Goal: Communication & Community: Answer question/provide support

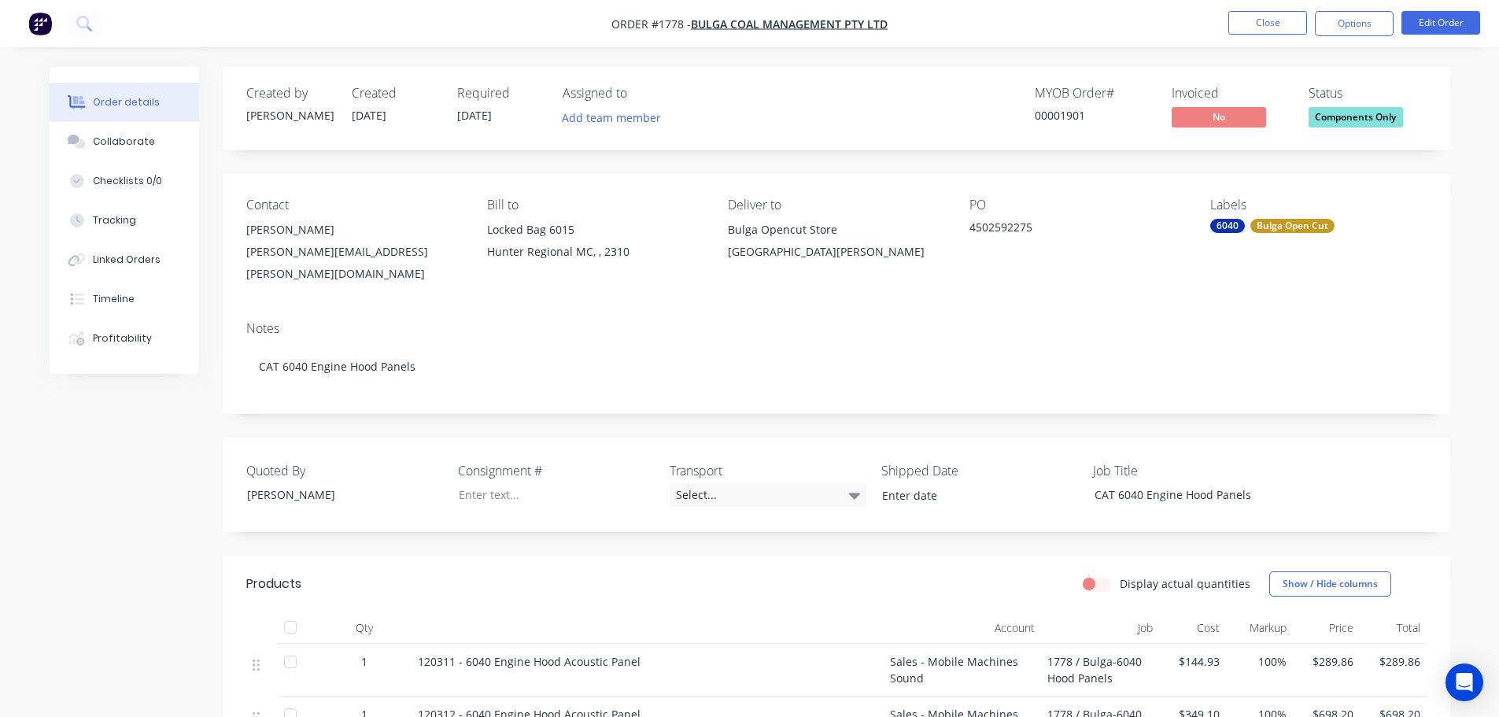
scroll to position [1049, 0]
click at [1268, 33] on button "Close" at bounding box center [1267, 23] width 79 height 24
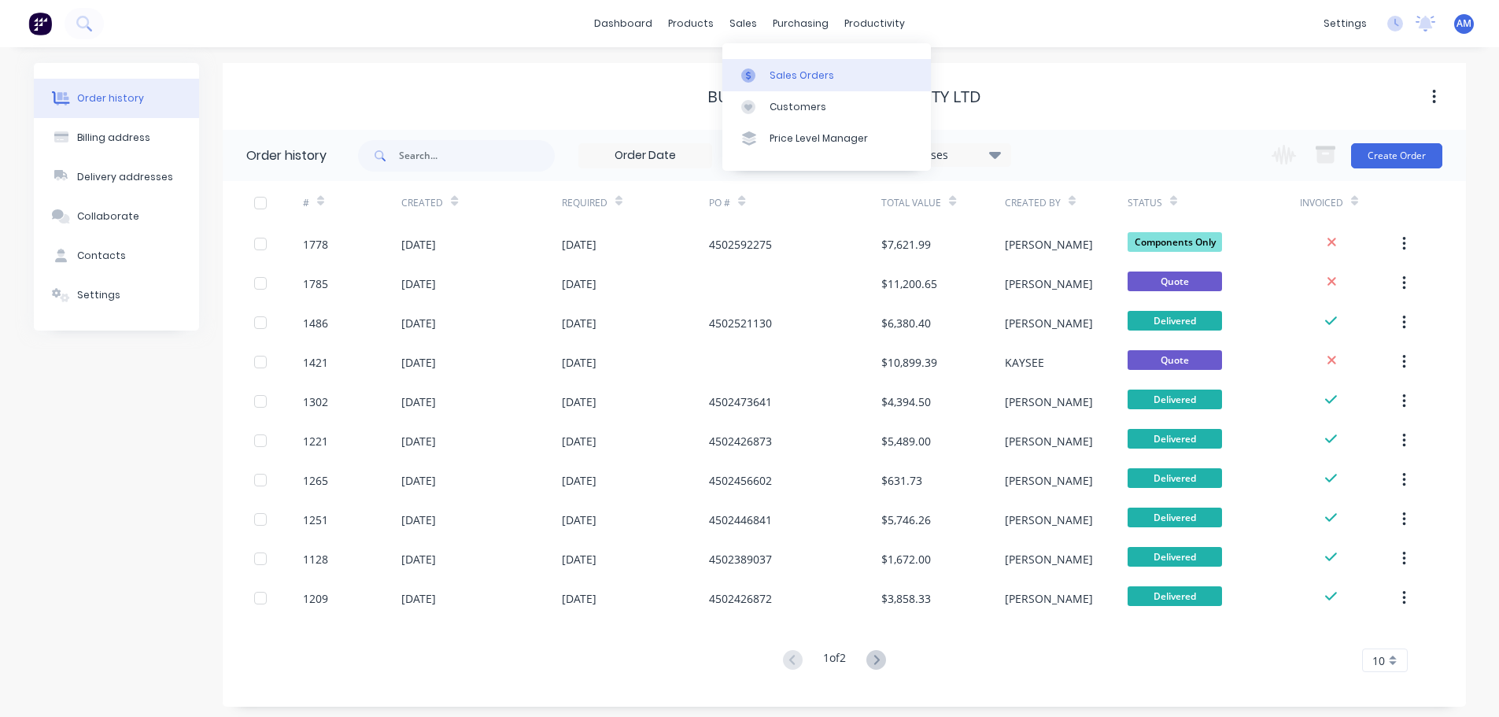
click at [773, 72] on div "Sales Orders" at bounding box center [802, 75] width 65 height 14
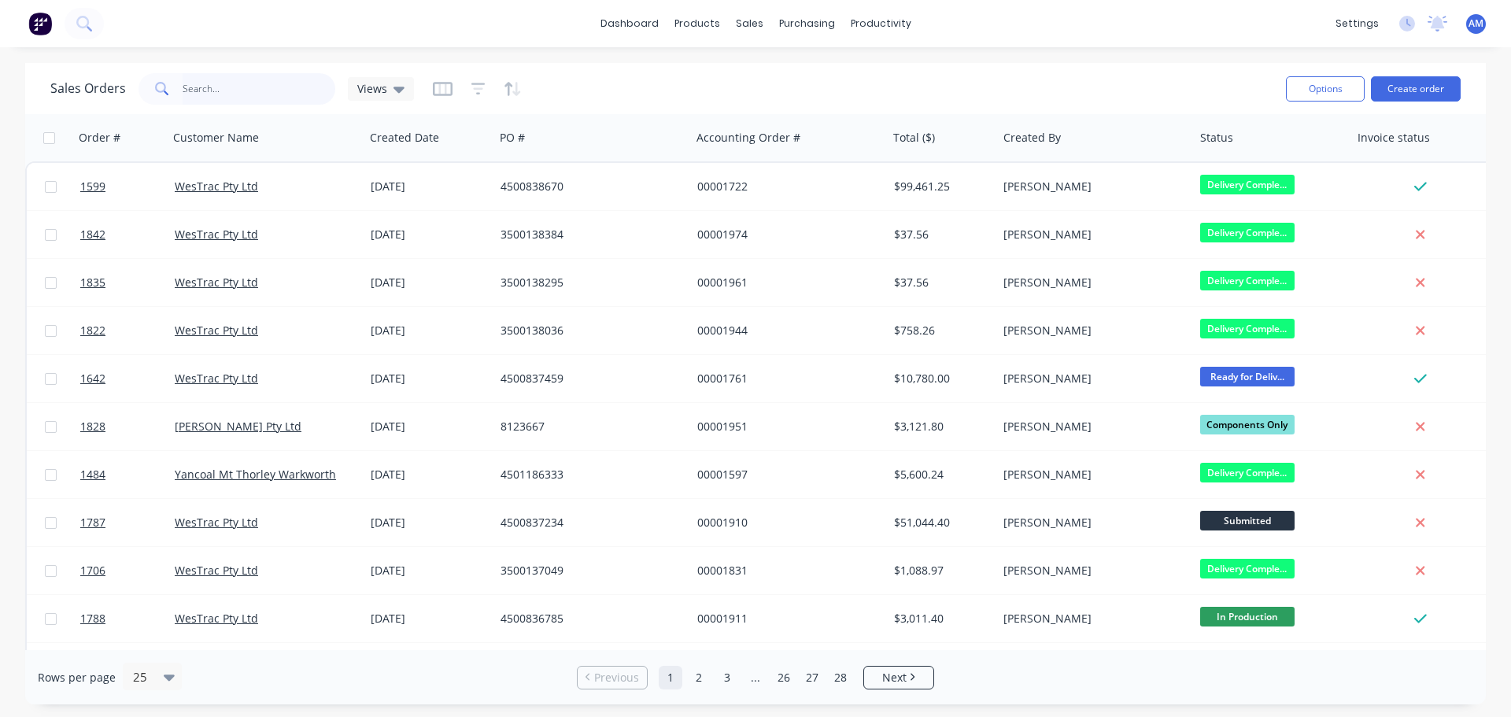
click at [230, 87] on input "text" at bounding box center [259, 88] width 153 height 31
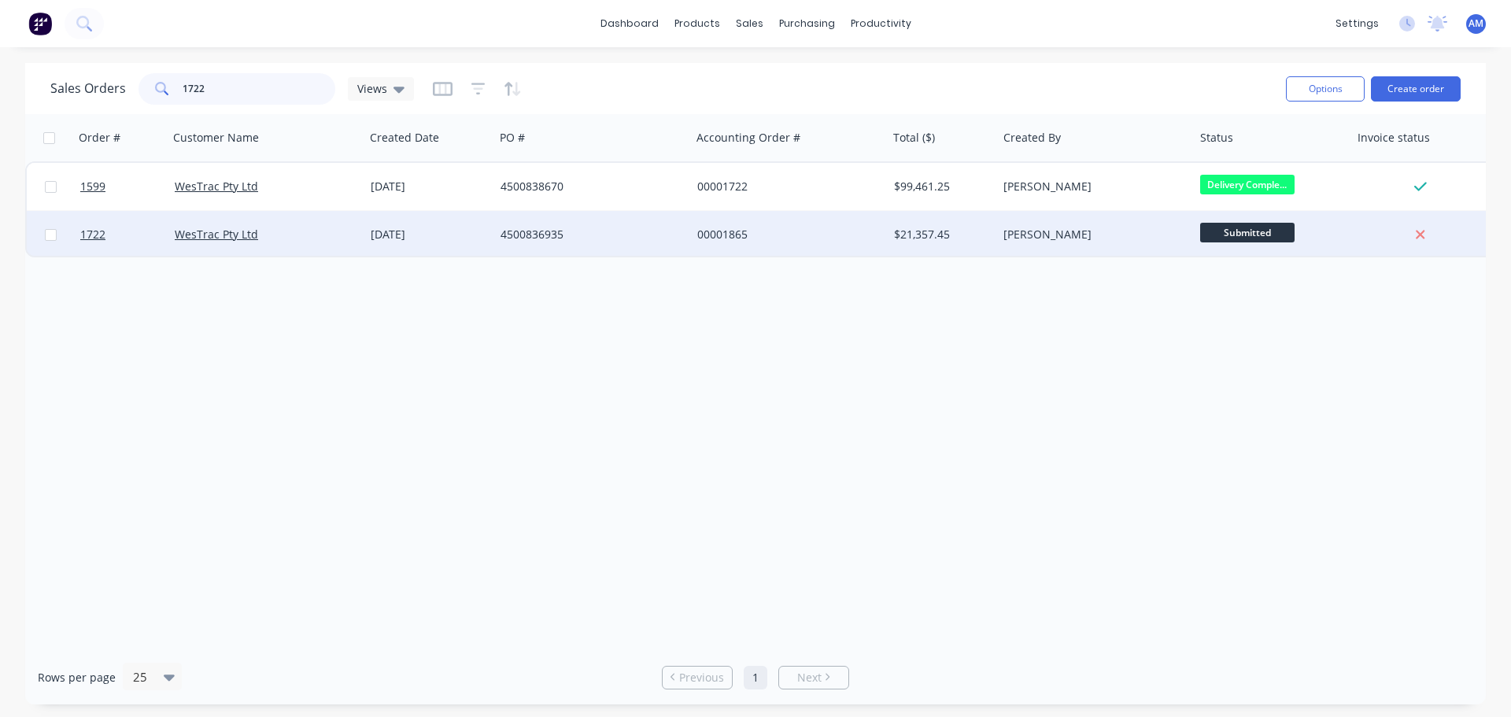
type input "1722"
click at [726, 235] on div "00001865" at bounding box center [784, 235] width 175 height 16
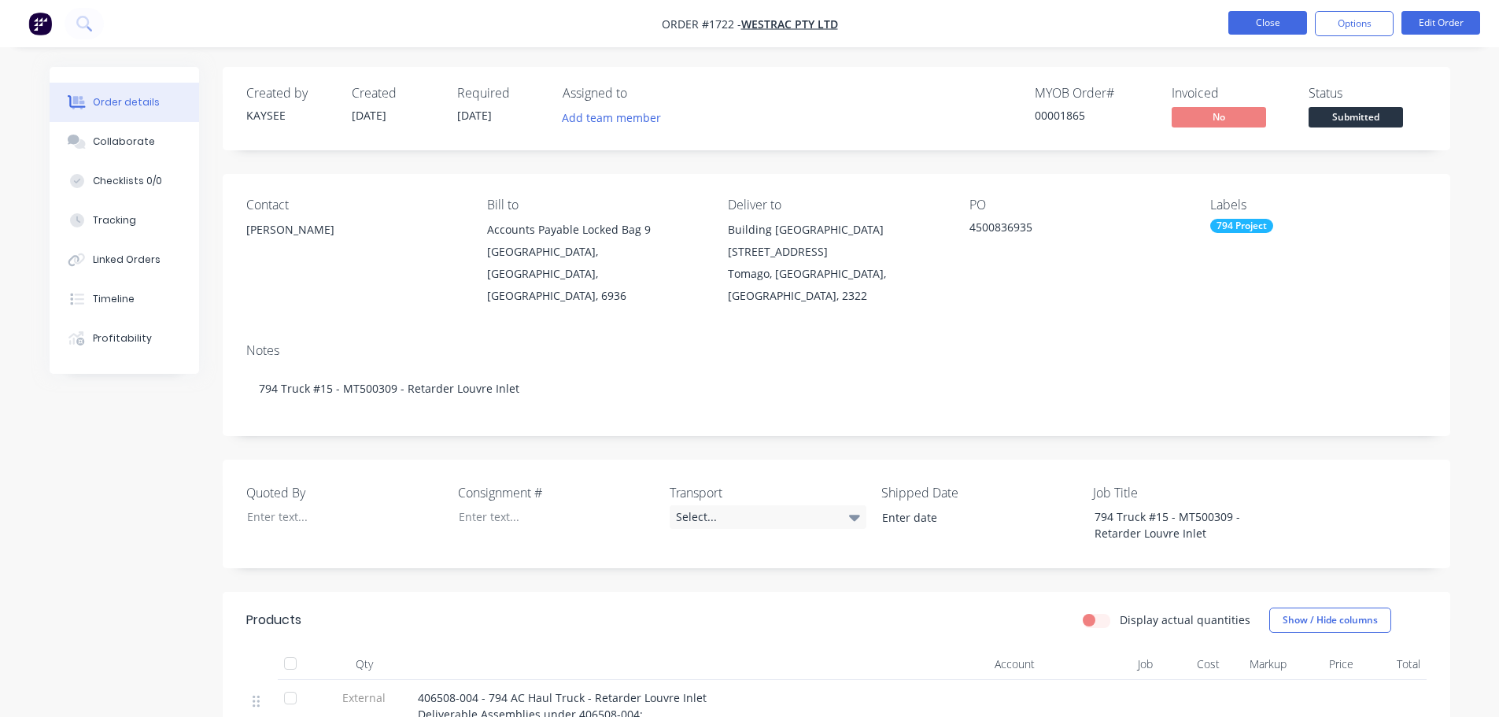
click at [1241, 22] on button "Close" at bounding box center [1267, 23] width 79 height 24
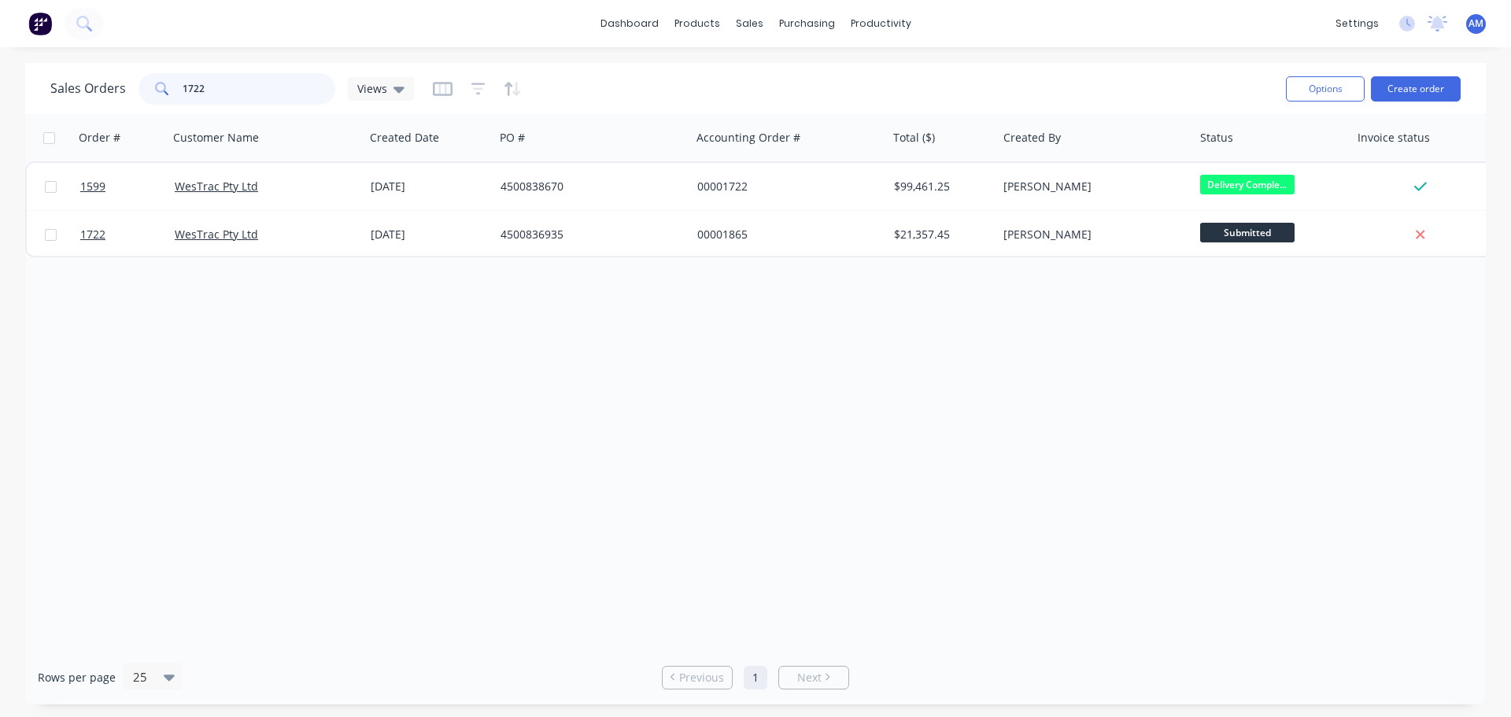
drag, startPoint x: 211, startPoint y: 90, endPoint x: 162, endPoint y: 85, distance: 49.0
click at [162, 85] on div "1722" at bounding box center [236, 88] width 197 height 31
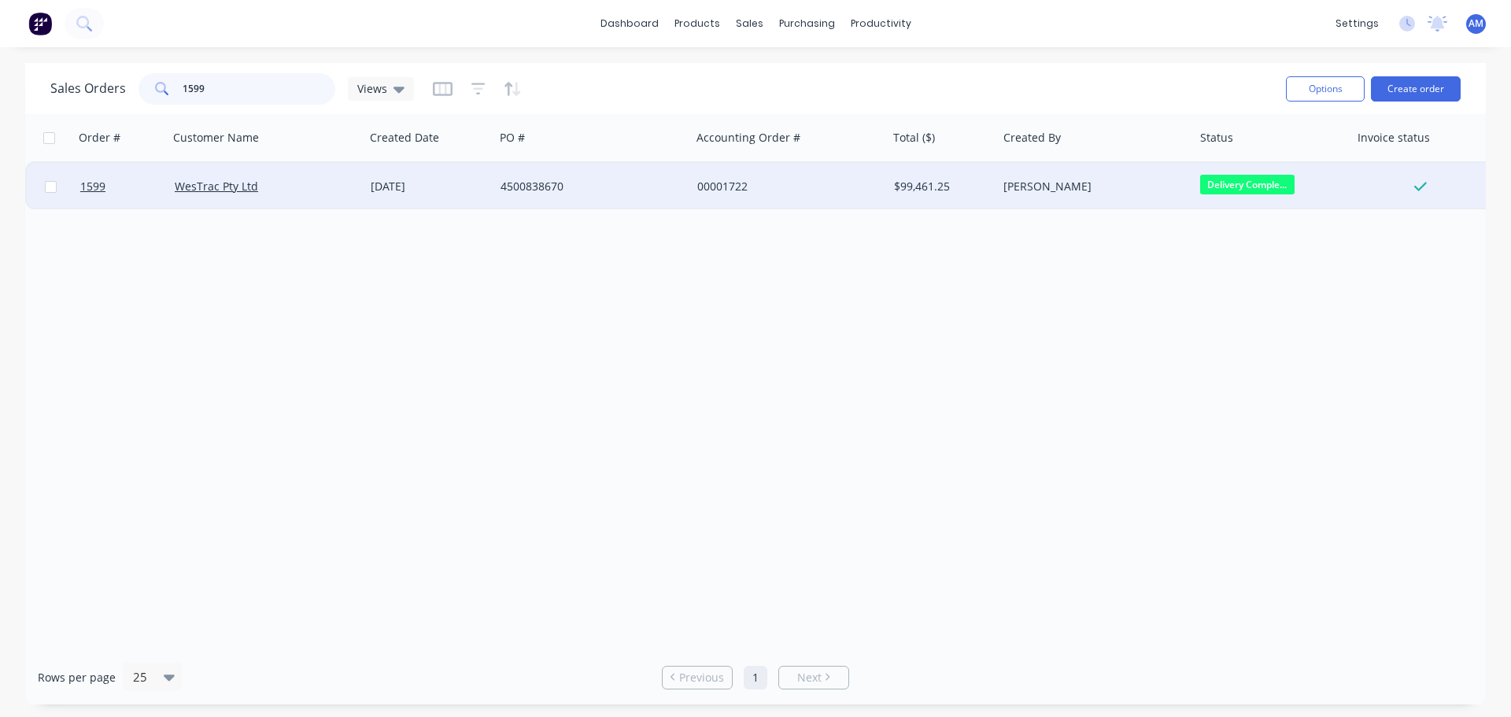
type input "1599"
drag, startPoint x: 569, startPoint y: 185, endPoint x: 500, endPoint y: 180, distance: 69.4
click at [500, 180] on div "4500838670" at bounding box center [592, 186] width 197 height 47
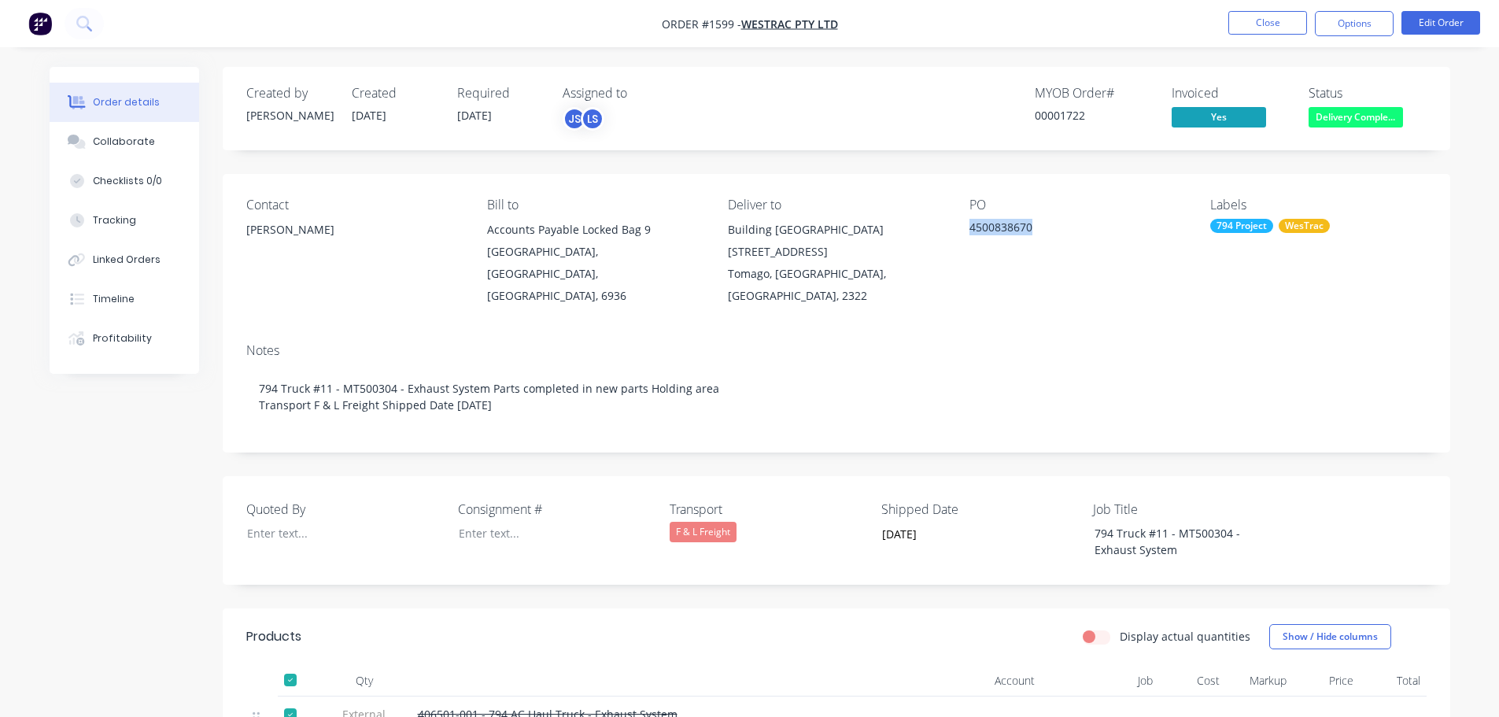
drag, startPoint x: 1032, startPoint y: 225, endPoint x: 970, endPoint y: 229, distance: 61.5
click at [970, 229] on div "4500838670" at bounding box center [1067, 230] width 197 height 22
copy div "4500838670"
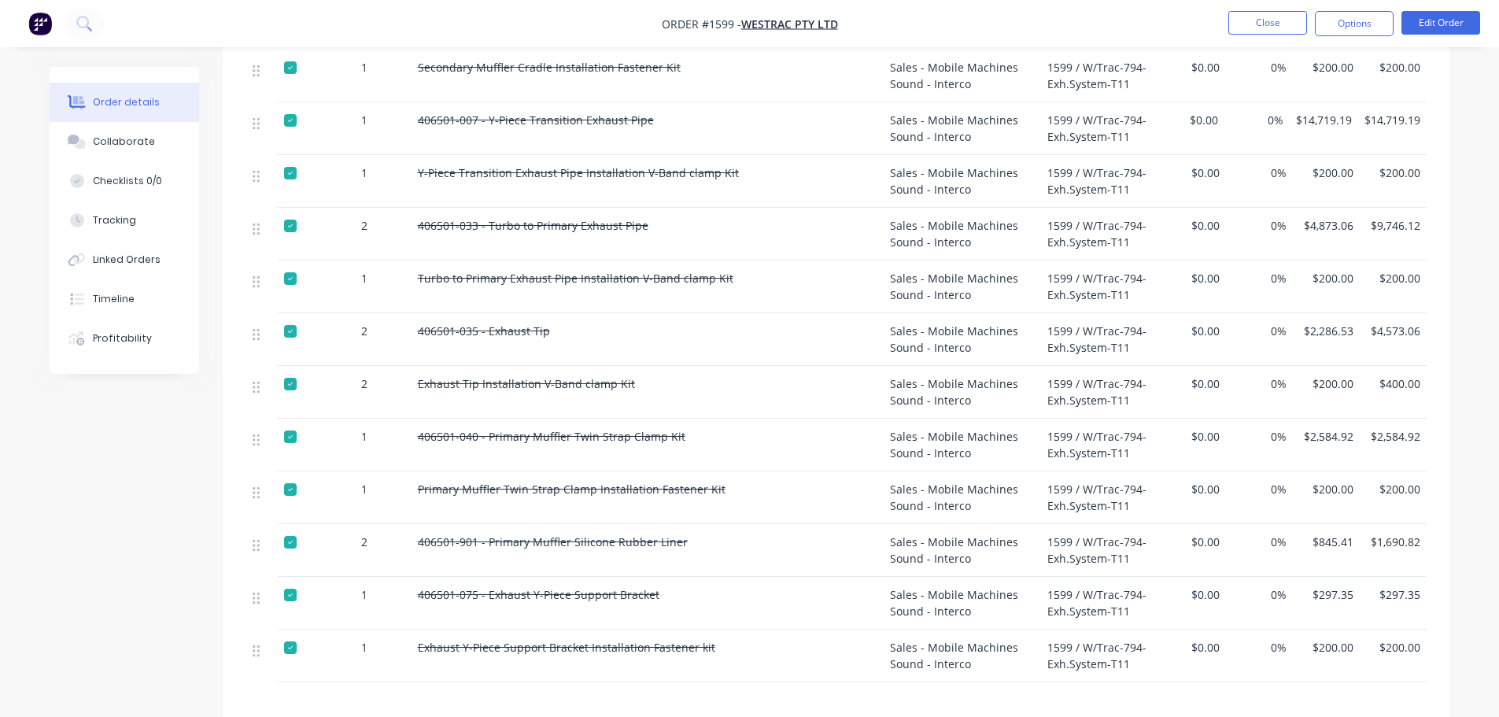
scroll to position [944, 0]
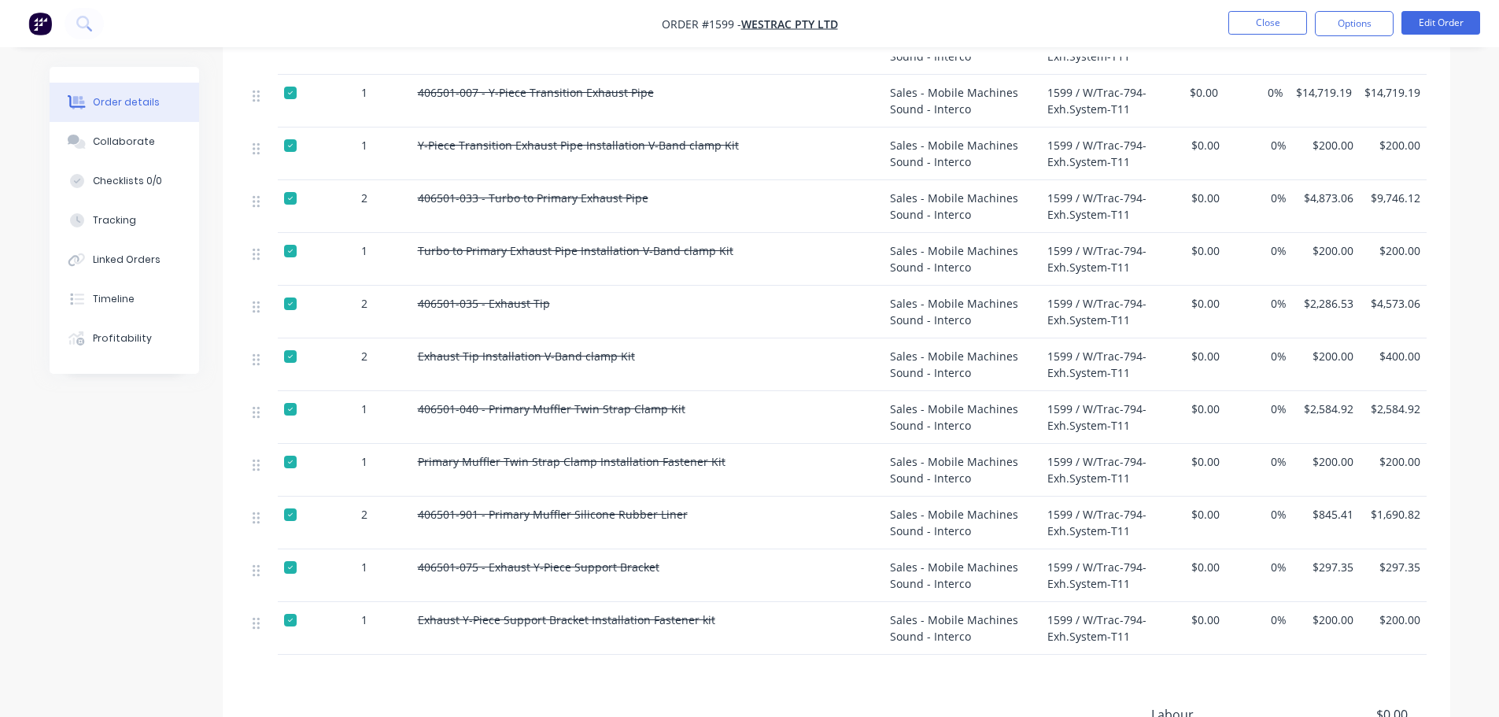
click at [286, 130] on div at bounding box center [290, 145] width 31 height 31
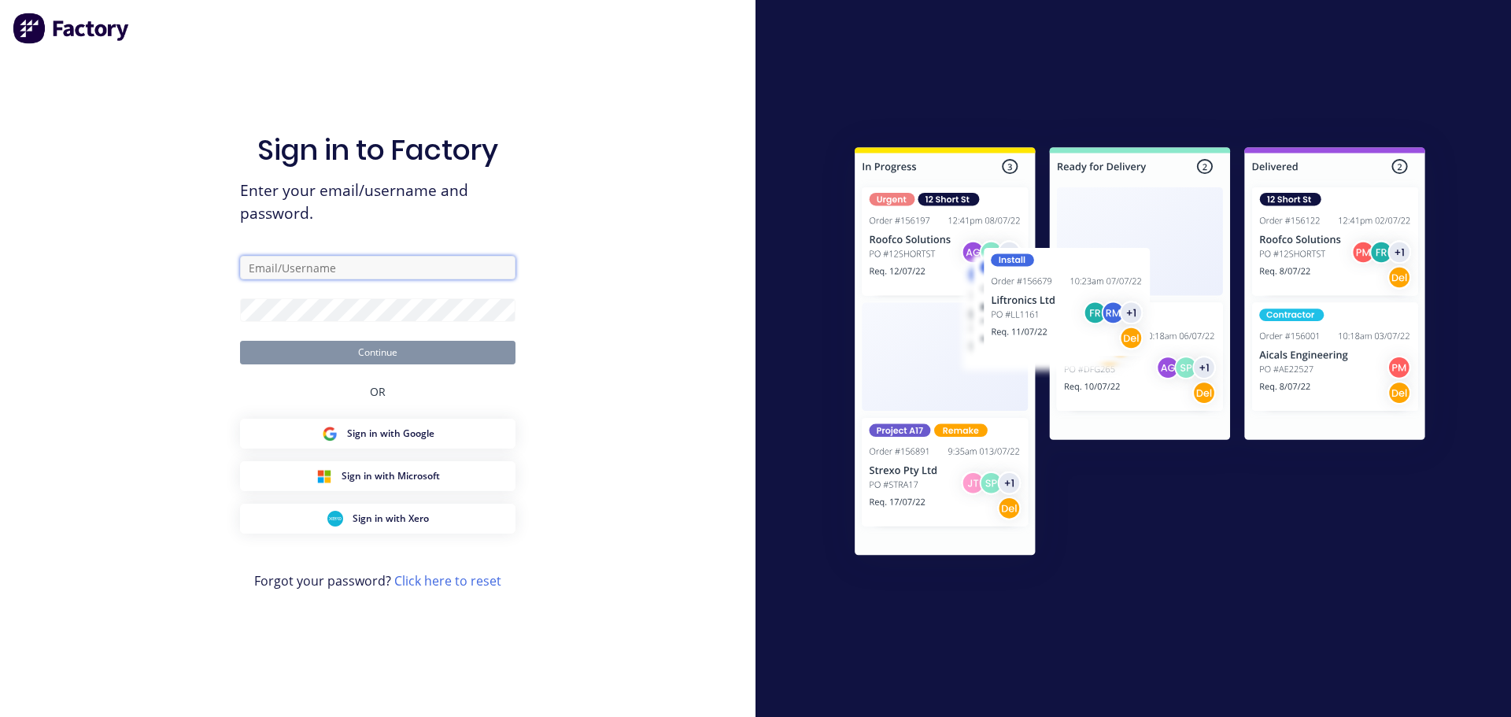
click at [367, 271] on input "text" at bounding box center [377, 268] width 275 height 24
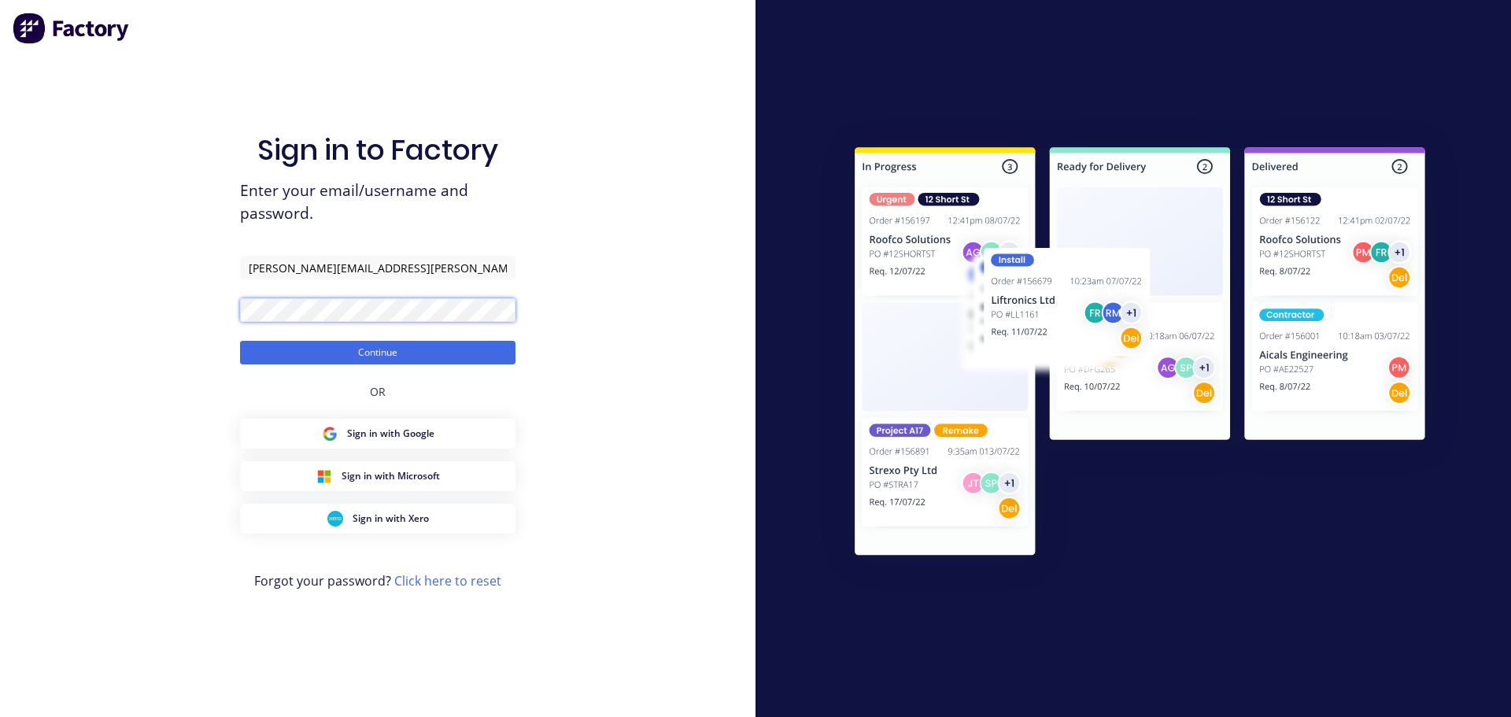
click at [240, 341] on button "Continue" at bounding box center [377, 353] width 275 height 24
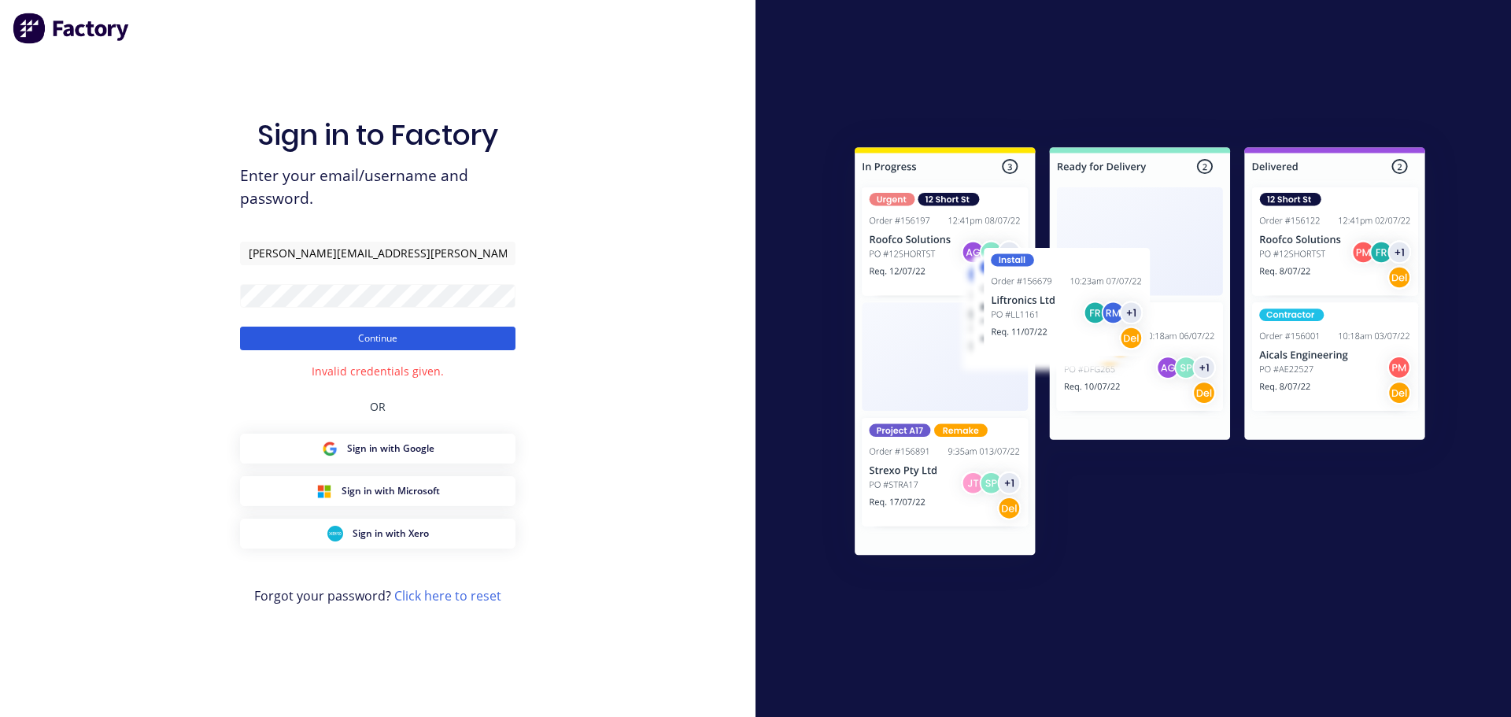
click at [389, 341] on button "Continue" at bounding box center [377, 339] width 275 height 24
click at [378, 338] on button "Continue" at bounding box center [377, 339] width 275 height 24
drag, startPoint x: 437, startPoint y: 251, endPoint x: 200, endPoint y: 272, distance: 237.8
click at [200, 272] on div "Sign in to Factory Enter your email/username and password. [PERSON_NAME][EMAIL_…" at bounding box center [377, 358] width 755 height 717
type input "[PERSON_NAME][EMAIL_ADDRESS][PERSON_NAME][DOMAIN_NAME]"
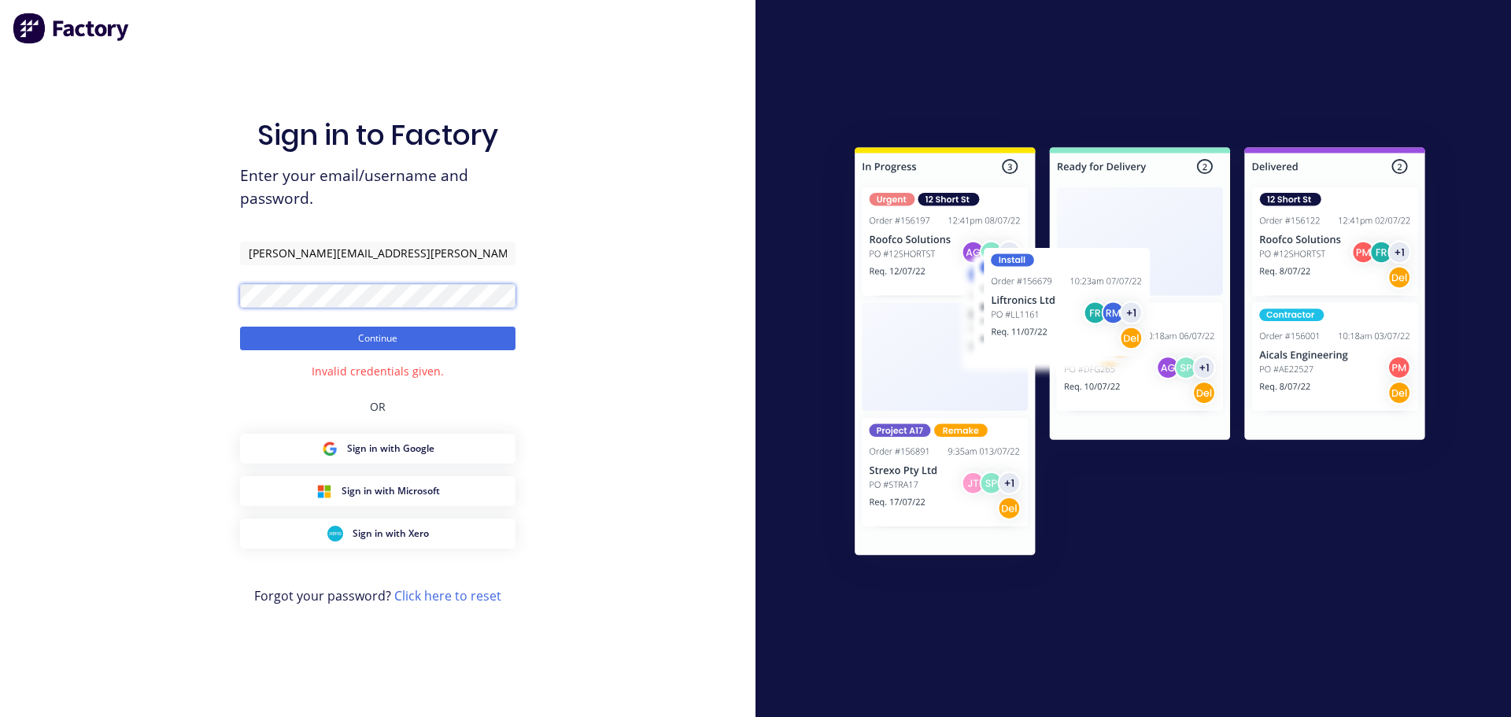
click at [233, 302] on div "Sign in to Factory Enter your email/username and password. [PERSON_NAME][EMAIL_…" at bounding box center [377, 358] width 755 height 717
click at [240, 327] on button "Continue" at bounding box center [377, 339] width 275 height 24
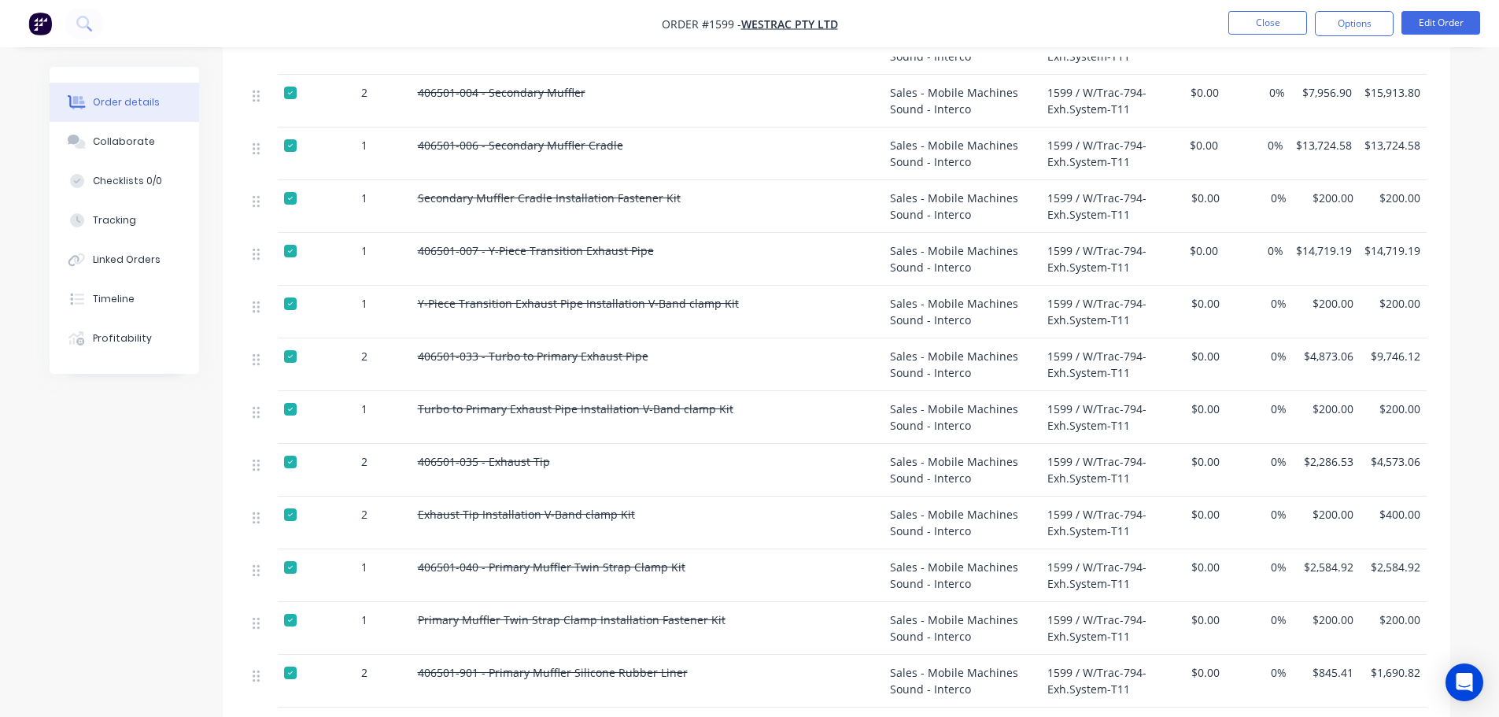
scroll to position [787, 0]
click at [287, 287] on div at bounding box center [290, 302] width 31 height 31
drag, startPoint x: 424, startPoint y: 283, endPoint x: 736, endPoint y: 282, distance: 311.6
click at [736, 285] on div "Y-Piece Transition Exhaust Pipe Installation V-Band clamp Kit" at bounding box center [648, 311] width 472 height 53
copy span "Y-Piece Transition Exhaust Pipe Installation V-Band clamp Kit"
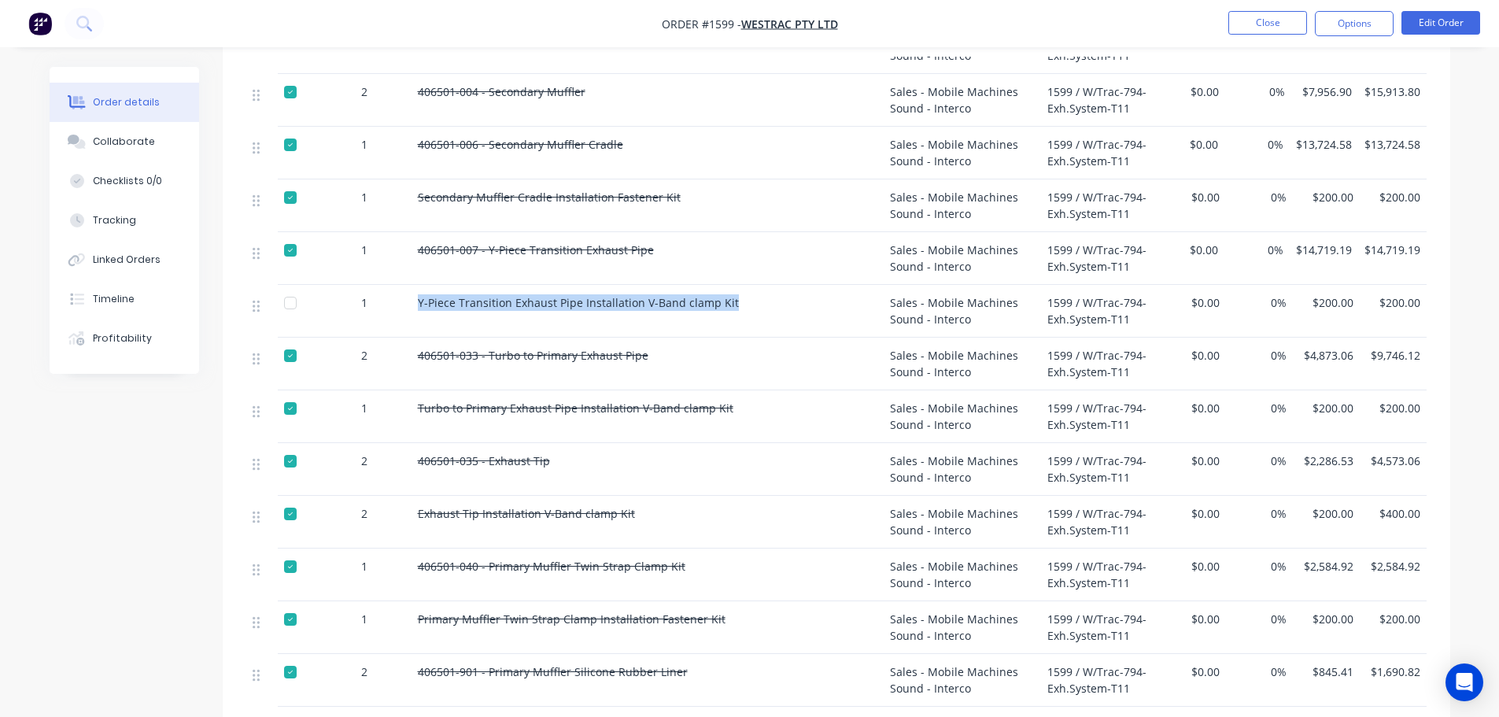
click at [634, 295] on span "Y-Piece Transition Exhaust Pipe Installation V-Band clamp Kit" at bounding box center [578, 302] width 321 height 15
drag, startPoint x: 635, startPoint y: 282, endPoint x: 412, endPoint y: 279, distance: 222.7
click at [412, 285] on div "Y-Piece Transition Exhaust Pipe Installation V-Band clamp Kit" at bounding box center [648, 311] width 472 height 53
copy span "Y-Piece Transition Exhaust Pipe Installation"
click at [292, 287] on div at bounding box center [290, 302] width 31 height 31
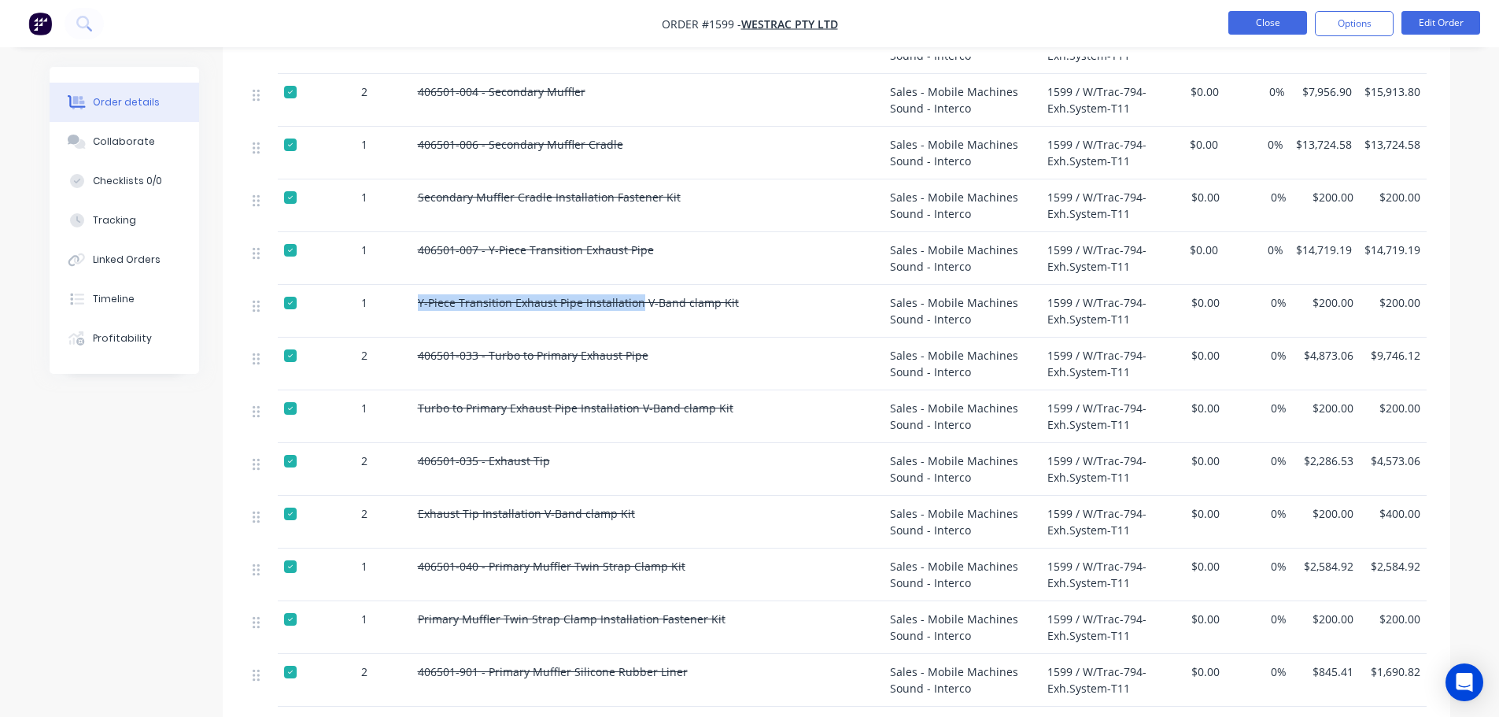
click at [1261, 25] on button "Close" at bounding box center [1267, 23] width 79 height 24
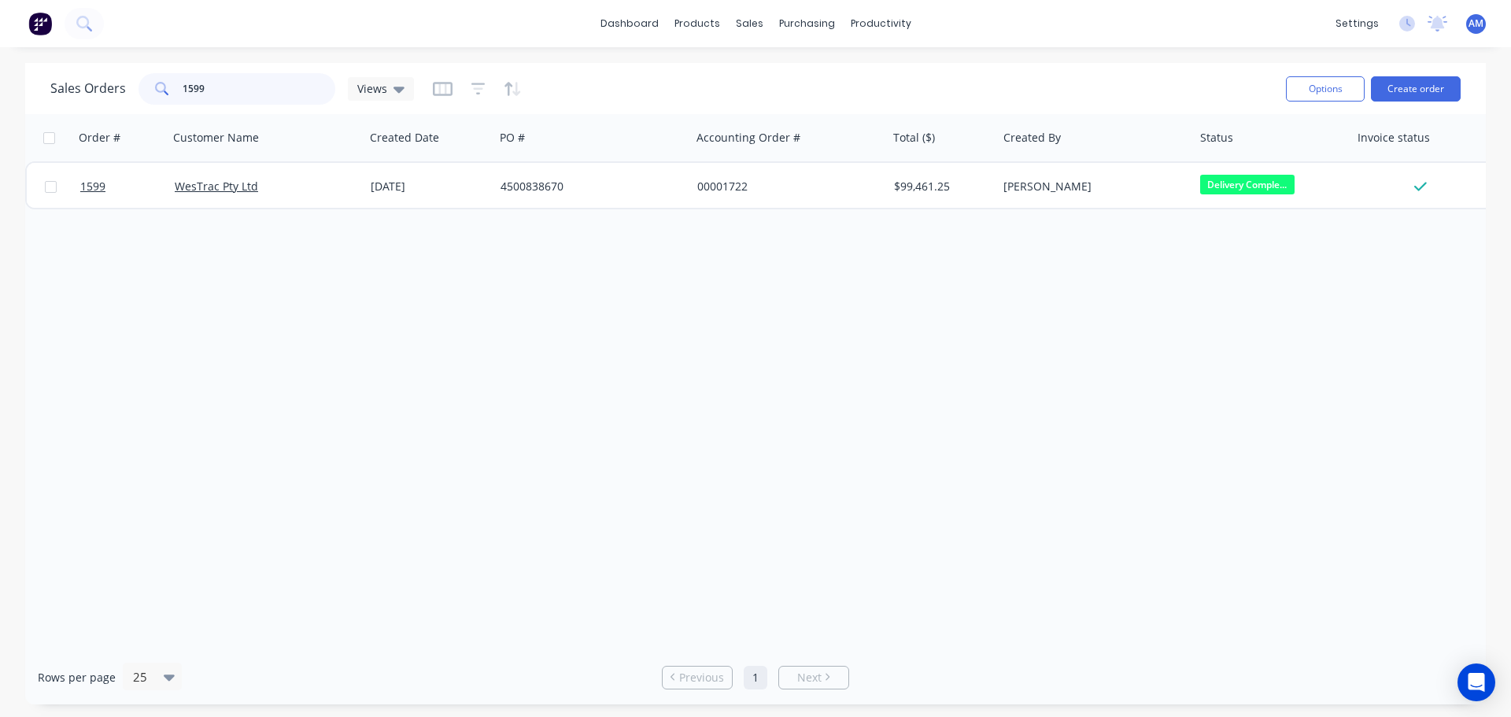
drag, startPoint x: 229, startPoint y: 89, endPoint x: 141, endPoint y: 90, distance: 88.1
click at [141, 90] on div "1599" at bounding box center [236, 88] width 197 height 31
type input "1822"
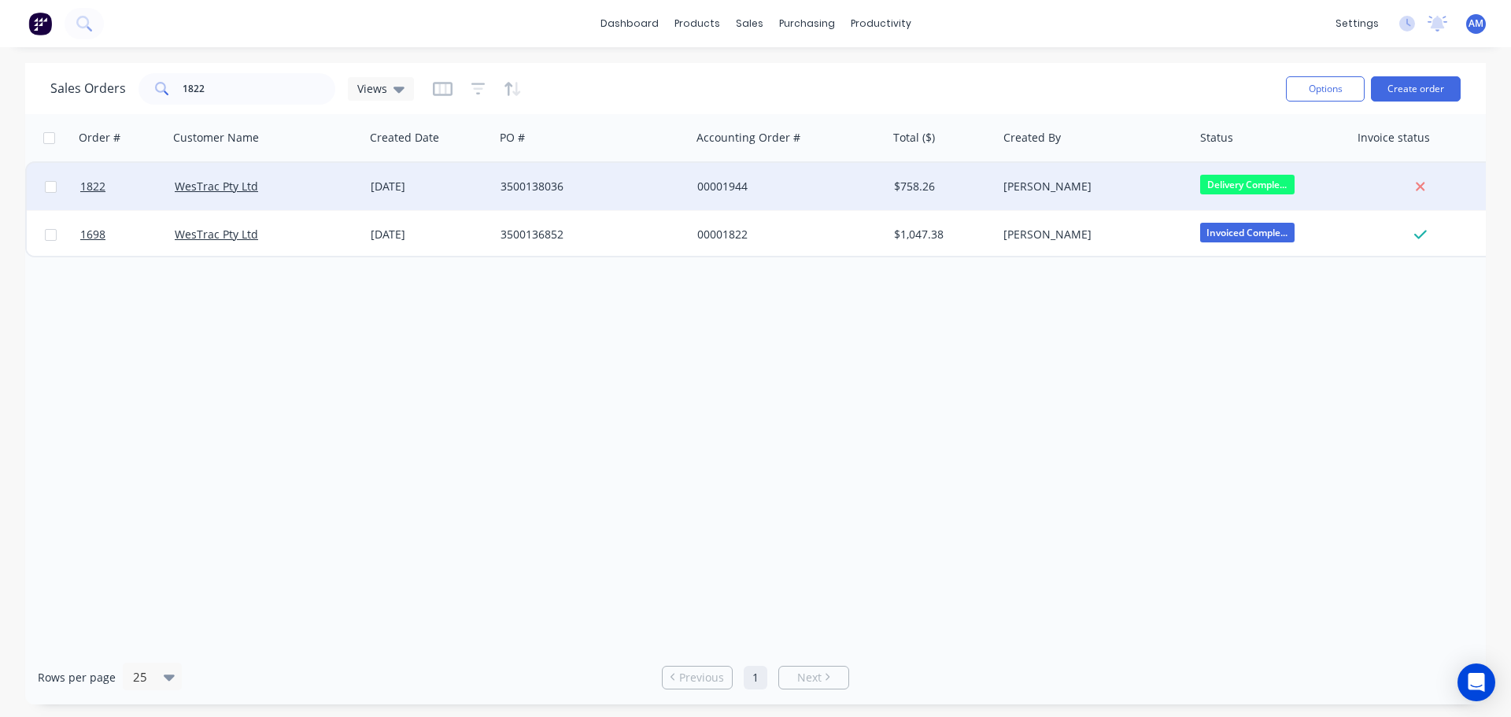
click at [548, 186] on div "3500138036" at bounding box center [587, 187] width 175 height 16
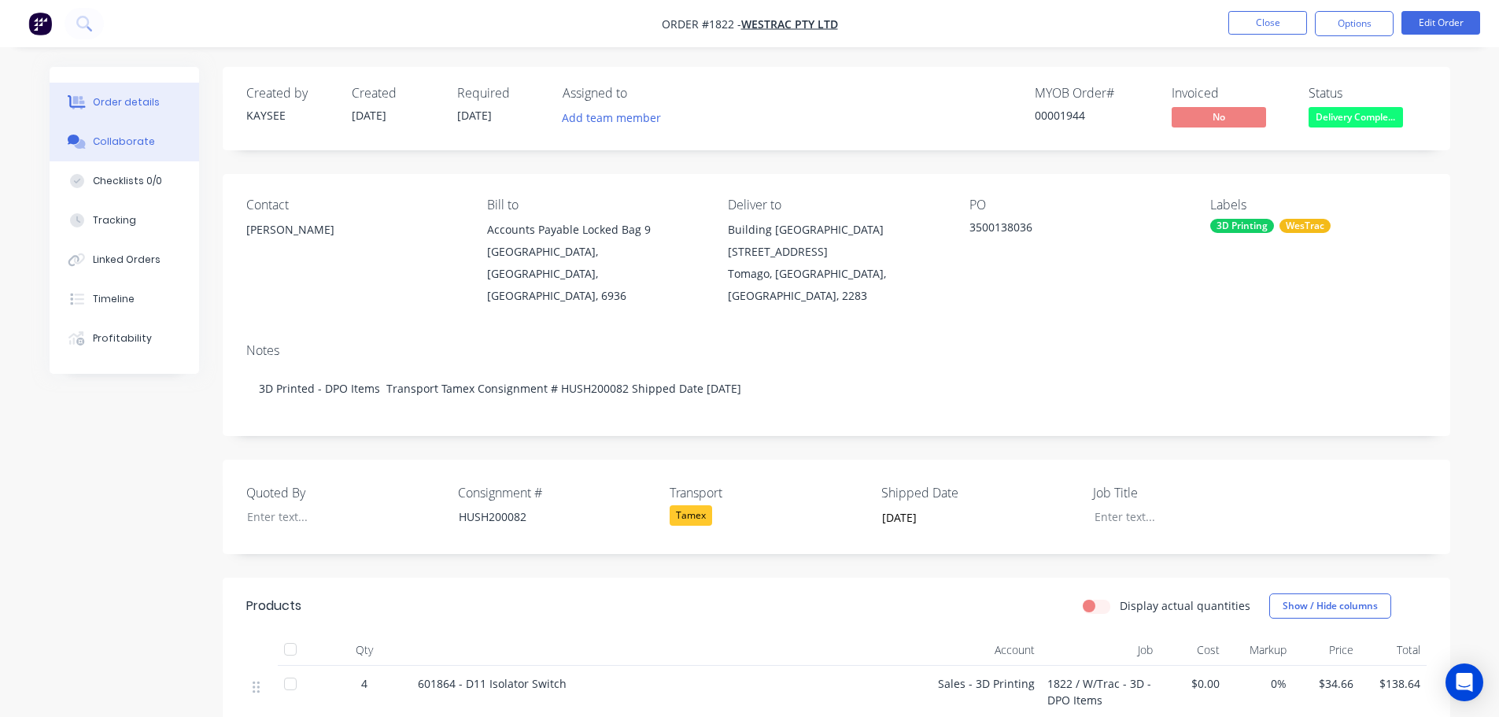
click at [138, 135] on div "Collaborate" at bounding box center [124, 142] width 62 height 14
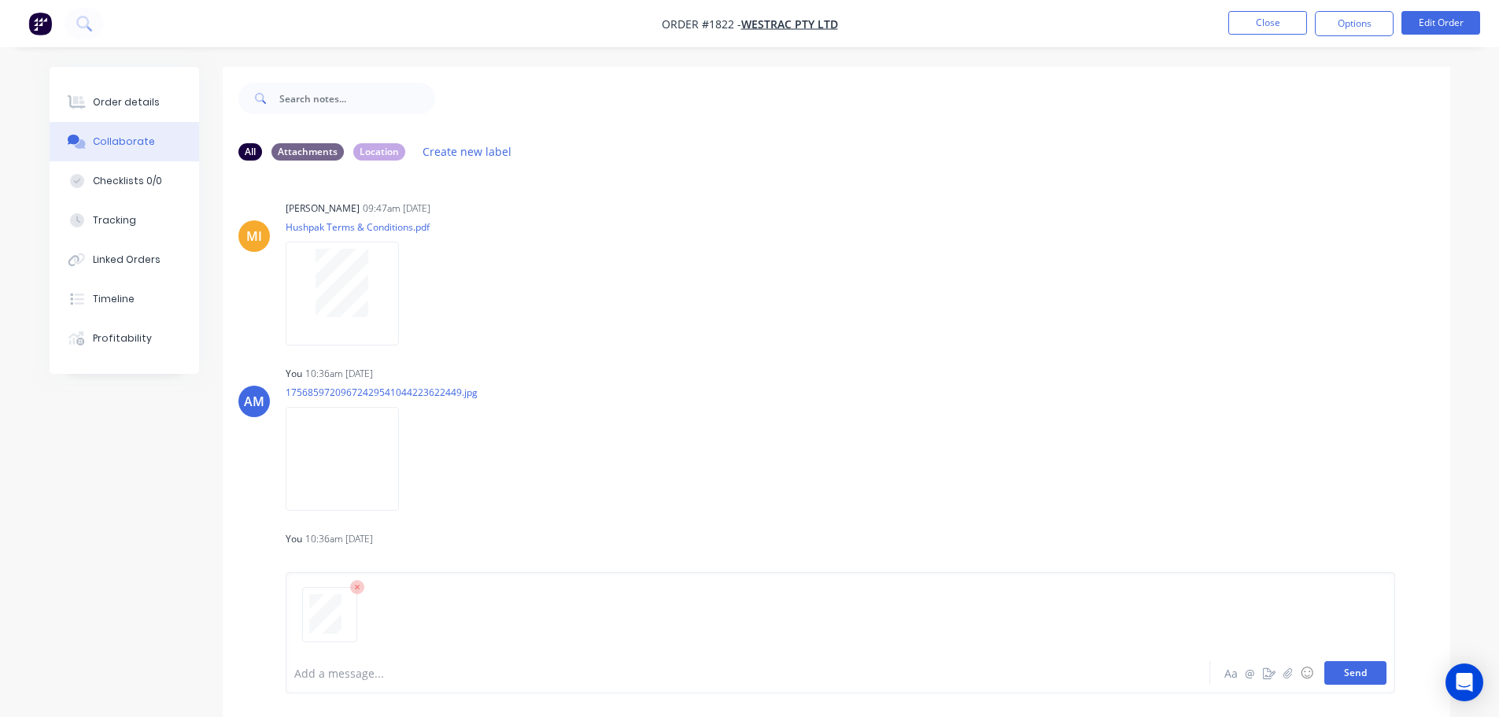
click at [1353, 666] on button "Send" at bounding box center [1355, 673] width 62 height 24
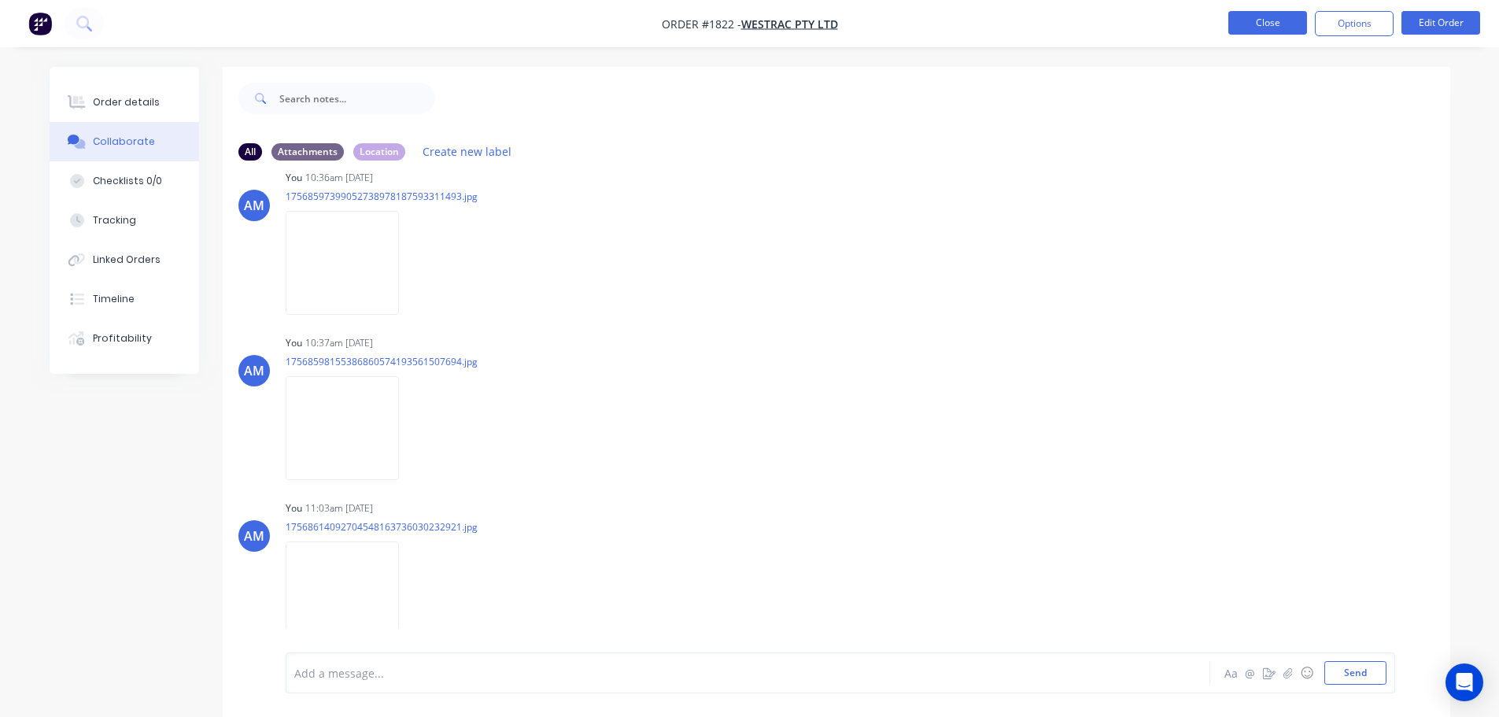
click at [1268, 21] on button "Close" at bounding box center [1267, 23] width 79 height 24
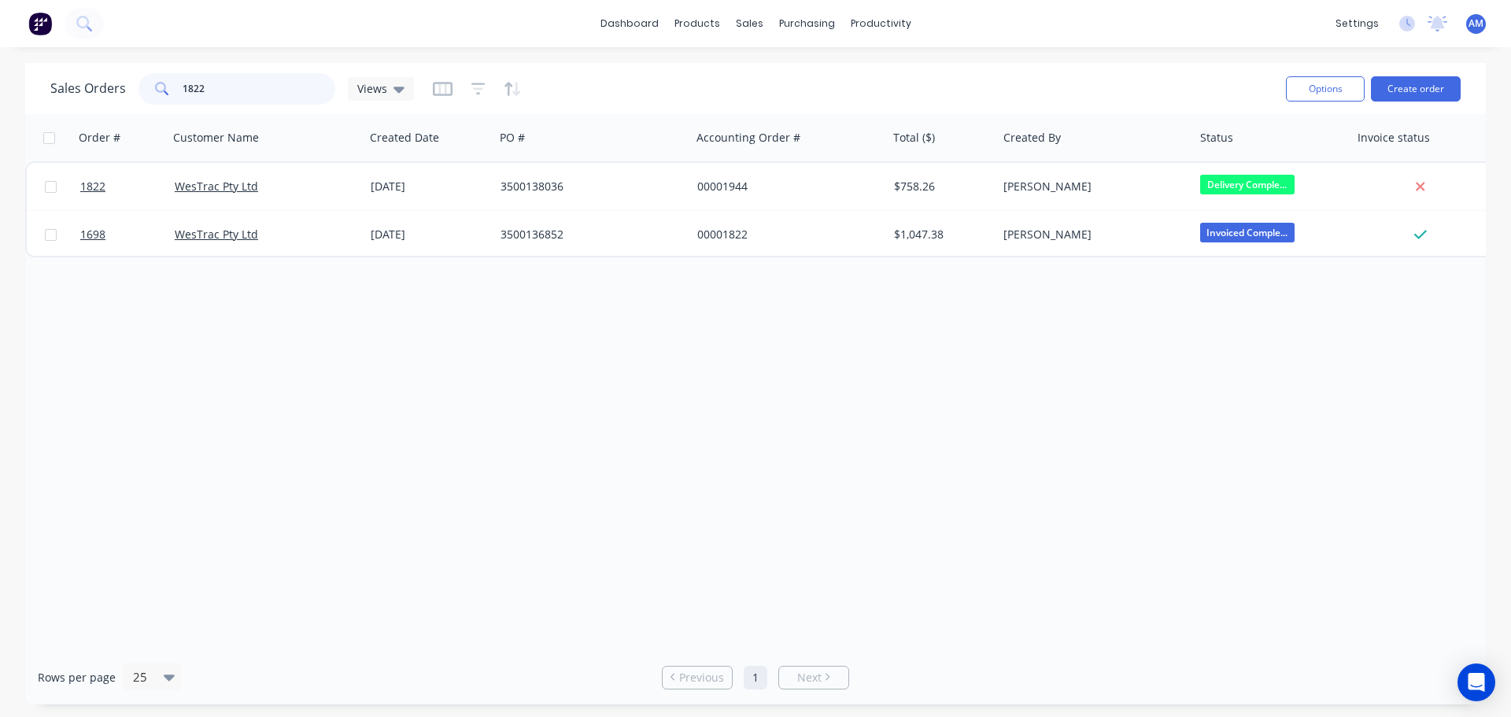
drag, startPoint x: 212, startPoint y: 83, endPoint x: 187, endPoint y: 87, distance: 25.5
click at [187, 87] on input "1822" at bounding box center [259, 88] width 153 height 31
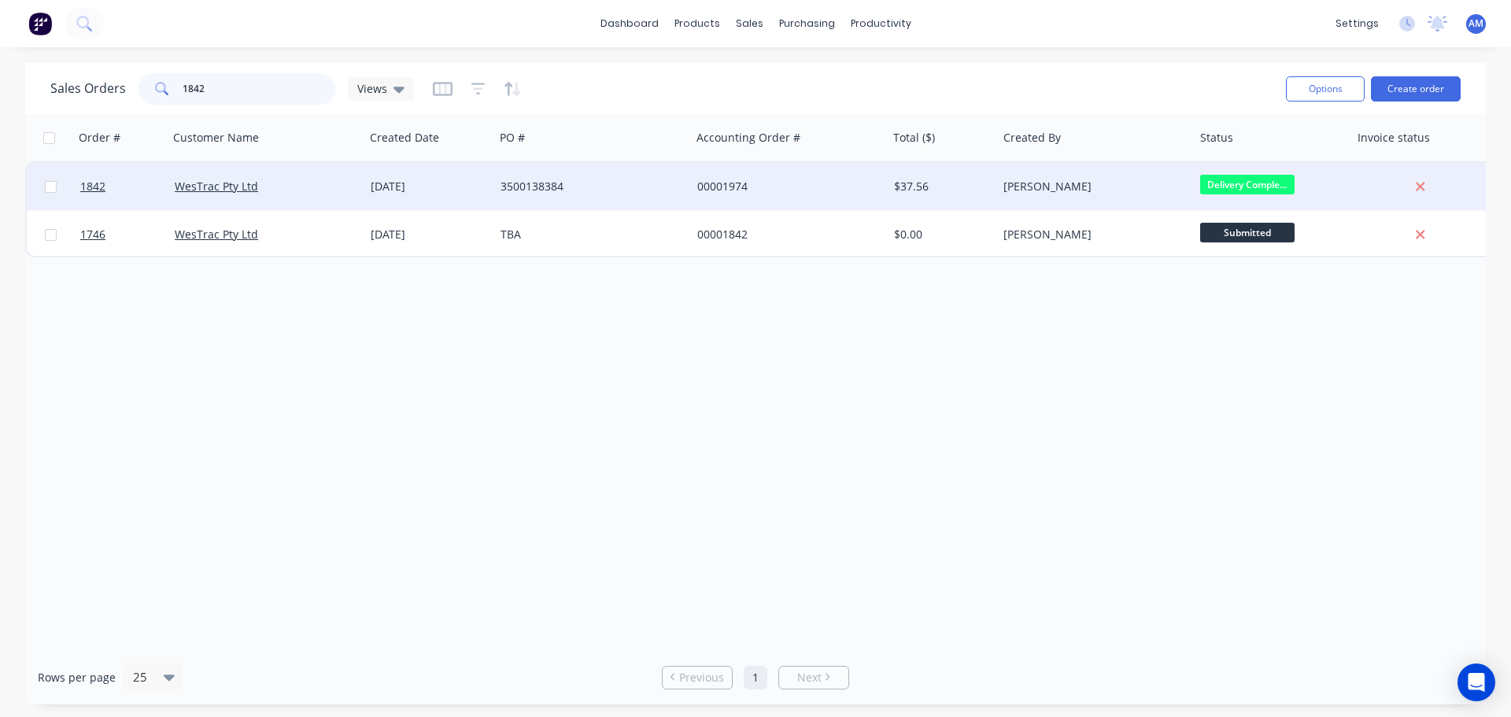
type input "1842"
click at [557, 183] on div "3500138384" at bounding box center [587, 187] width 175 height 16
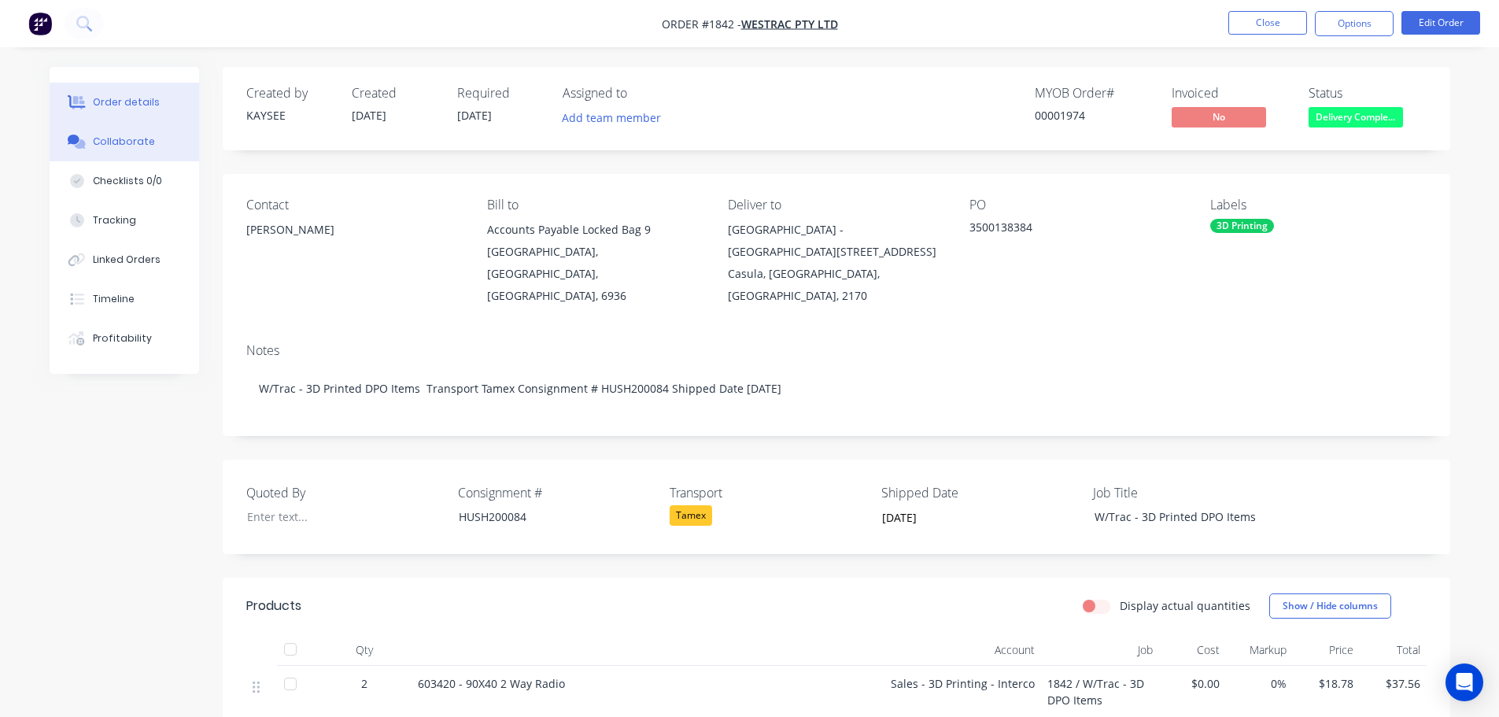
click at [111, 132] on button "Collaborate" at bounding box center [125, 141] width 150 height 39
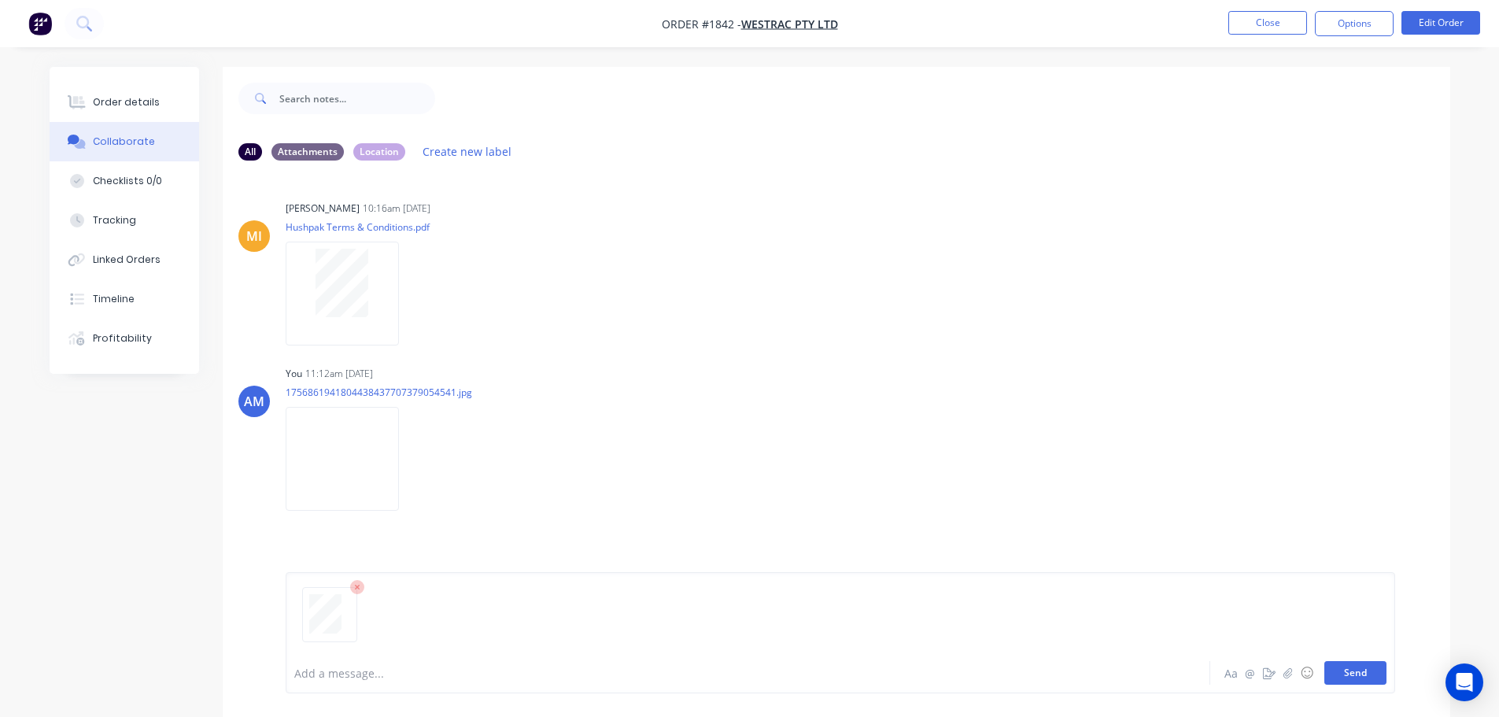
click at [1353, 678] on button "Send" at bounding box center [1355, 673] width 62 height 24
click at [1285, 24] on button "Close" at bounding box center [1267, 23] width 79 height 24
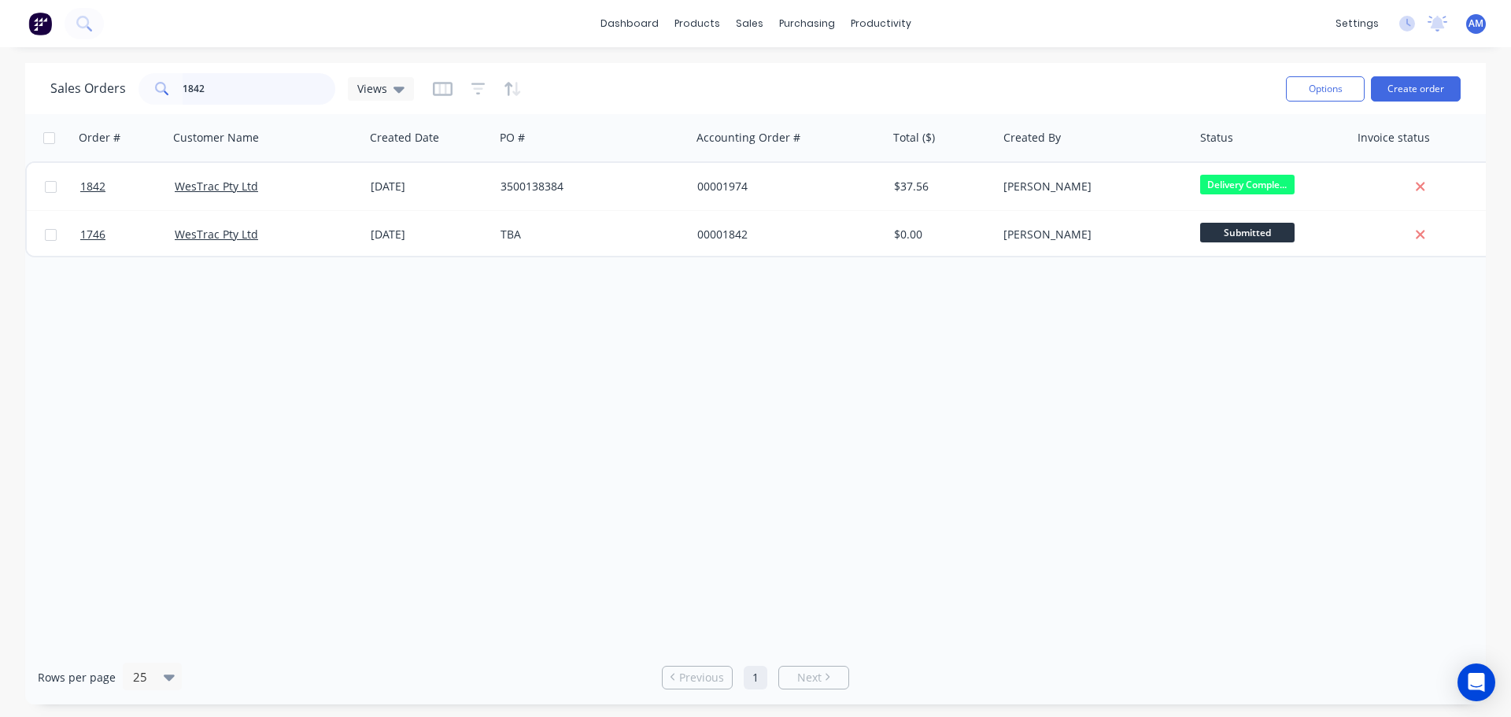
click at [218, 86] on input "1842" at bounding box center [259, 88] width 153 height 31
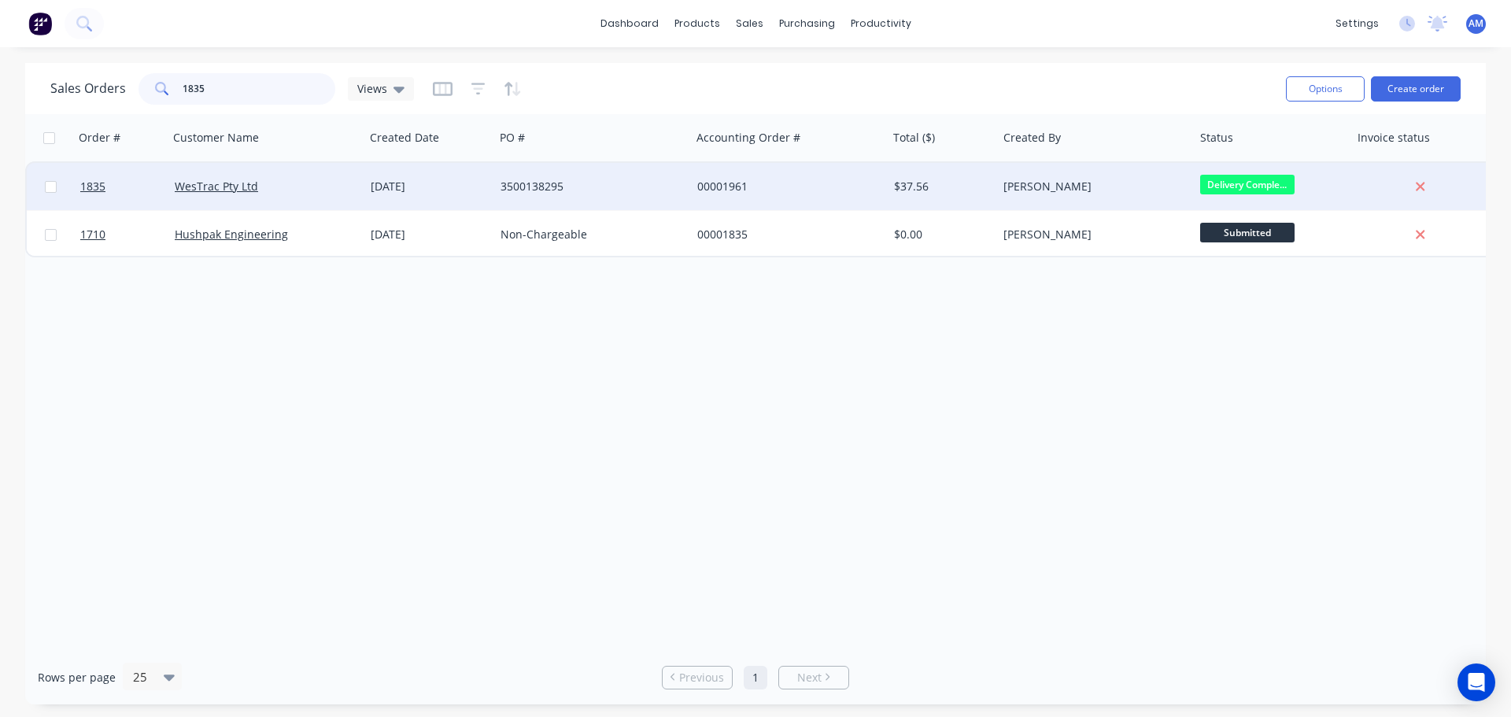
type input "1835"
click at [545, 188] on div "3500138295" at bounding box center [587, 187] width 175 height 16
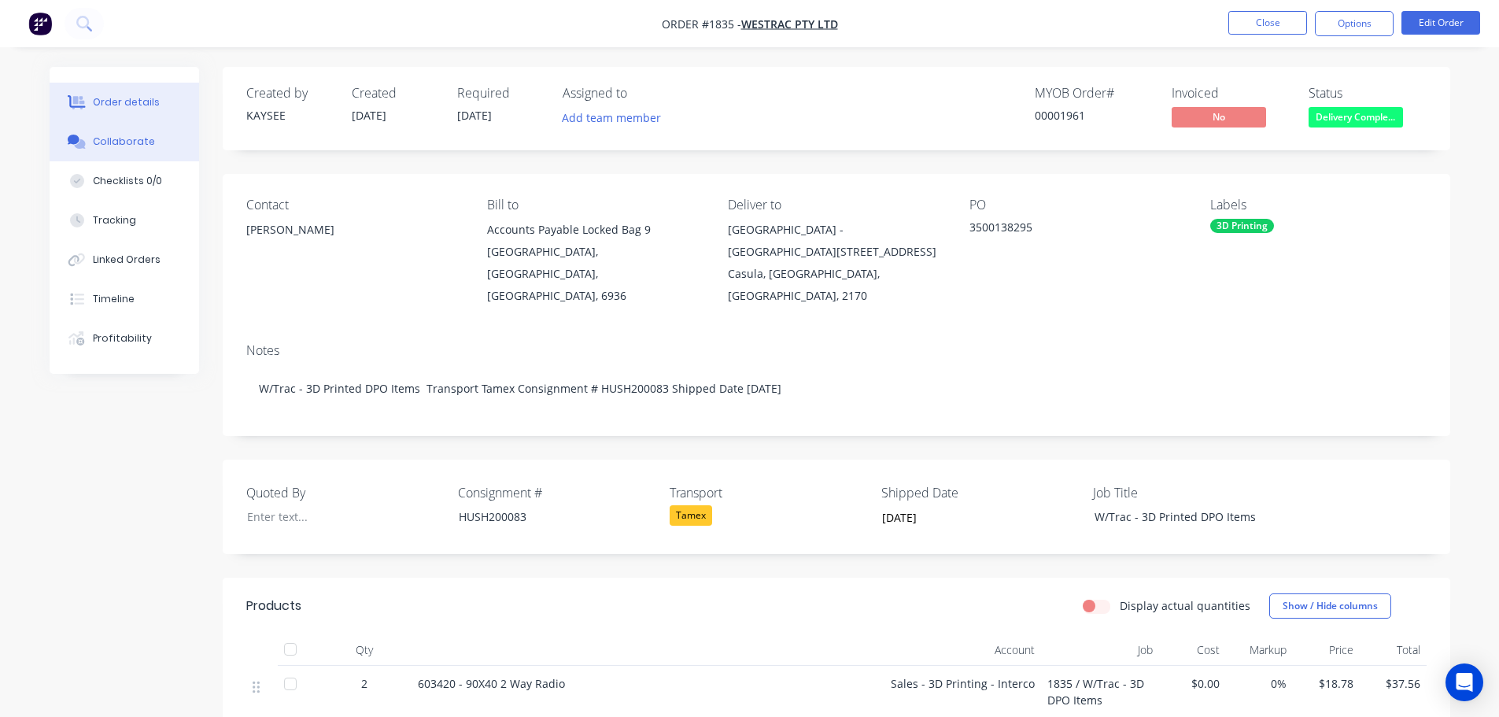
click at [126, 150] on button "Collaborate" at bounding box center [125, 141] width 150 height 39
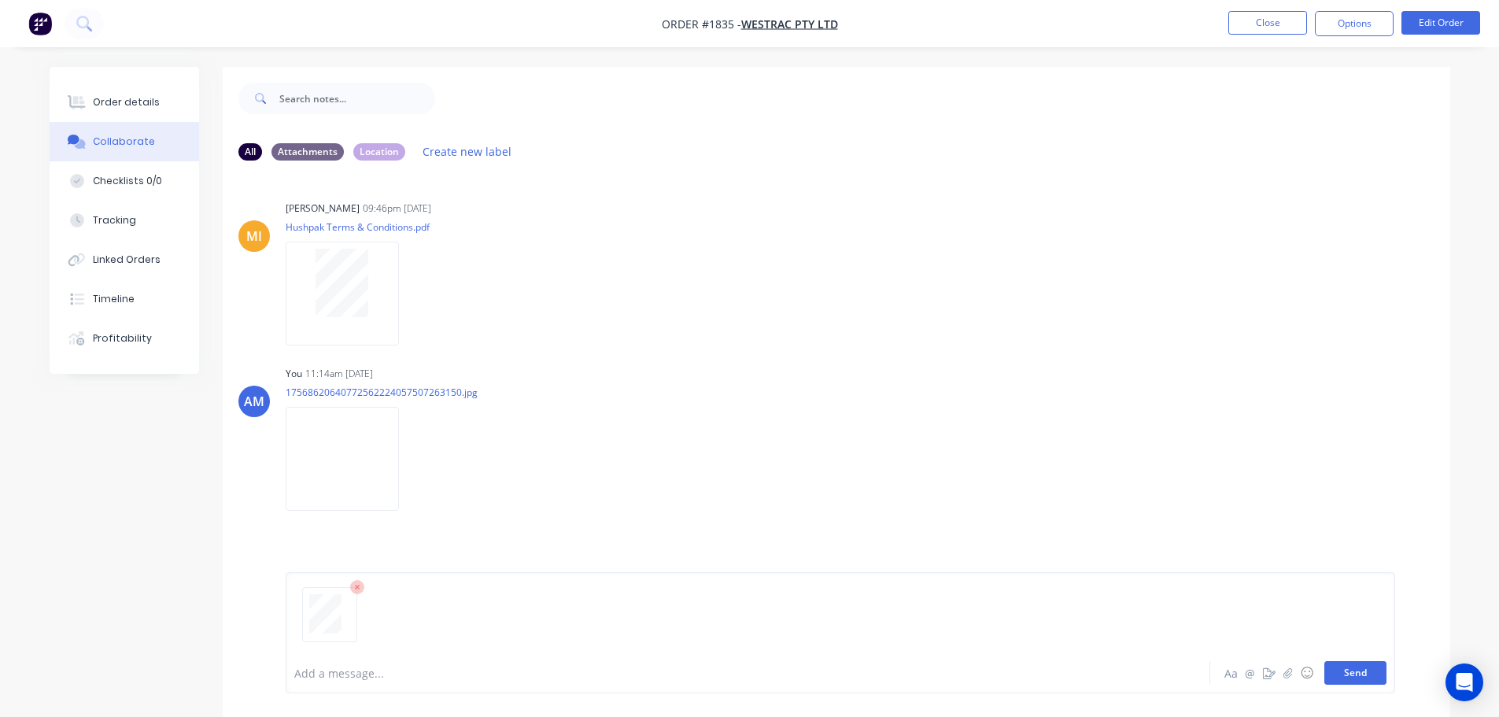
click at [1348, 670] on button "Send" at bounding box center [1355, 673] width 62 height 24
click at [1277, 27] on button "Close" at bounding box center [1267, 23] width 79 height 24
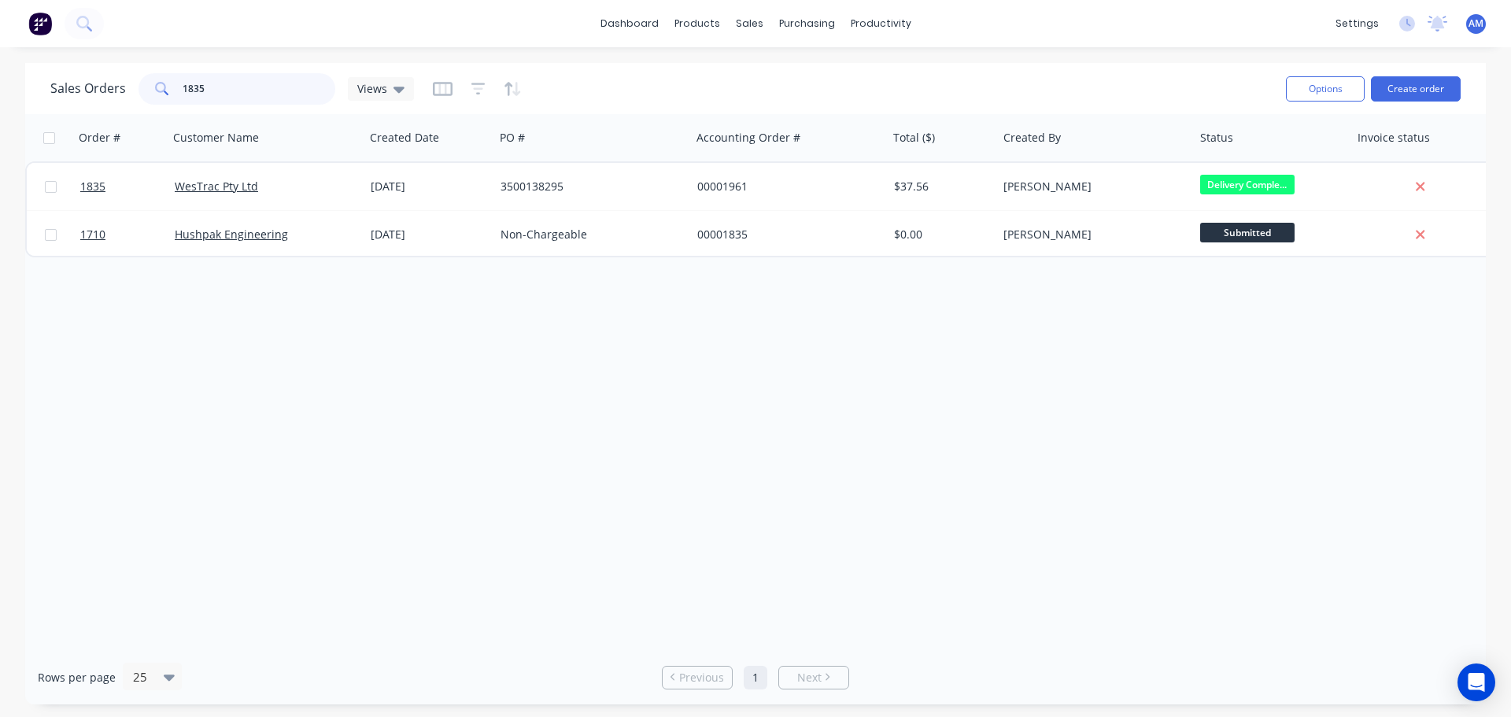
drag, startPoint x: 229, startPoint y: 80, endPoint x: 184, endPoint y: 87, distance: 45.3
click at [184, 87] on input "1835" at bounding box center [259, 88] width 153 height 31
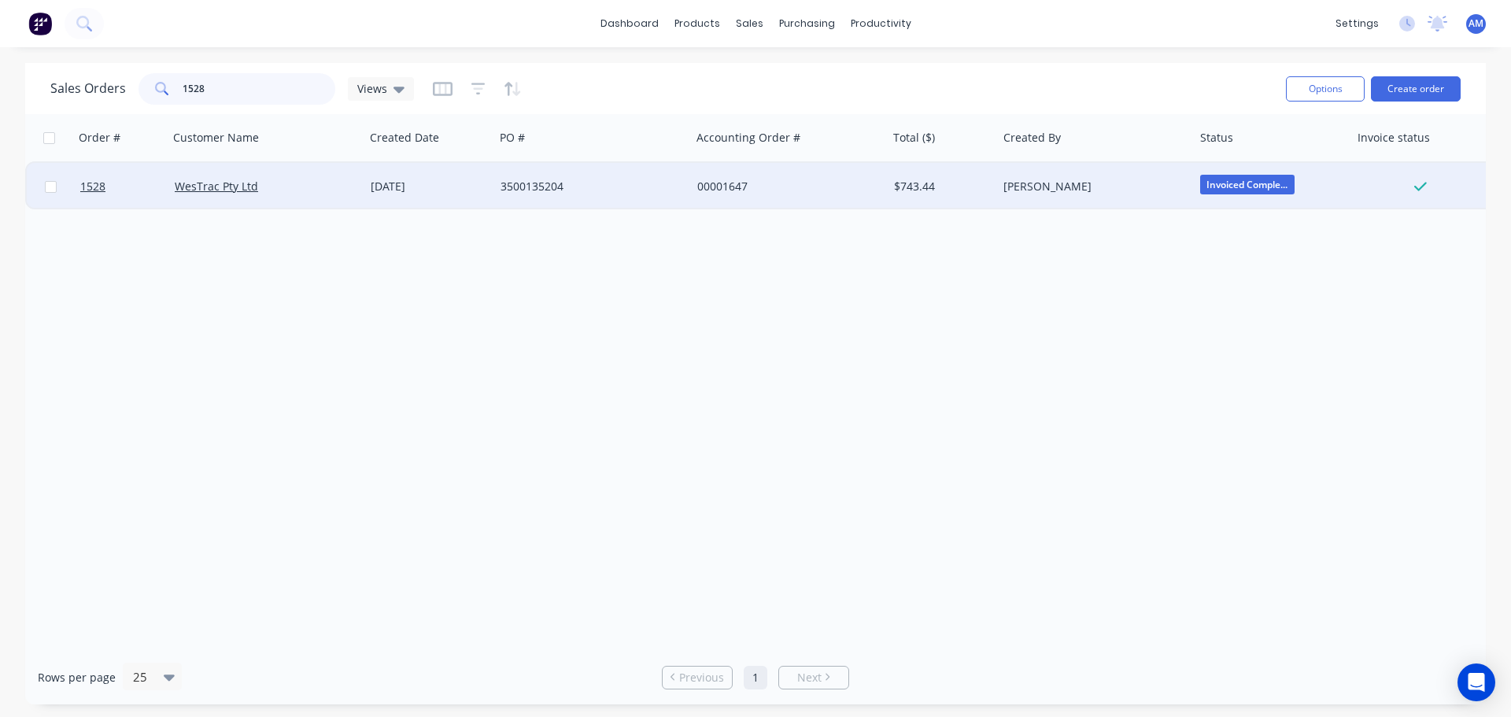
type input "1528"
click at [512, 178] on div "3500135204" at bounding box center [592, 186] width 197 height 47
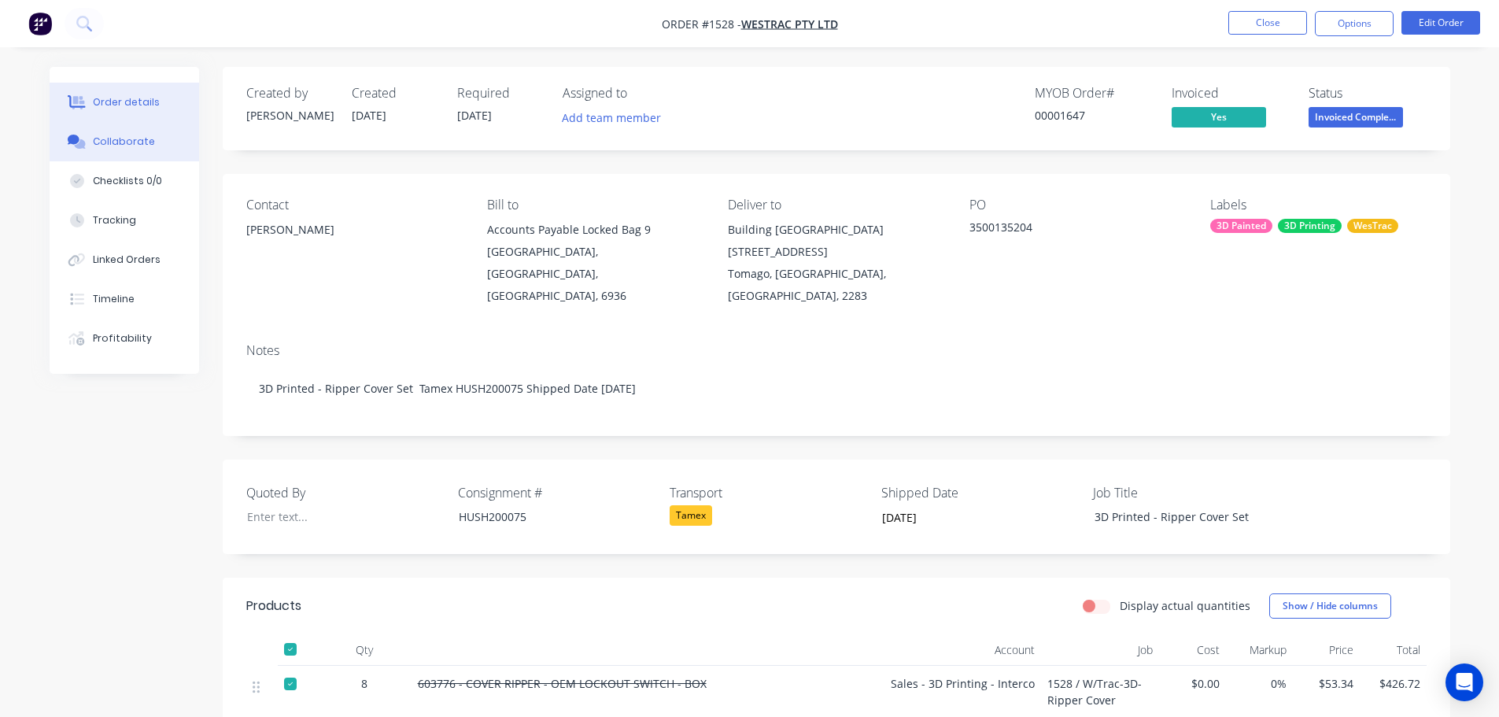
click at [128, 140] on div "Collaborate" at bounding box center [124, 142] width 62 height 14
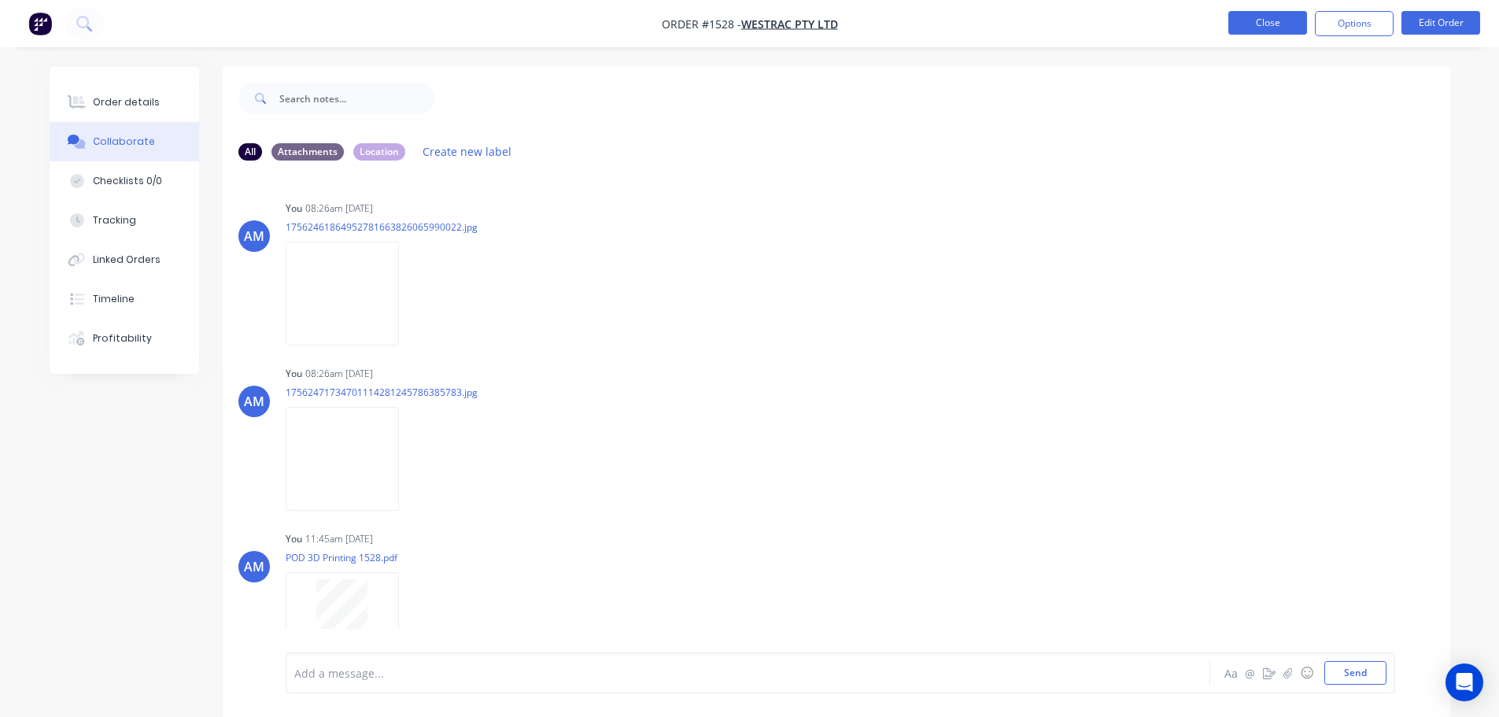
click at [1267, 17] on button "Close" at bounding box center [1267, 23] width 79 height 24
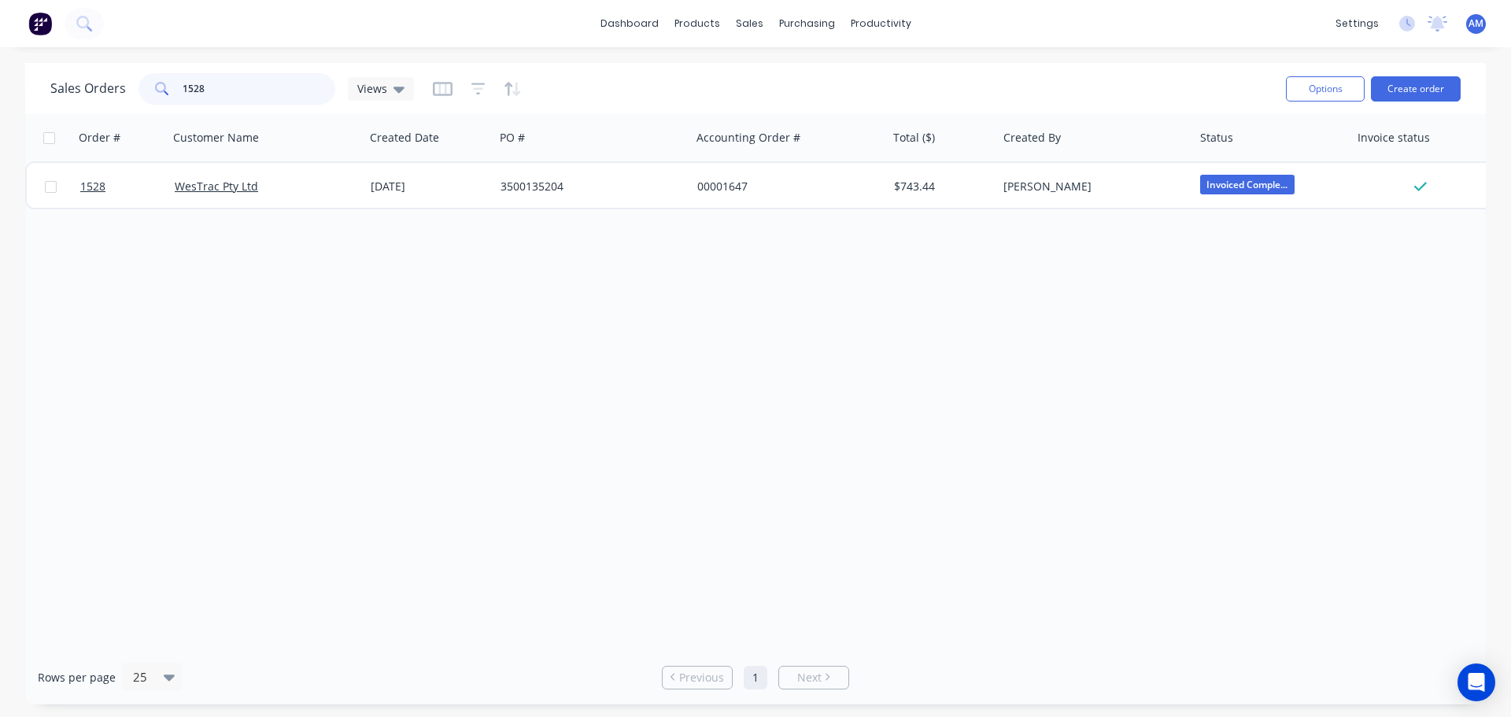
drag, startPoint x: 210, startPoint y: 87, endPoint x: 174, endPoint y: 83, distance: 36.5
click at [174, 83] on div "1528" at bounding box center [236, 88] width 197 height 31
type input "1706"
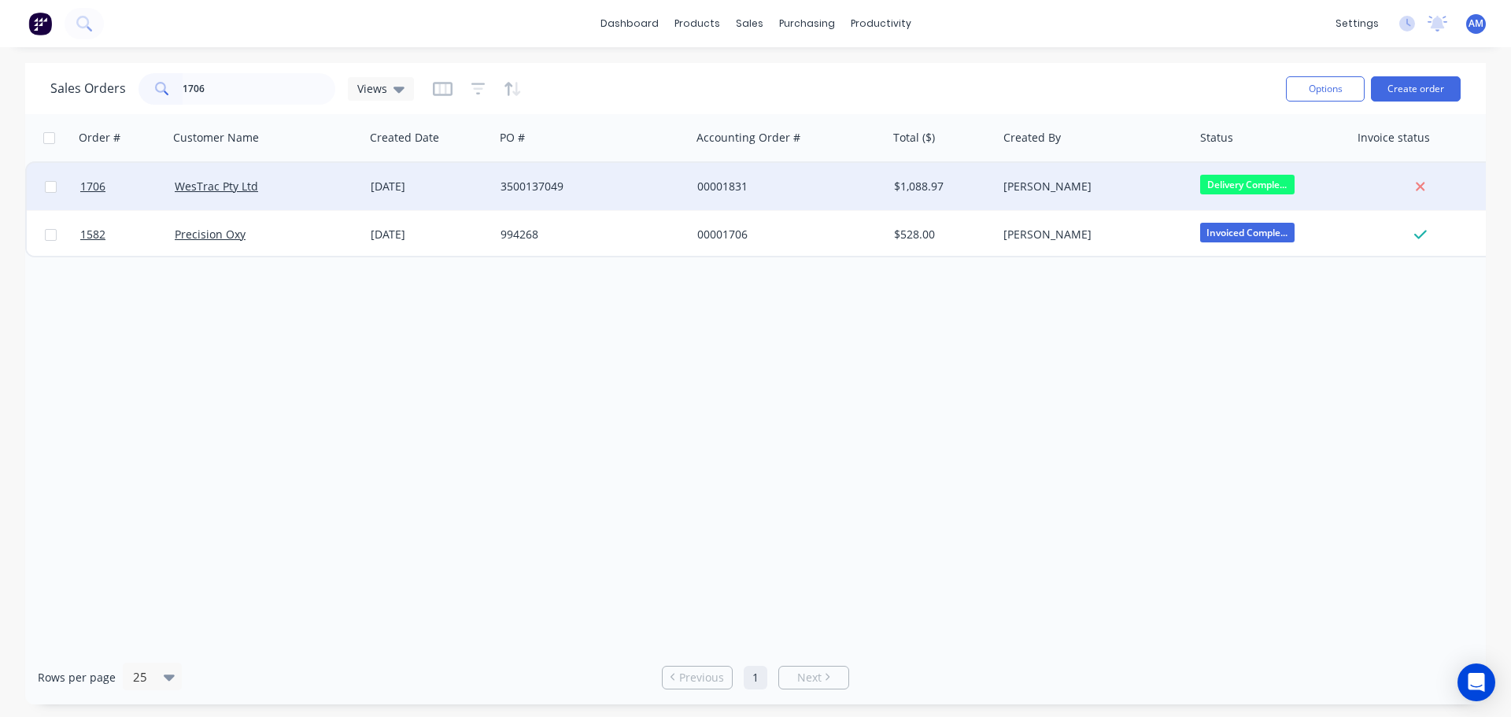
click at [541, 190] on div "3500137049" at bounding box center [587, 187] width 175 height 16
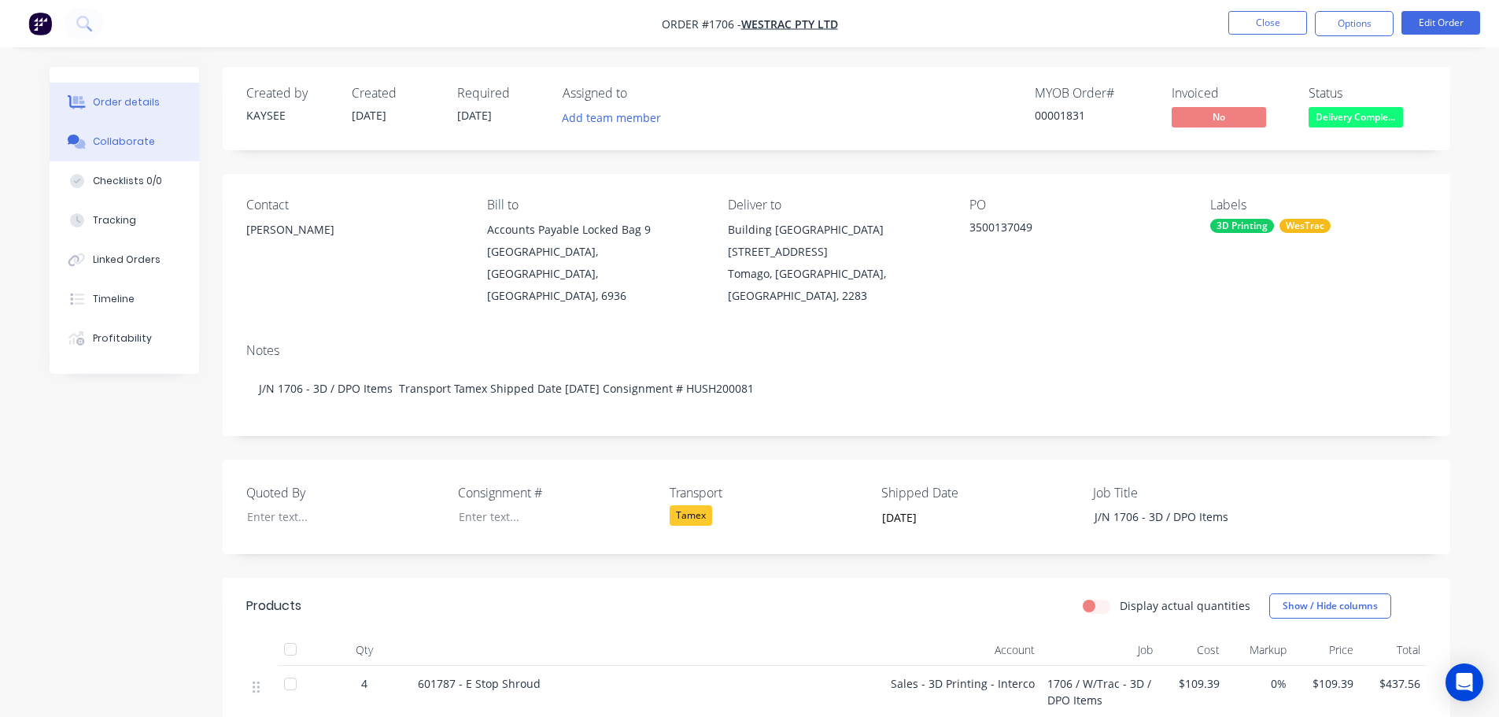
click at [120, 142] on div "Collaborate" at bounding box center [124, 142] width 62 height 14
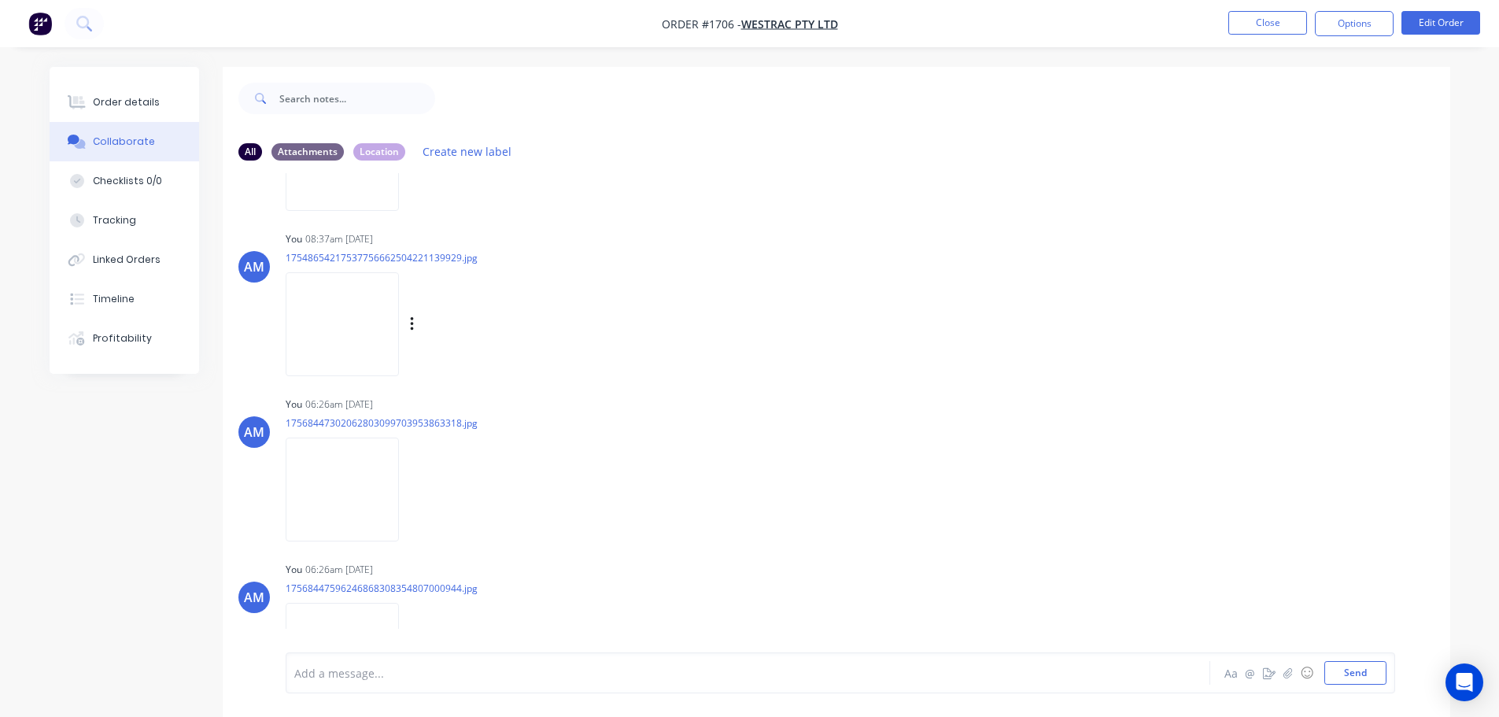
scroll to position [133, 0]
click at [1363, 667] on button "Send" at bounding box center [1355, 673] width 62 height 24
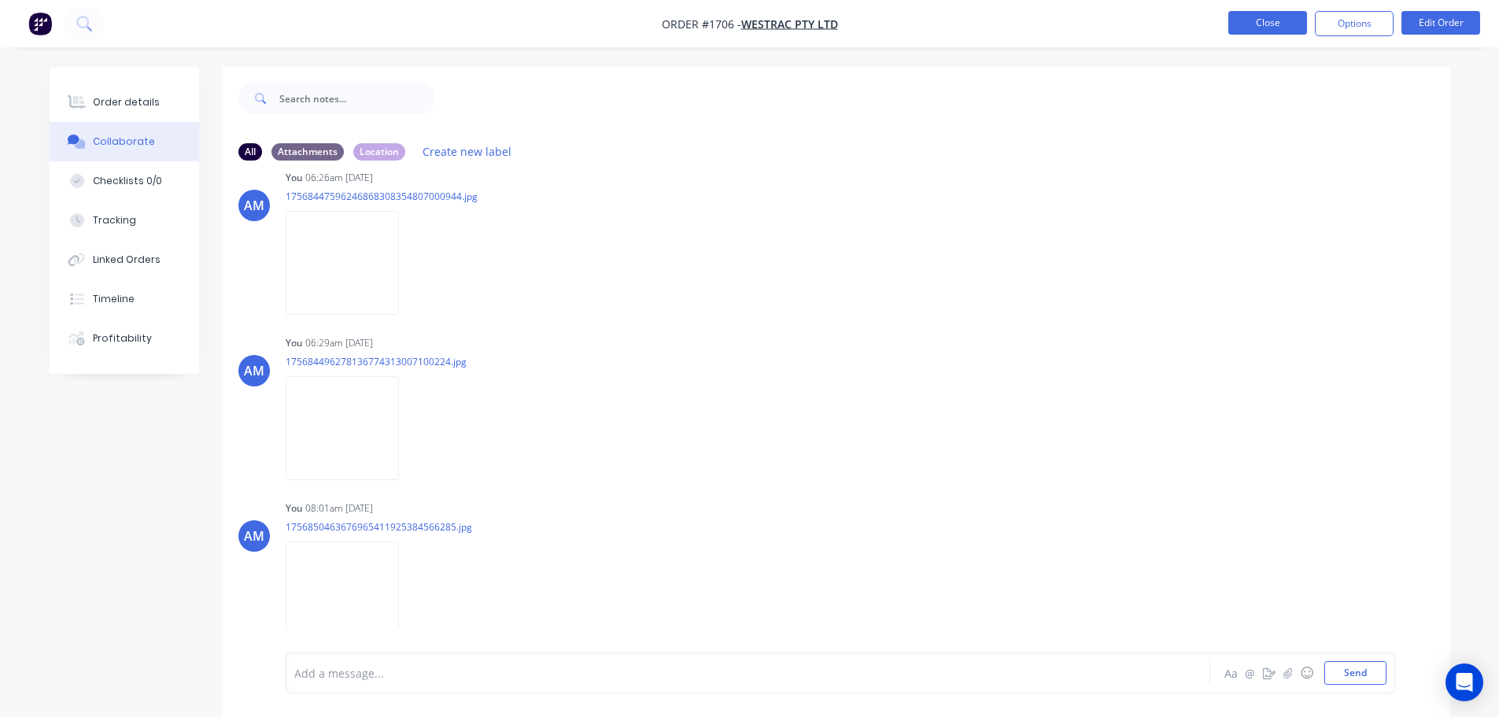
click at [1265, 26] on button "Close" at bounding box center [1267, 23] width 79 height 24
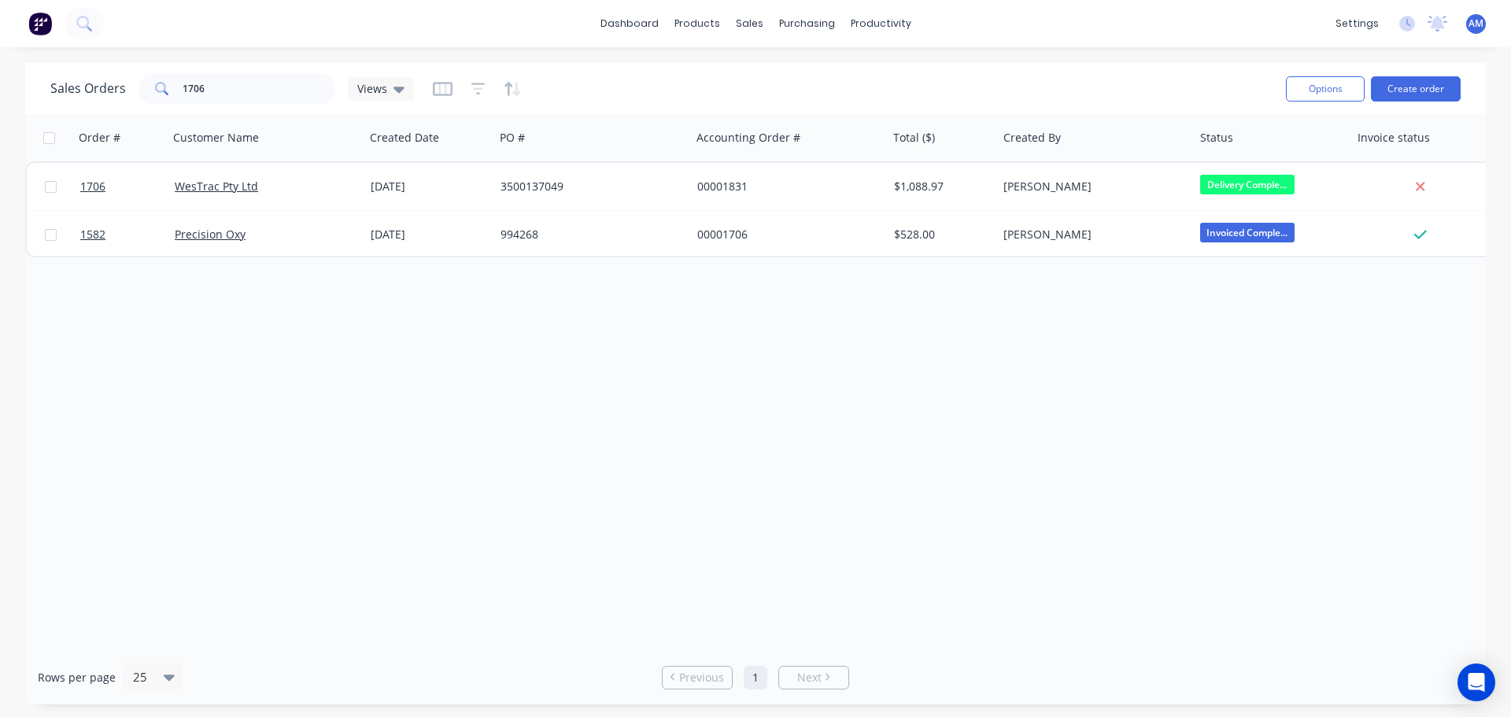
drag, startPoint x: 231, startPoint y: 69, endPoint x: 186, endPoint y: 87, distance: 48.4
click at [186, 87] on div "Sales Orders 1706 Views" at bounding box center [661, 88] width 1223 height 39
drag, startPoint x: 205, startPoint y: 93, endPoint x: 178, endPoint y: 88, distance: 27.2
click at [178, 88] on div "1706" at bounding box center [236, 88] width 197 height 31
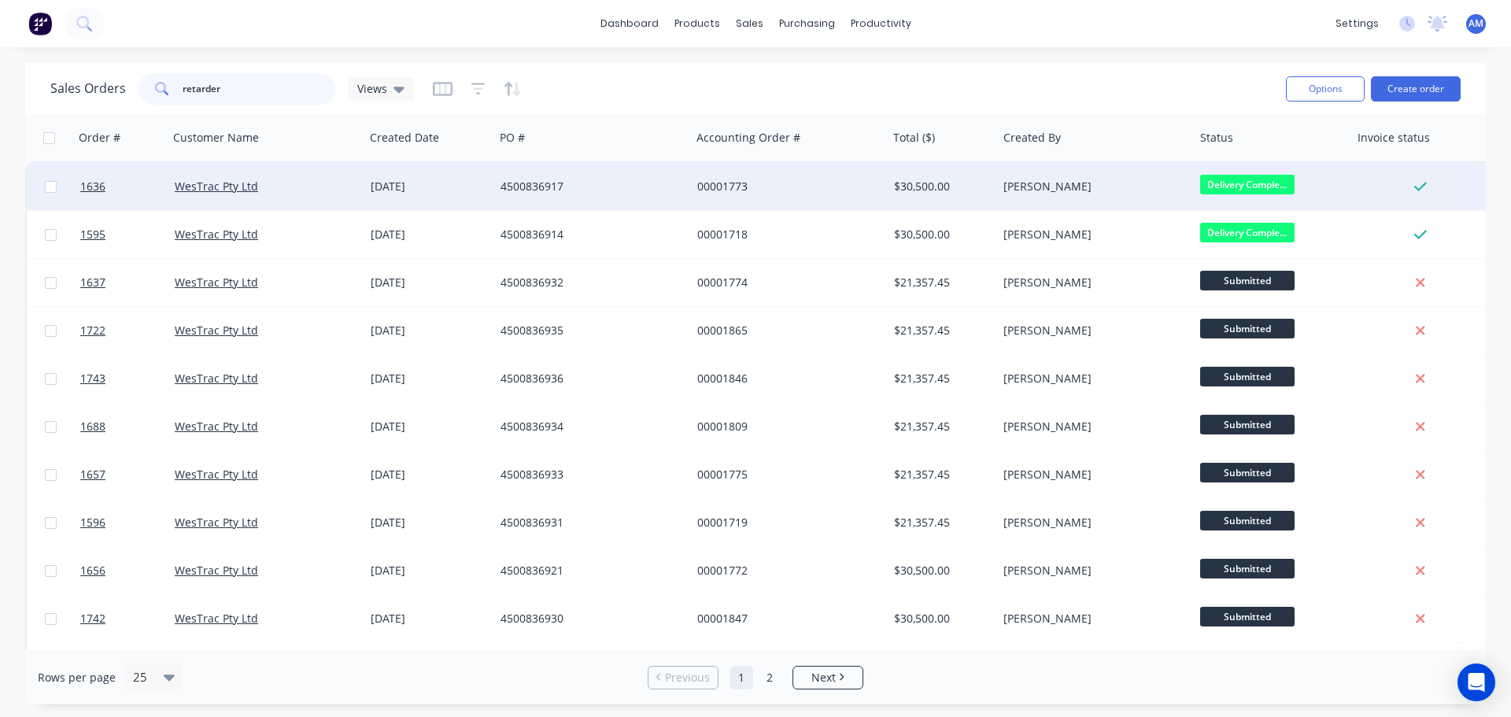
type input "retarder"
click at [523, 186] on div "4500836917" at bounding box center [587, 187] width 175 height 16
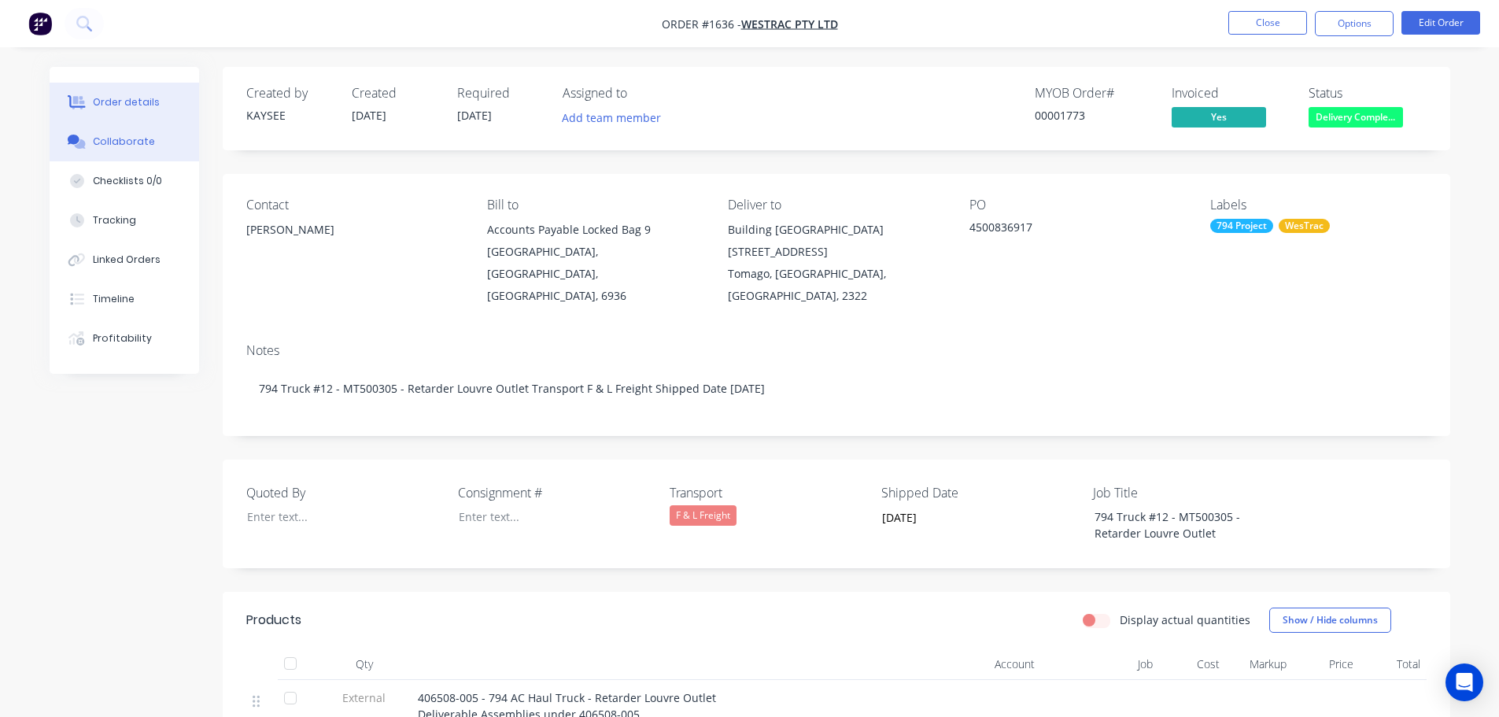
click at [113, 142] on div "Collaborate" at bounding box center [124, 142] width 62 height 14
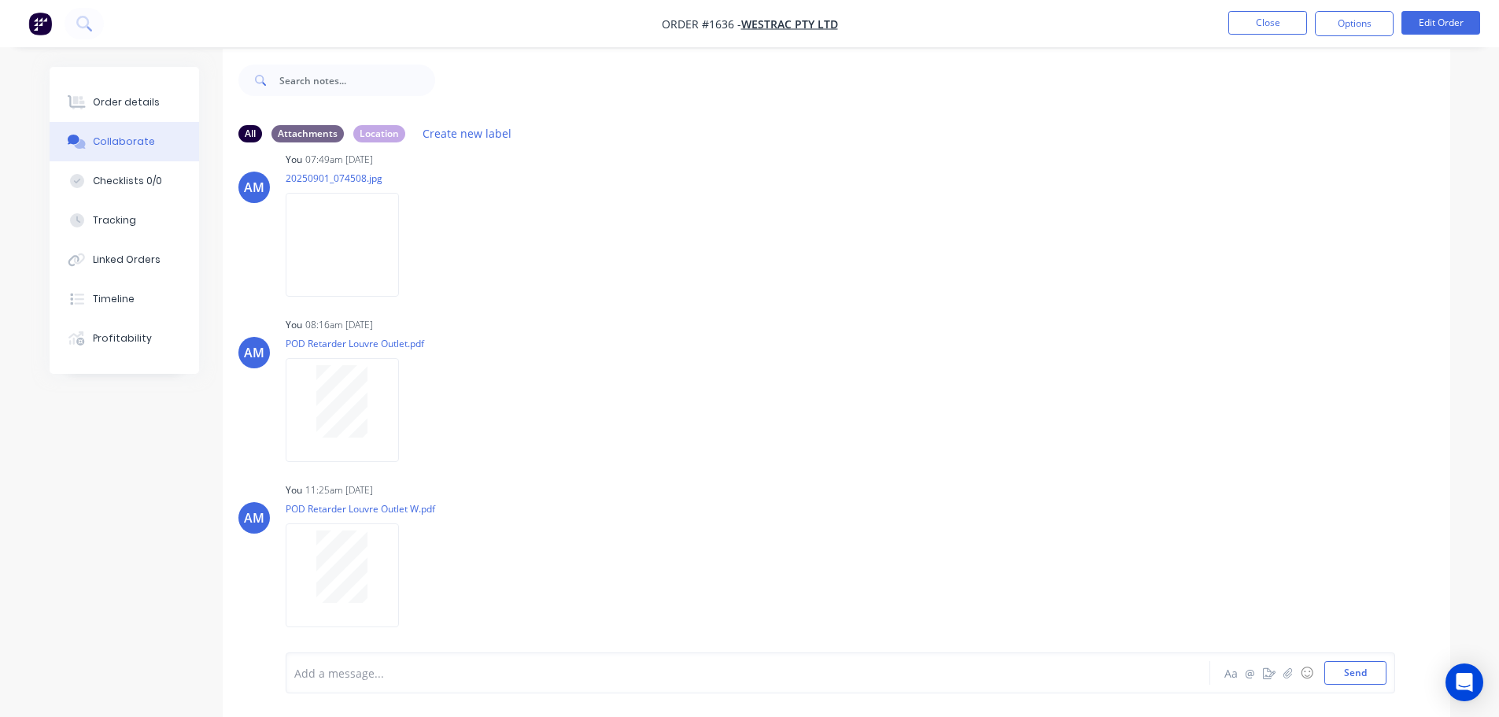
scroll to position [24, 0]
click at [425, 667] on div at bounding box center [704, 673] width 818 height 17
click at [1291, 680] on button "button" at bounding box center [1288, 672] width 19 height 19
click at [1346, 681] on button "Send" at bounding box center [1355, 673] width 62 height 24
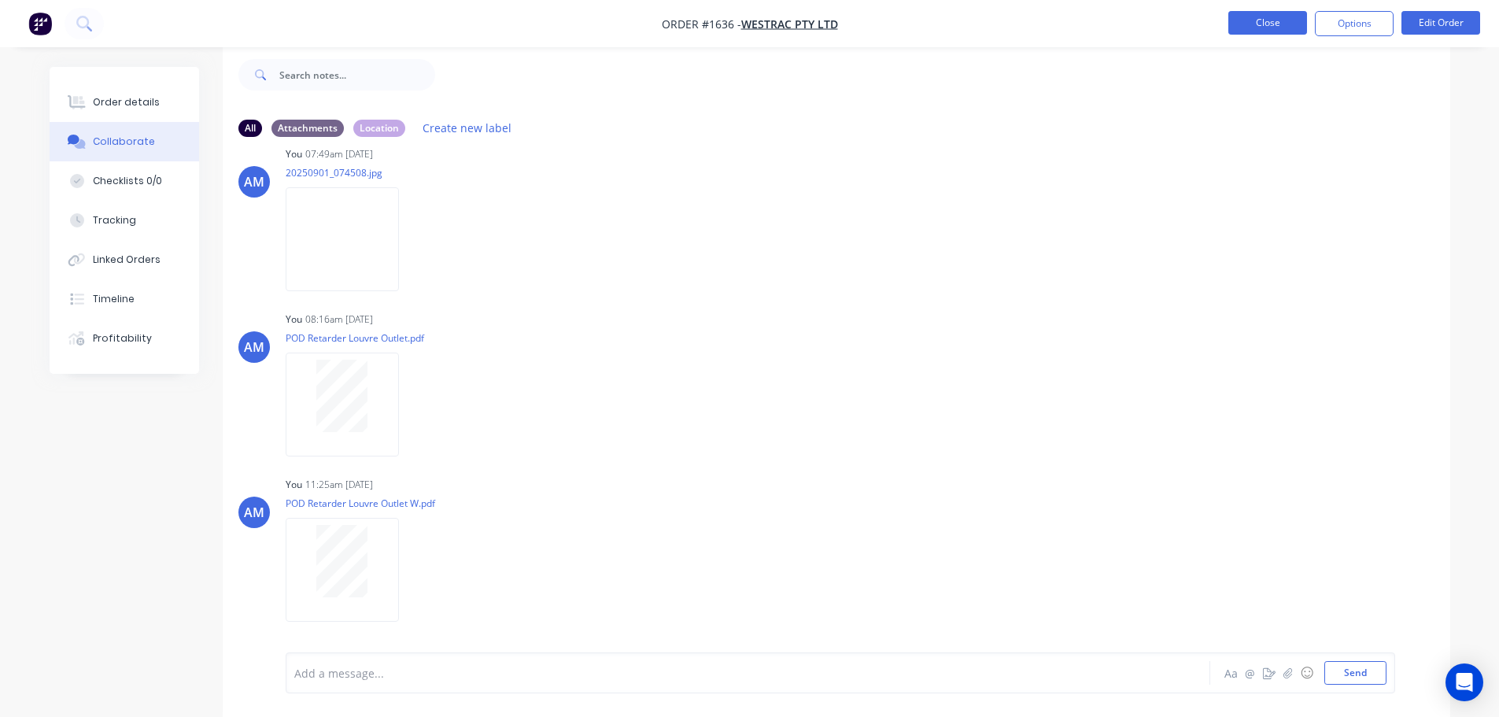
click at [1256, 25] on button "Close" at bounding box center [1267, 23] width 79 height 24
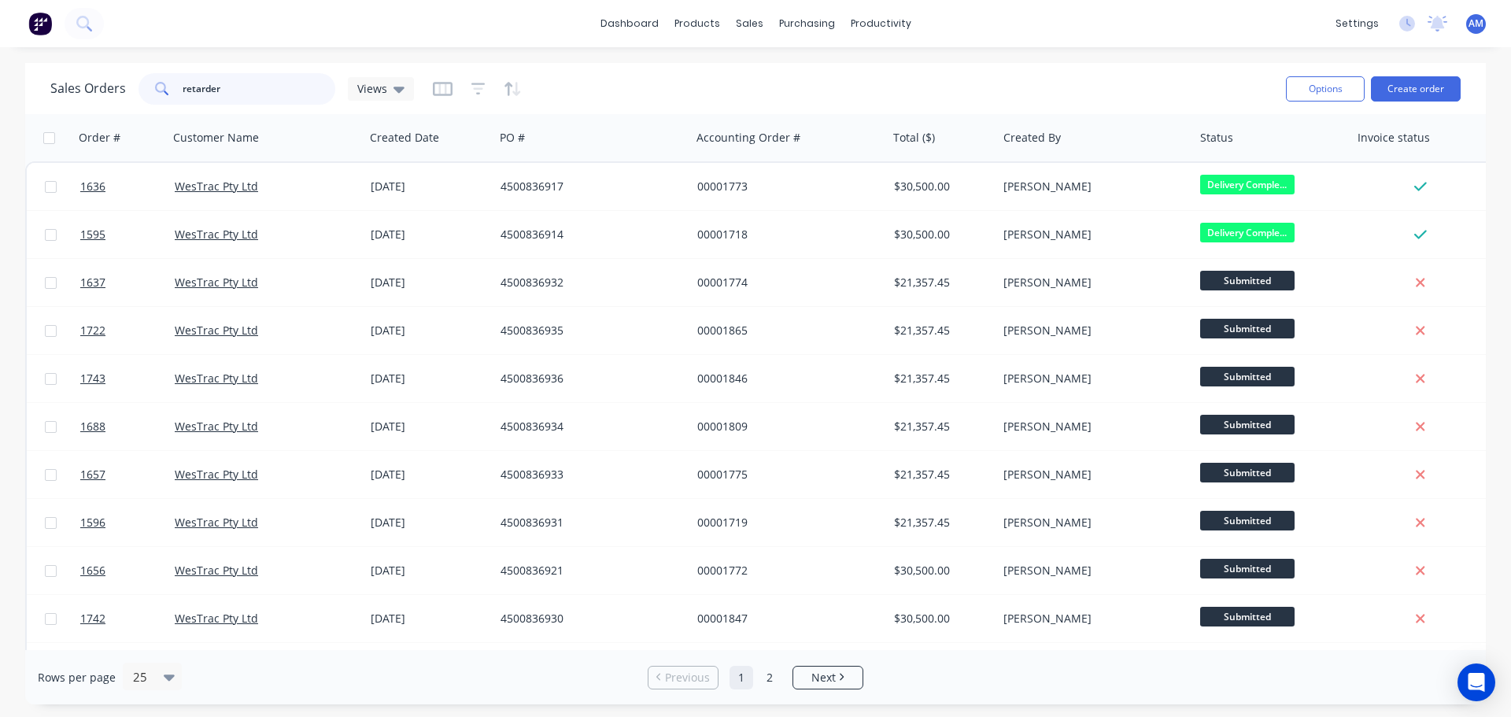
drag, startPoint x: 257, startPoint y: 80, endPoint x: 173, endPoint y: 83, distance: 83.4
click at [173, 83] on div "retarder" at bounding box center [236, 88] width 197 height 31
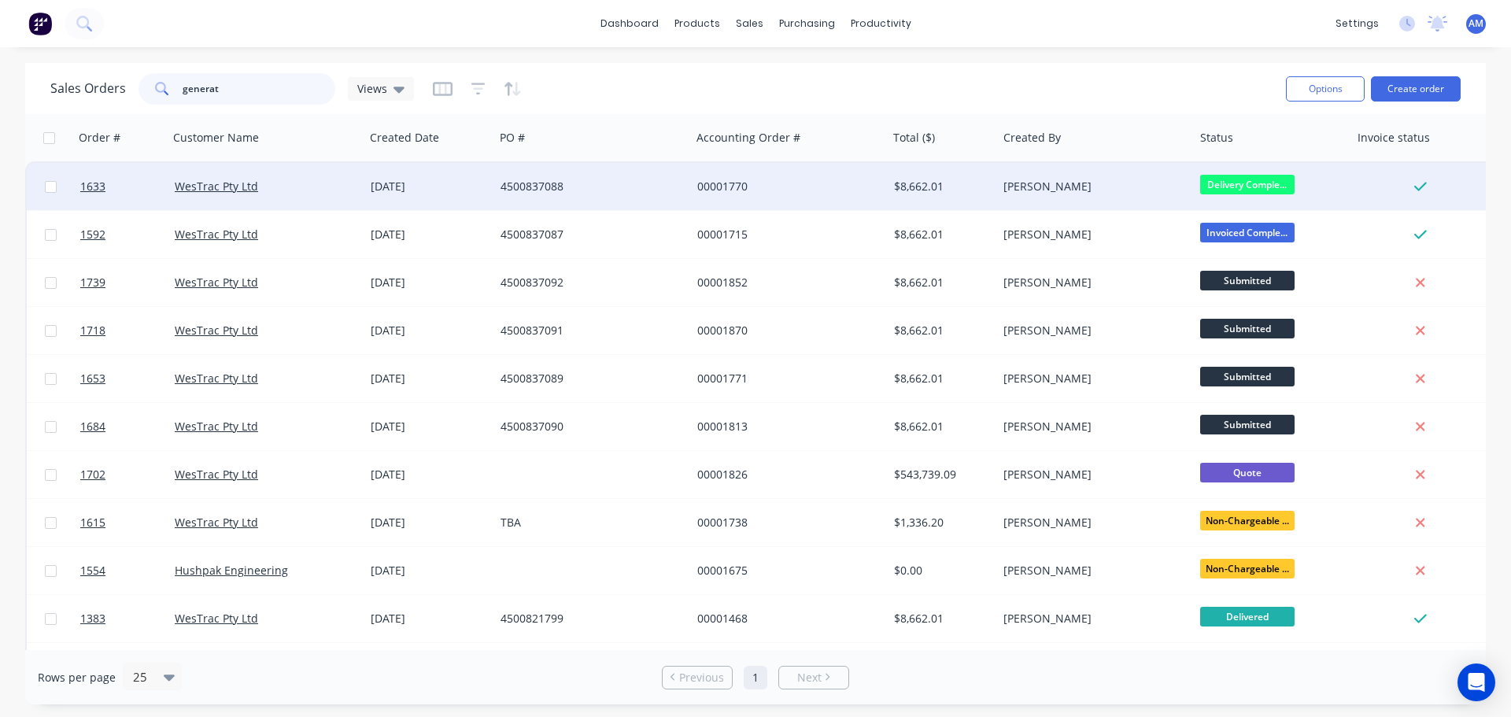
type input "generat"
click at [536, 188] on div "4500837088" at bounding box center [587, 187] width 175 height 16
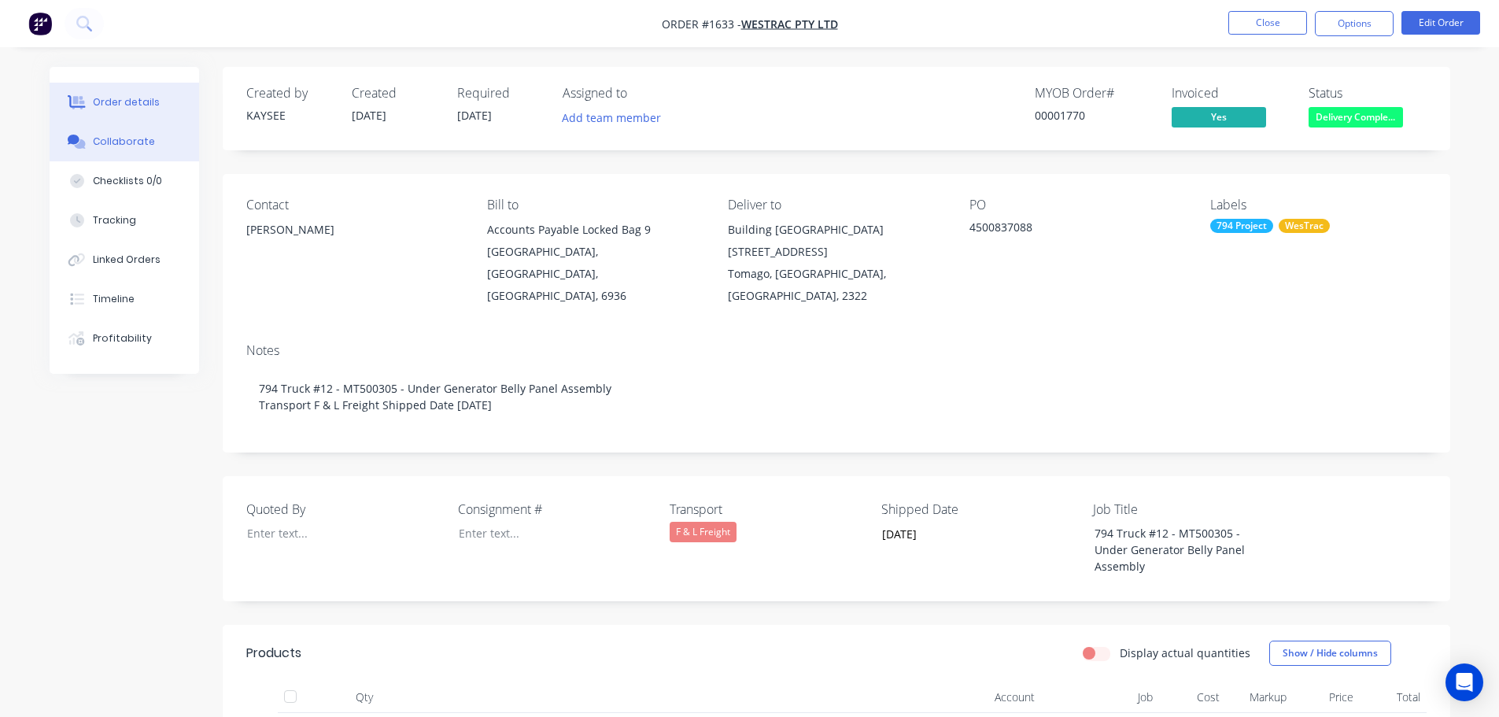
click at [138, 143] on div "Collaborate" at bounding box center [124, 142] width 62 height 14
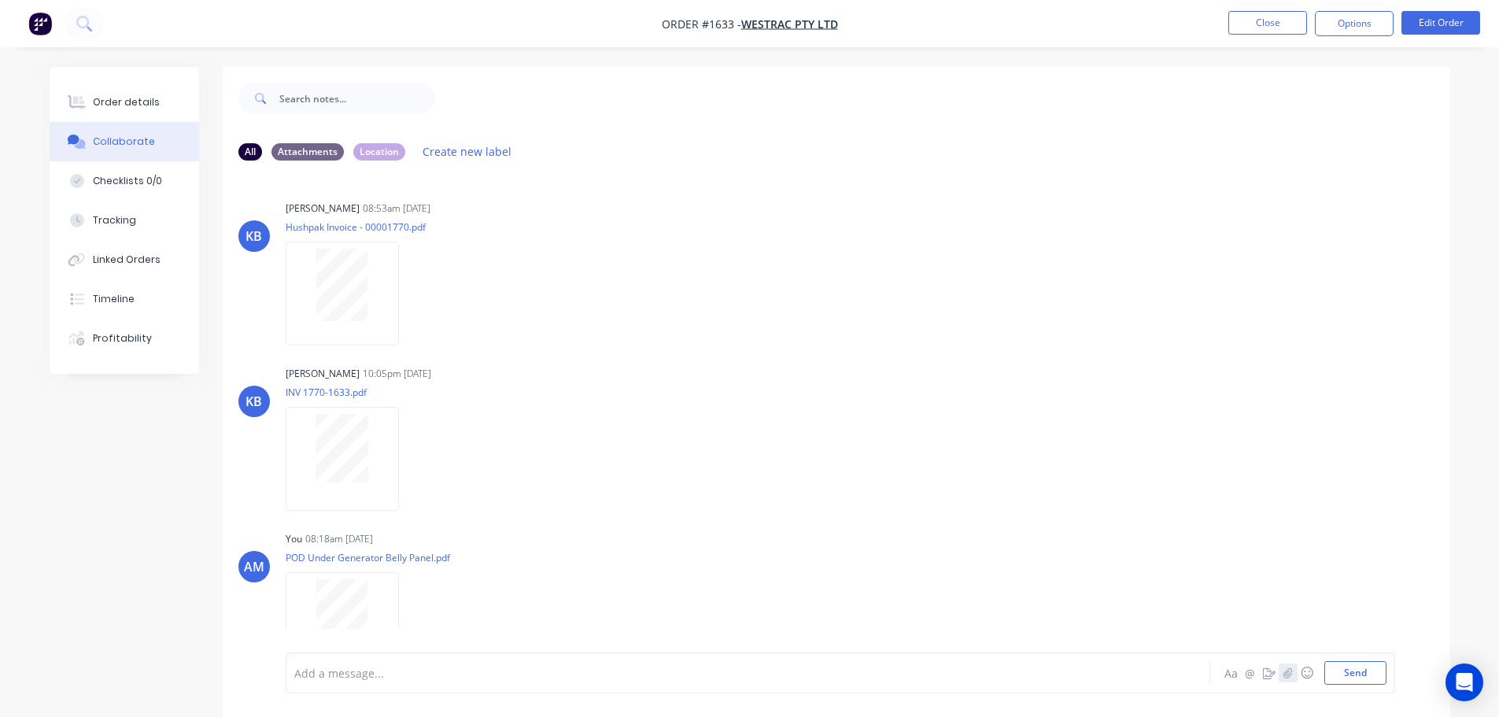
click at [1294, 674] on button "button" at bounding box center [1288, 672] width 19 height 19
click at [1353, 673] on button "Send" at bounding box center [1355, 673] width 62 height 24
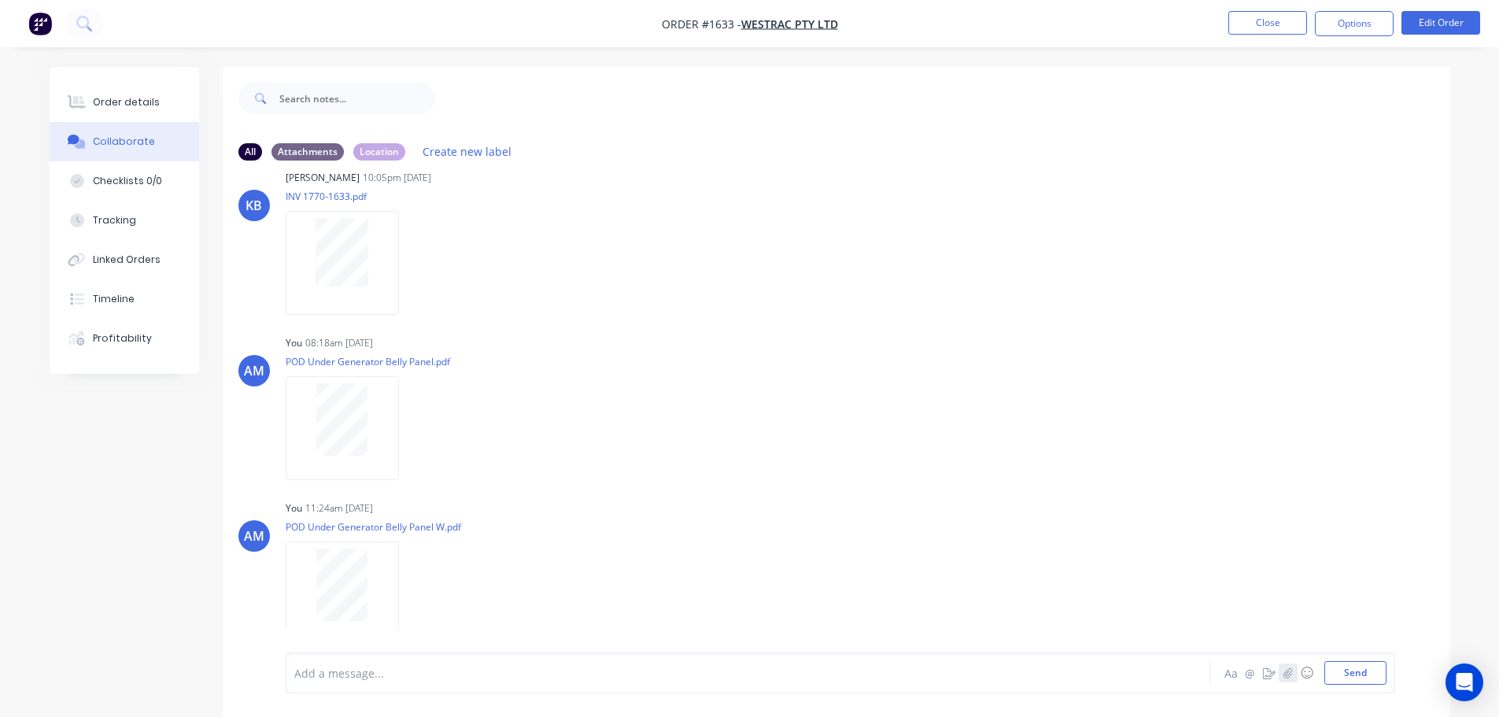
click at [1285, 675] on icon "button" at bounding box center [1287, 672] width 9 height 11
click at [1357, 670] on button "Send" at bounding box center [1355, 673] width 62 height 24
click at [1260, 21] on button "Close" at bounding box center [1267, 23] width 79 height 24
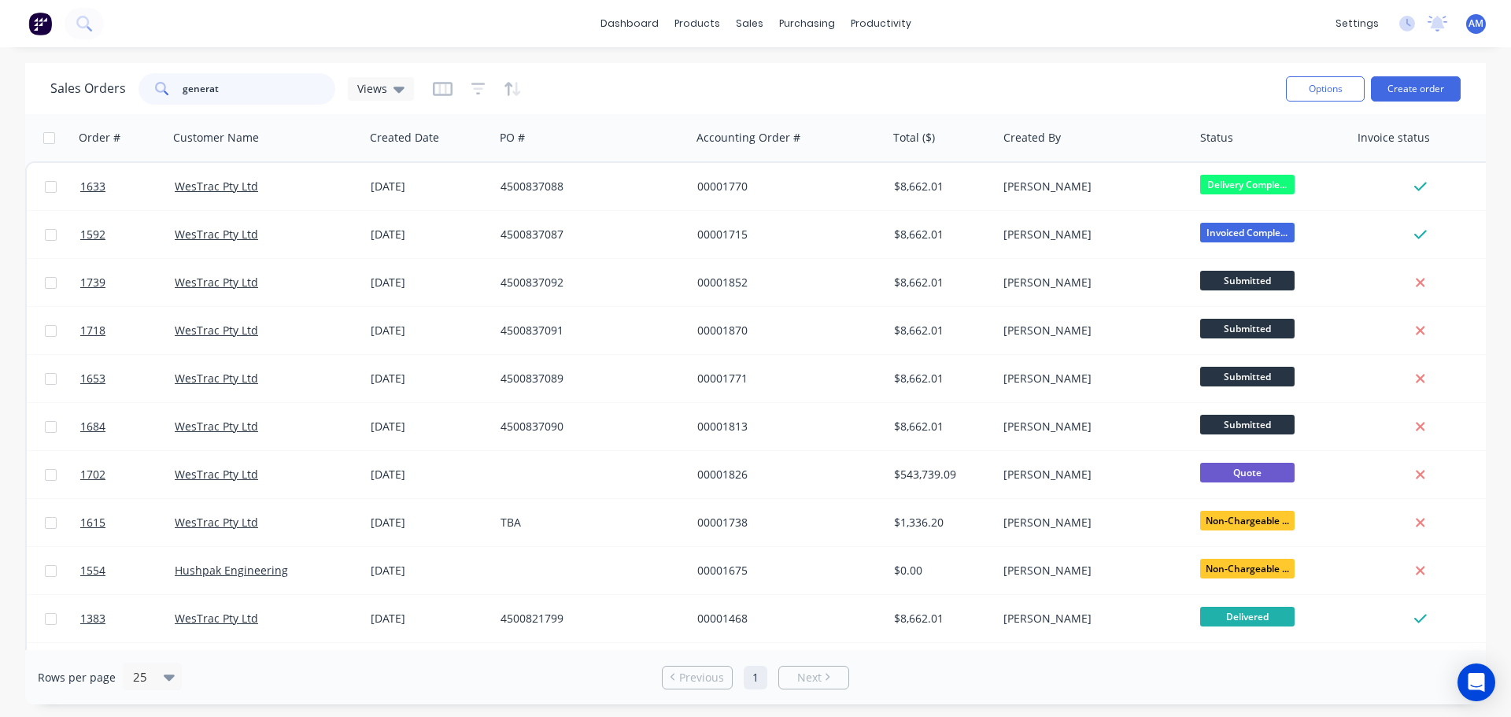
drag, startPoint x: 227, startPoint y: 94, endPoint x: 146, endPoint y: 91, distance: 81.1
click at [146, 91] on div "generat" at bounding box center [236, 88] width 197 height 31
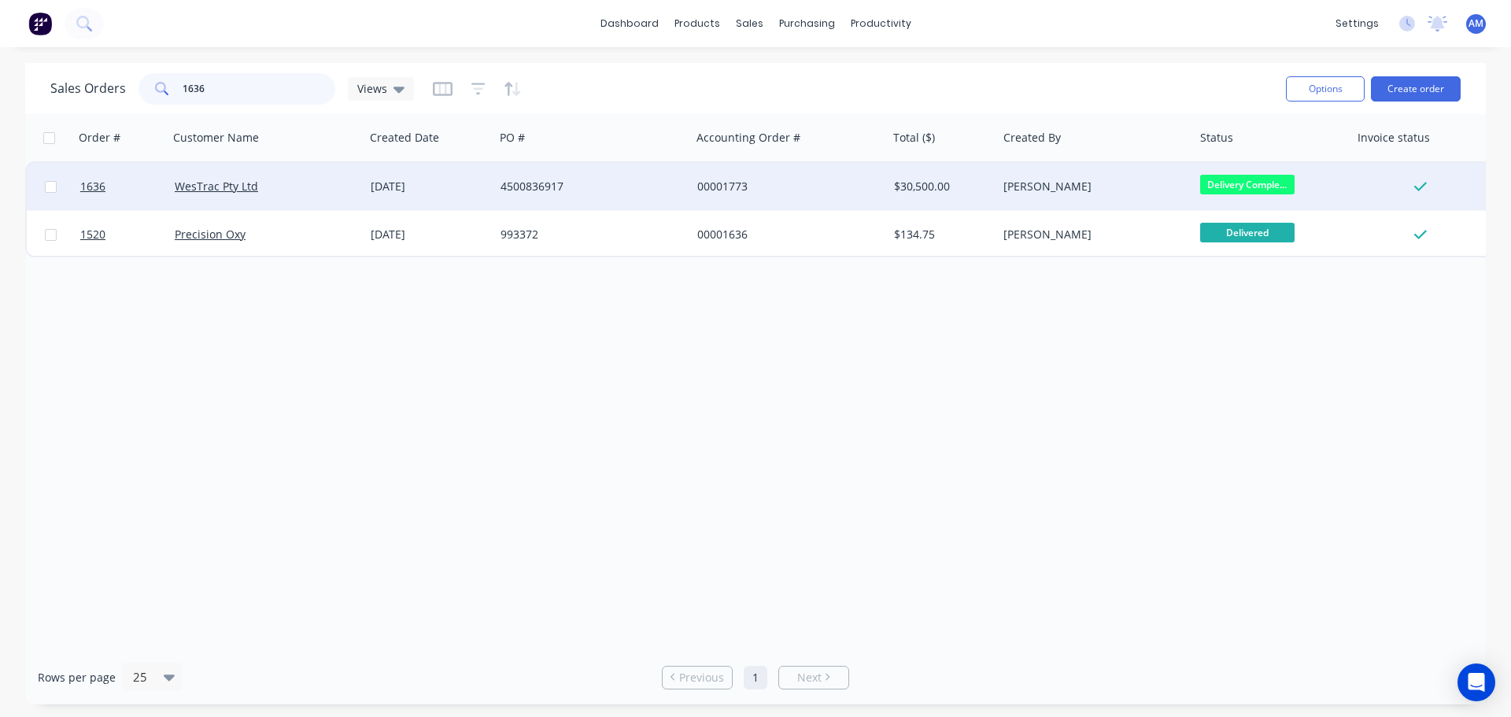
type input "1636"
click at [560, 179] on div "4500836917" at bounding box center [587, 187] width 175 height 16
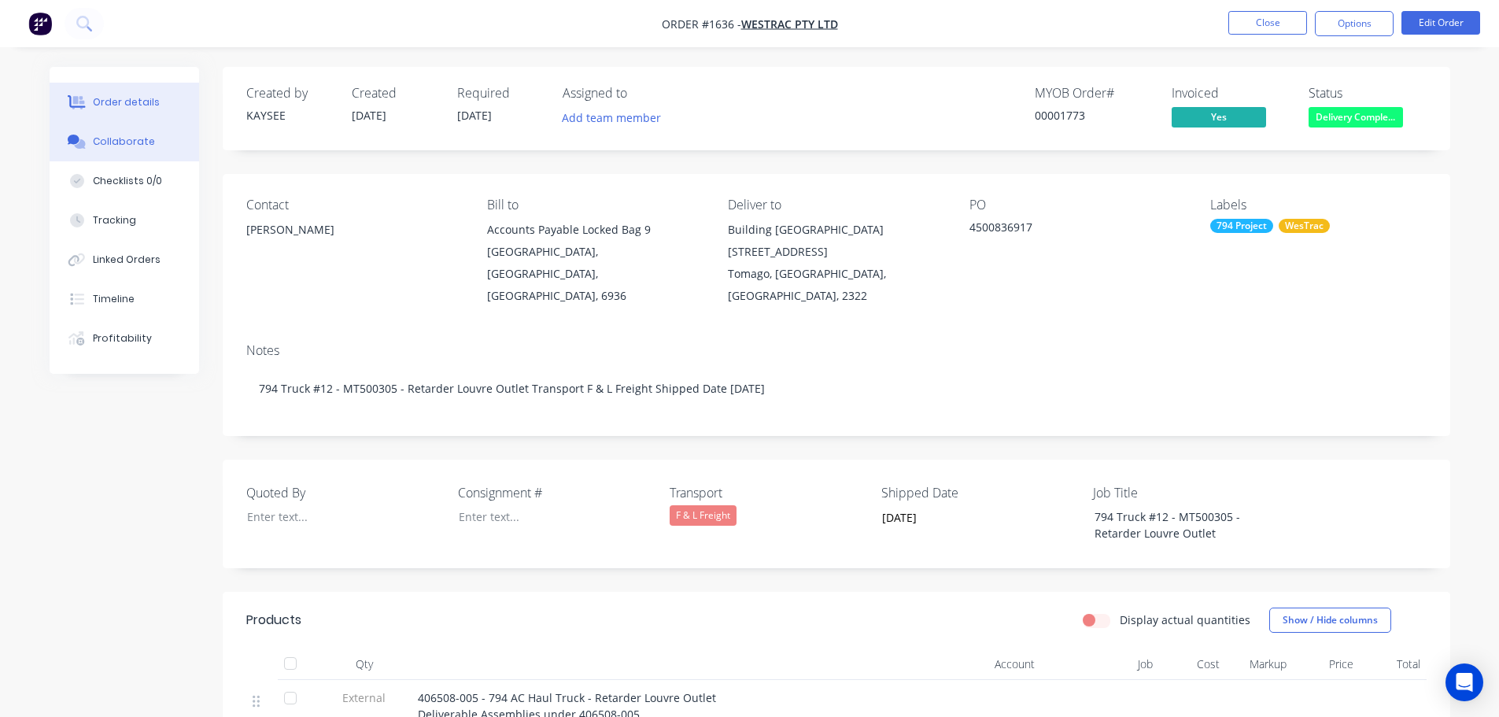
click at [125, 137] on div "Collaborate" at bounding box center [124, 142] width 62 height 14
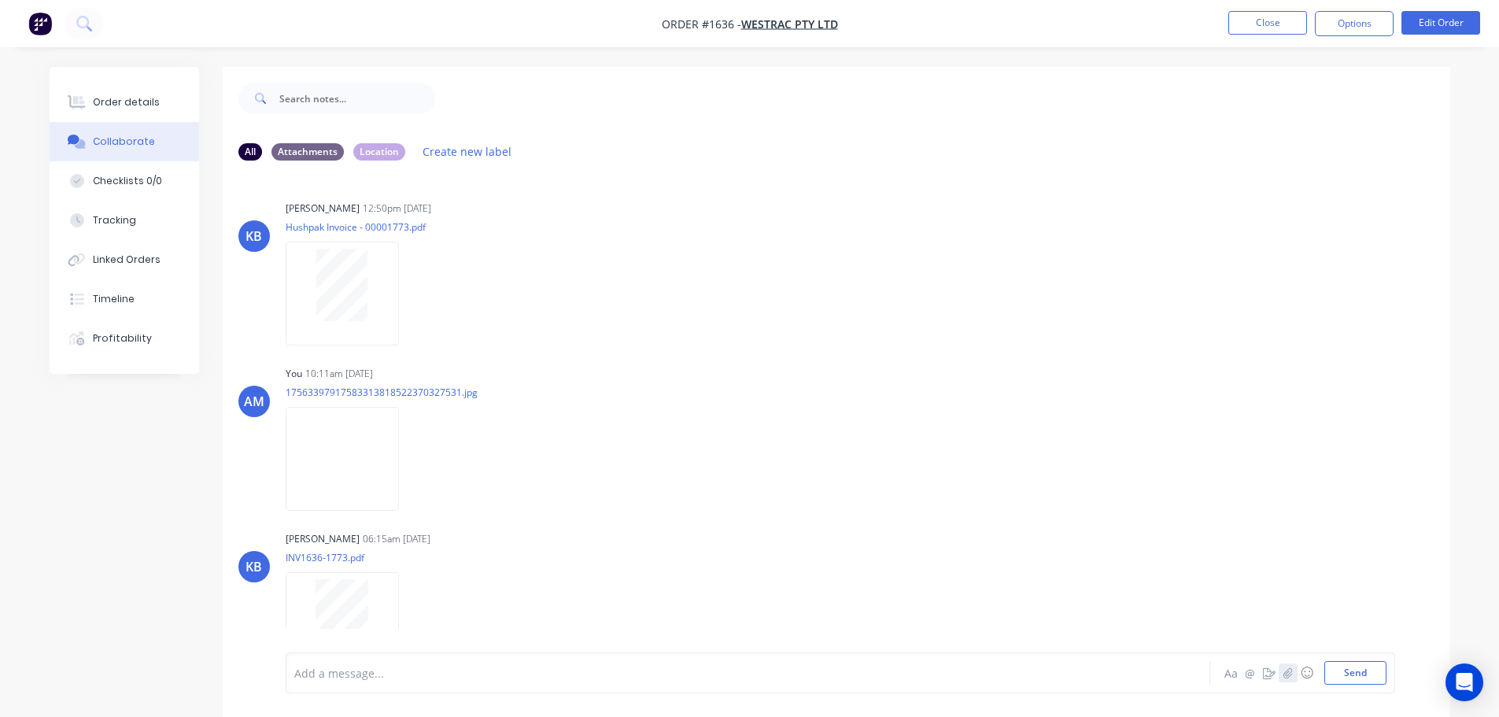
click at [1291, 676] on icon "button" at bounding box center [1287, 672] width 9 height 11
click at [1347, 674] on button "Send" at bounding box center [1355, 673] width 62 height 24
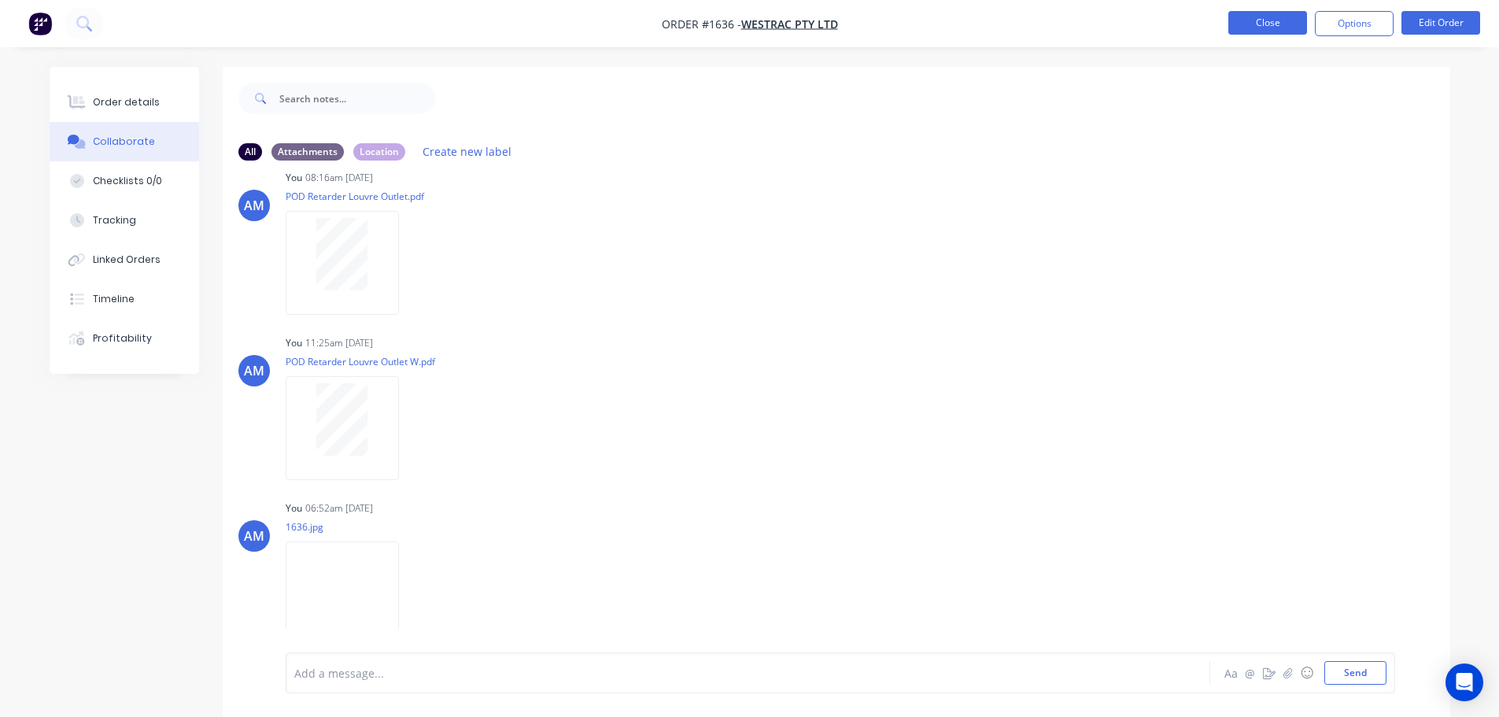
click at [1266, 25] on button "Close" at bounding box center [1267, 23] width 79 height 24
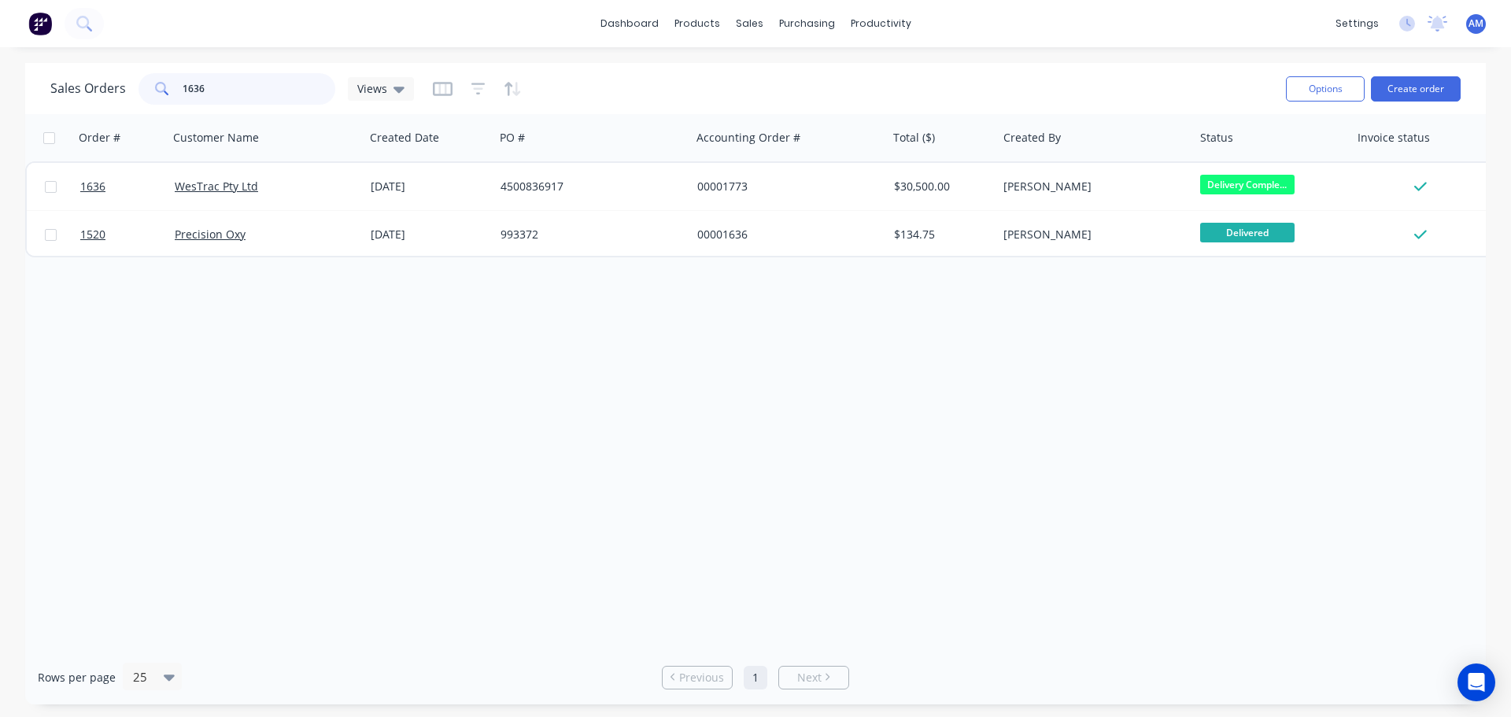
drag, startPoint x: 223, startPoint y: 91, endPoint x: 178, endPoint y: 87, distance: 45.1
click at [178, 87] on div "1636" at bounding box center [236, 88] width 197 height 31
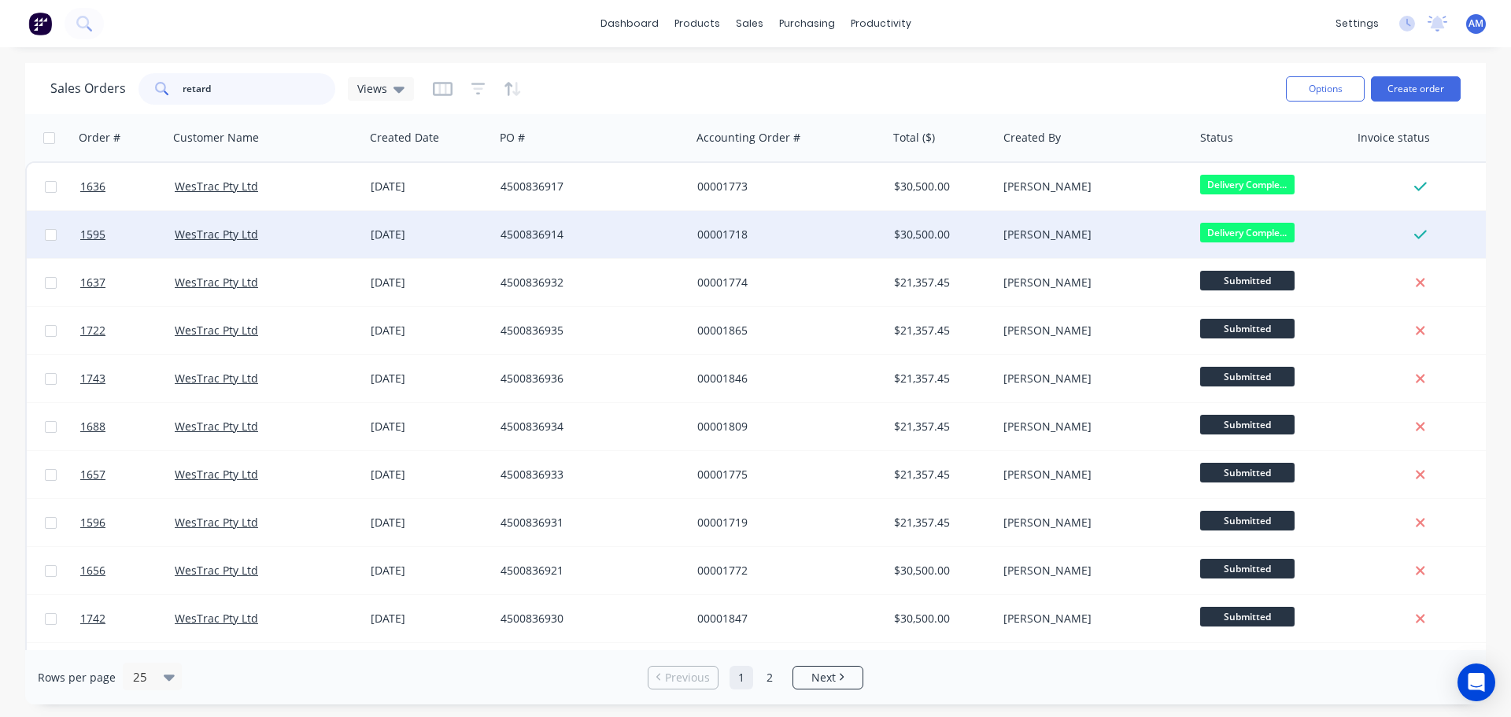
type input "retard"
click at [510, 234] on div "4500836914" at bounding box center [587, 235] width 175 height 16
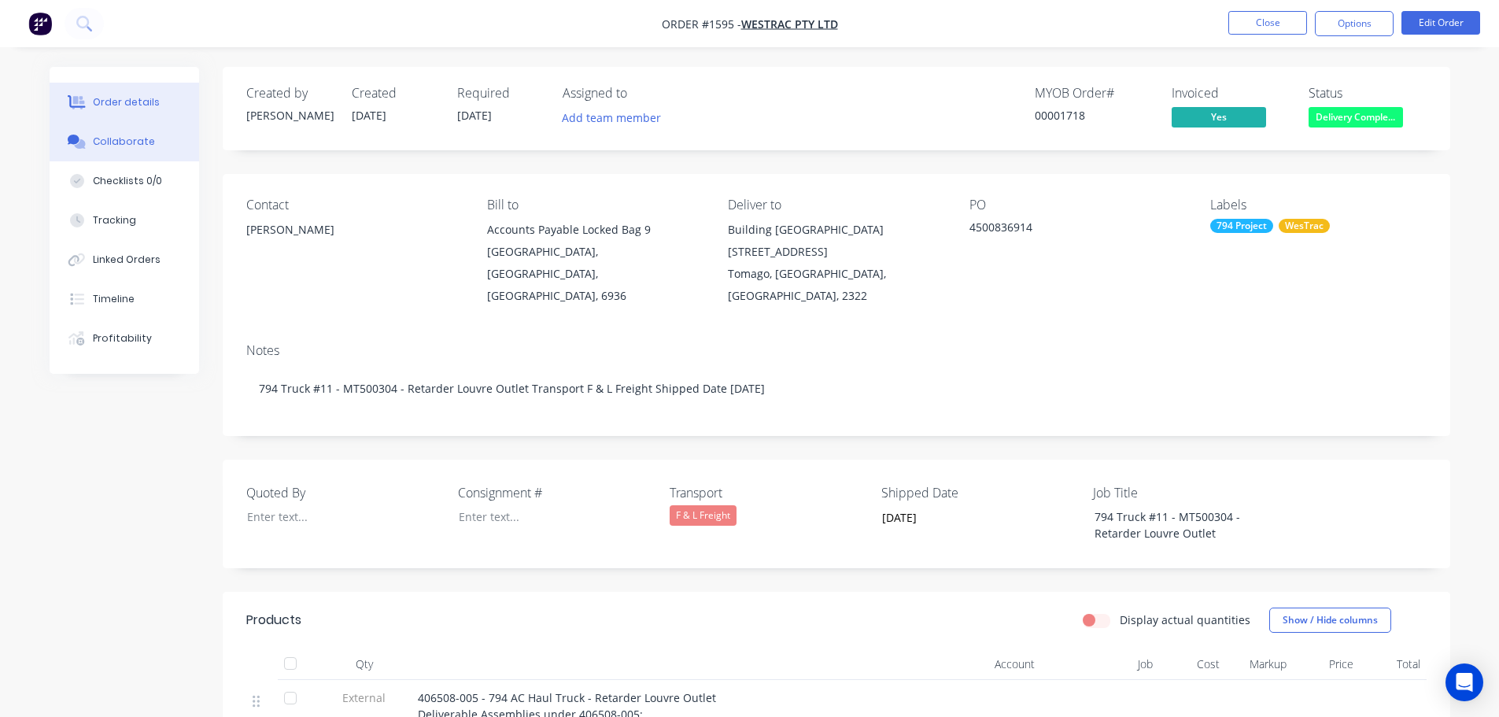
click at [133, 143] on div "Collaborate" at bounding box center [124, 142] width 62 height 14
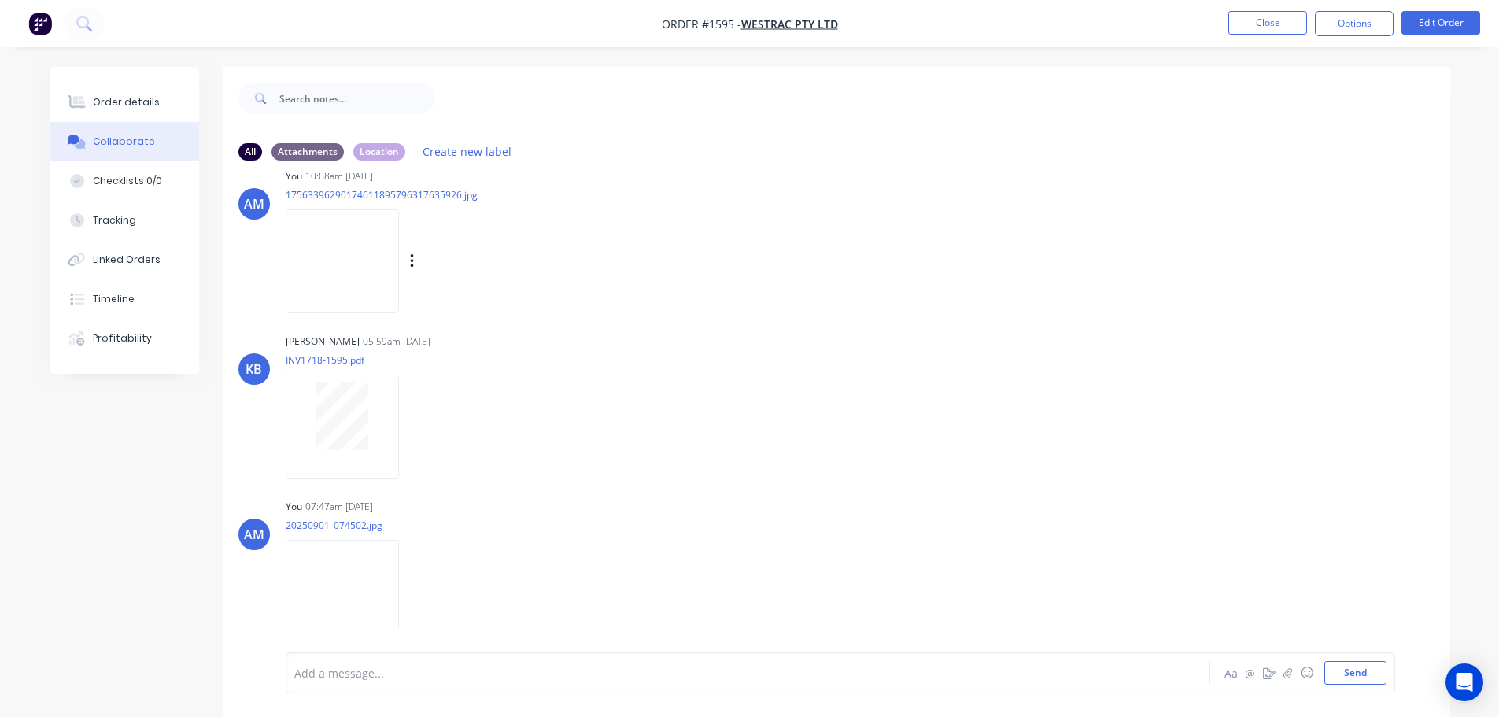
scroll to position [236, 0]
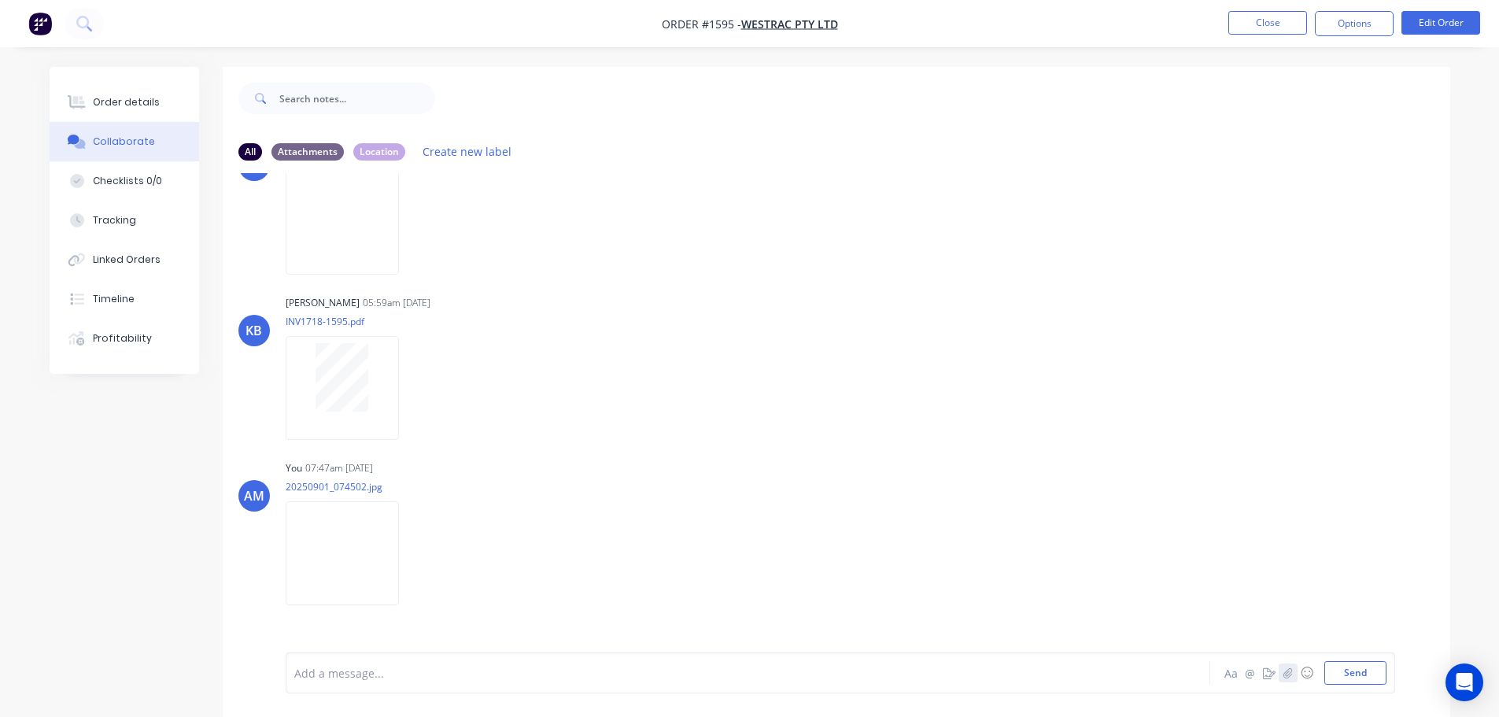
click at [1288, 674] on icon "button" at bounding box center [1287, 672] width 9 height 11
click at [1365, 676] on button "Send" at bounding box center [1355, 673] width 62 height 24
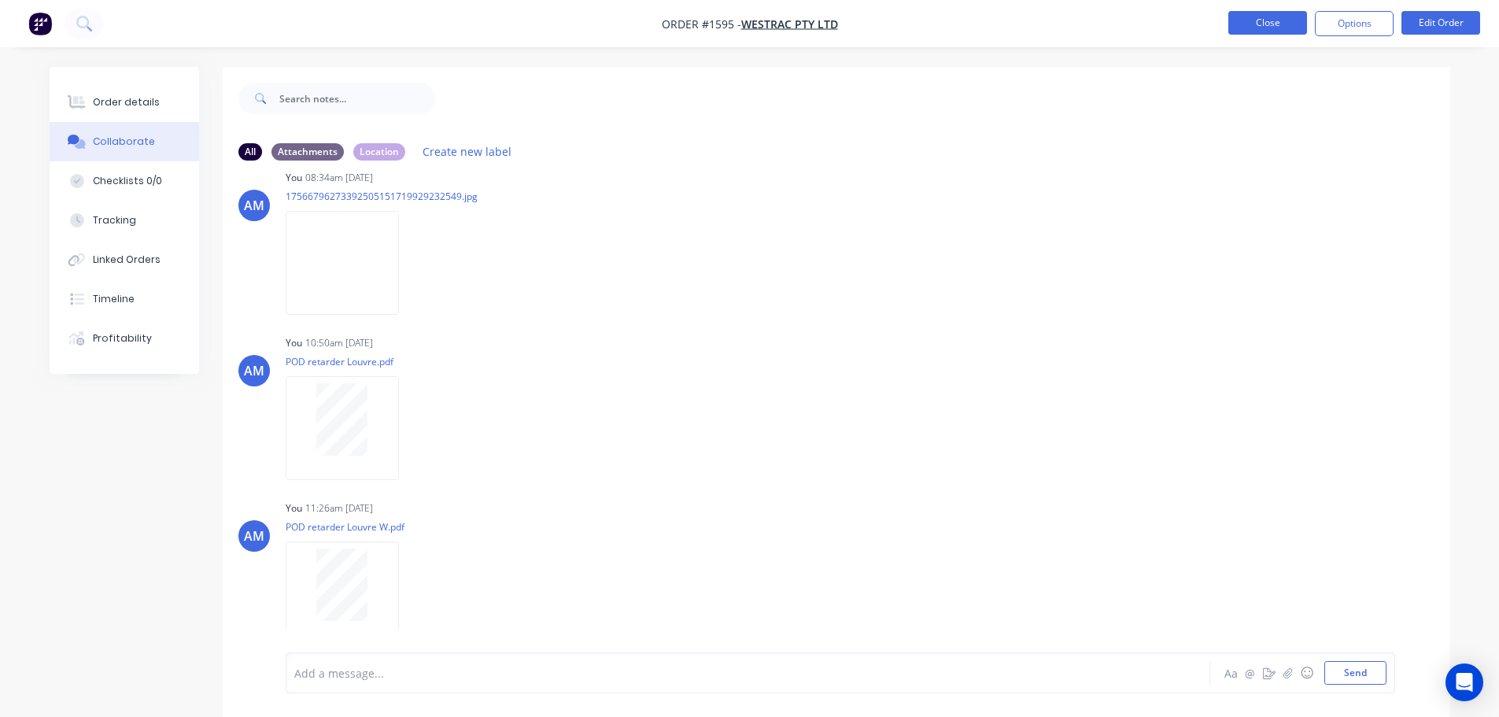
click at [1255, 26] on button "Close" at bounding box center [1267, 23] width 79 height 24
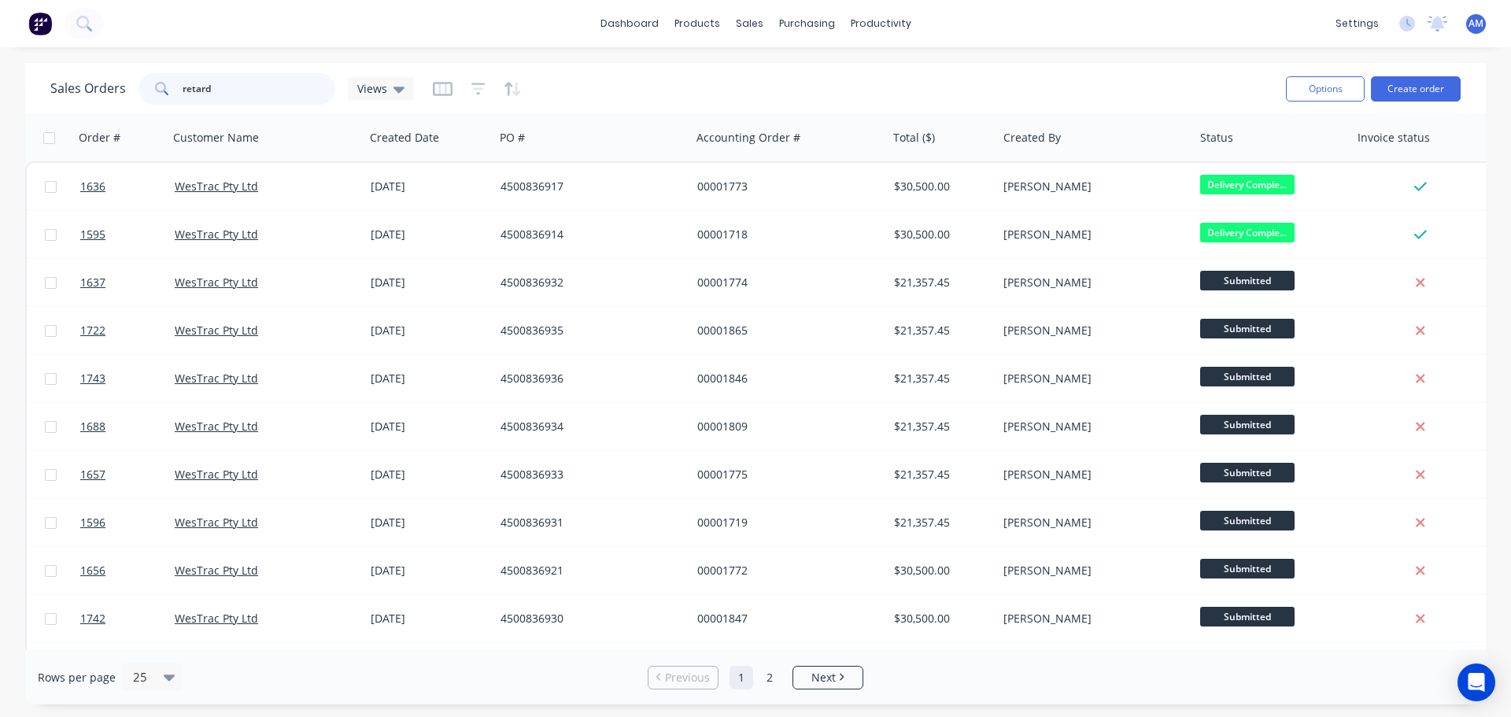
drag, startPoint x: 249, startPoint y: 79, endPoint x: 184, endPoint y: 79, distance: 64.5
click at [184, 79] on input "retard" at bounding box center [259, 88] width 153 height 31
type input "r"
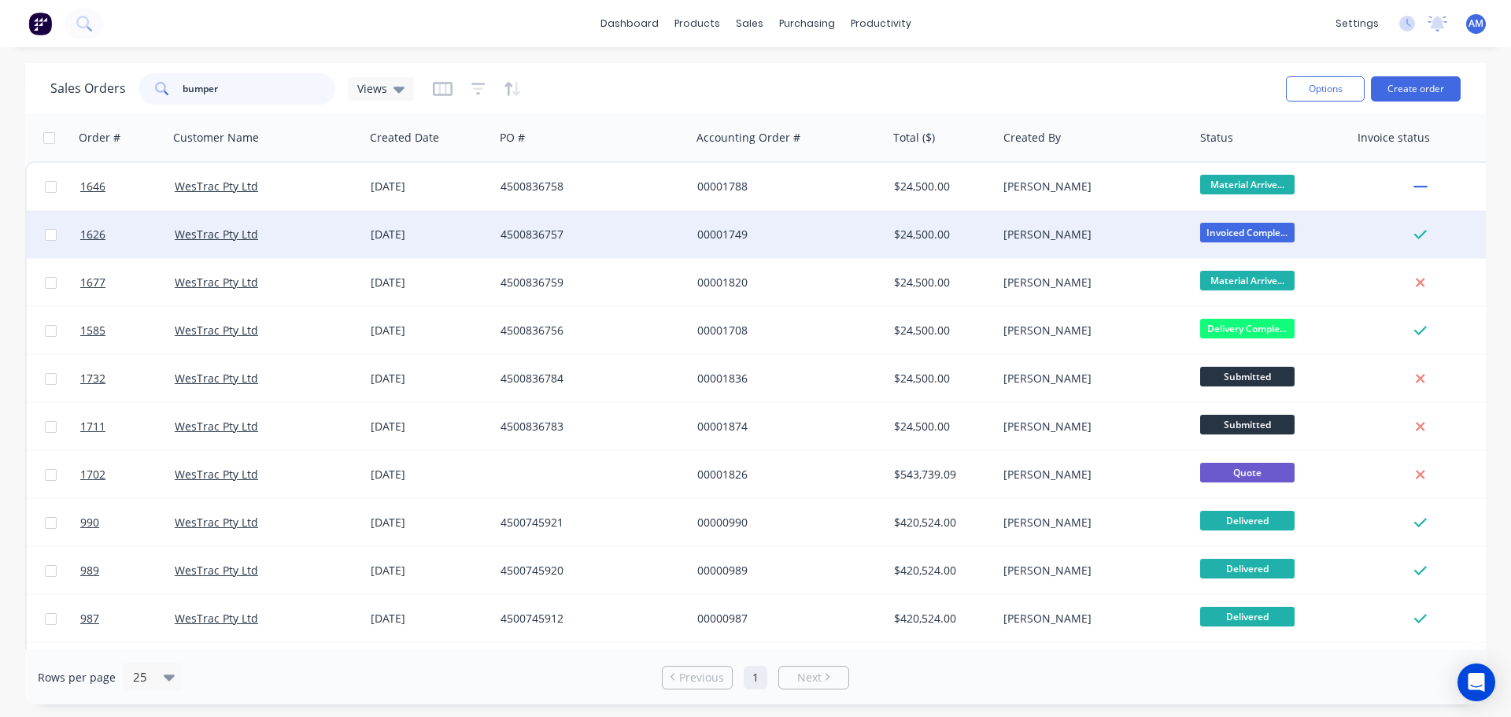
type input "bumper"
click at [927, 228] on div "$24,500.00" at bounding box center [940, 235] width 93 height 16
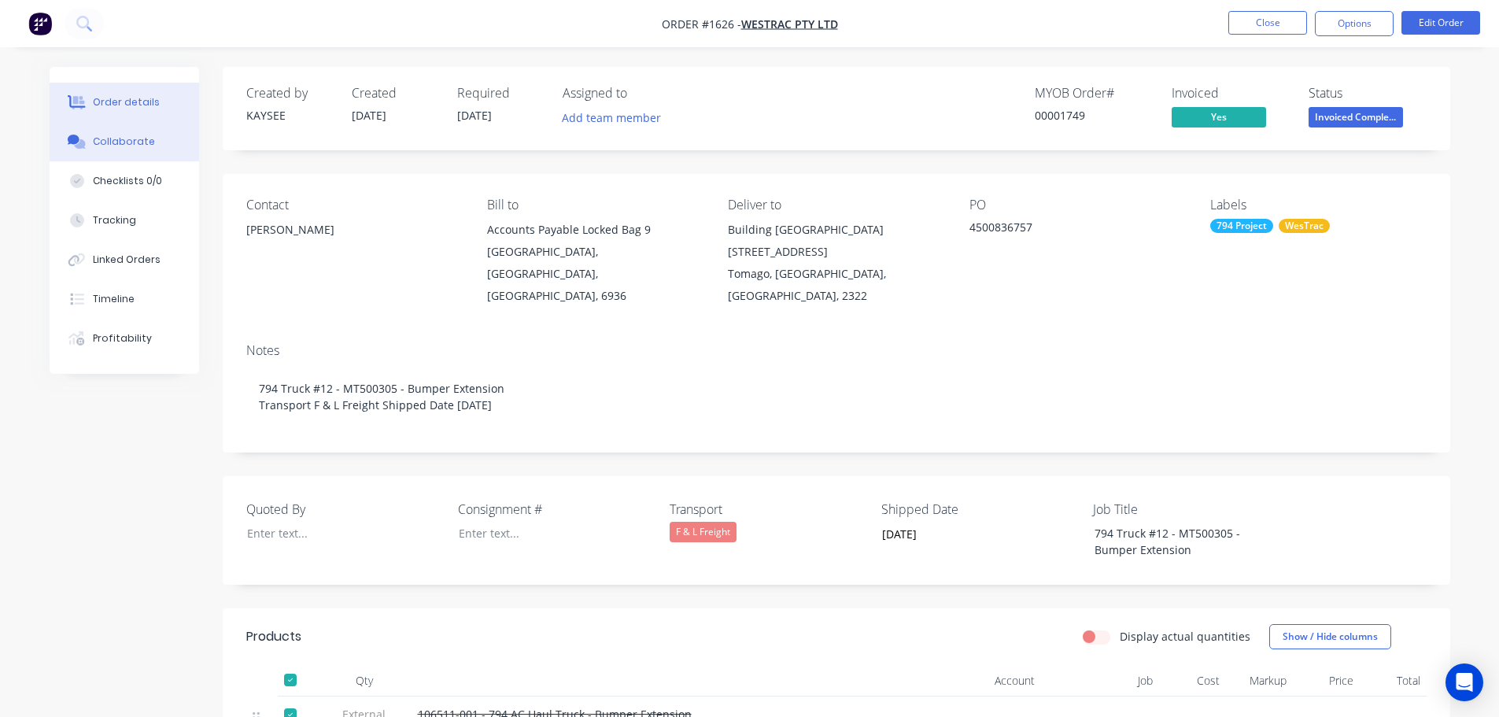
click at [136, 142] on div "Collaborate" at bounding box center [124, 142] width 62 height 14
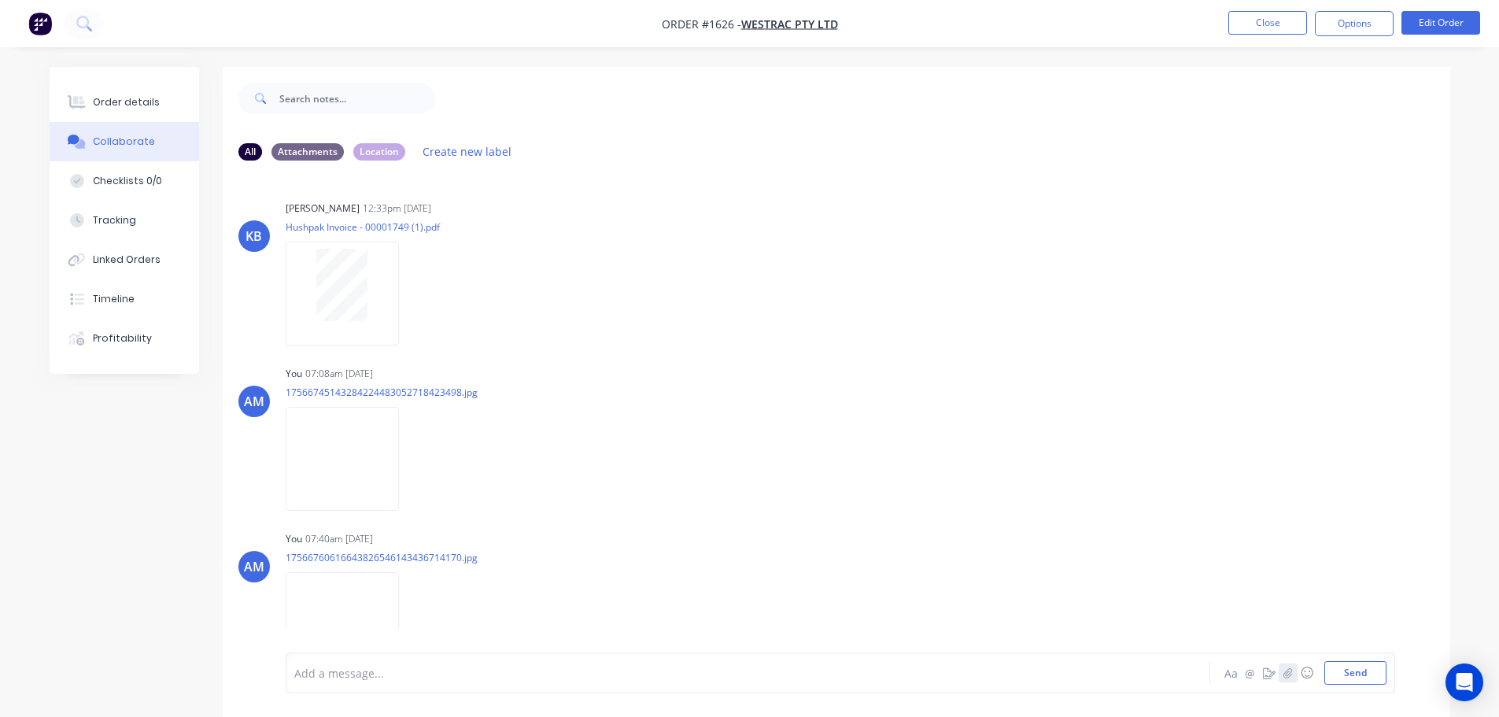
click at [1291, 677] on icon "button" at bounding box center [1287, 672] width 9 height 11
click at [1343, 668] on button "Send" at bounding box center [1355, 673] width 62 height 24
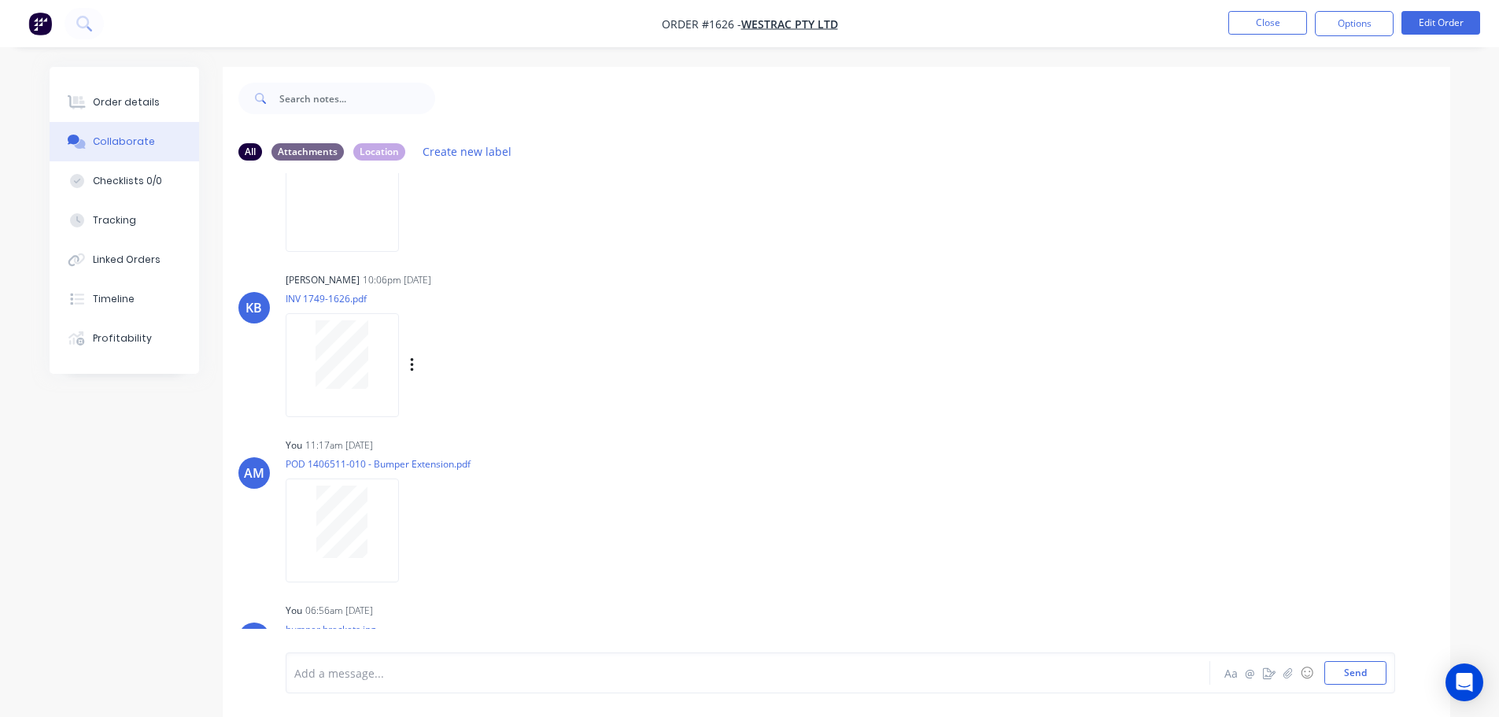
scroll to position [1187, 0]
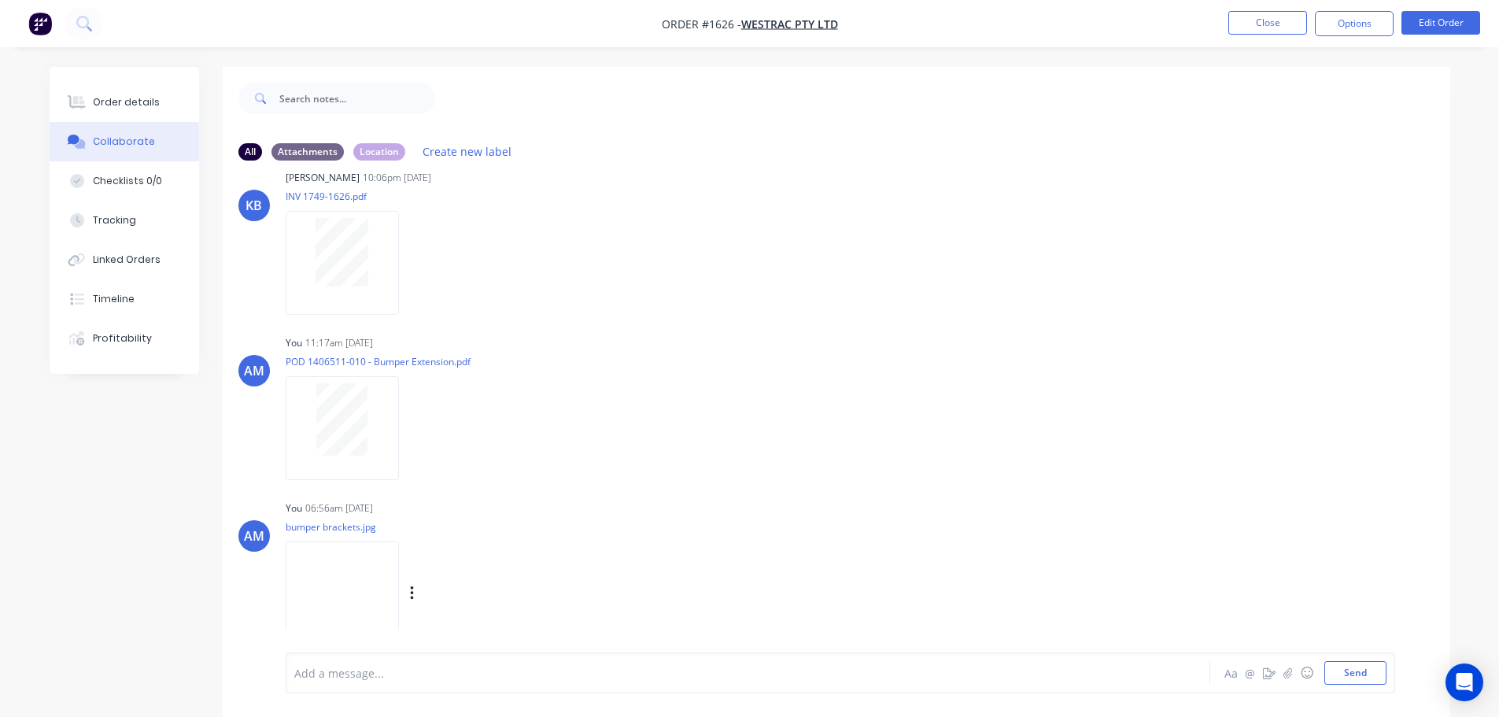
click at [349, 584] on img at bounding box center [342, 592] width 113 height 103
click at [1270, 25] on button "Close" at bounding box center [1267, 23] width 79 height 24
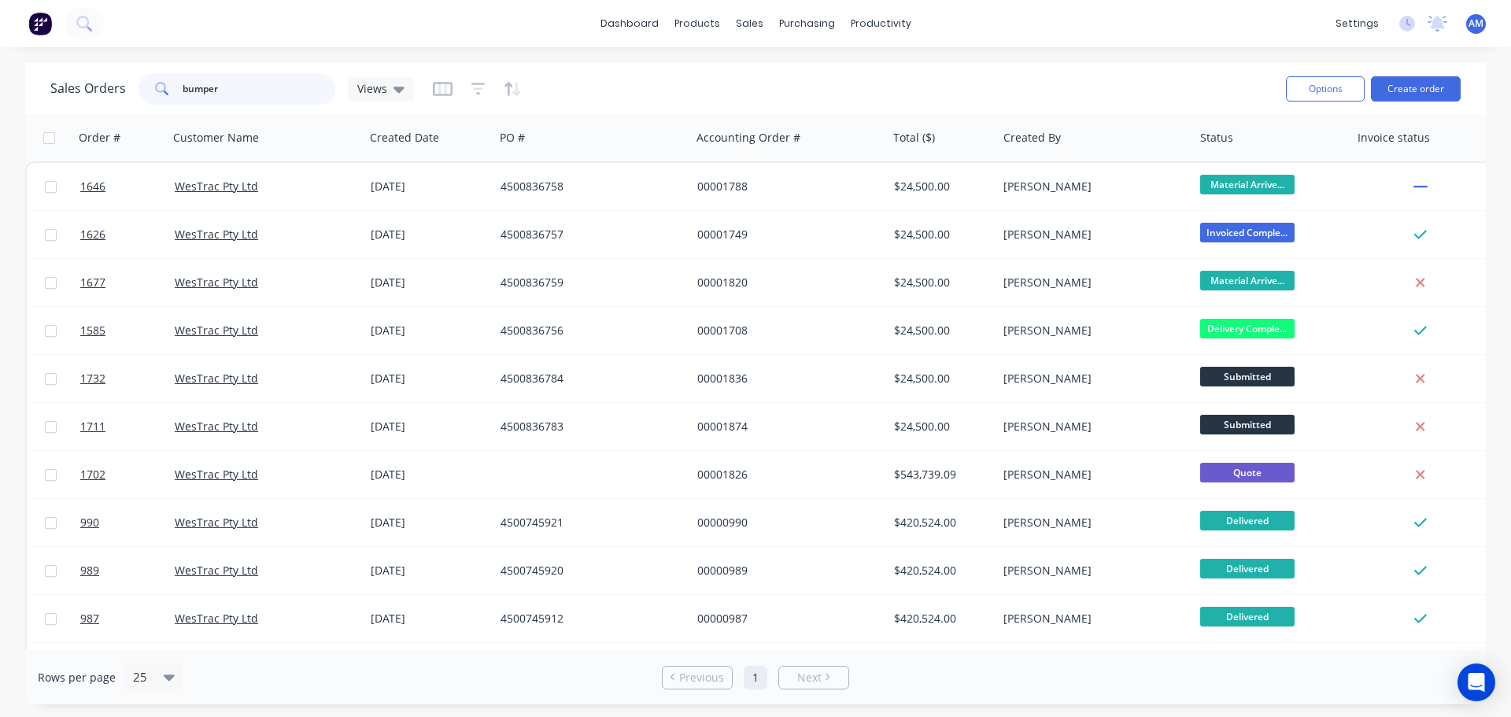
drag, startPoint x: 278, startPoint y: 98, endPoint x: 149, endPoint y: 83, distance: 130.0
click at [149, 83] on div "bumper" at bounding box center [236, 88] width 197 height 31
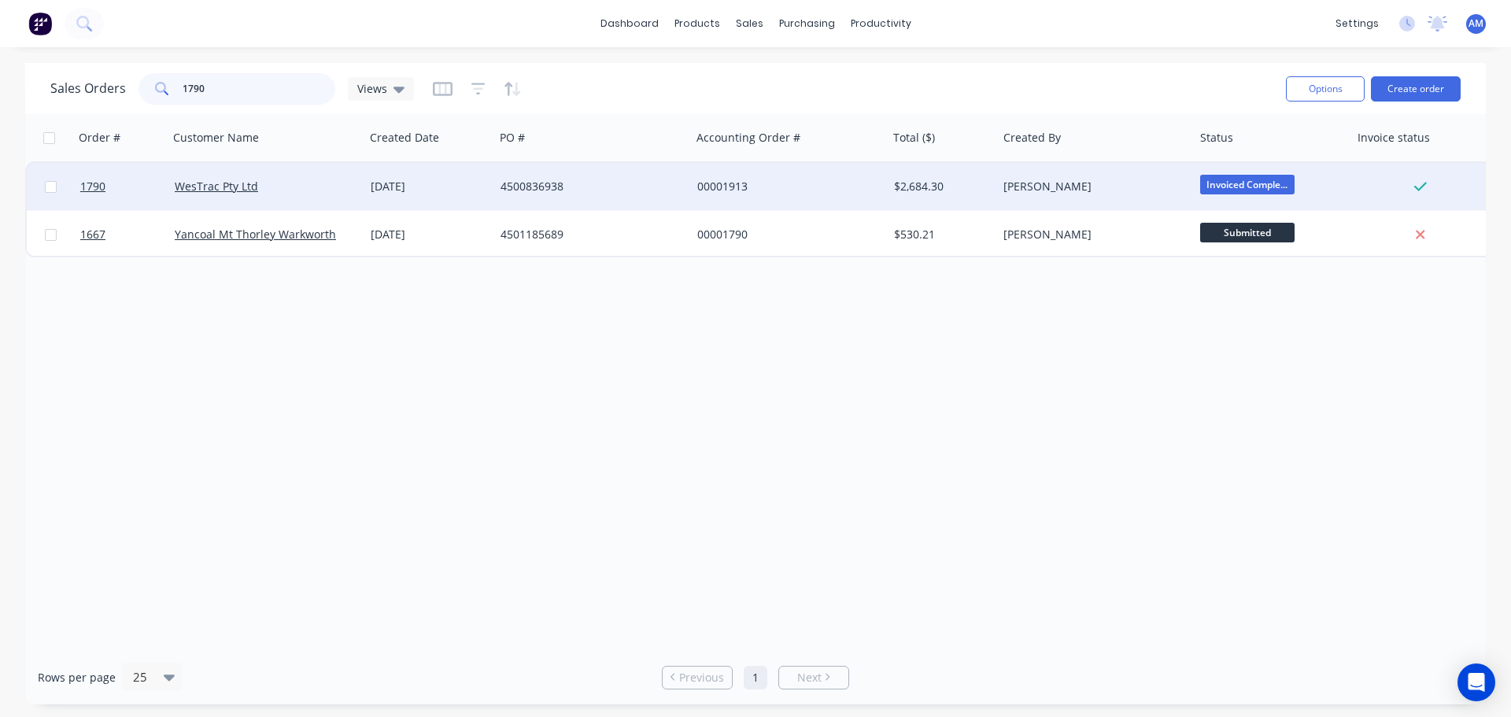
type input "1790"
click at [510, 181] on div "4500836938" at bounding box center [587, 187] width 175 height 16
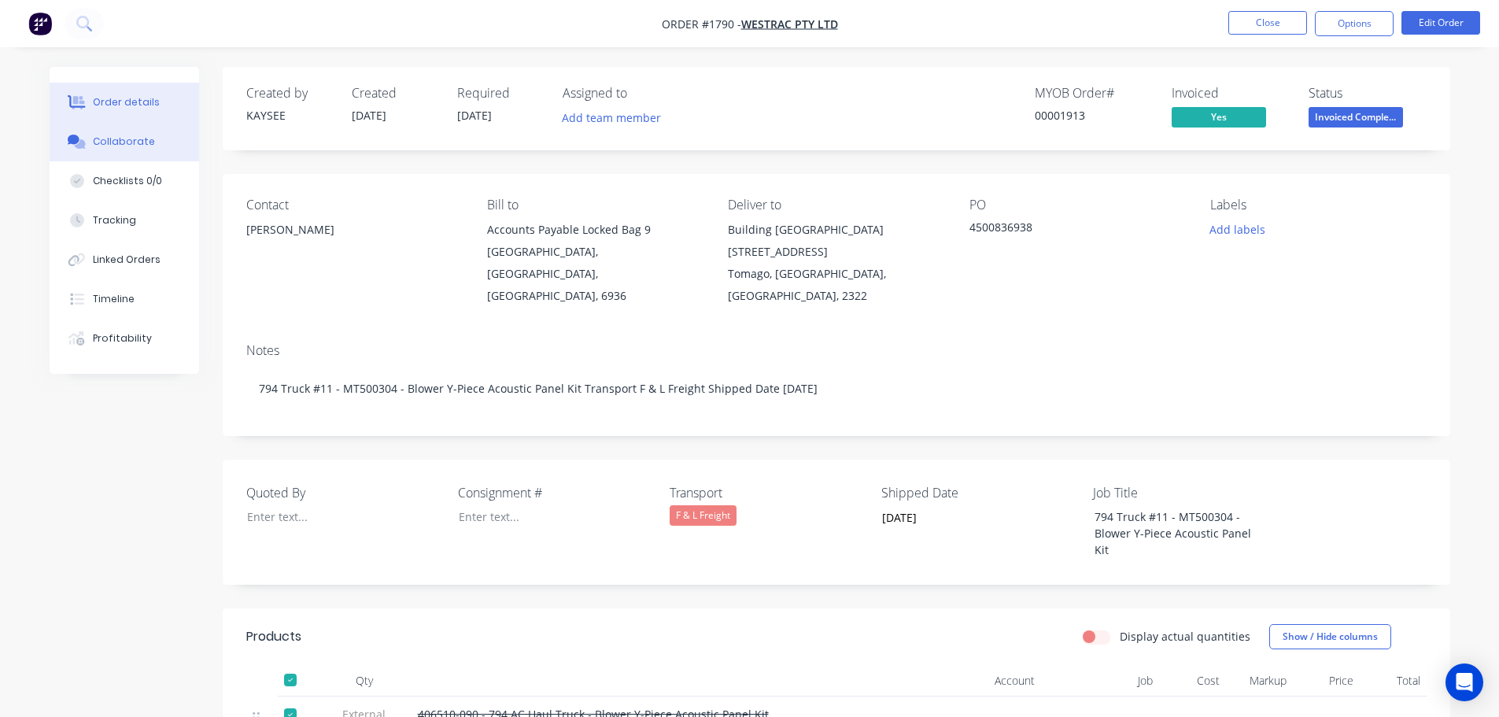
click at [111, 133] on button "Collaborate" at bounding box center [125, 141] width 150 height 39
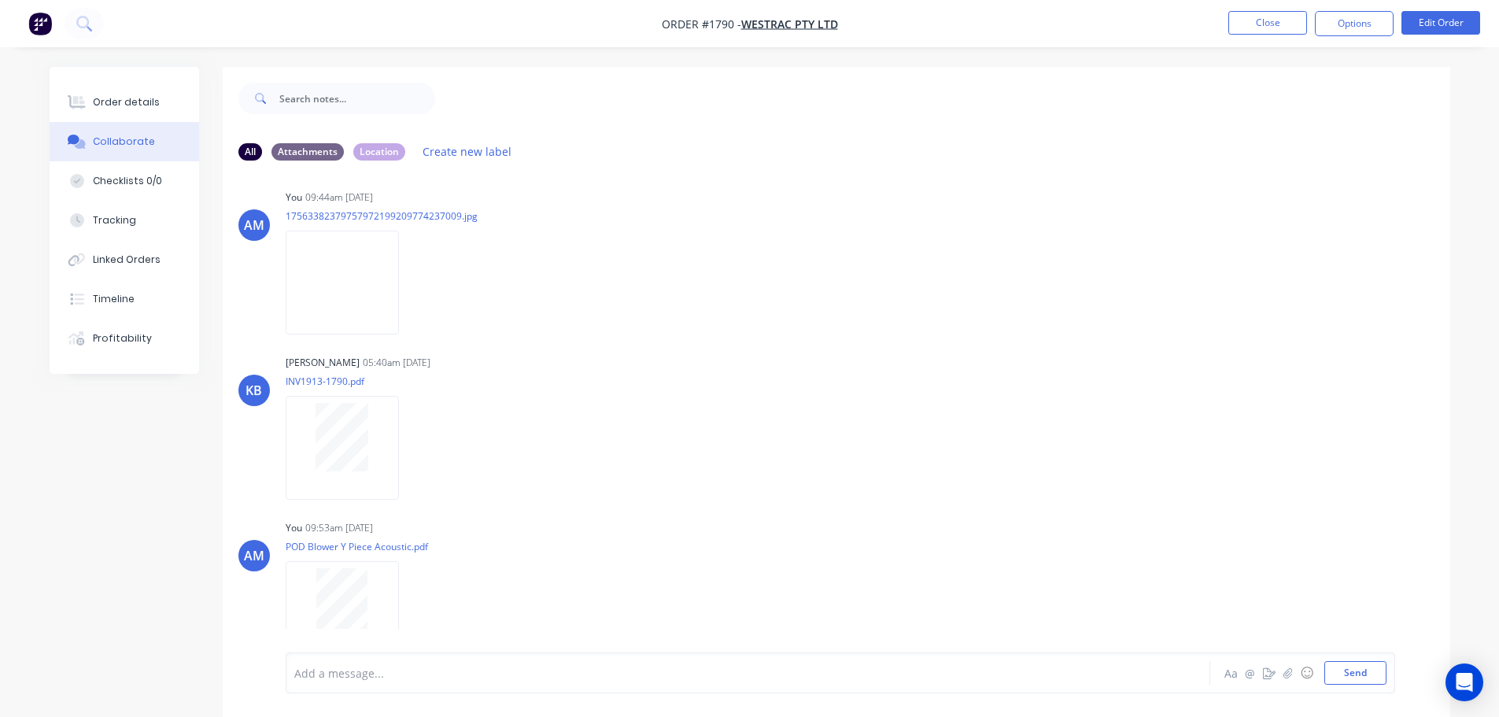
scroll to position [393, 0]
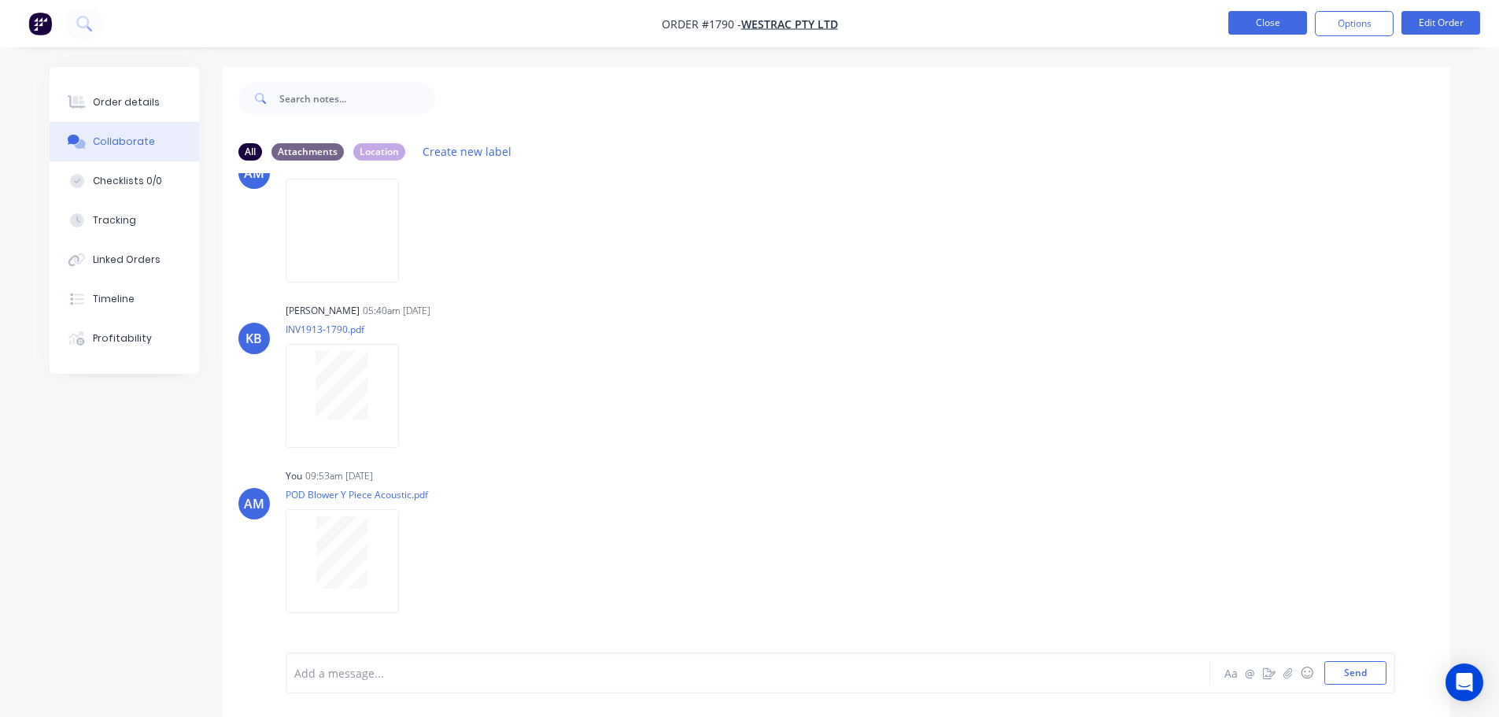
click at [1264, 25] on button "Close" at bounding box center [1267, 23] width 79 height 24
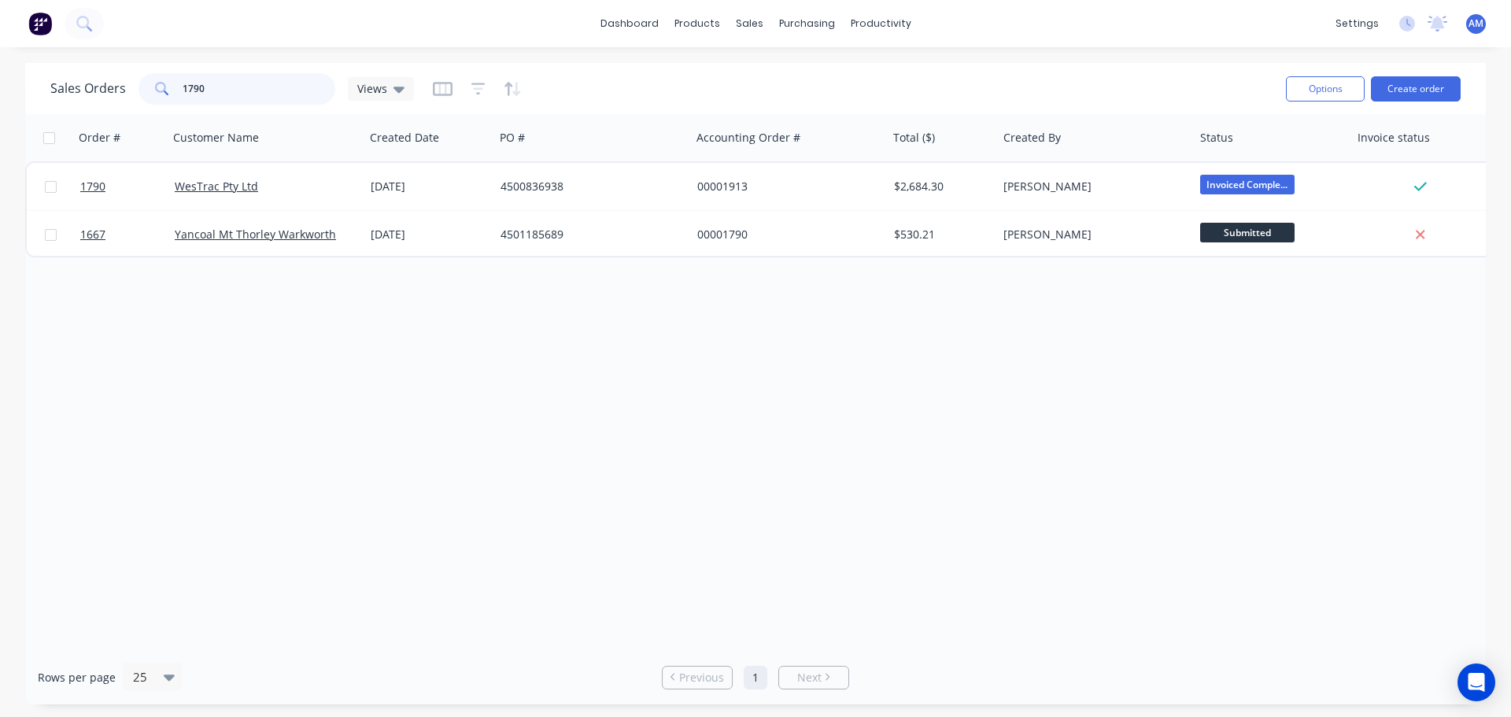
drag, startPoint x: 213, startPoint y: 98, endPoint x: 181, endPoint y: 87, distance: 34.1
click at [183, 87] on input "1790" at bounding box center [259, 88] width 153 height 31
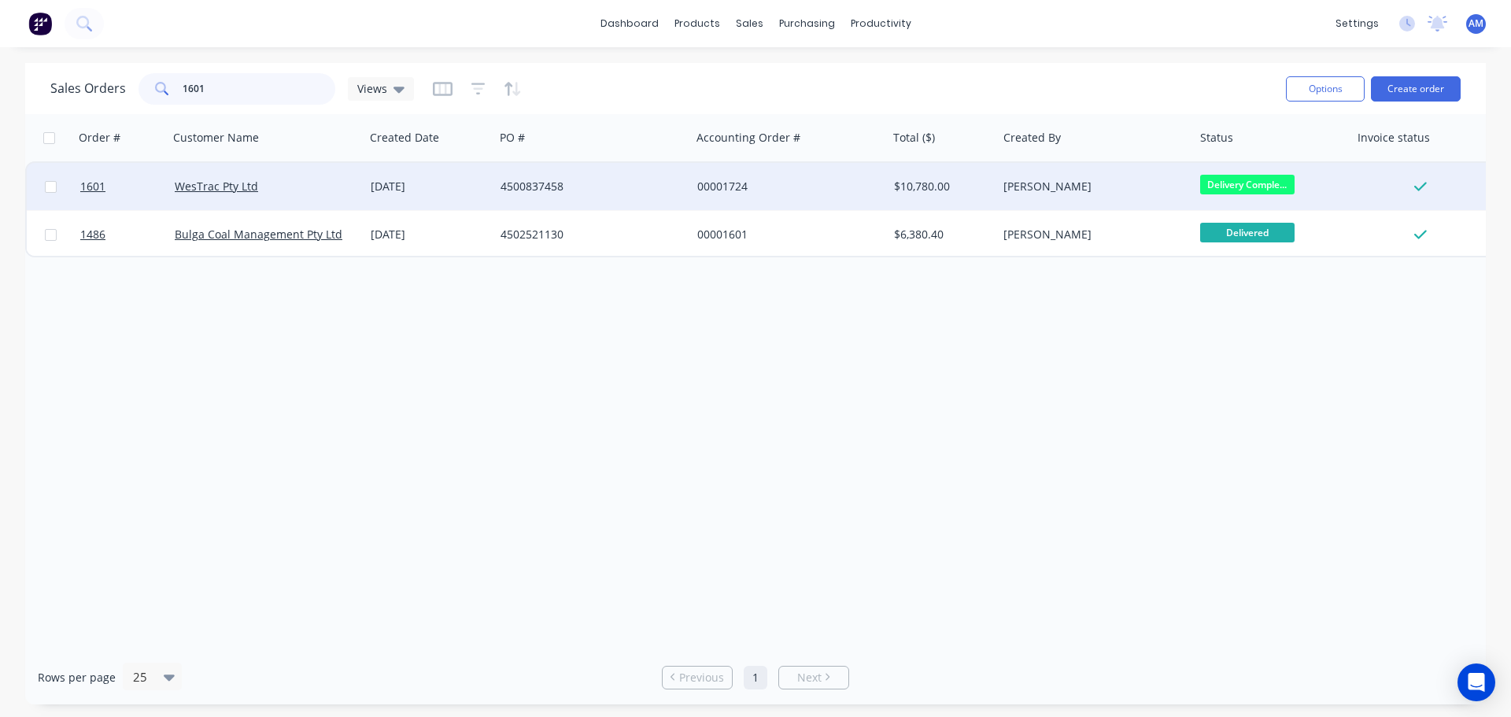
type input "1601"
click at [528, 181] on div "4500837458" at bounding box center [587, 187] width 175 height 16
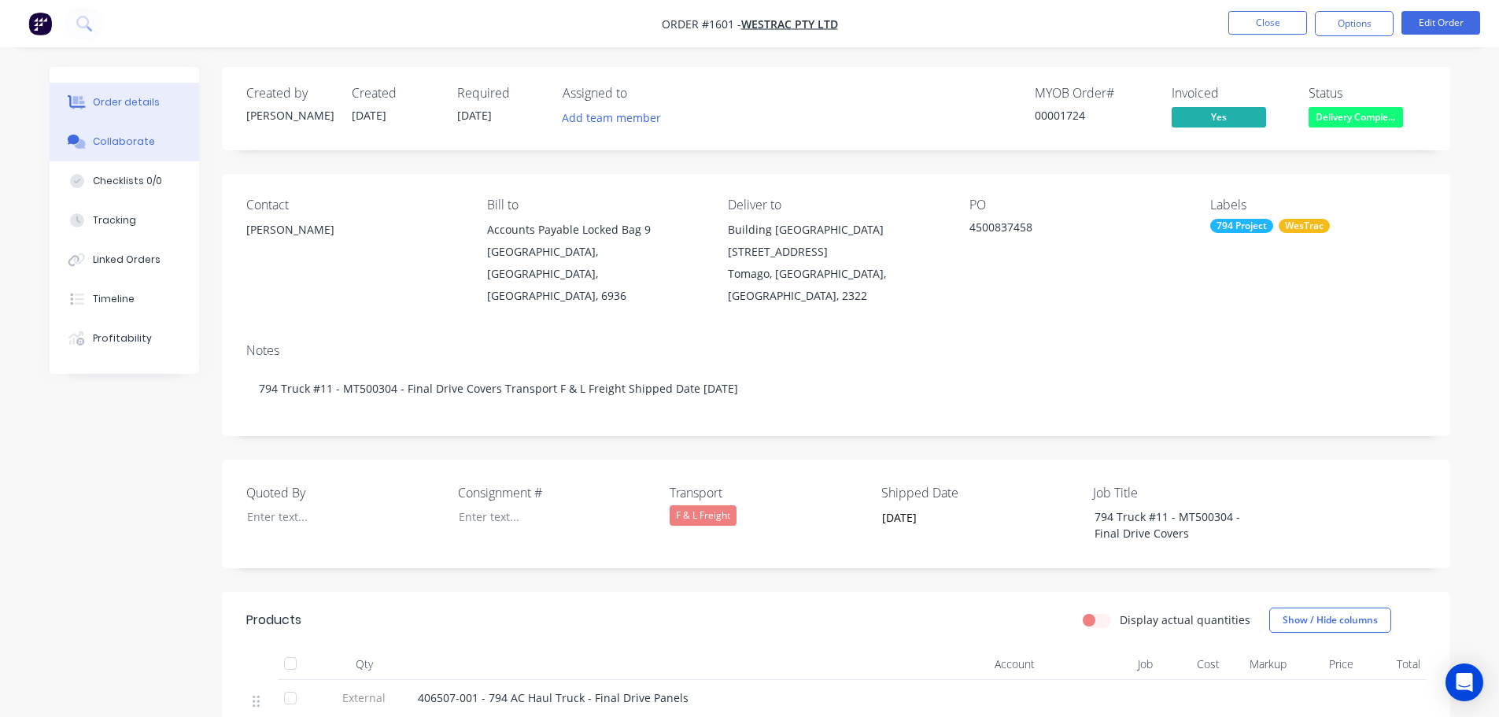
click at [124, 134] on button "Collaborate" at bounding box center [125, 141] width 150 height 39
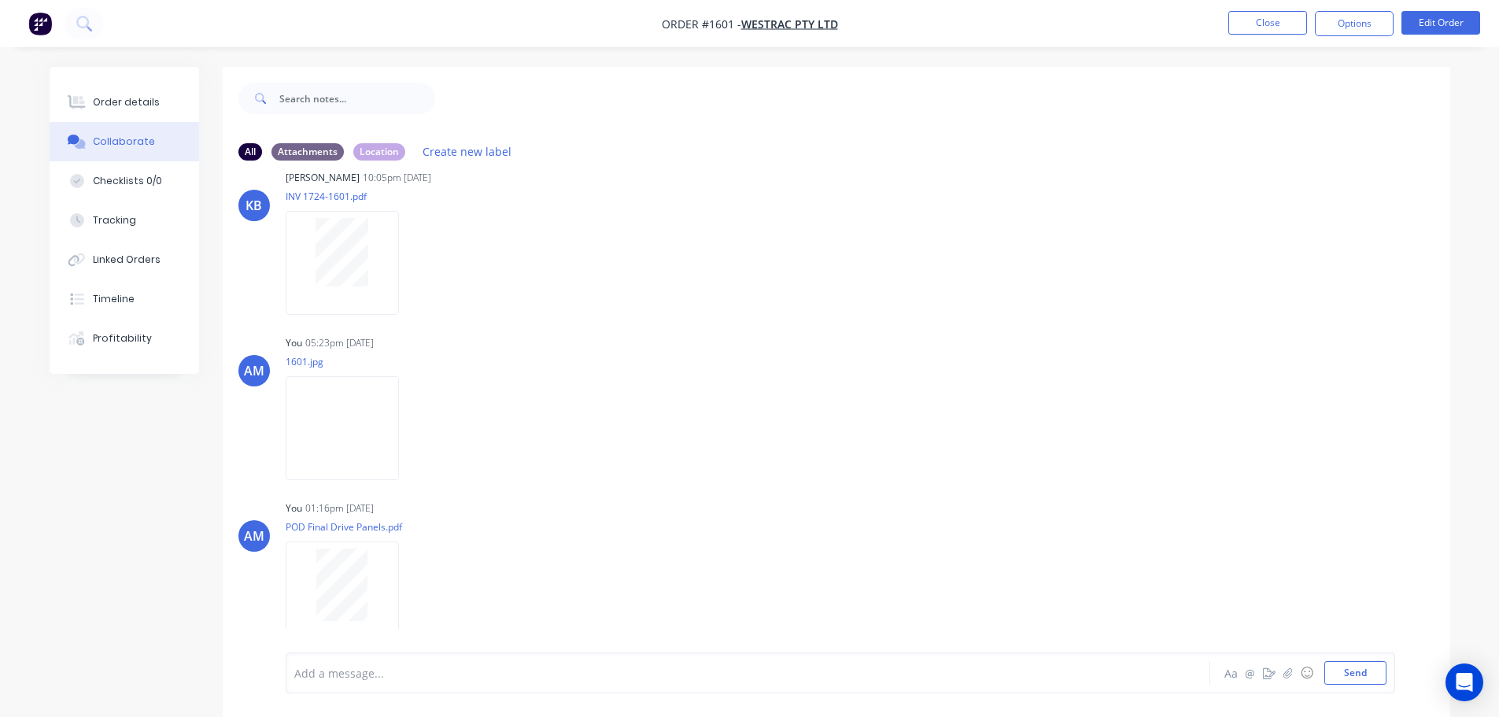
scroll to position [24, 0]
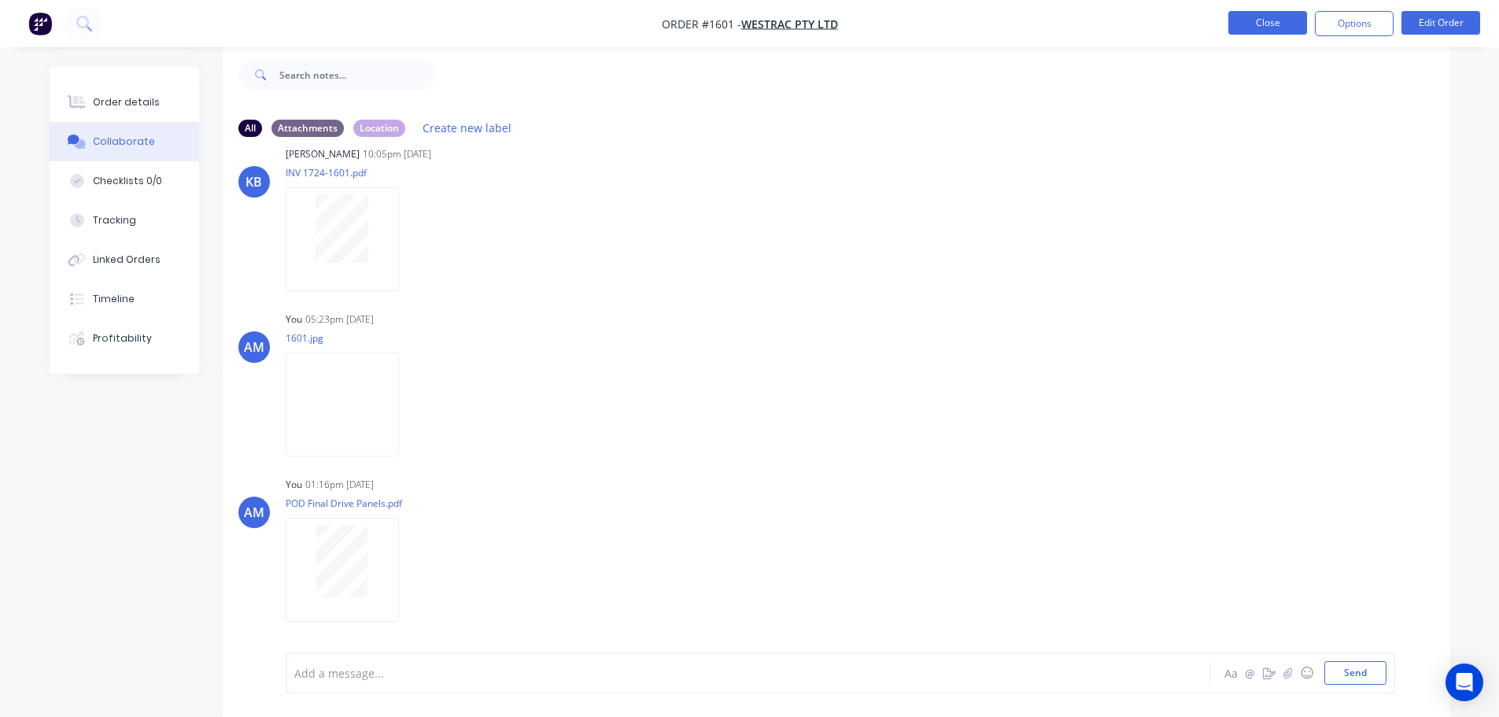
click at [1288, 25] on button "Close" at bounding box center [1267, 23] width 79 height 24
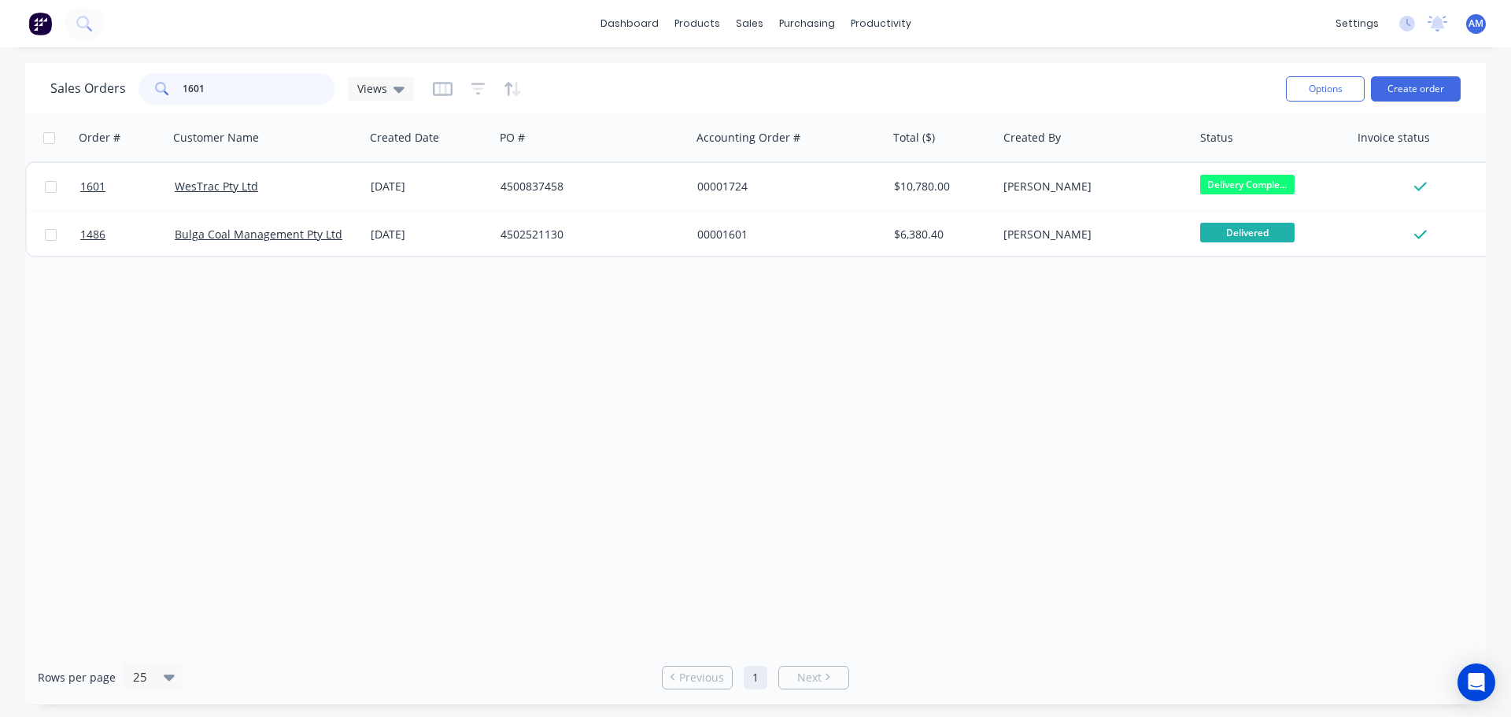
drag, startPoint x: 256, startPoint y: 100, endPoint x: 179, endPoint y: 94, distance: 77.3
click at [179, 94] on div "1601" at bounding box center [236, 88] width 197 height 31
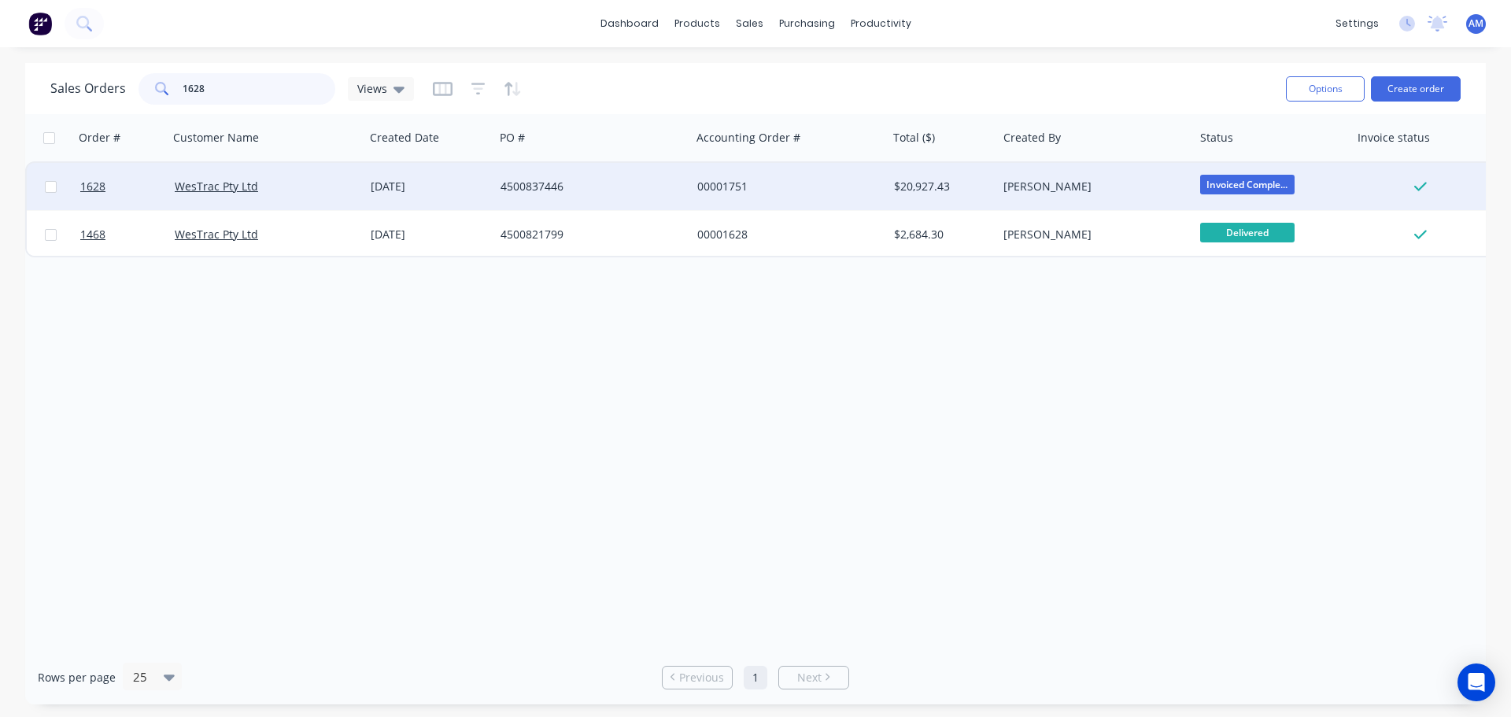
type input "1628"
click at [518, 182] on div "4500837446" at bounding box center [587, 187] width 175 height 16
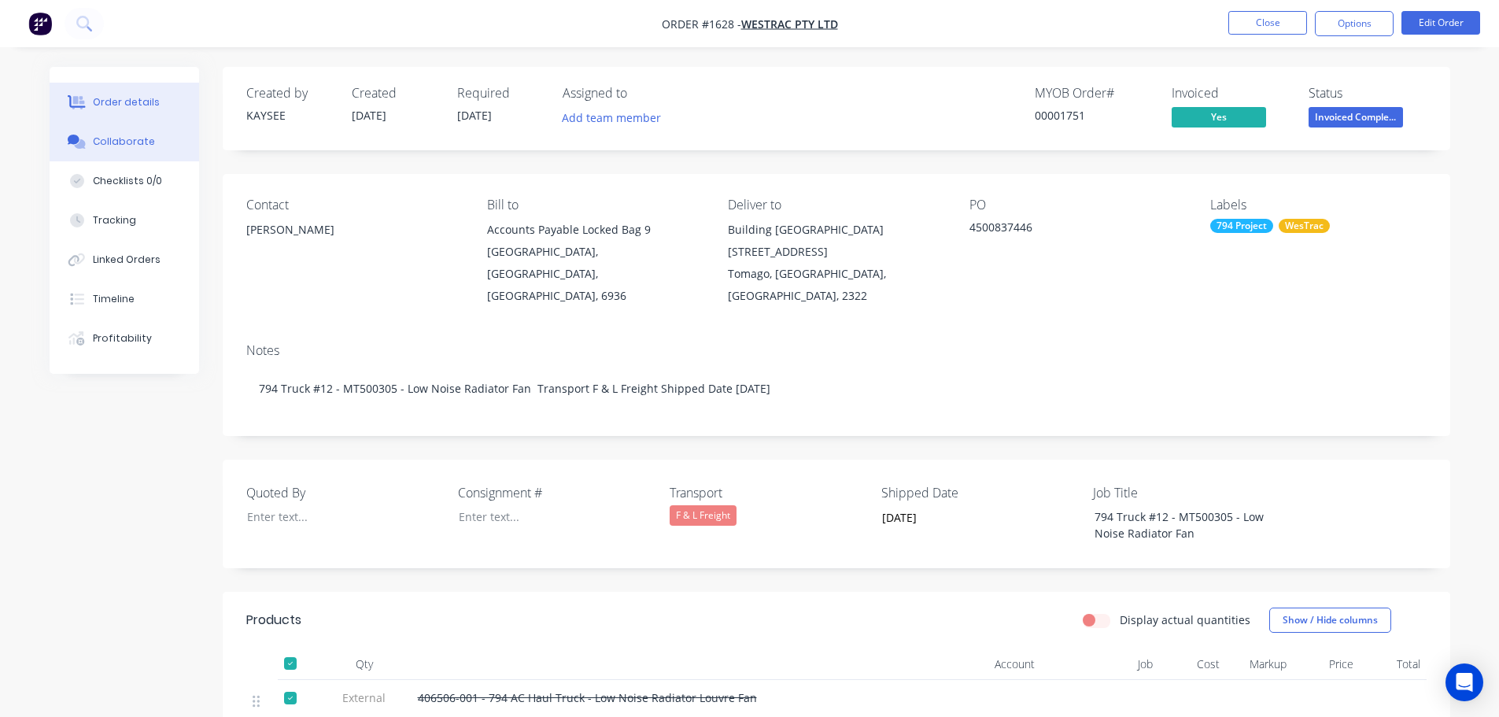
click at [141, 142] on div "Collaborate" at bounding box center [124, 142] width 62 height 14
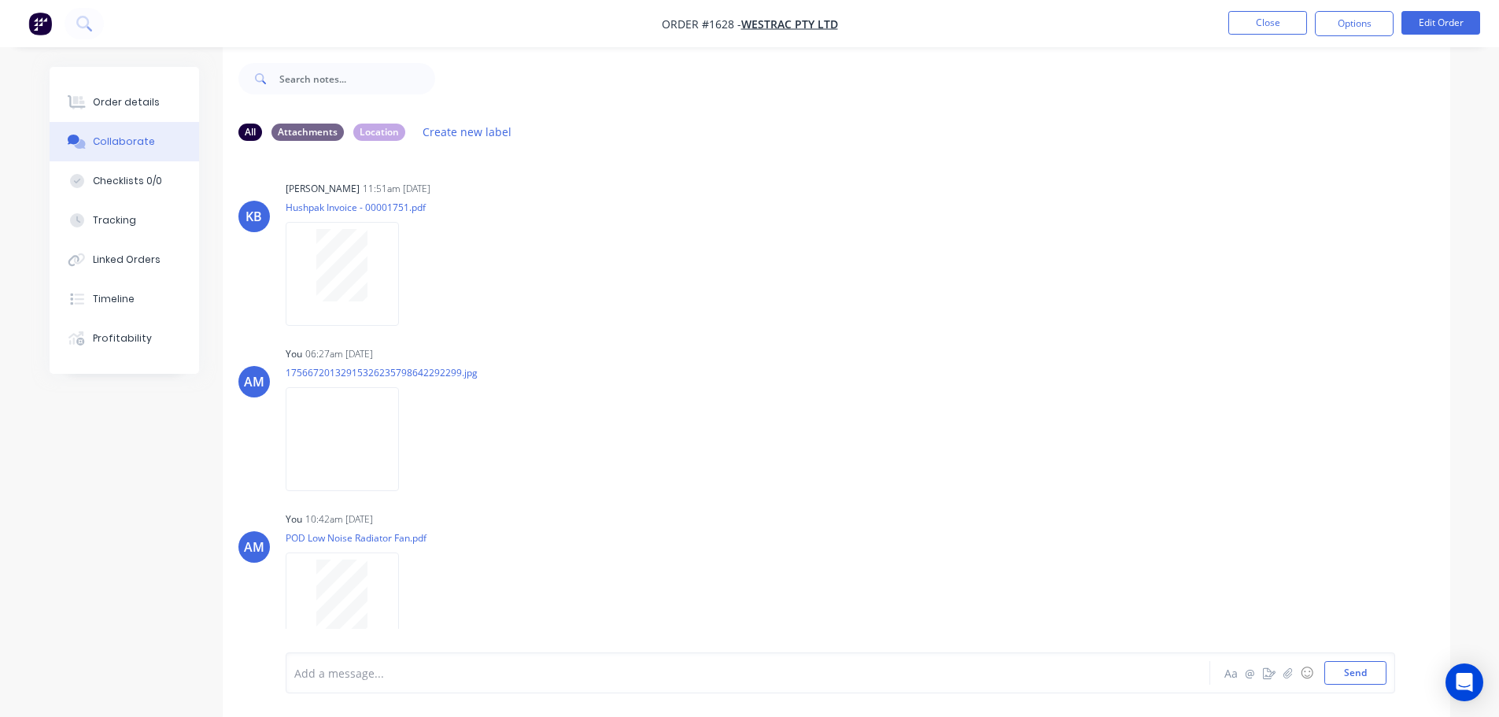
scroll to position [24, 0]
click at [1257, 17] on button "Close" at bounding box center [1267, 23] width 79 height 24
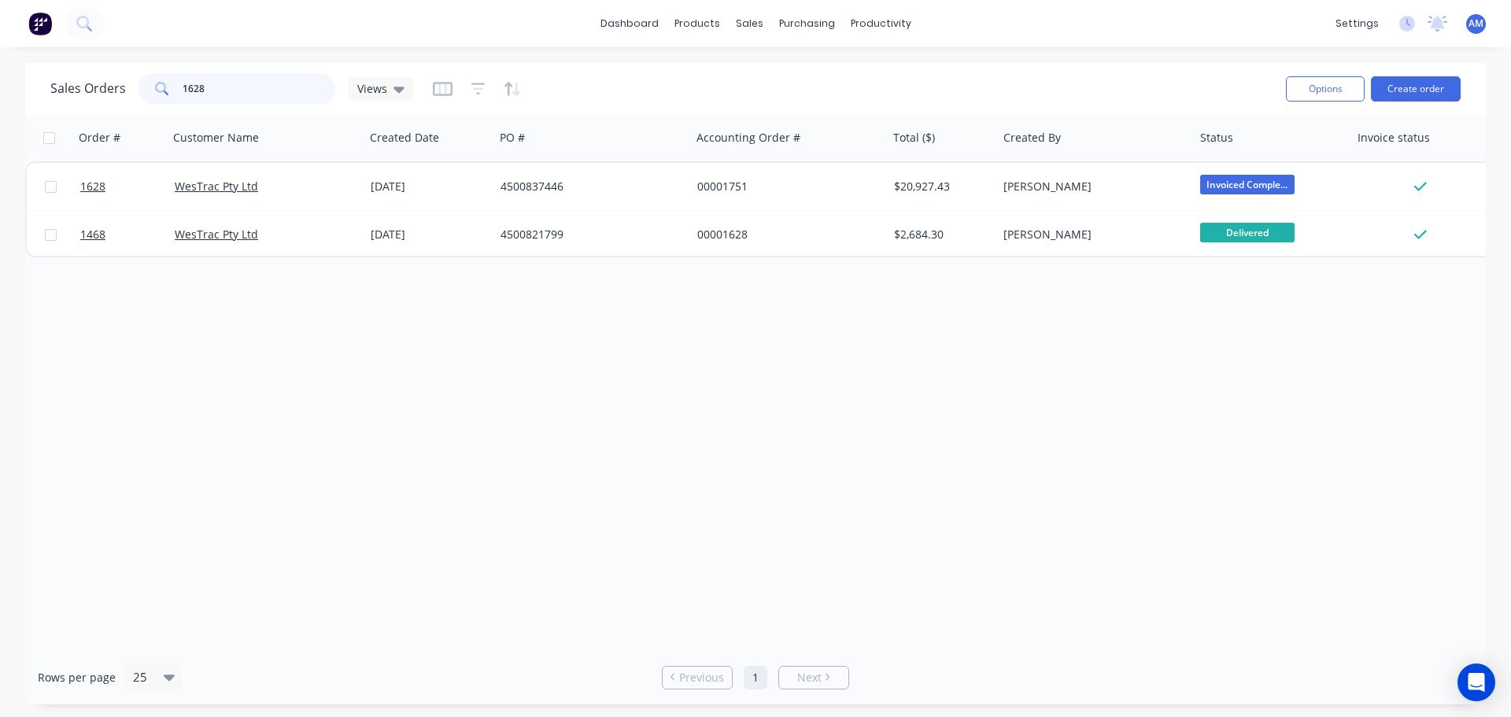
drag, startPoint x: 212, startPoint y: 93, endPoint x: 172, endPoint y: 86, distance: 40.8
click at [172, 86] on div "1628" at bounding box center [236, 88] width 197 height 31
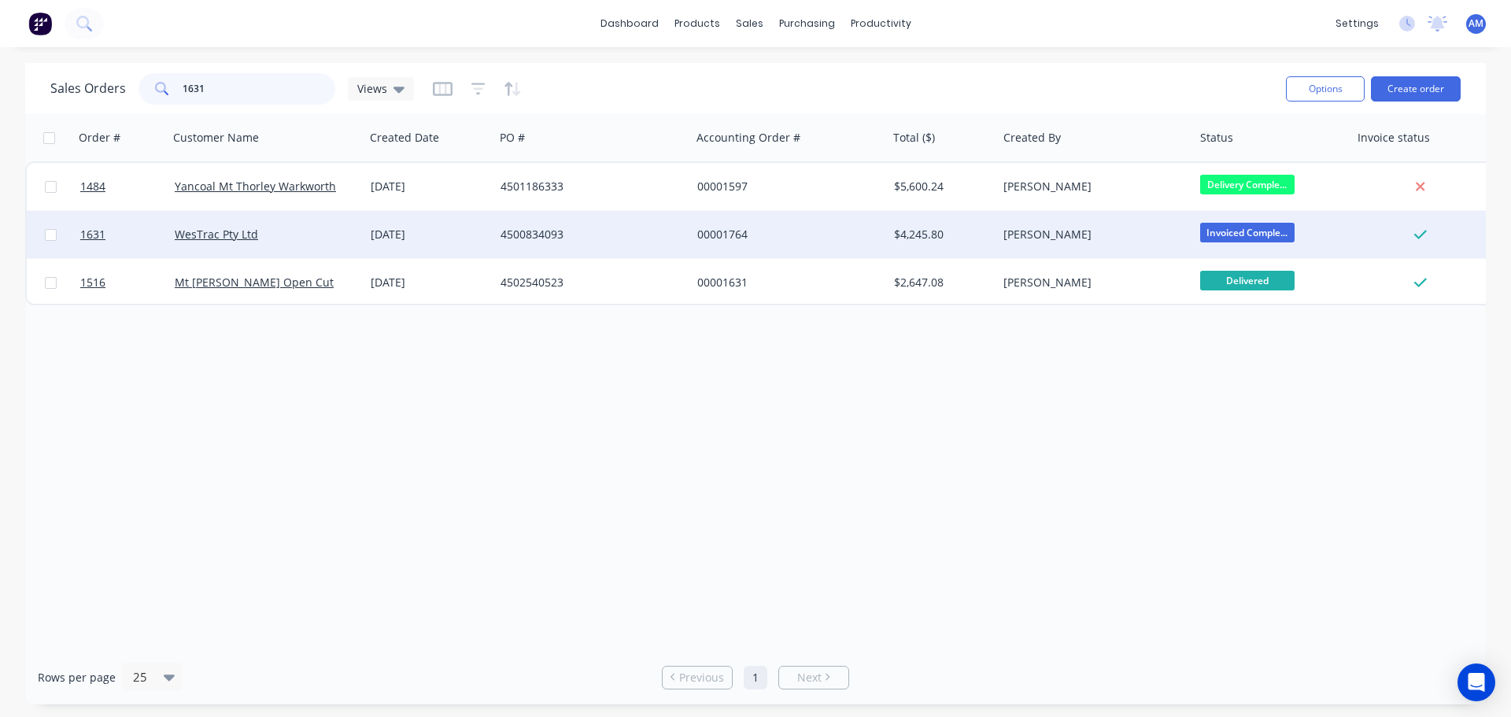
type input "1631"
click at [430, 231] on div "[DATE]" at bounding box center [429, 235] width 117 height 16
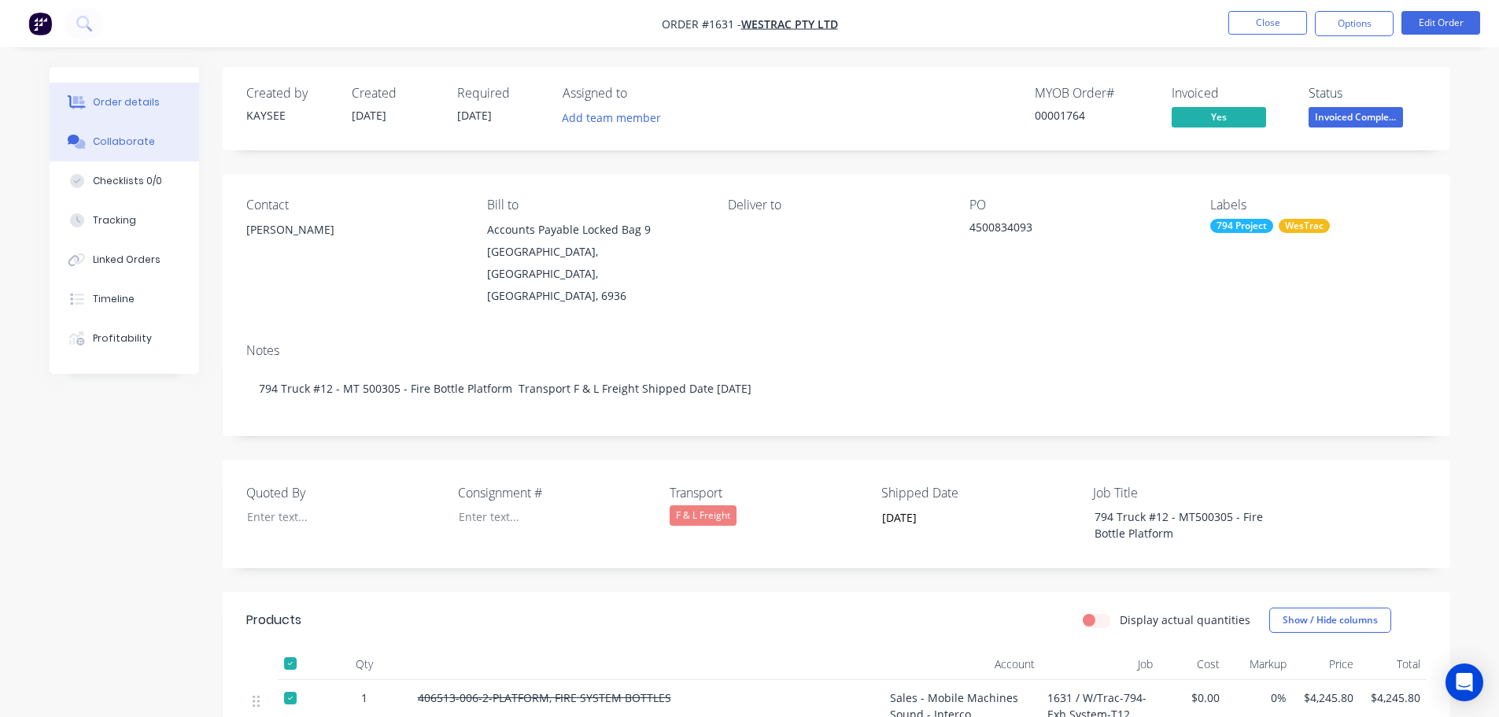
click at [151, 142] on button "Collaborate" at bounding box center [125, 141] width 150 height 39
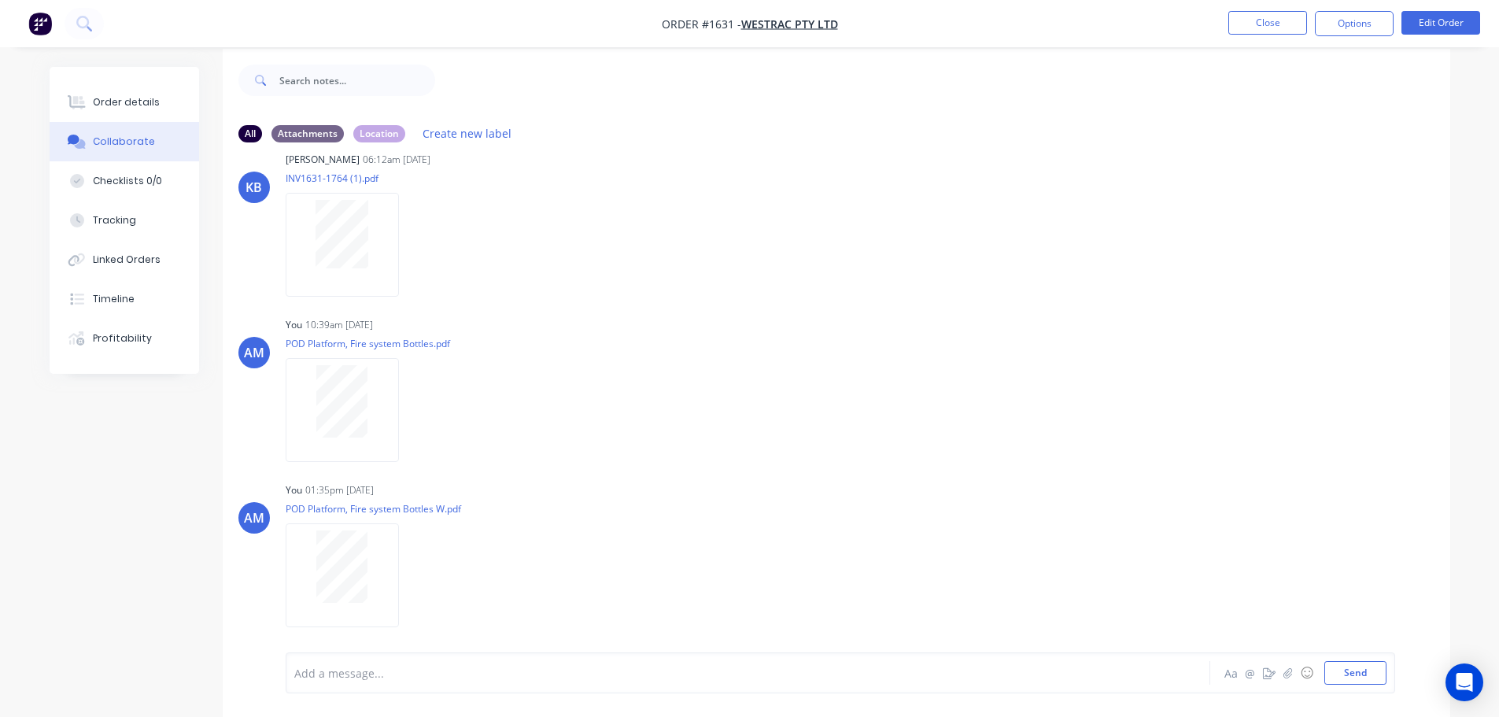
scroll to position [24, 0]
click at [1278, 26] on button "Close" at bounding box center [1267, 23] width 79 height 24
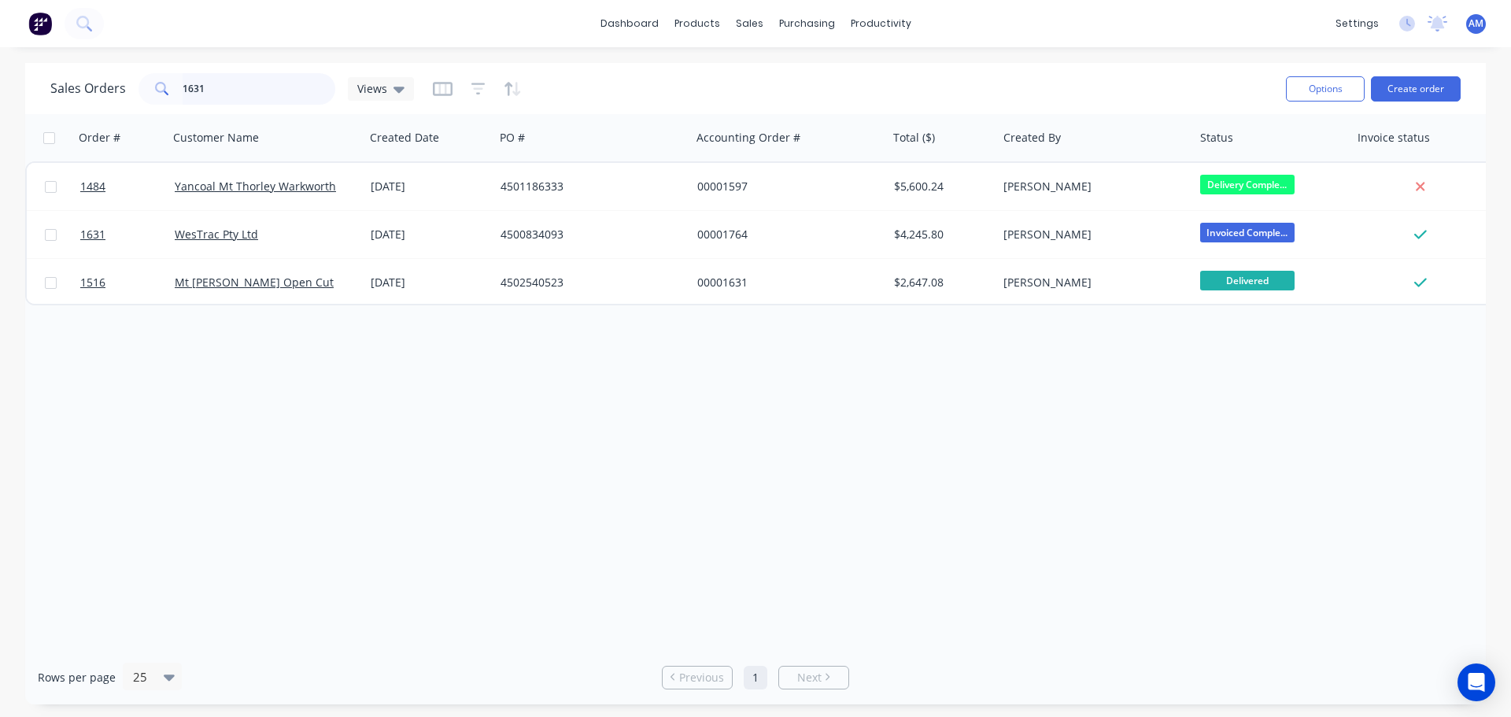
click at [216, 94] on input "1631" at bounding box center [259, 88] width 153 height 31
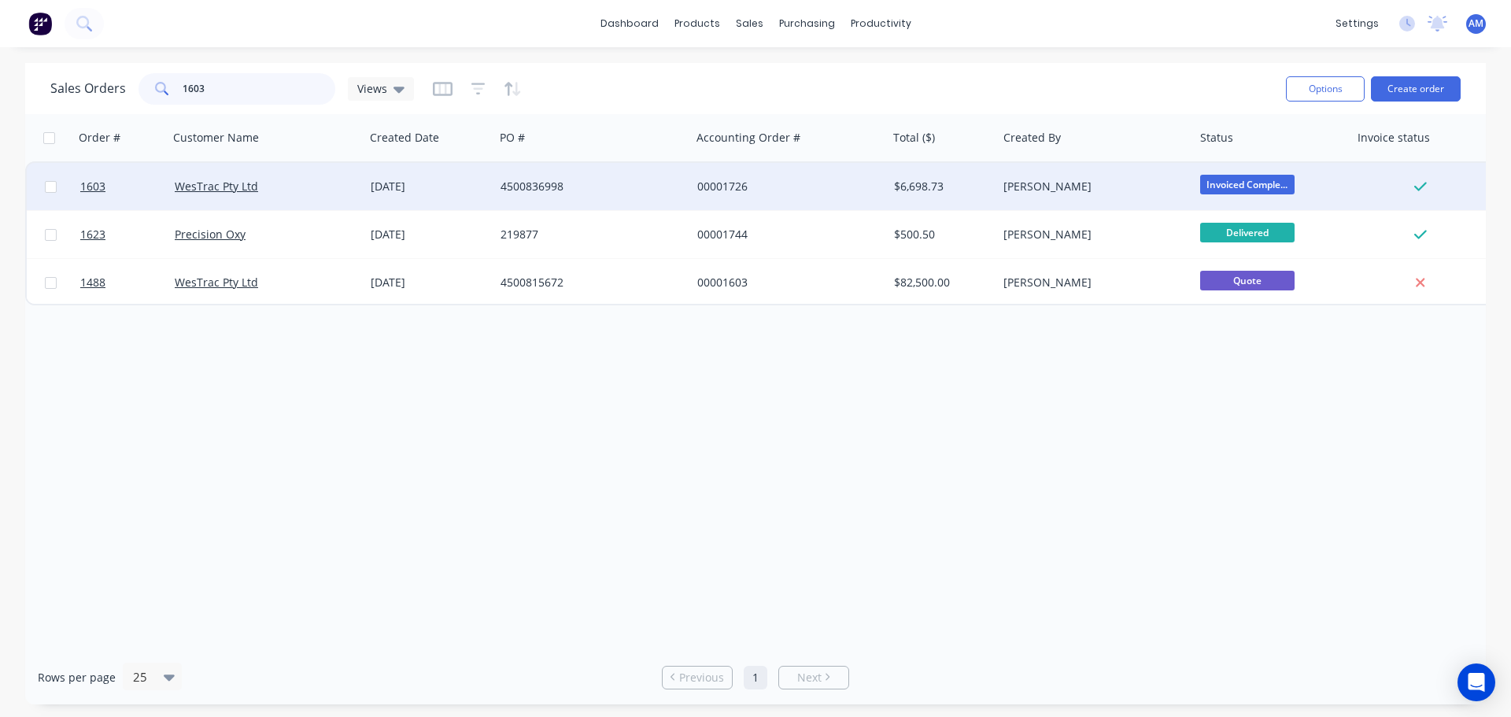
type input "1603"
click at [554, 189] on div "4500836998" at bounding box center [587, 187] width 175 height 16
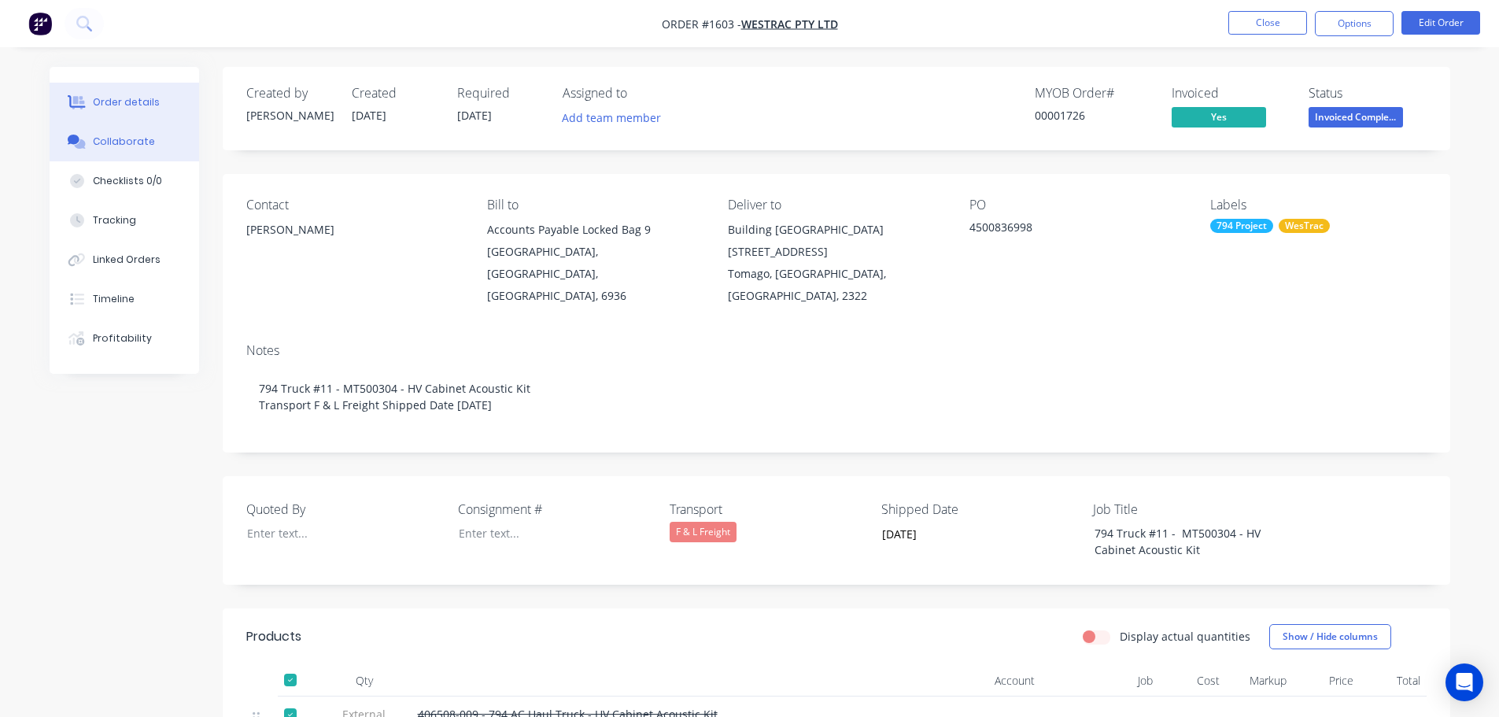
click at [139, 147] on div "Collaborate" at bounding box center [124, 142] width 62 height 14
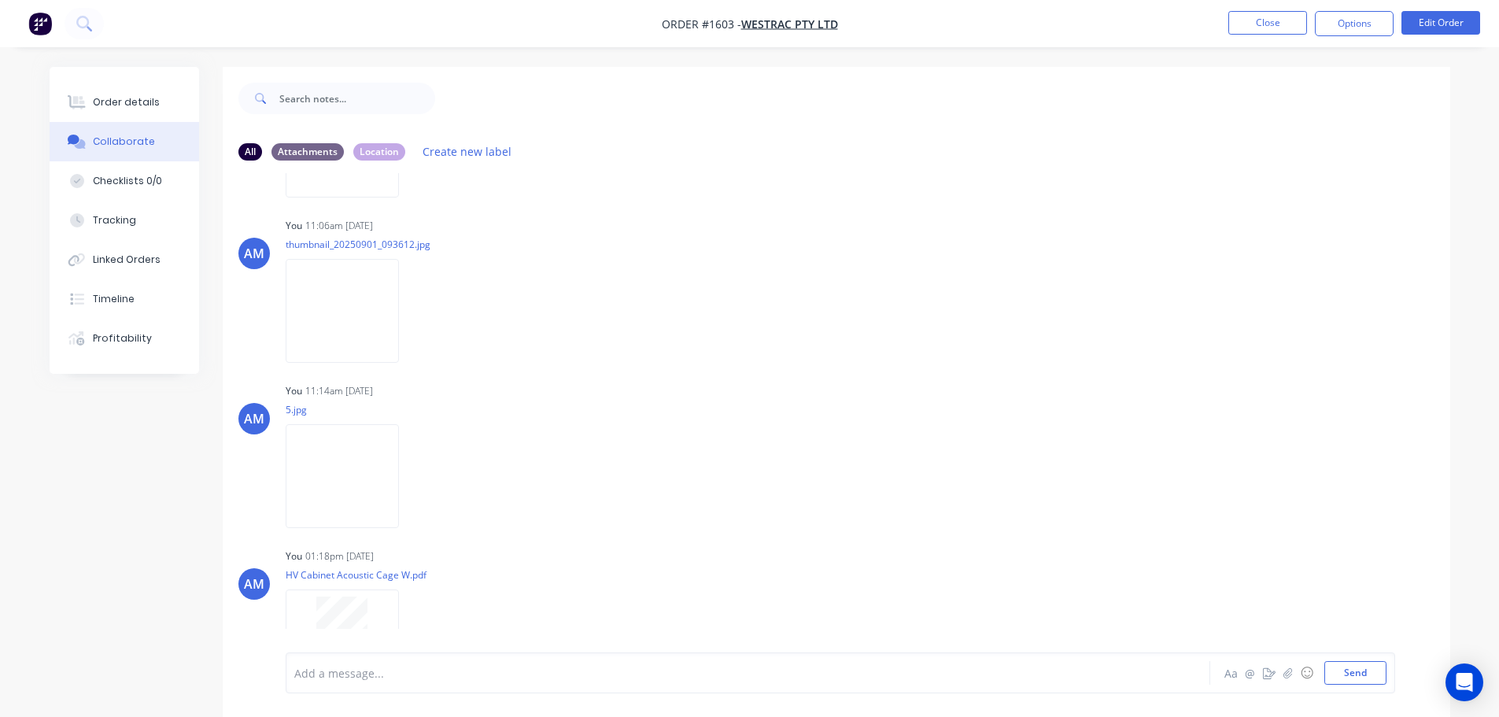
scroll to position [1022, 0]
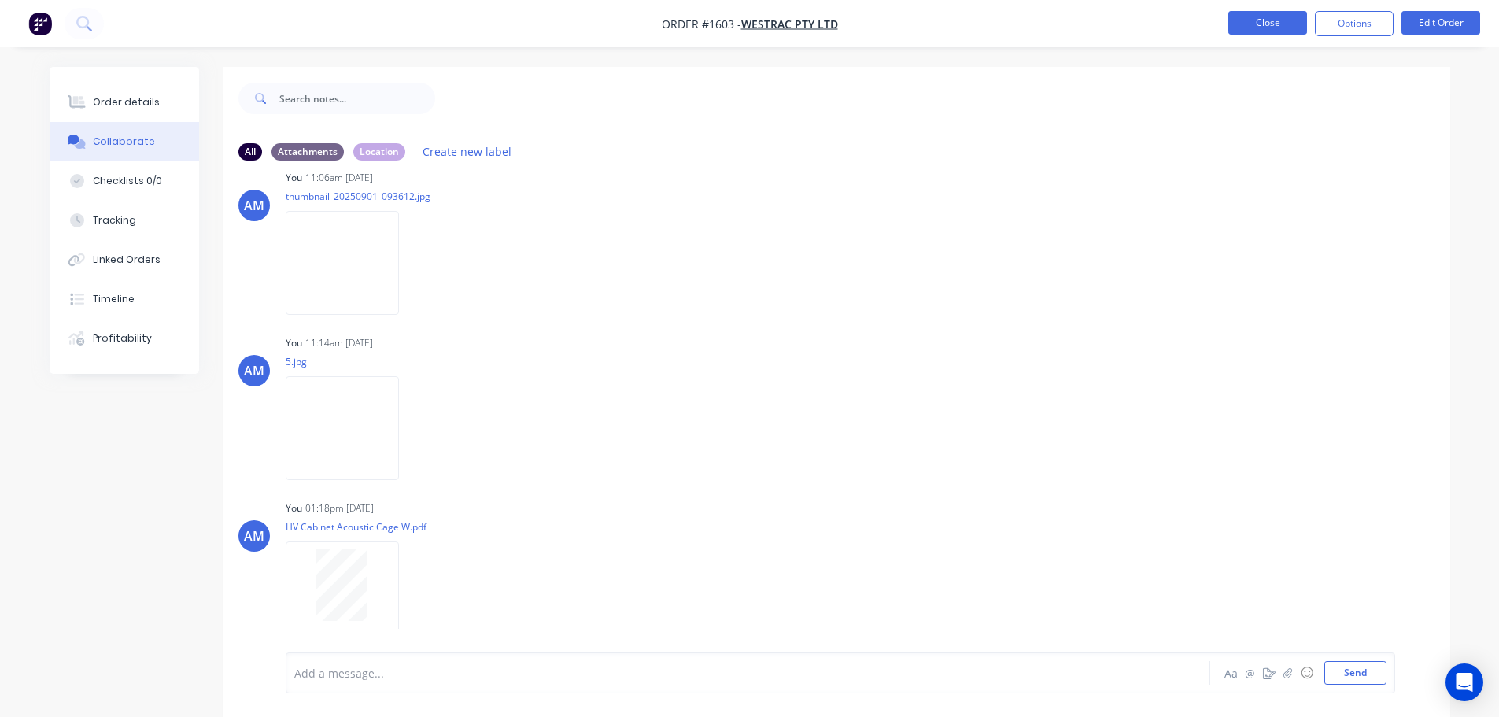
click at [1279, 19] on button "Close" at bounding box center [1267, 23] width 79 height 24
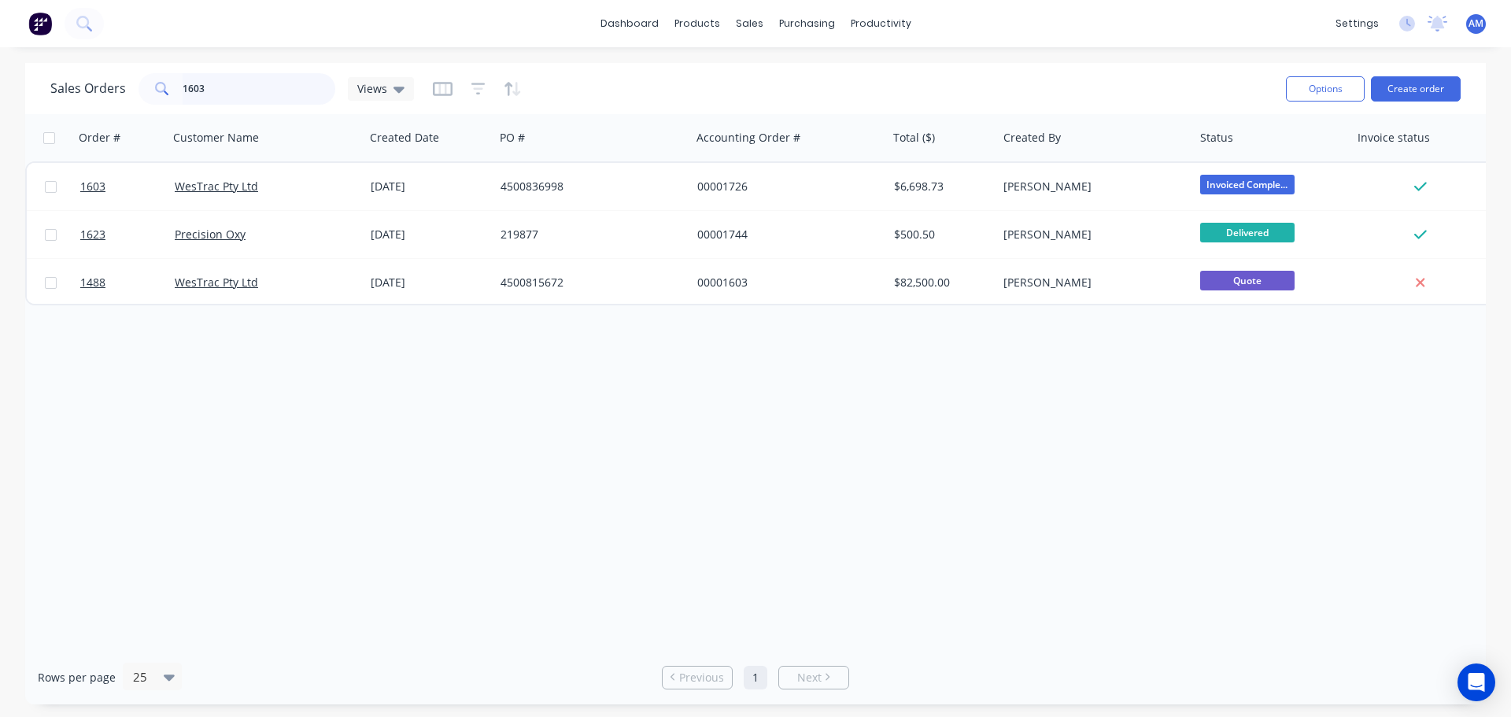
click at [226, 90] on input "1603" at bounding box center [259, 88] width 153 height 31
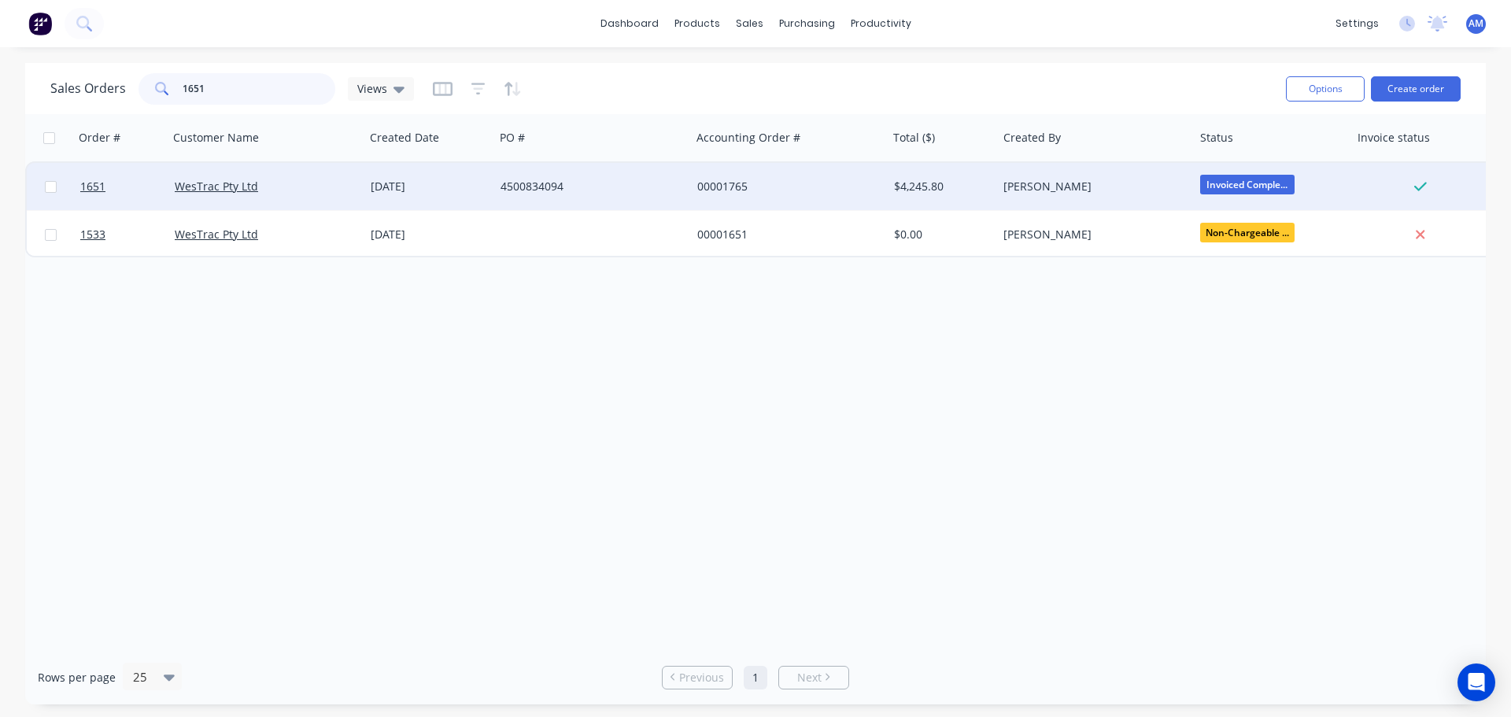
type input "1651"
click at [545, 186] on div "4500834094" at bounding box center [587, 187] width 175 height 16
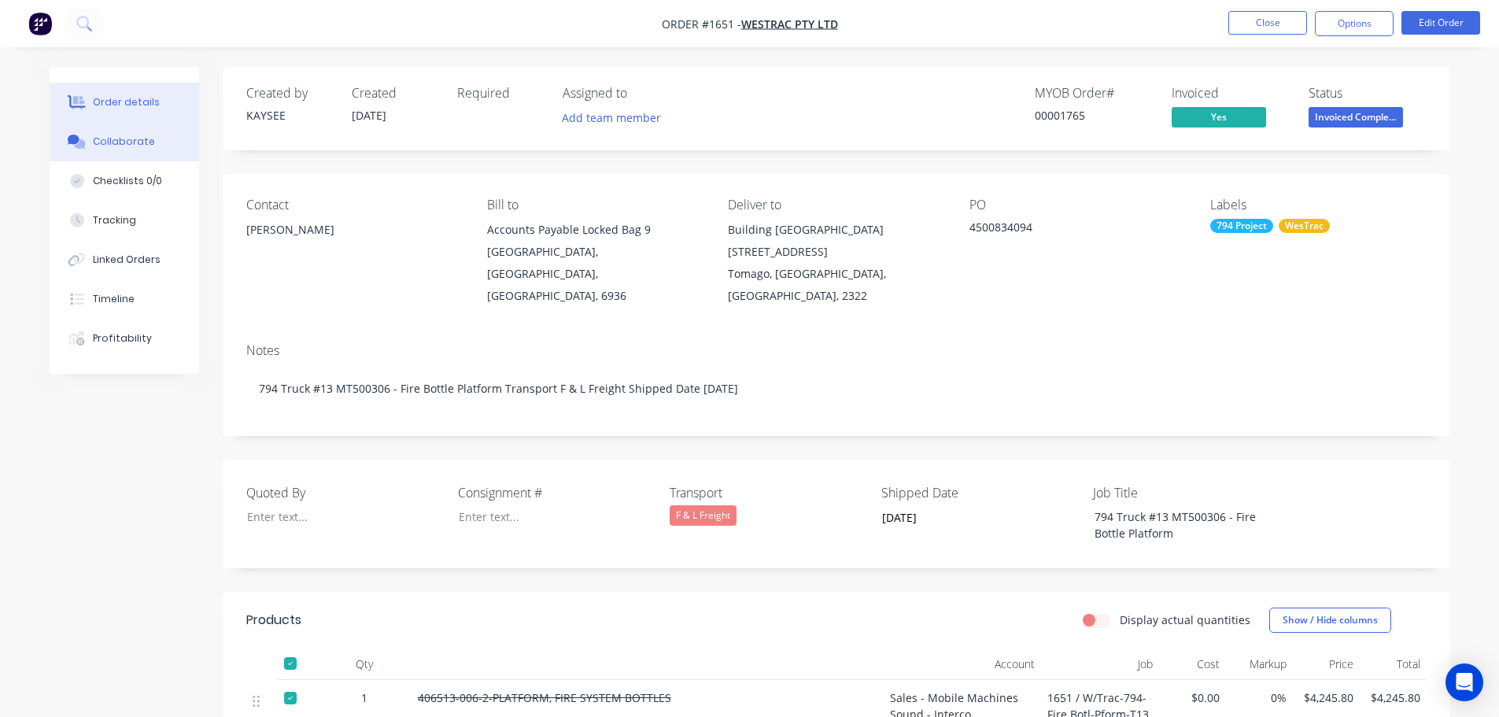
click at [129, 134] on button "Collaborate" at bounding box center [125, 141] width 150 height 39
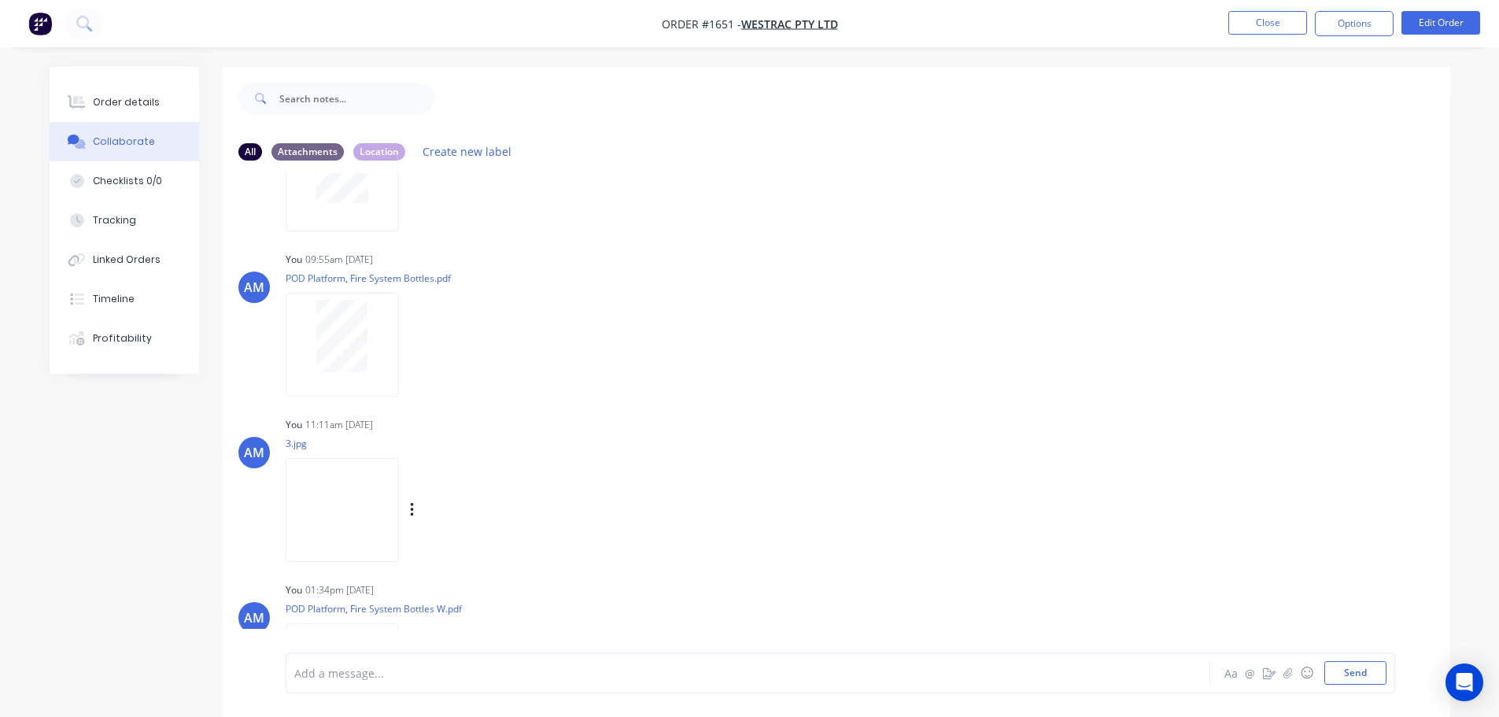
scroll to position [526, 0]
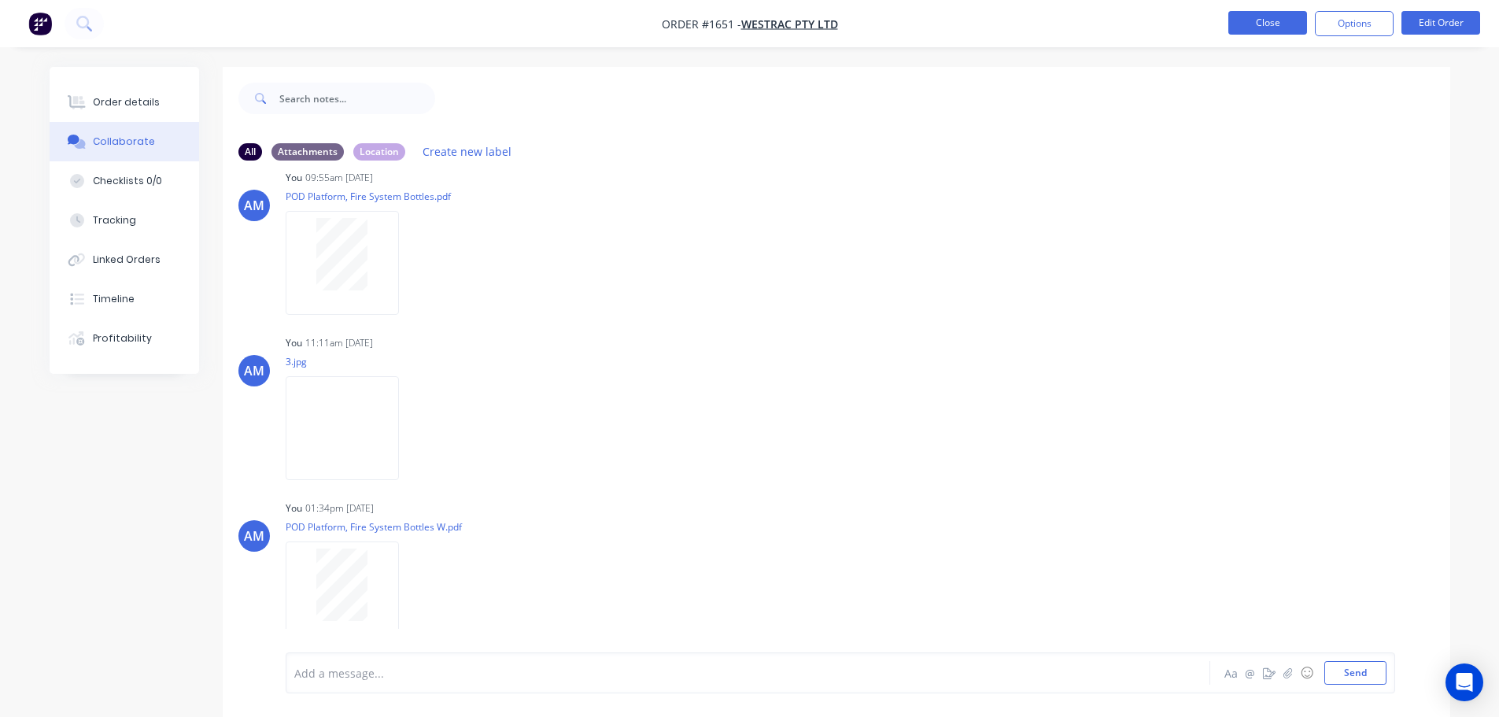
click at [1250, 19] on button "Close" at bounding box center [1267, 23] width 79 height 24
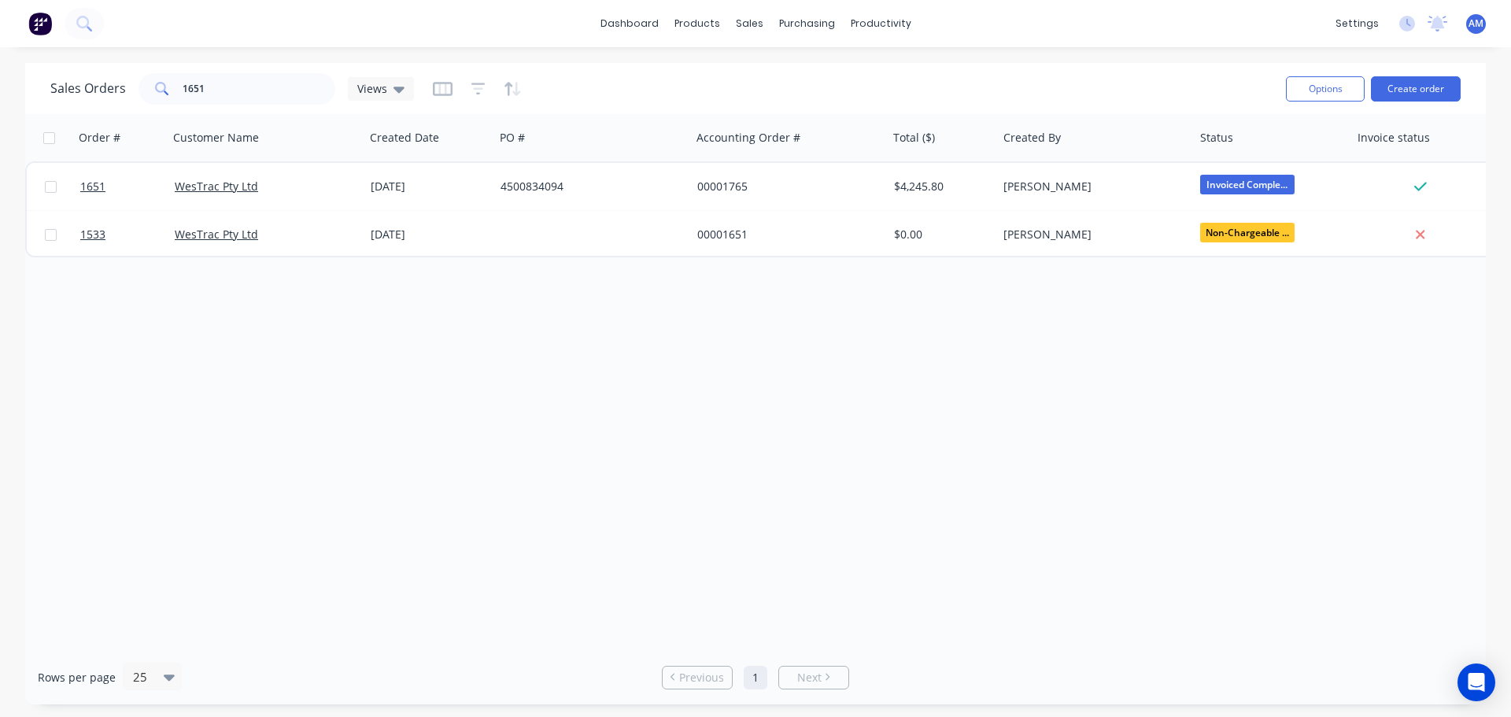
click at [221, 71] on div "Sales Orders 1651 Views" at bounding box center [661, 88] width 1223 height 39
click at [219, 98] on input "1651" at bounding box center [259, 88] width 153 height 31
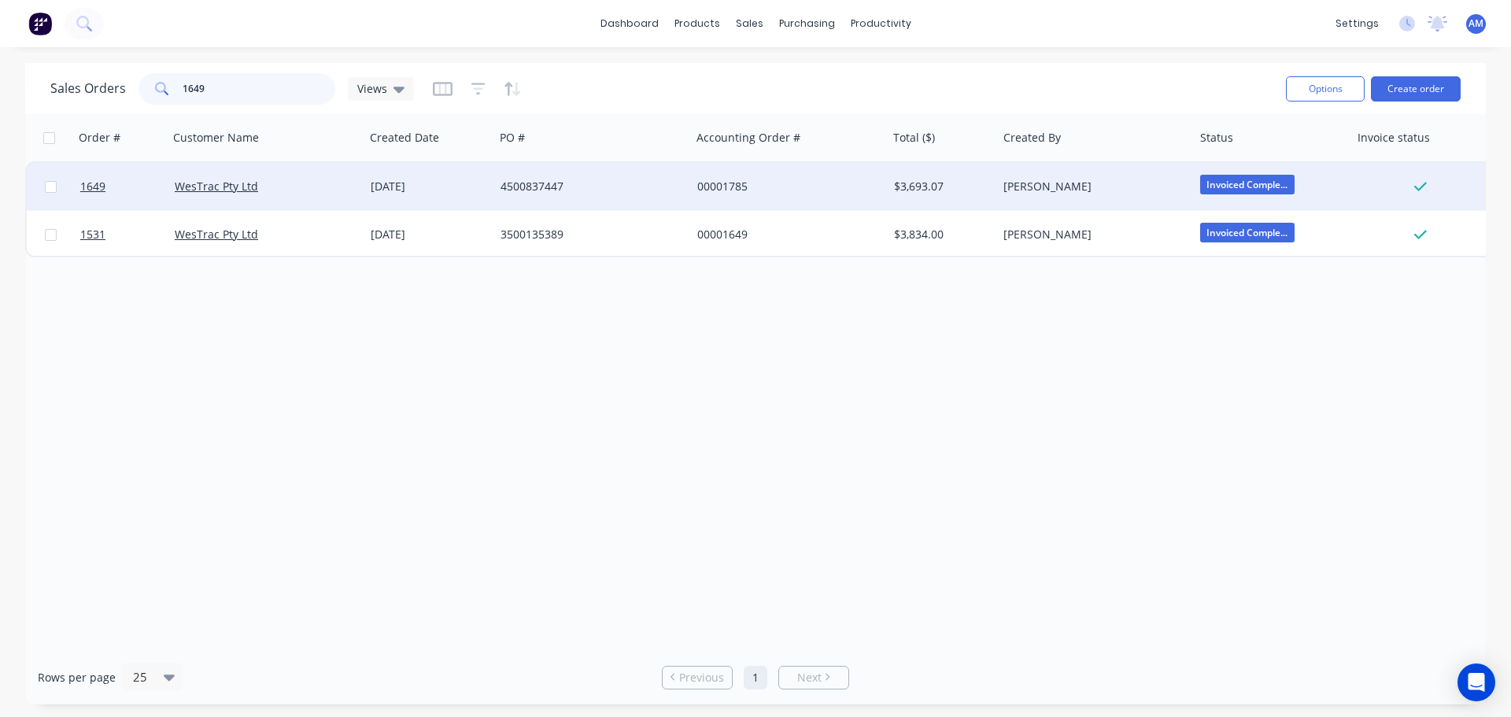
type input "1649"
click at [517, 181] on div "4500837447" at bounding box center [587, 187] width 175 height 16
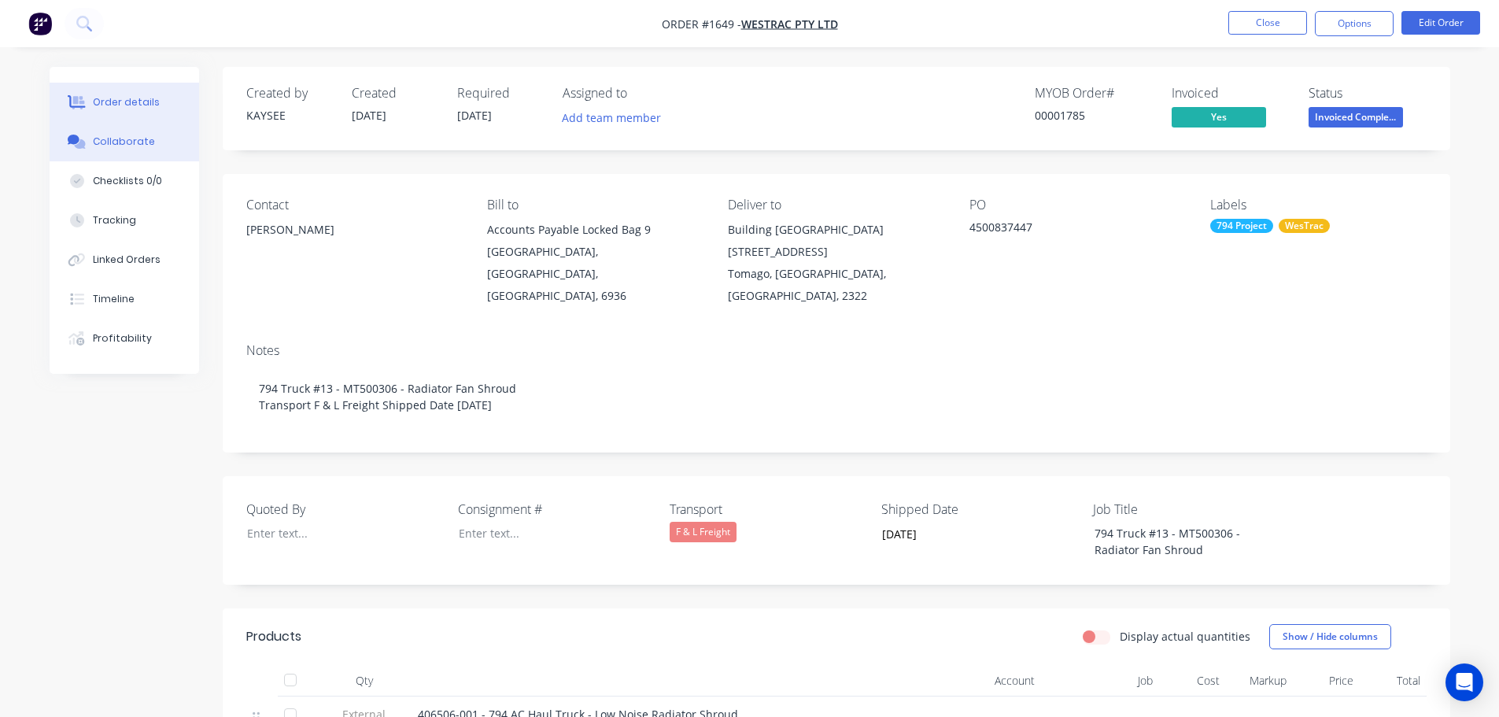
click at [114, 144] on div "Collaborate" at bounding box center [124, 142] width 62 height 14
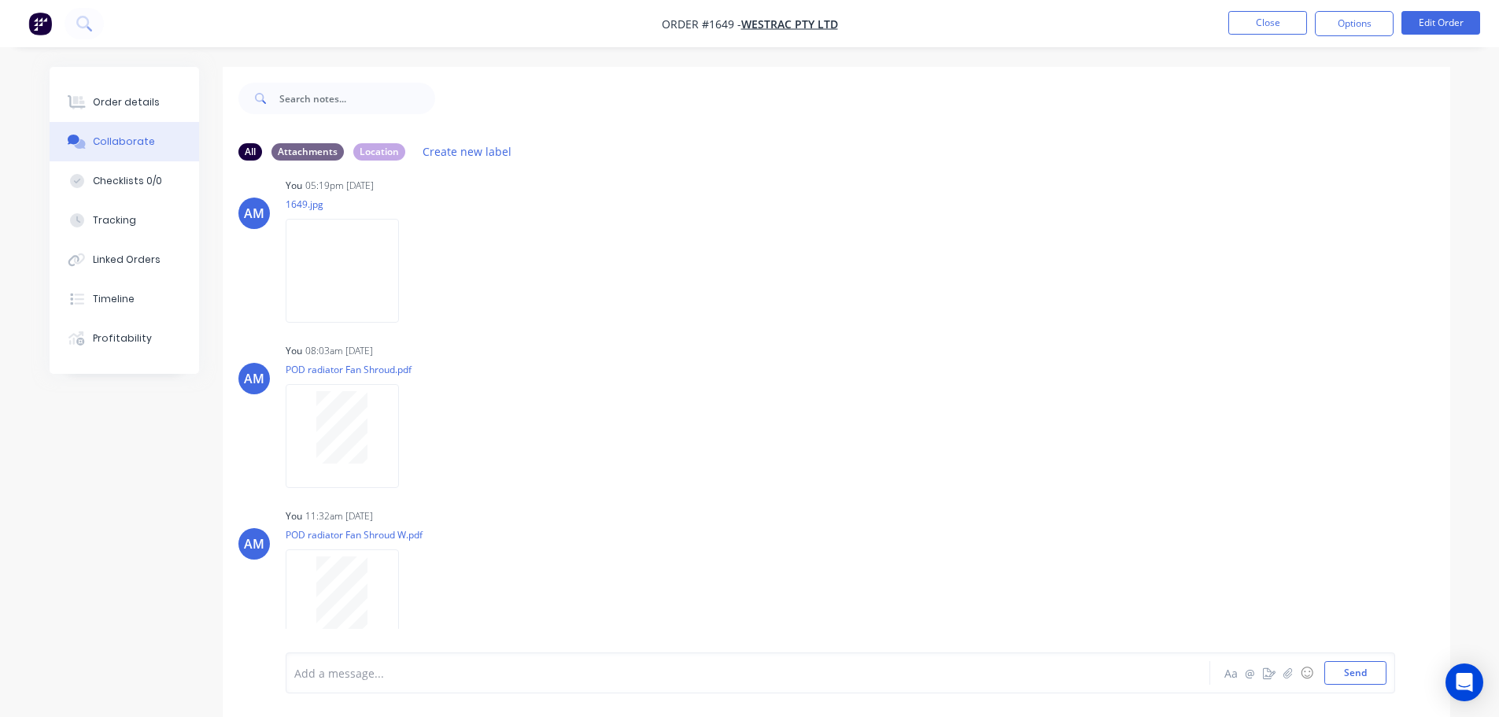
scroll to position [1180, 0]
click at [1284, 26] on button "Close" at bounding box center [1267, 23] width 79 height 24
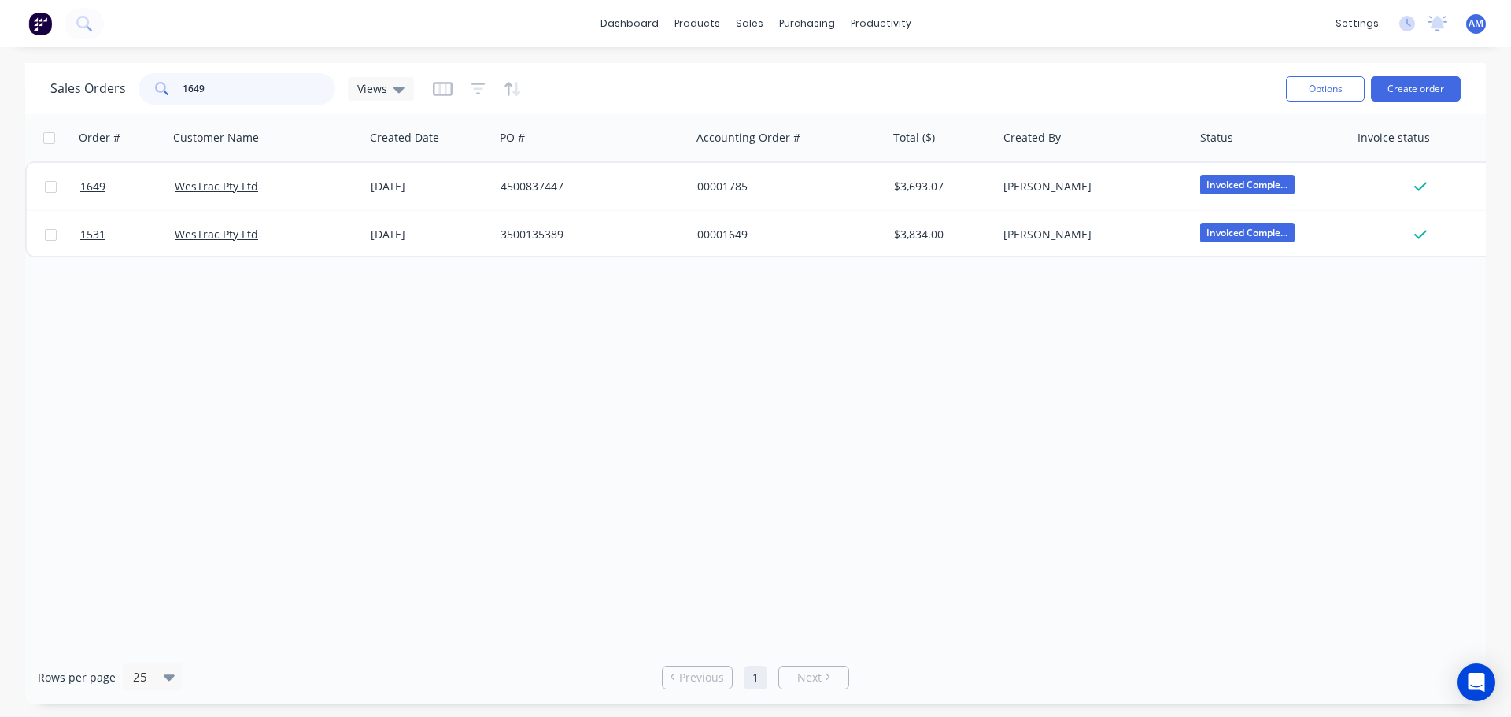
drag, startPoint x: 215, startPoint y: 86, endPoint x: 183, endPoint y: 85, distance: 31.5
click at [183, 85] on input "1649" at bounding box center [259, 88] width 153 height 31
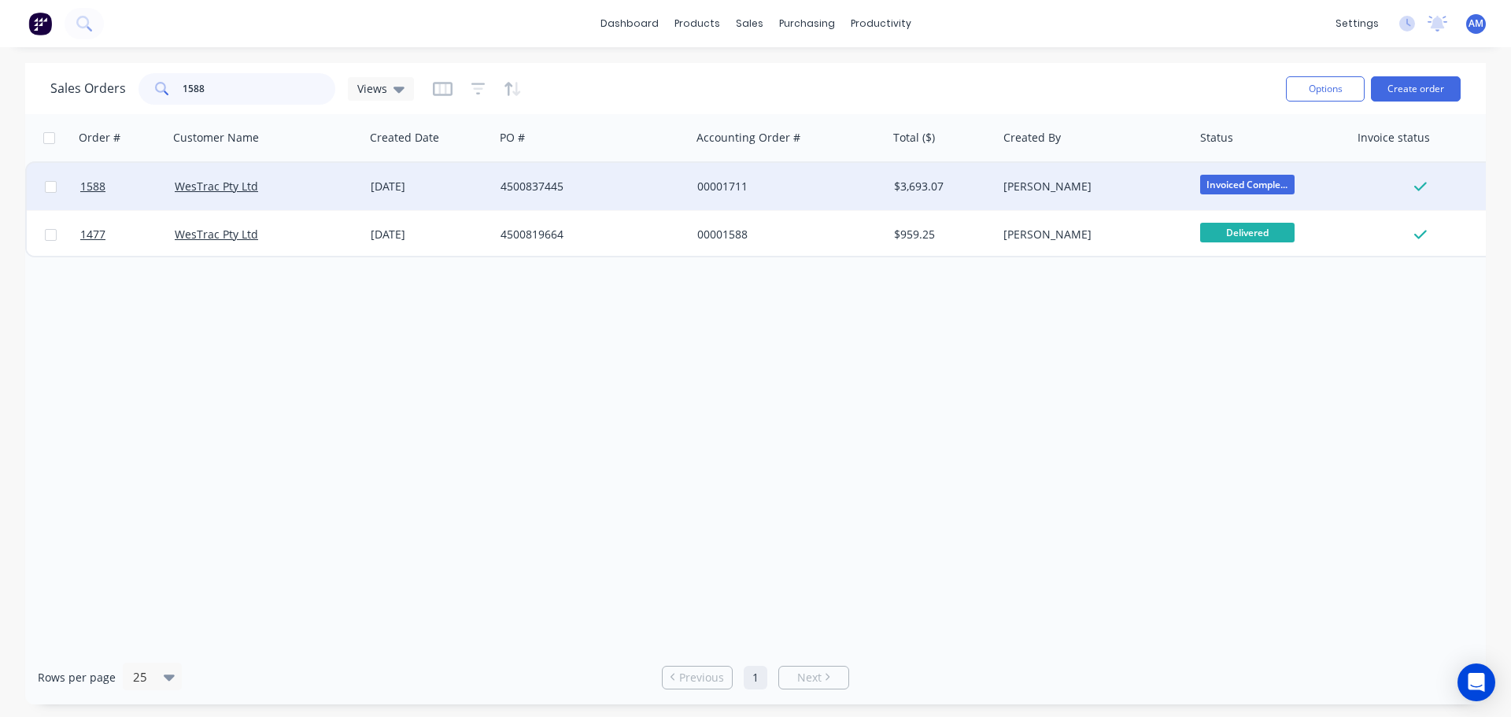
type input "1588"
click at [531, 187] on div "4500837445" at bounding box center [587, 187] width 175 height 16
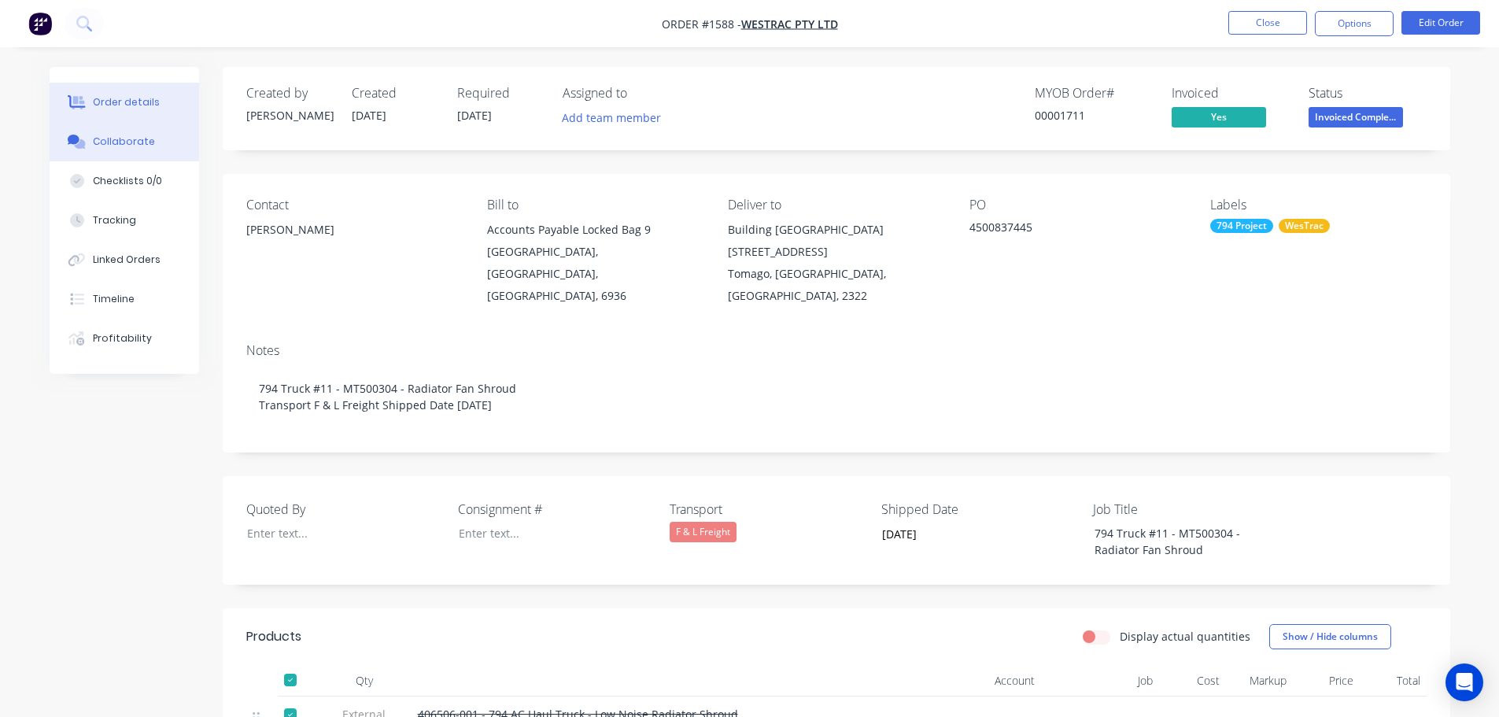
click at [126, 146] on div "Collaborate" at bounding box center [124, 142] width 62 height 14
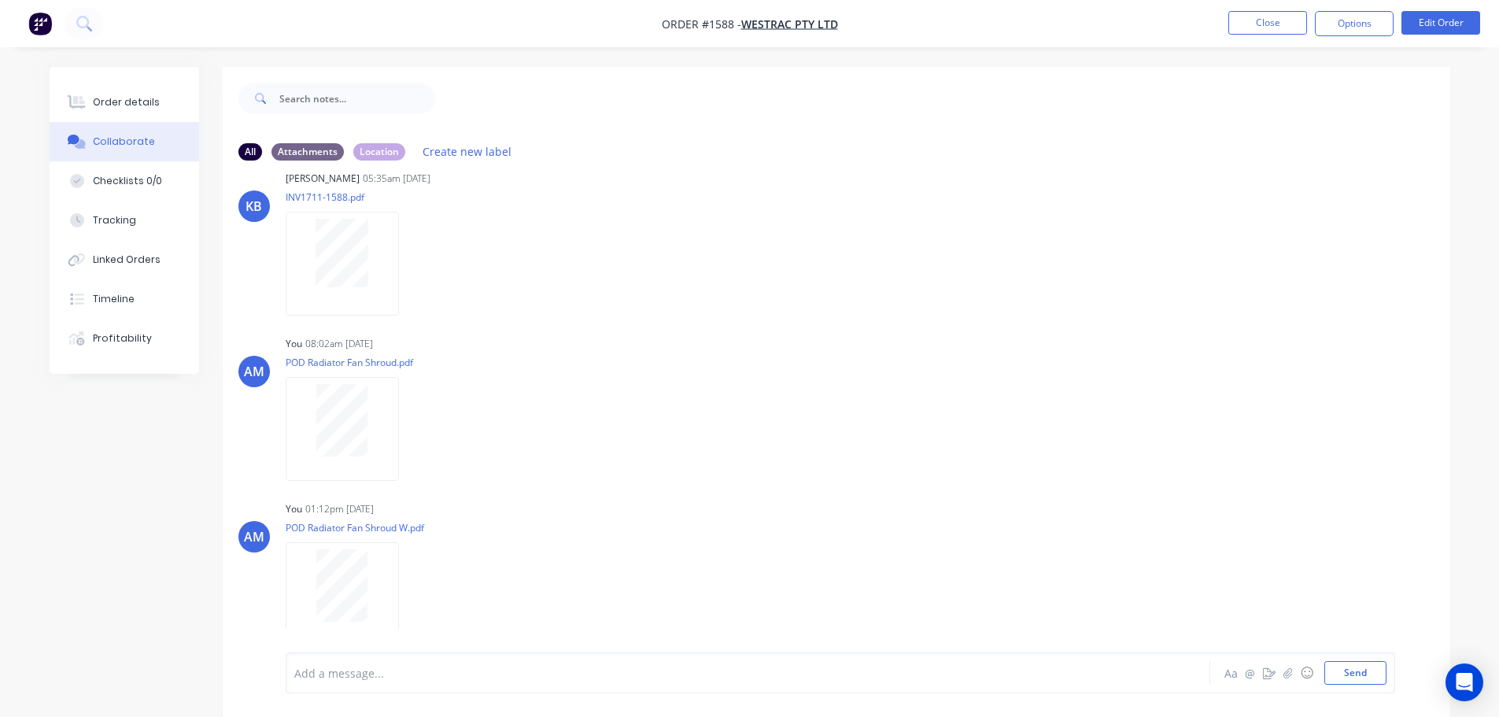
scroll to position [857, 0]
click at [1267, 25] on button "Close" at bounding box center [1267, 23] width 79 height 24
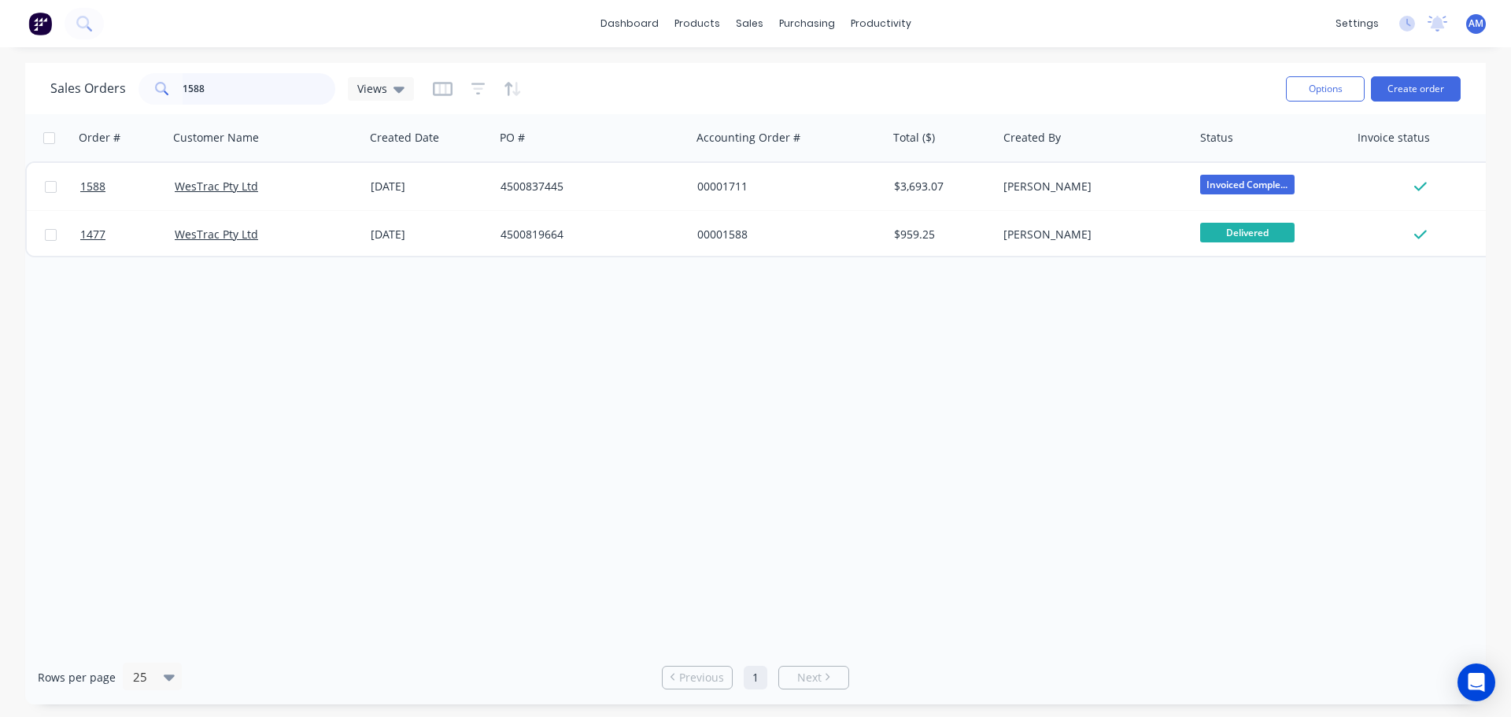
click at [229, 93] on input "1588" at bounding box center [259, 88] width 153 height 31
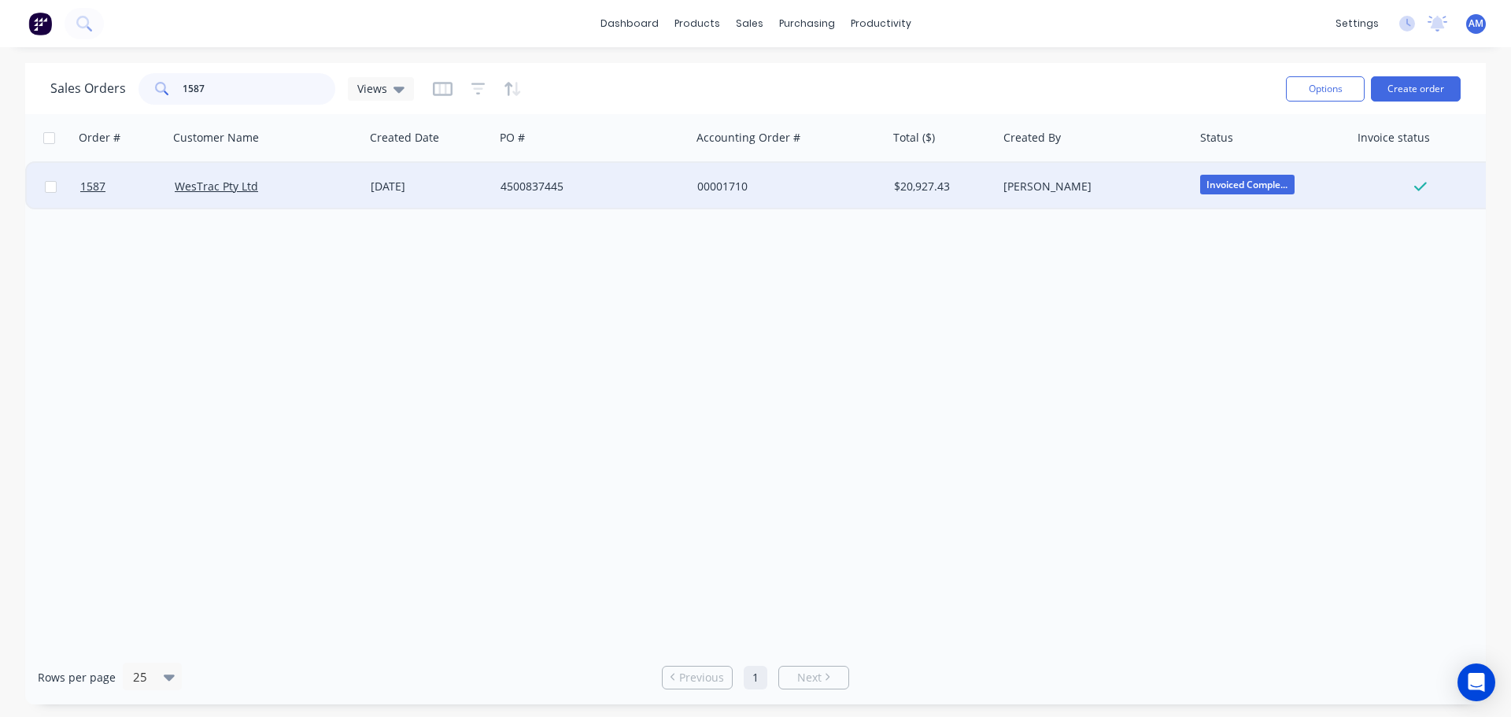
type input "1587"
click at [563, 178] on div "4500837445" at bounding box center [592, 186] width 197 height 47
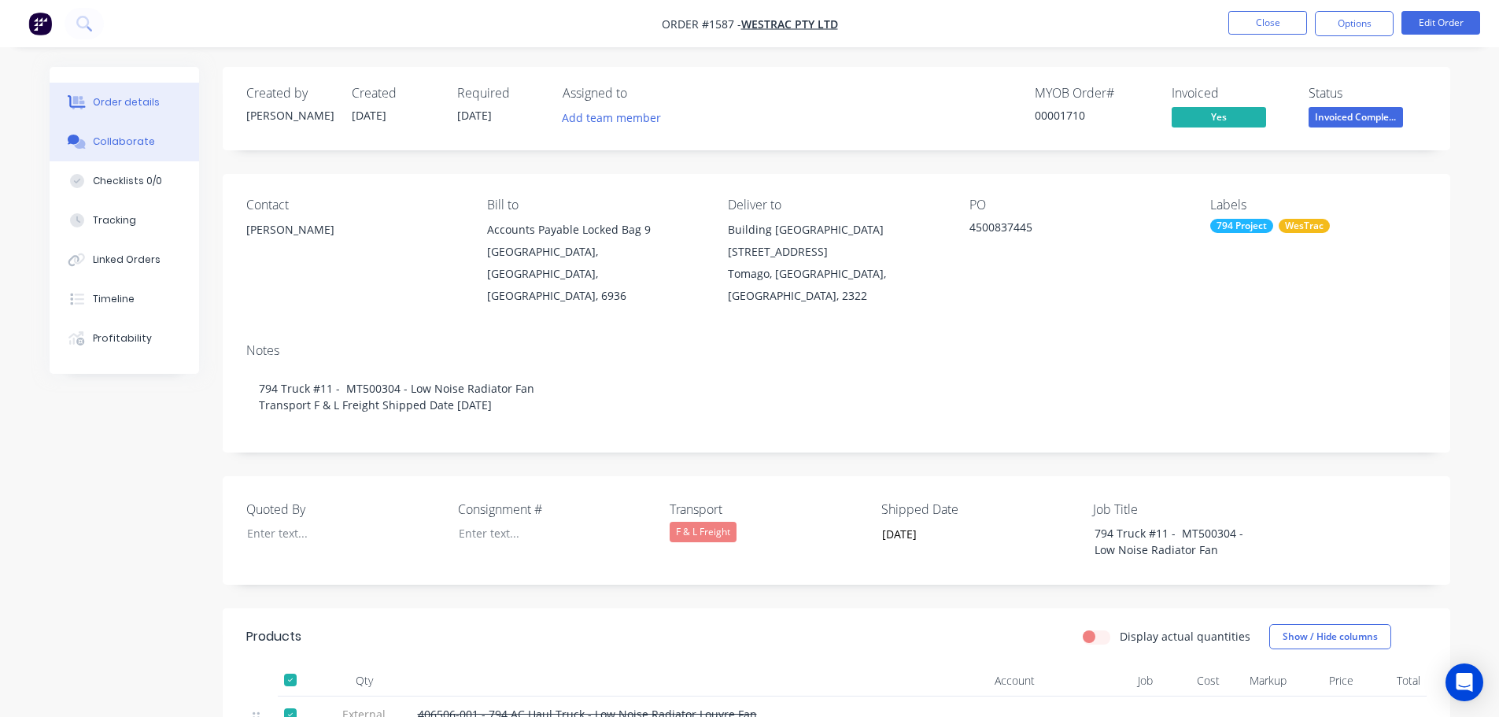
click at [105, 138] on div "Collaborate" at bounding box center [124, 142] width 62 height 14
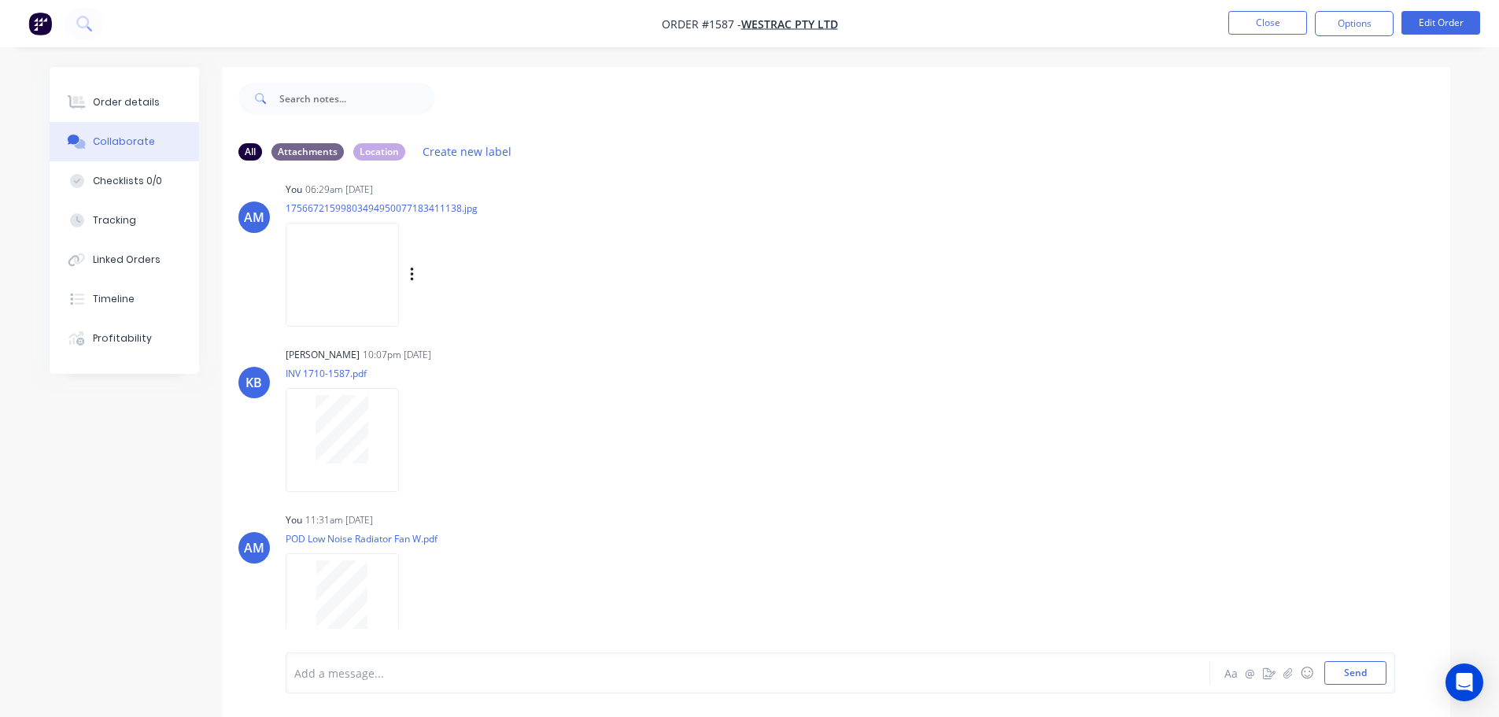
scroll to position [196, 0]
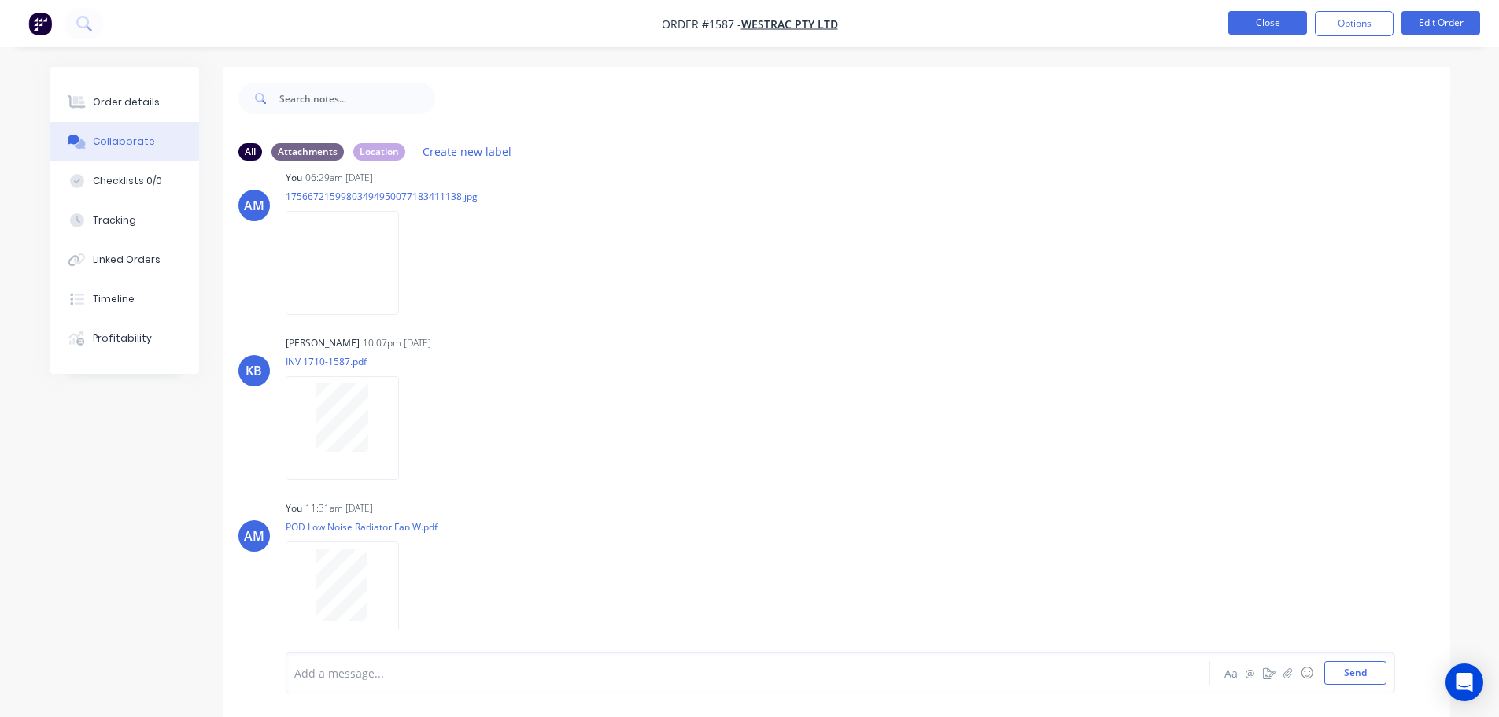
click at [1280, 19] on button "Close" at bounding box center [1267, 23] width 79 height 24
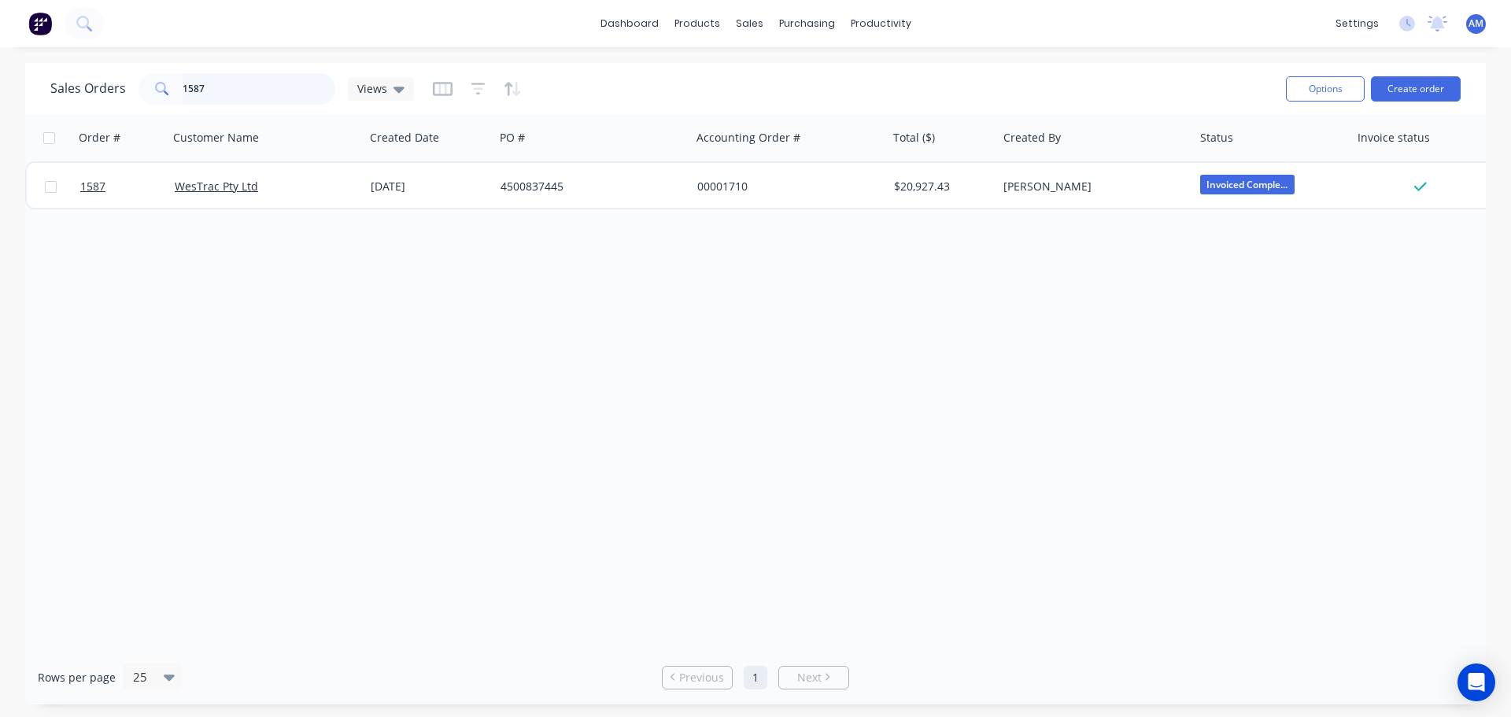
click at [243, 83] on input "1587" at bounding box center [259, 88] width 153 height 31
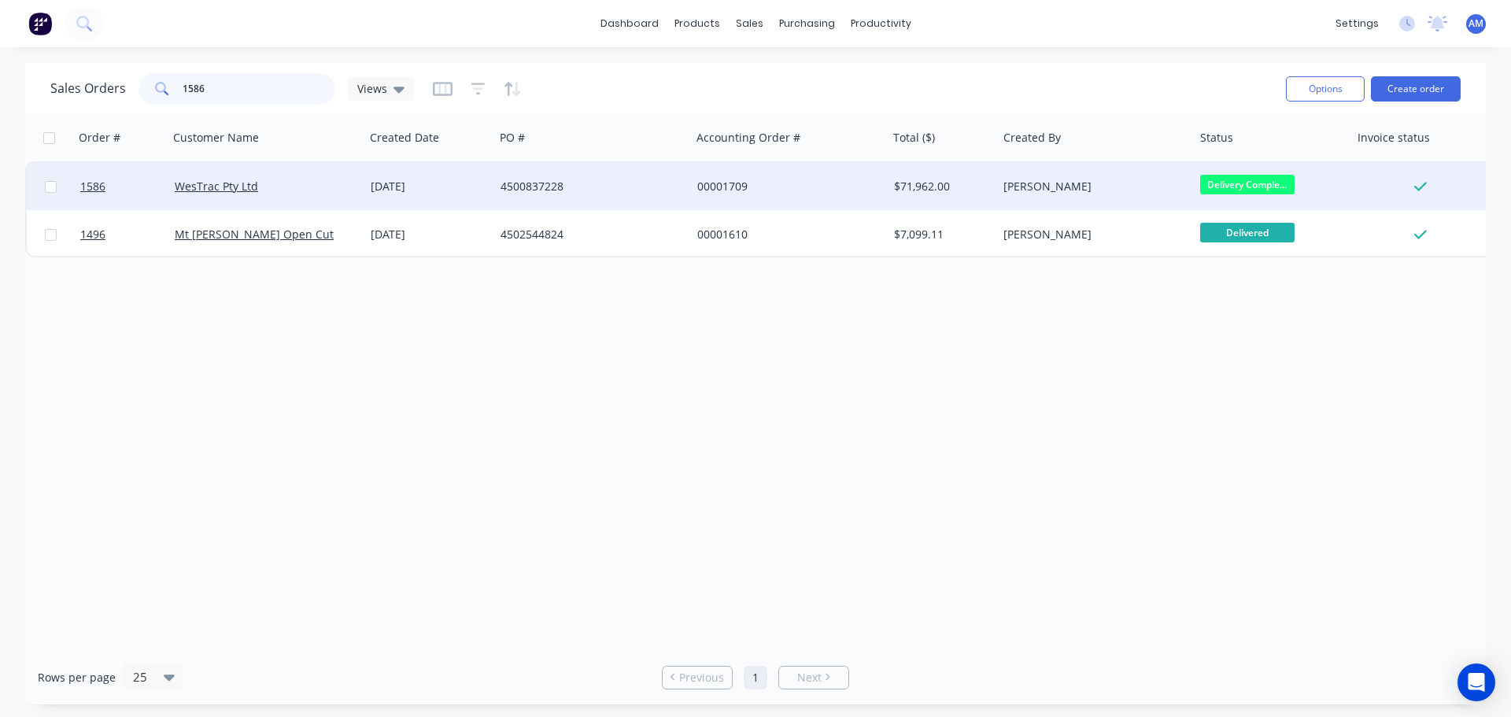
type input "1586"
click at [520, 181] on div "4500837228" at bounding box center [587, 187] width 175 height 16
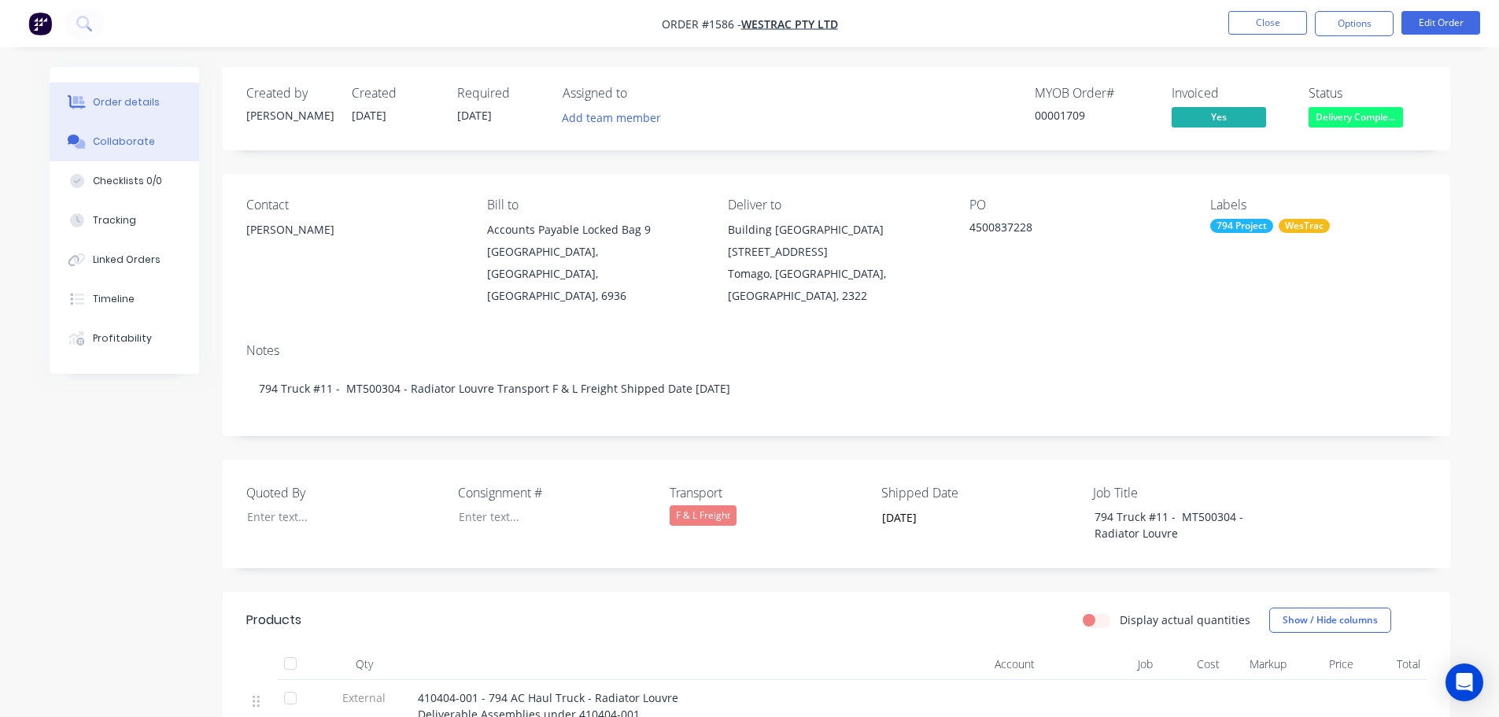
click at [113, 132] on button "Collaborate" at bounding box center [125, 141] width 150 height 39
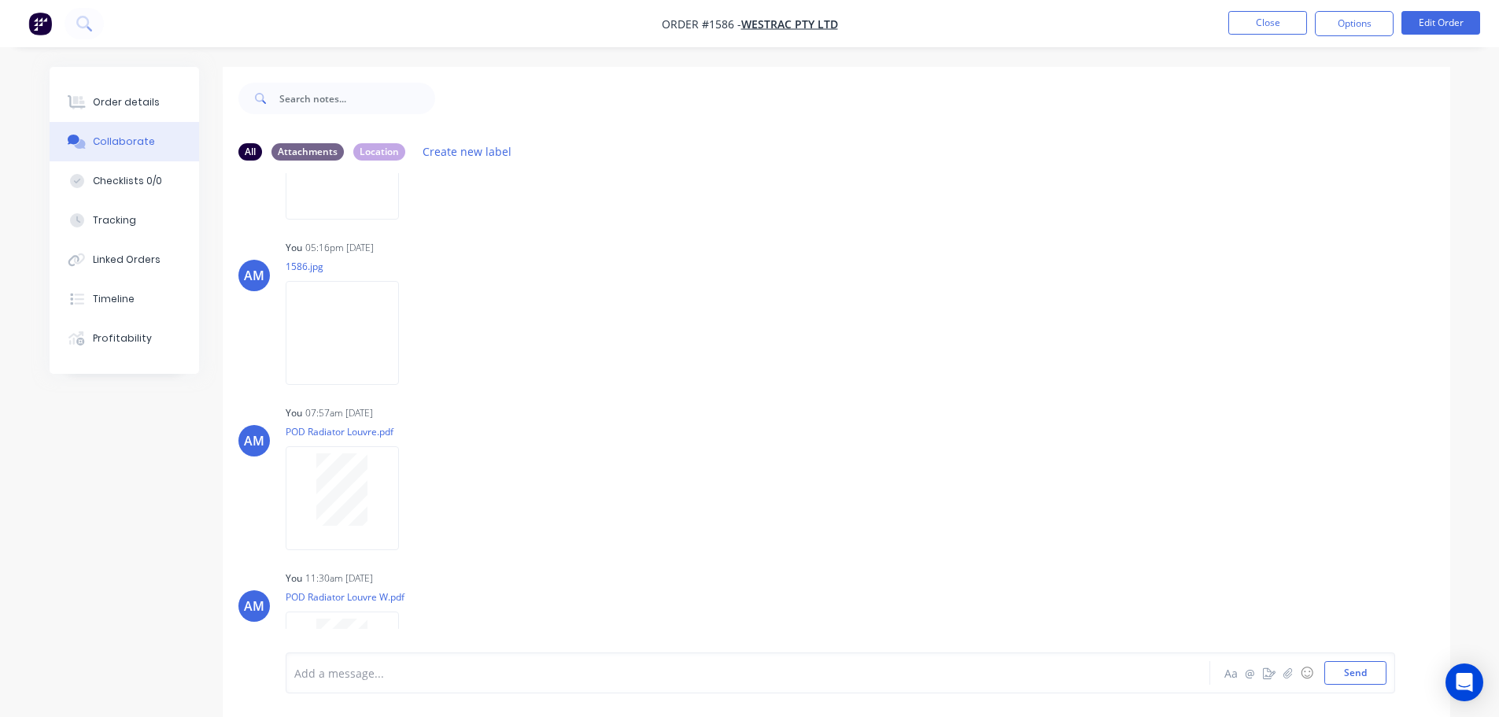
scroll to position [857, 0]
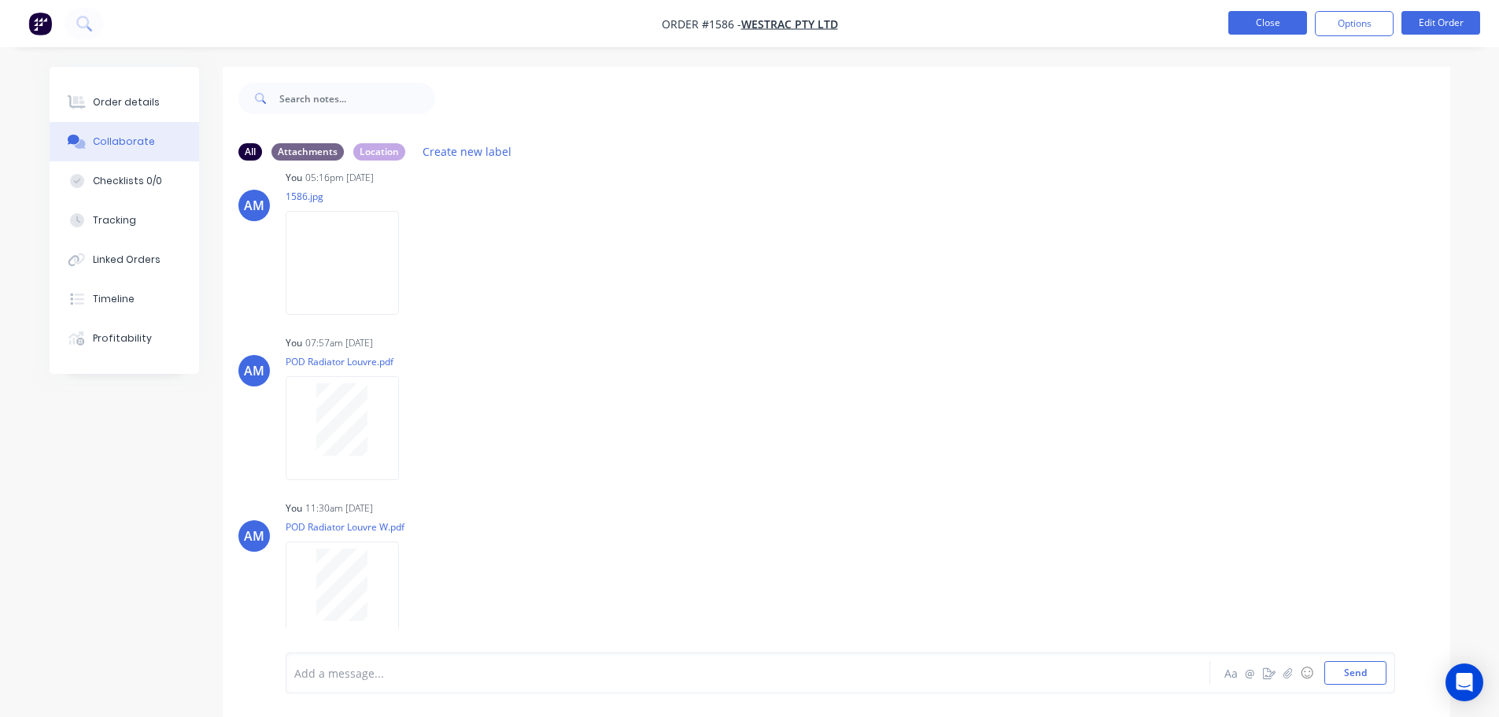
click at [1277, 17] on button "Close" at bounding box center [1267, 23] width 79 height 24
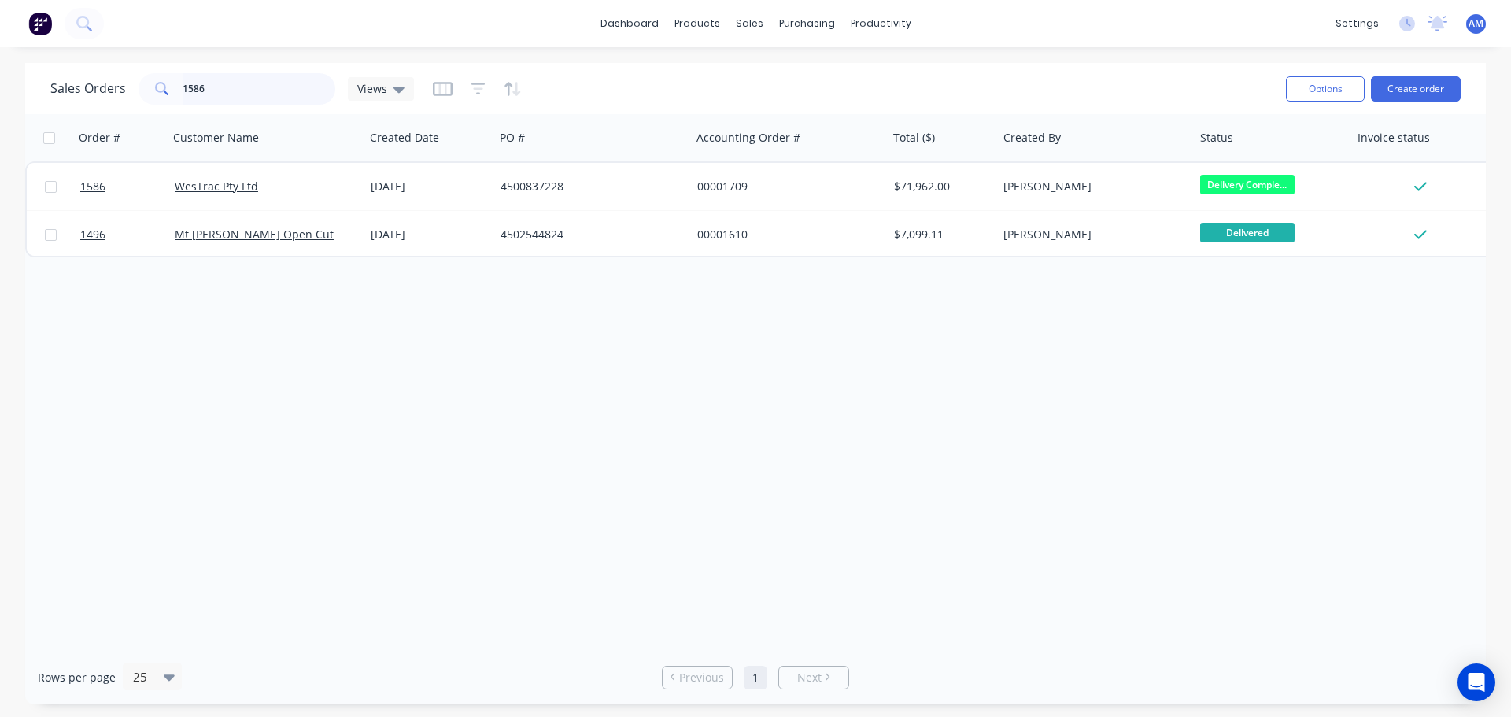
click at [216, 85] on input "1586" at bounding box center [259, 88] width 153 height 31
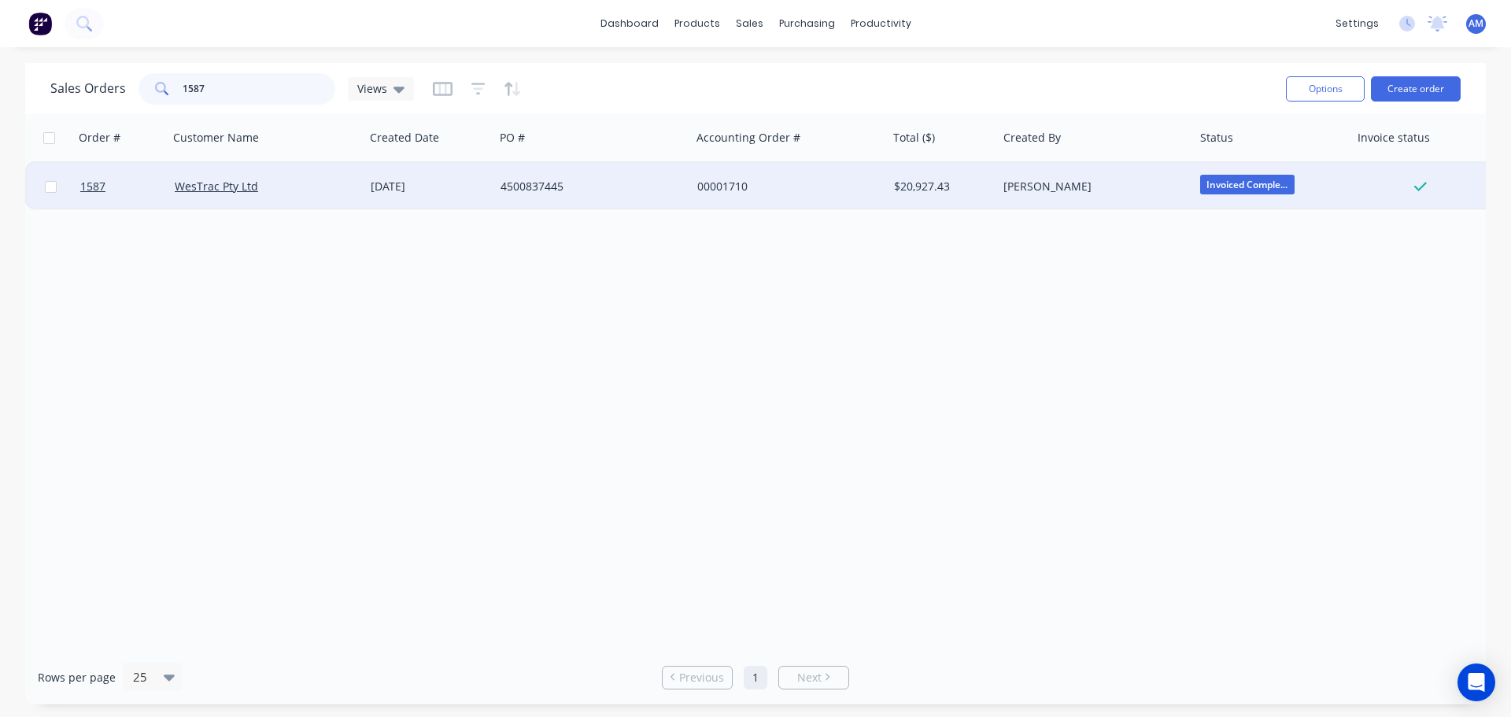
type input "1587"
click at [548, 187] on div "4500837445" at bounding box center [587, 187] width 175 height 16
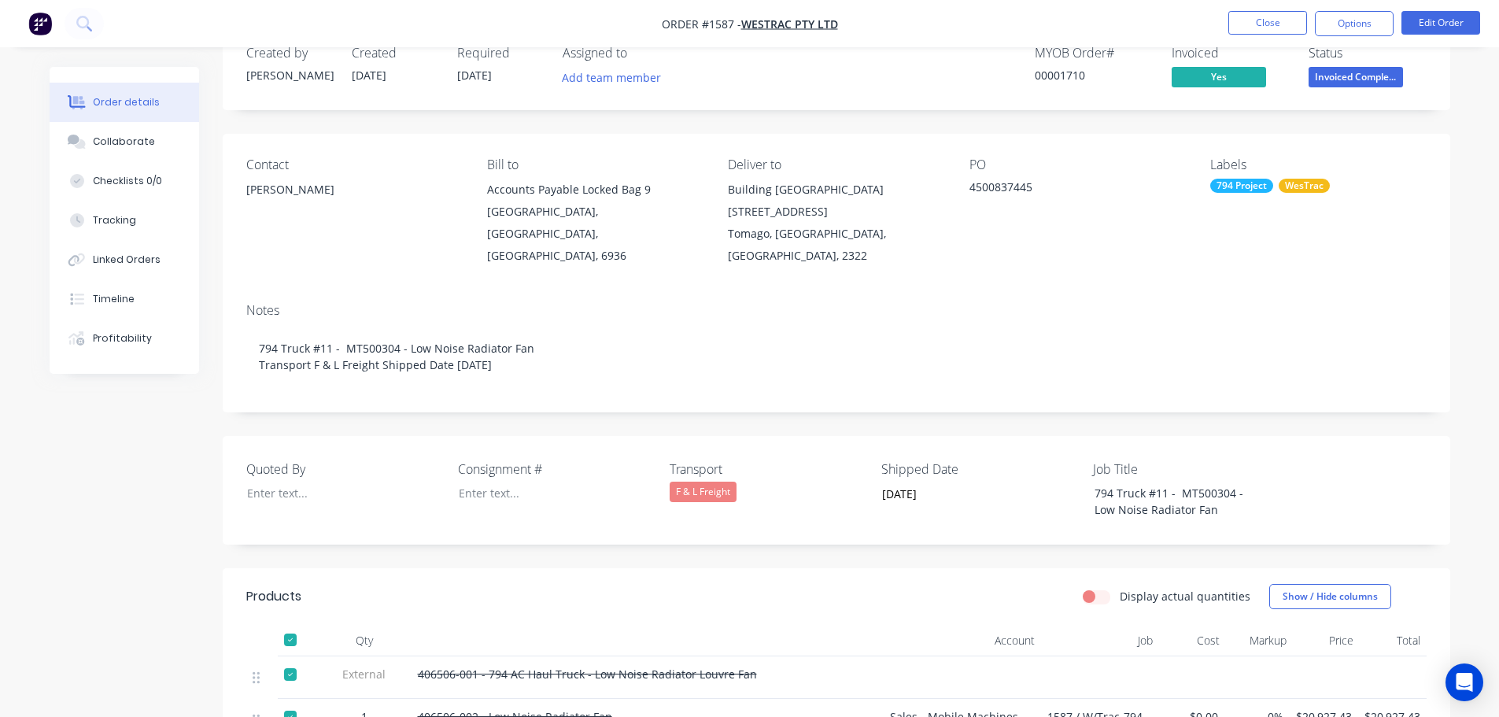
scroll to position [79, 0]
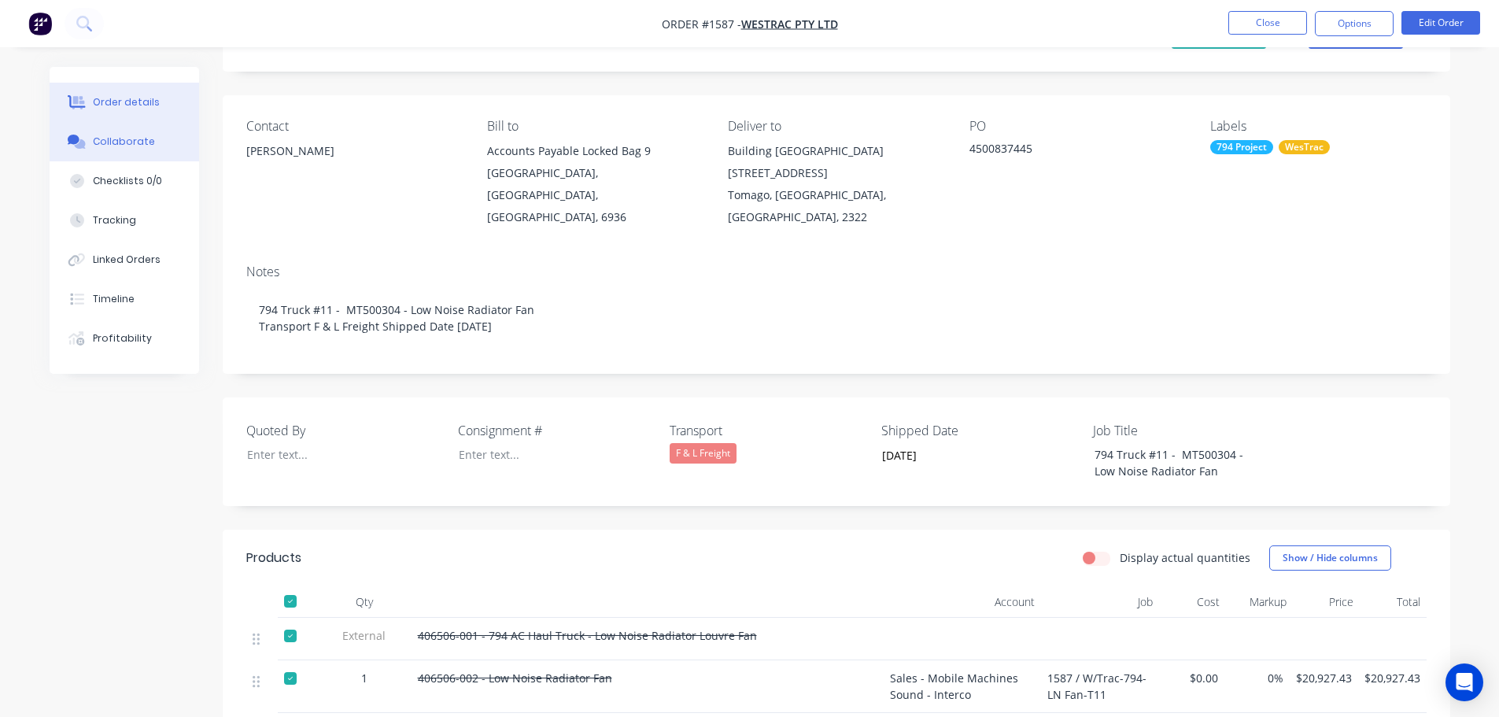
click at [145, 139] on div "Collaborate" at bounding box center [124, 142] width 62 height 14
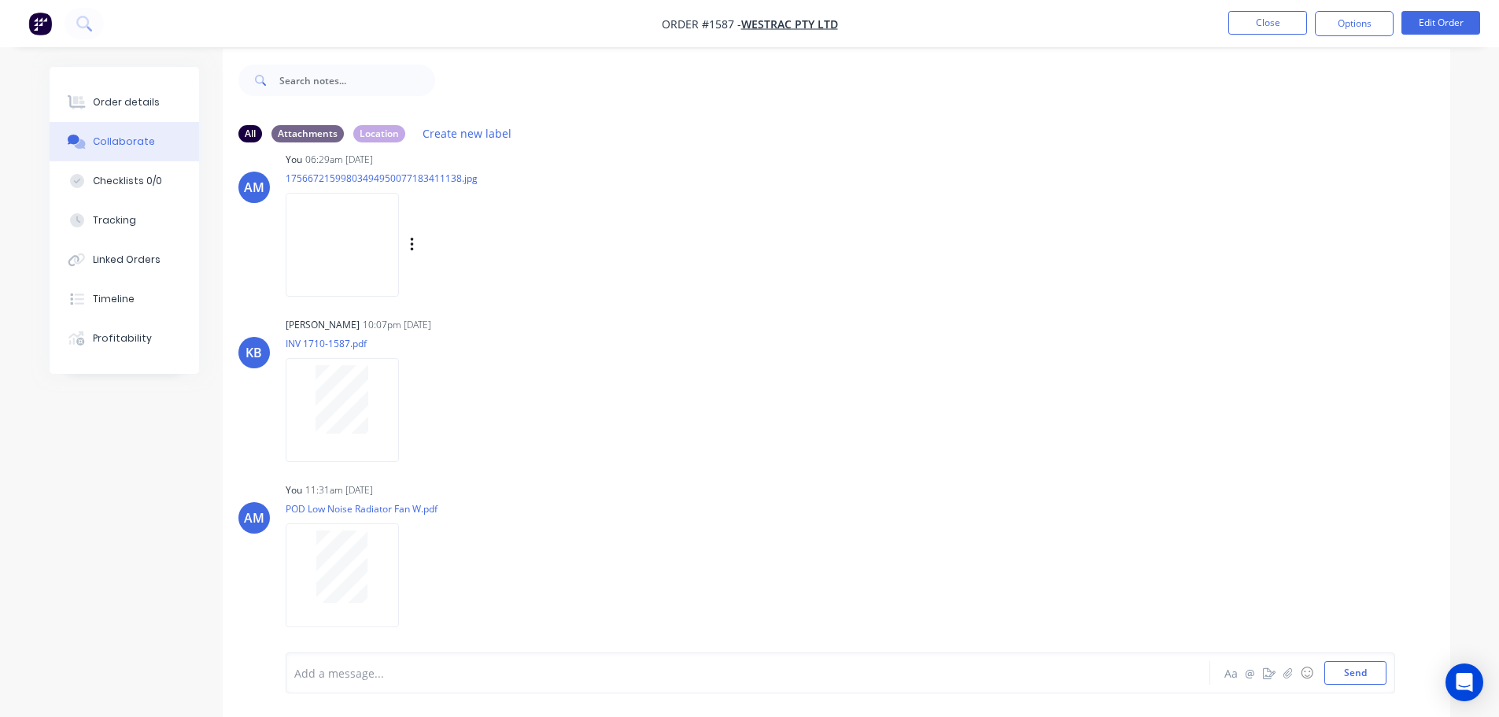
scroll to position [24, 0]
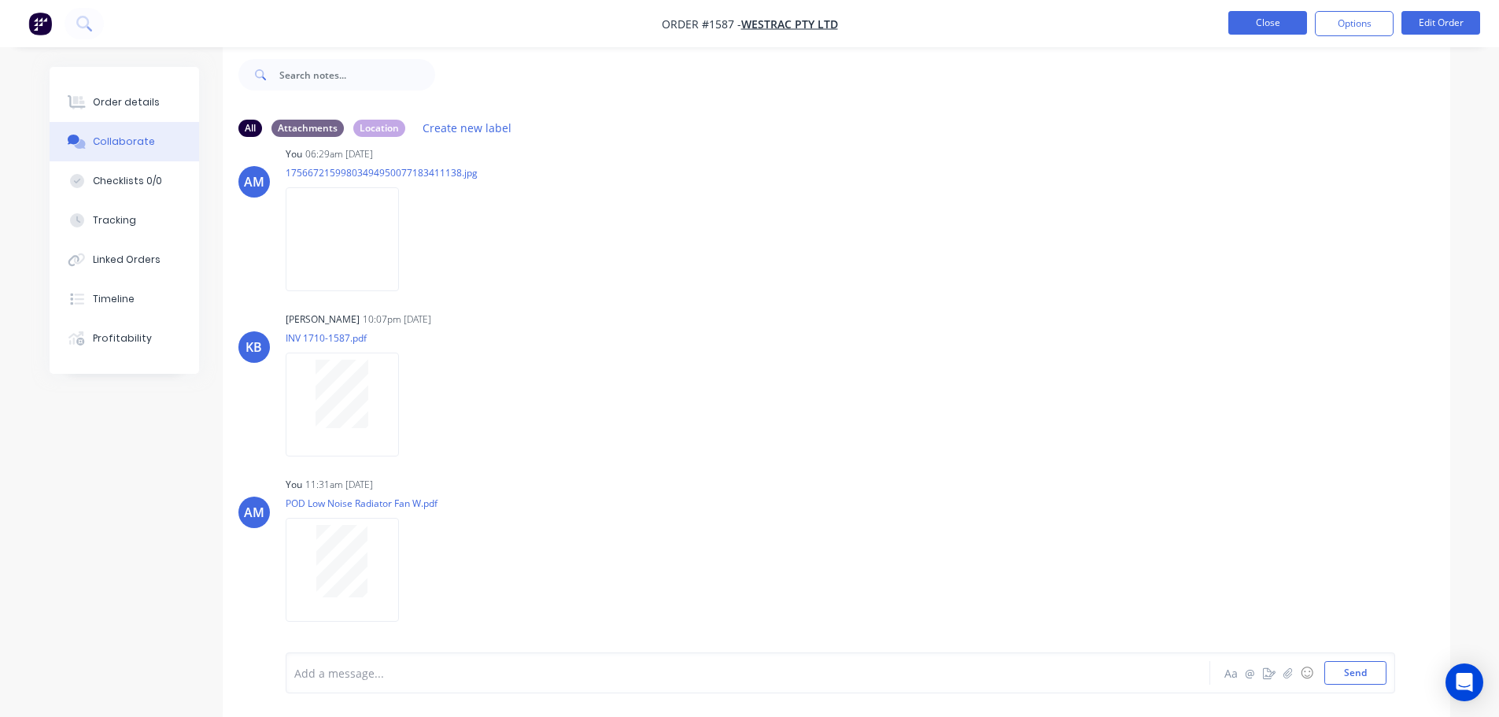
click at [1270, 17] on button "Close" at bounding box center [1267, 23] width 79 height 24
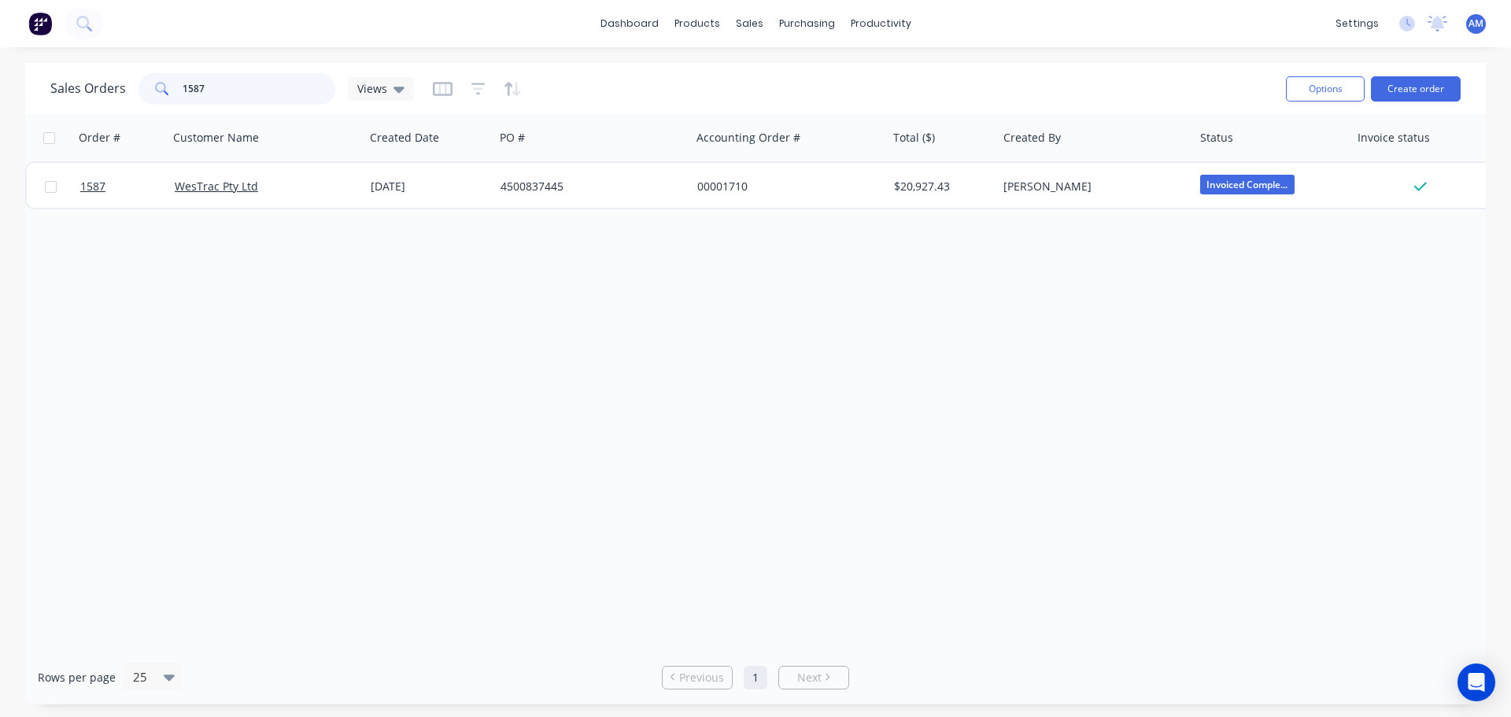
drag, startPoint x: 252, startPoint y: 96, endPoint x: 170, endPoint y: 86, distance: 82.5
click at [170, 86] on div "1587" at bounding box center [236, 88] width 197 height 31
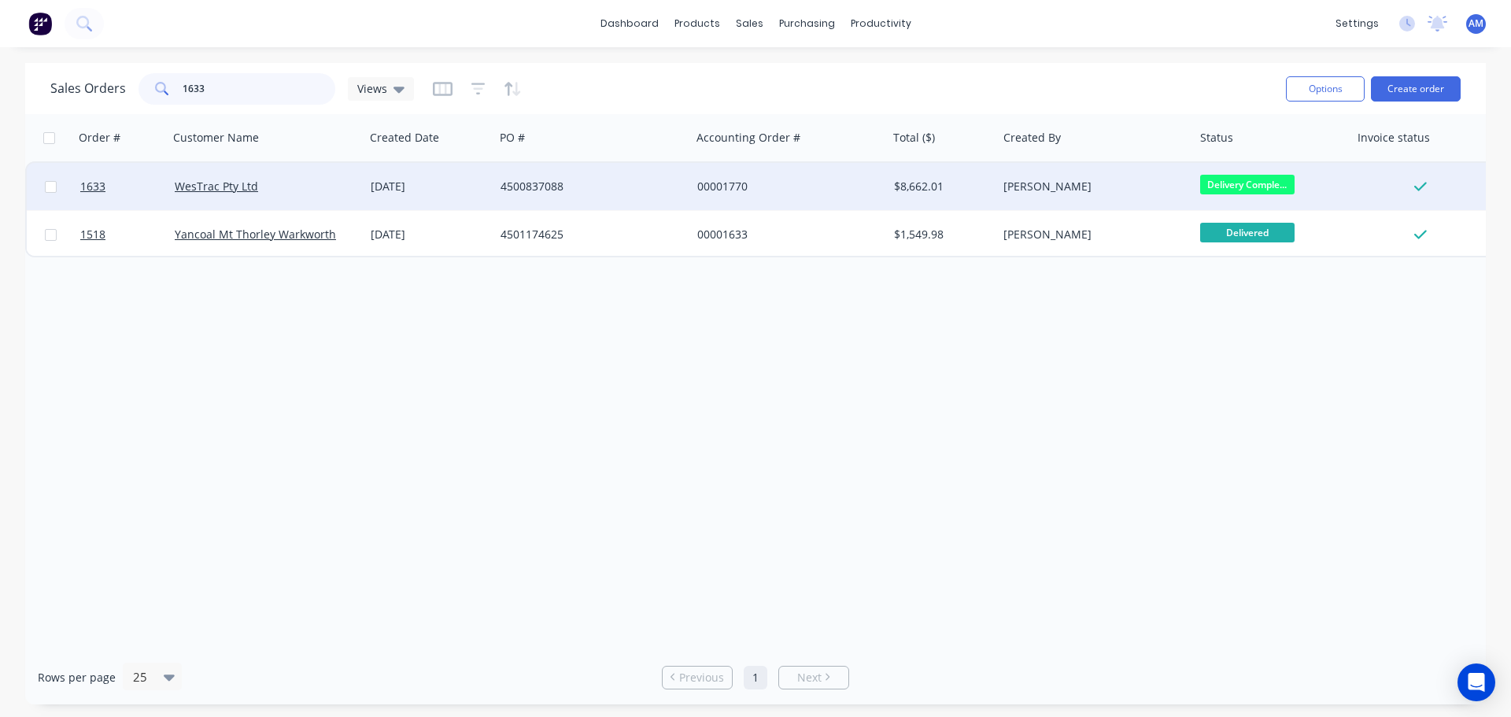
type input "1633"
click at [522, 177] on div "4500837088" at bounding box center [592, 186] width 197 height 47
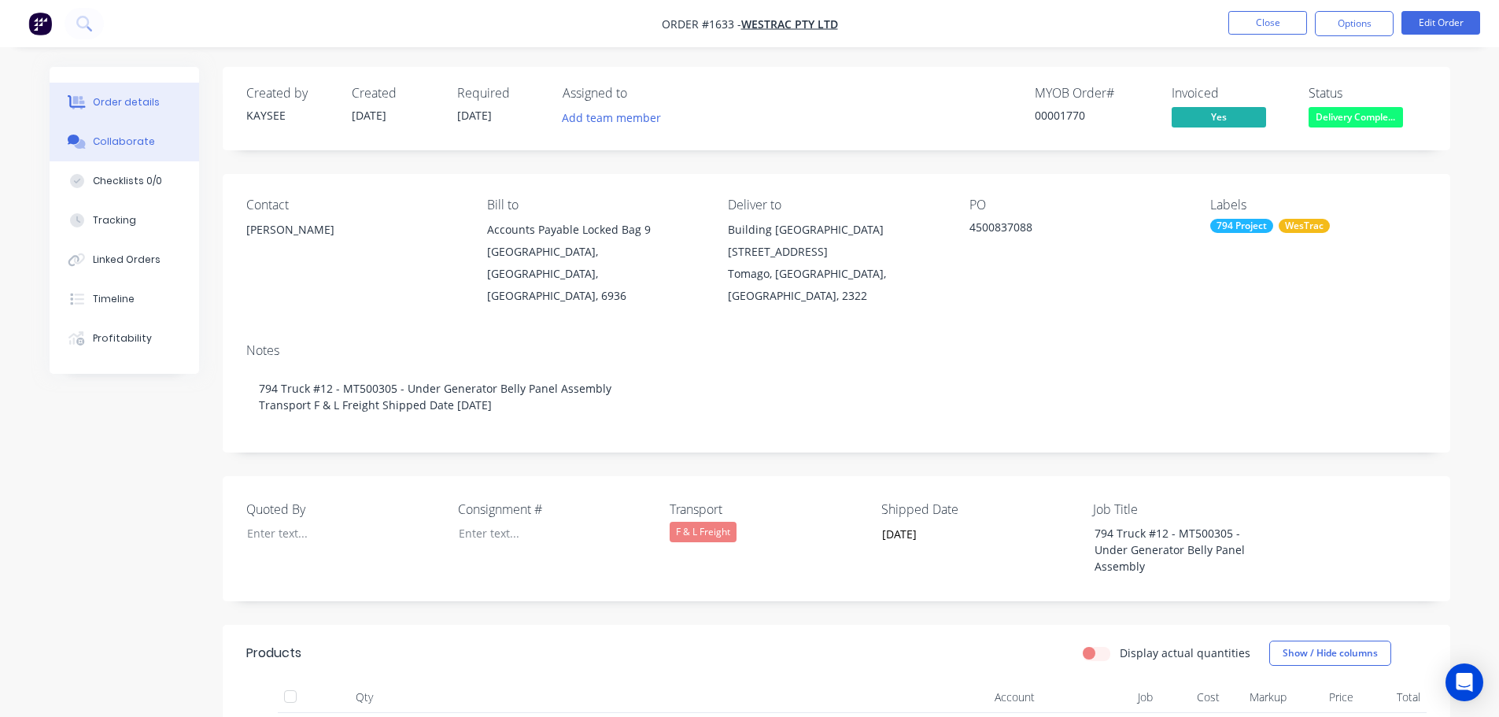
click at [135, 138] on div "Collaborate" at bounding box center [124, 142] width 62 height 14
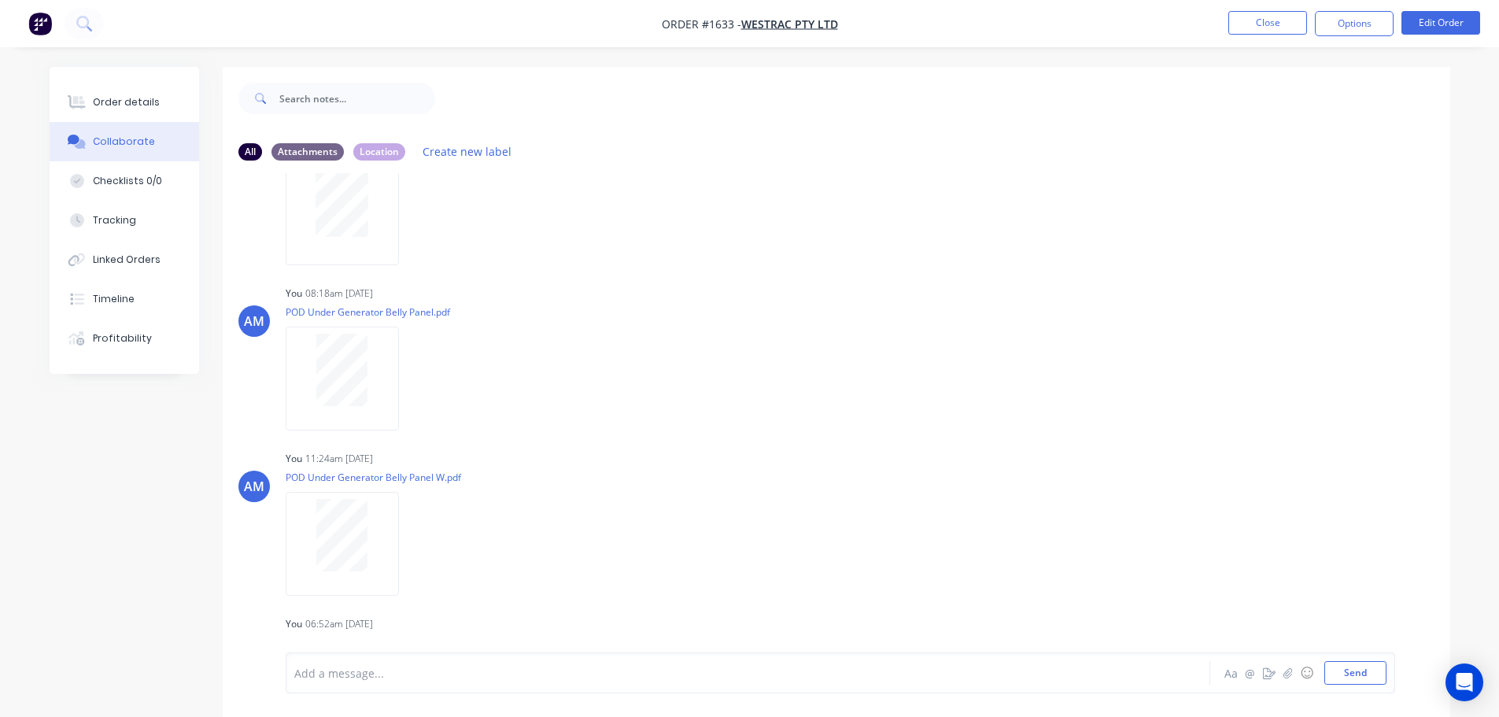
scroll to position [315, 0]
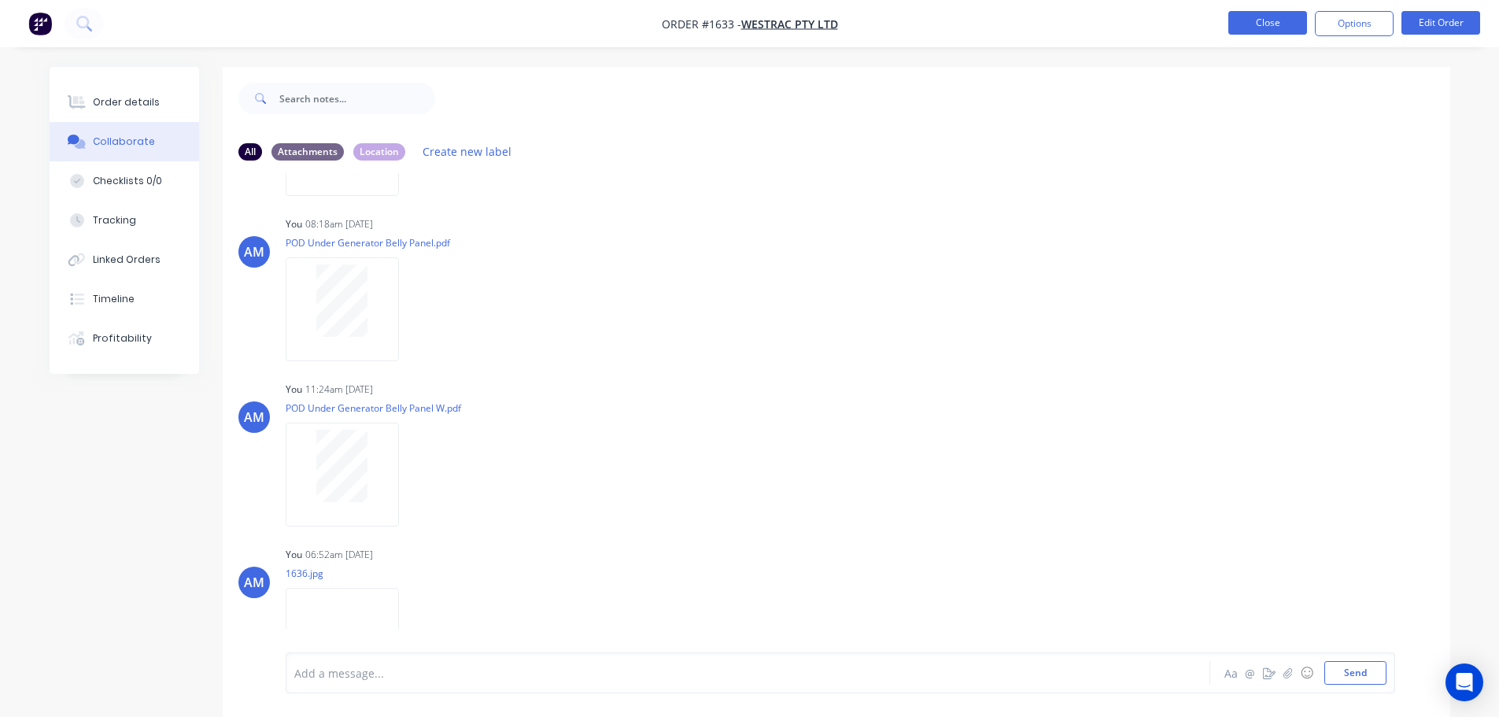
click at [1235, 24] on button "Close" at bounding box center [1267, 23] width 79 height 24
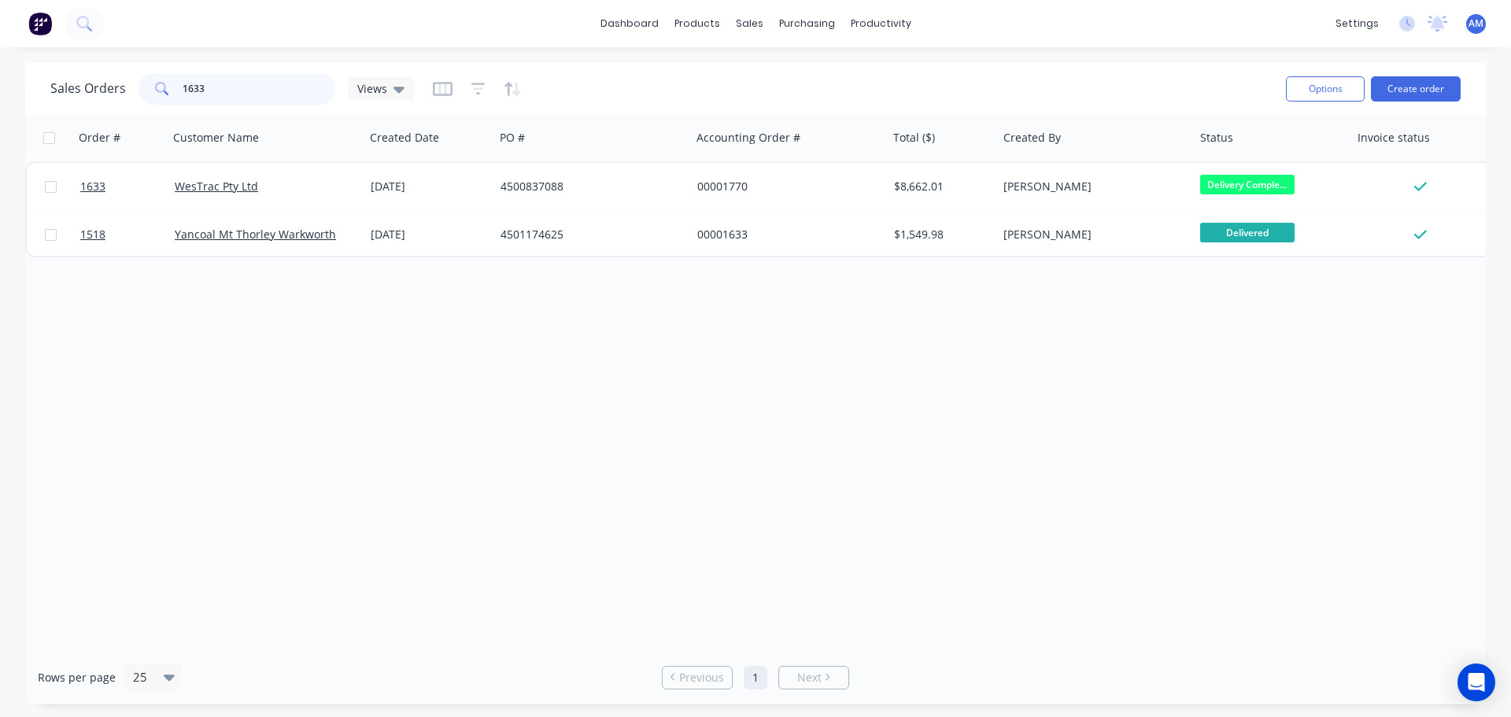
drag, startPoint x: 235, startPoint y: 95, endPoint x: 168, endPoint y: 101, distance: 67.9
click at [168, 101] on div "1633" at bounding box center [236, 88] width 197 height 31
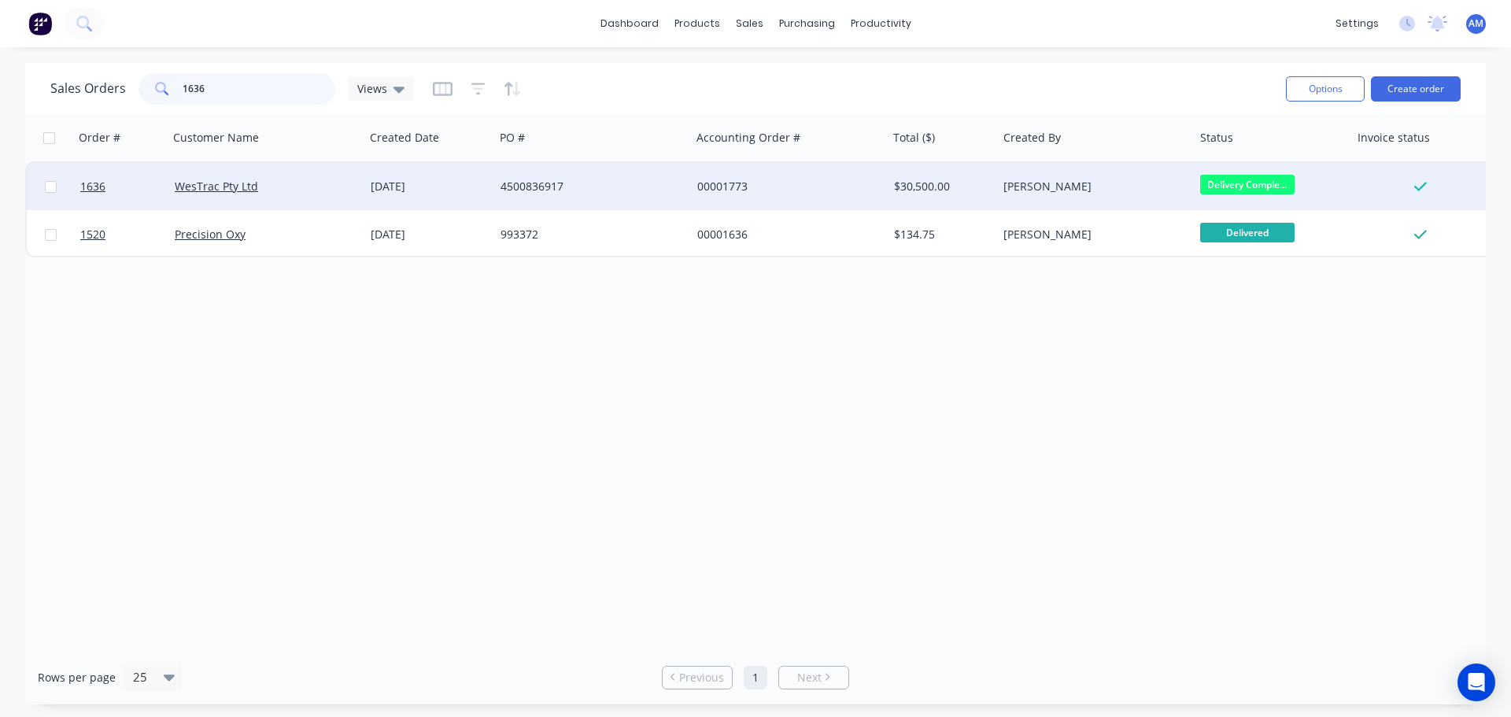
type input "1636"
click at [511, 184] on div "4500836917" at bounding box center [587, 187] width 175 height 16
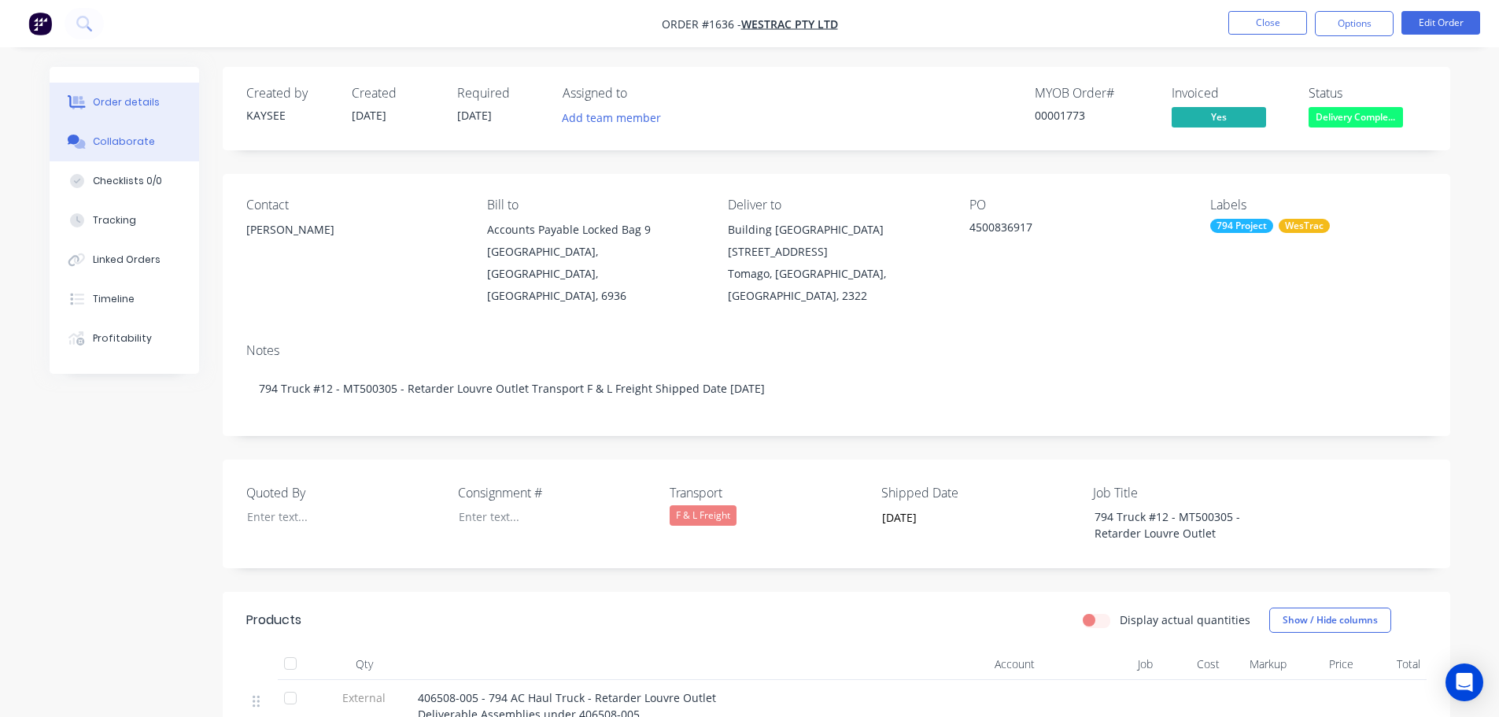
click at [137, 138] on div "Collaborate" at bounding box center [124, 142] width 62 height 14
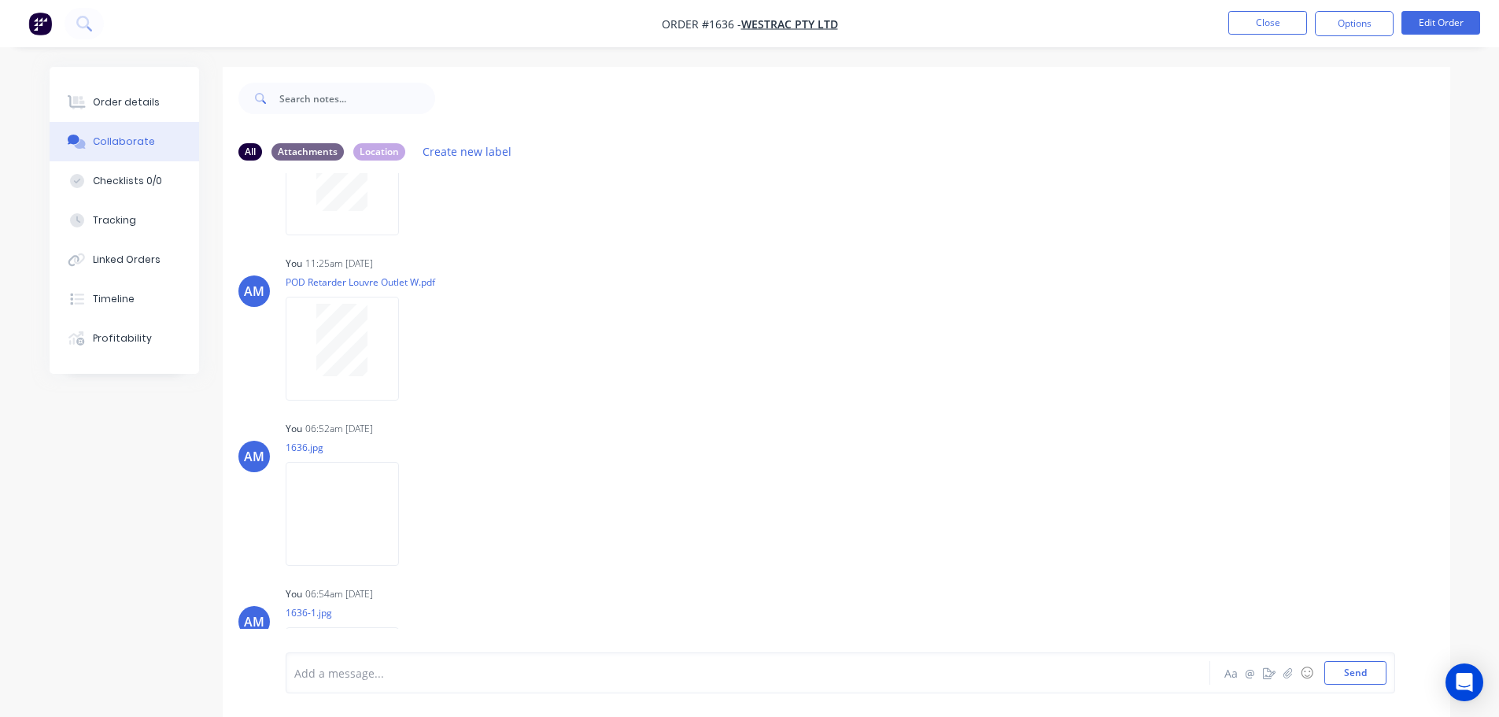
scroll to position [787, 0]
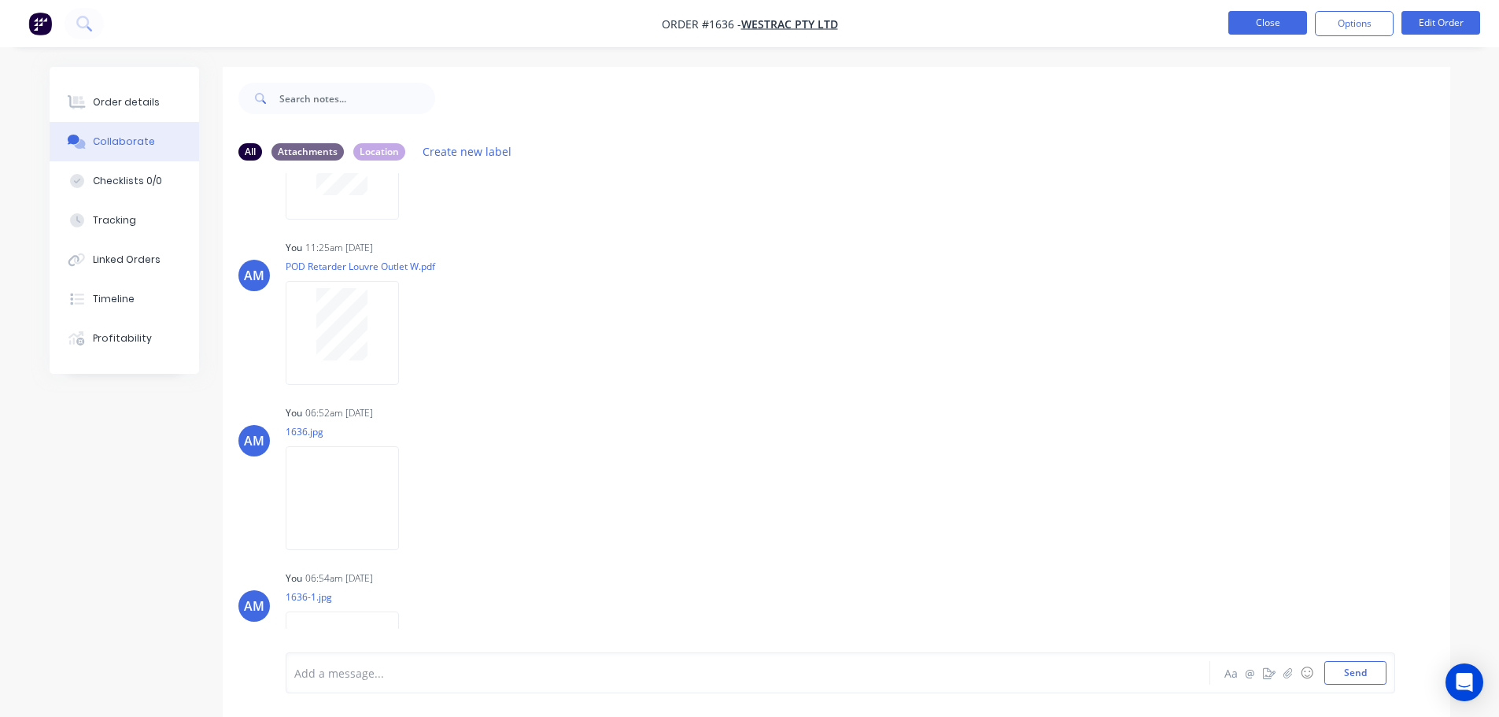
click at [1272, 16] on button "Close" at bounding box center [1267, 23] width 79 height 24
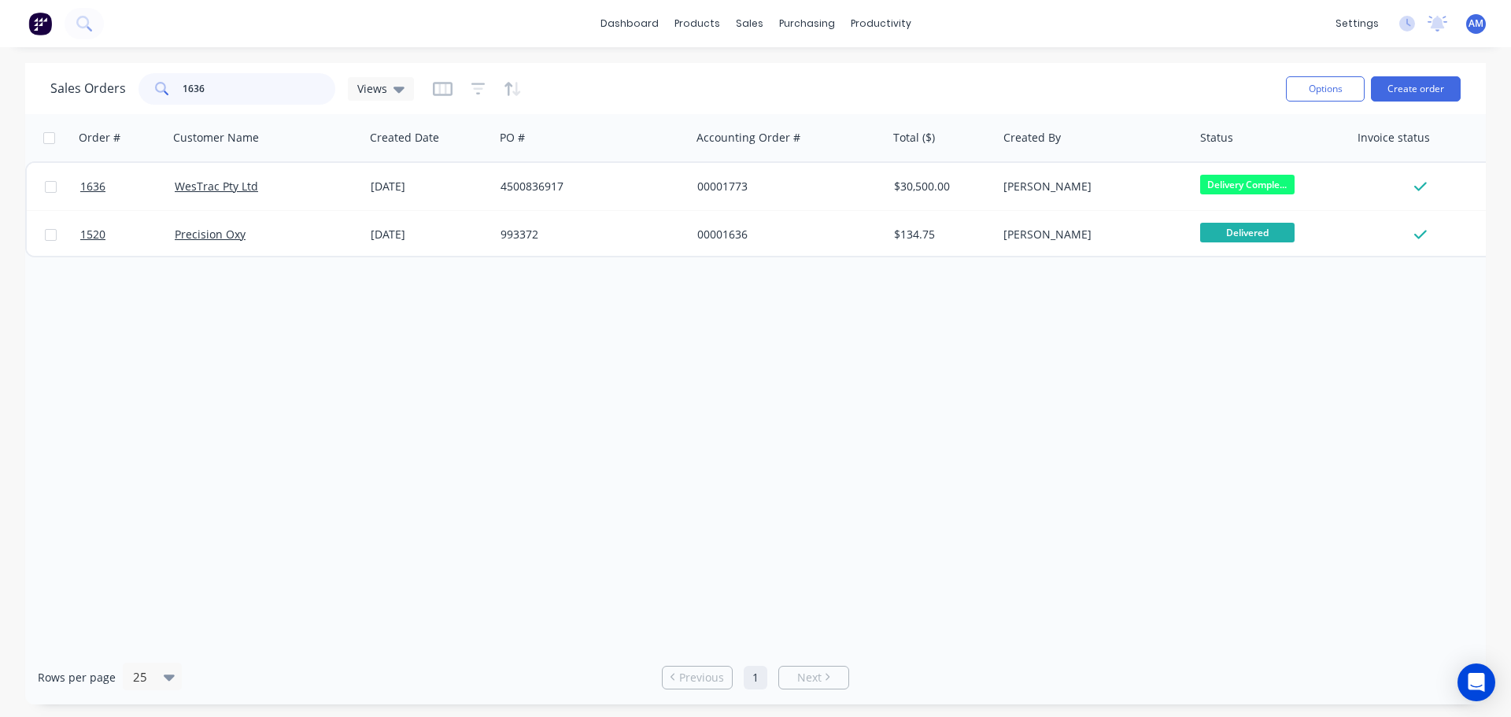
drag, startPoint x: 218, startPoint y: 87, endPoint x: 176, endPoint y: 86, distance: 41.7
click at [176, 86] on div "1636" at bounding box center [236, 88] width 197 height 31
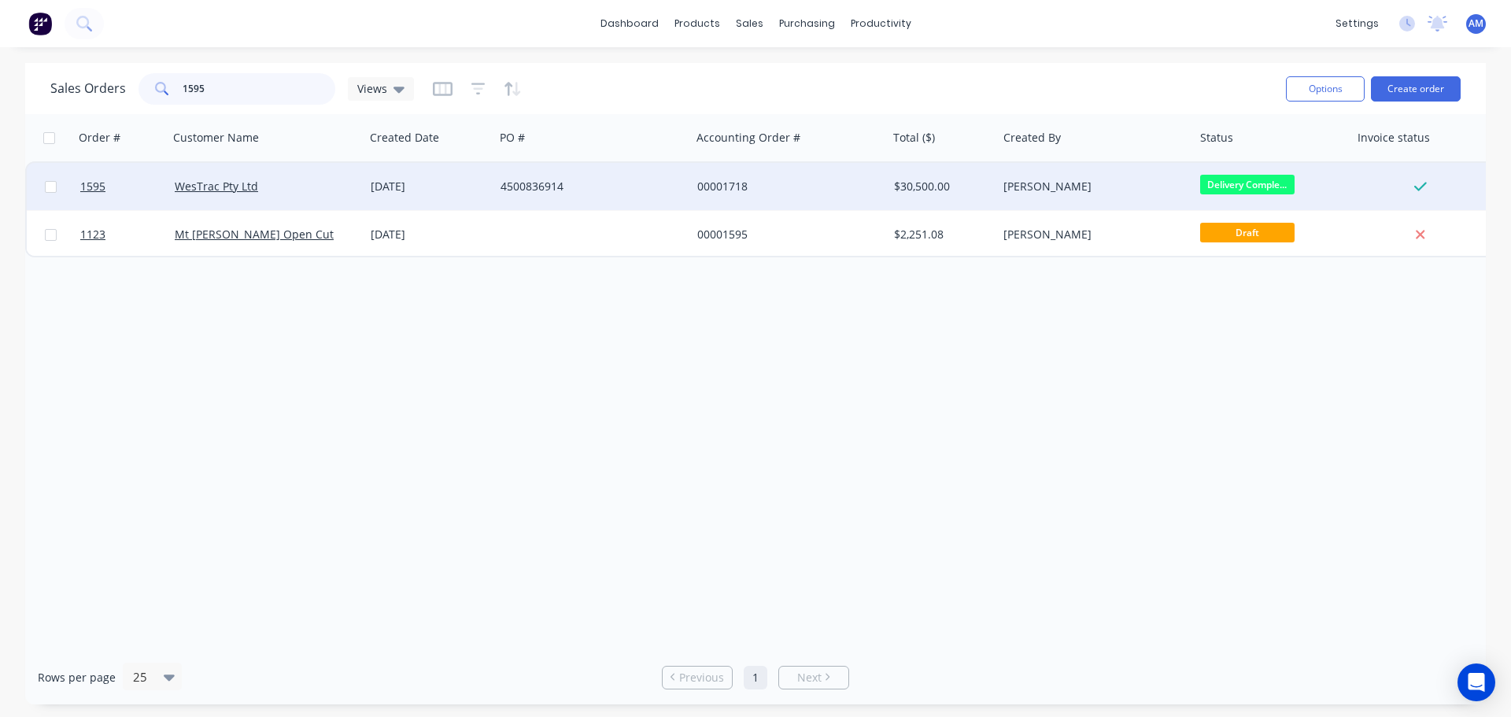
type input "1595"
click at [543, 183] on div "4500836914" at bounding box center [587, 187] width 175 height 16
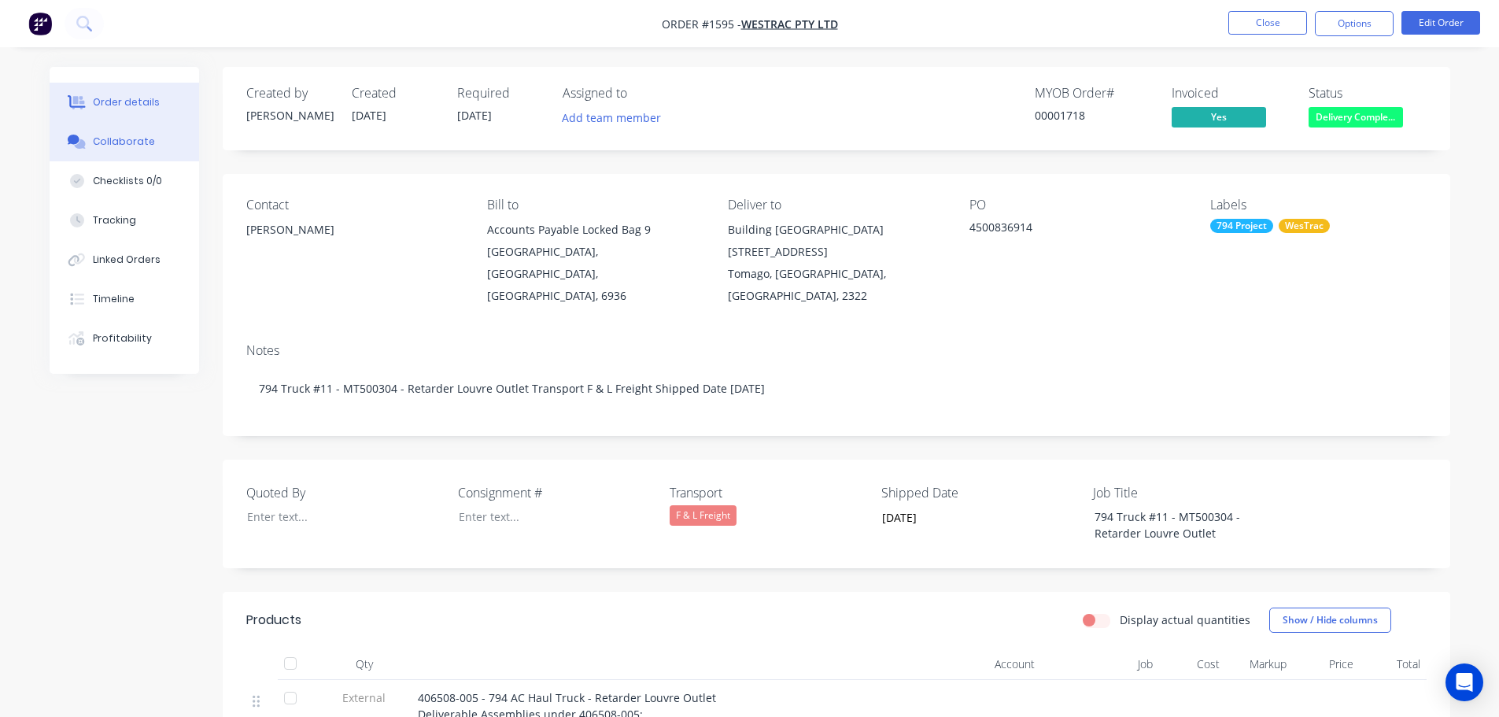
click at [126, 138] on div "Collaborate" at bounding box center [124, 142] width 62 height 14
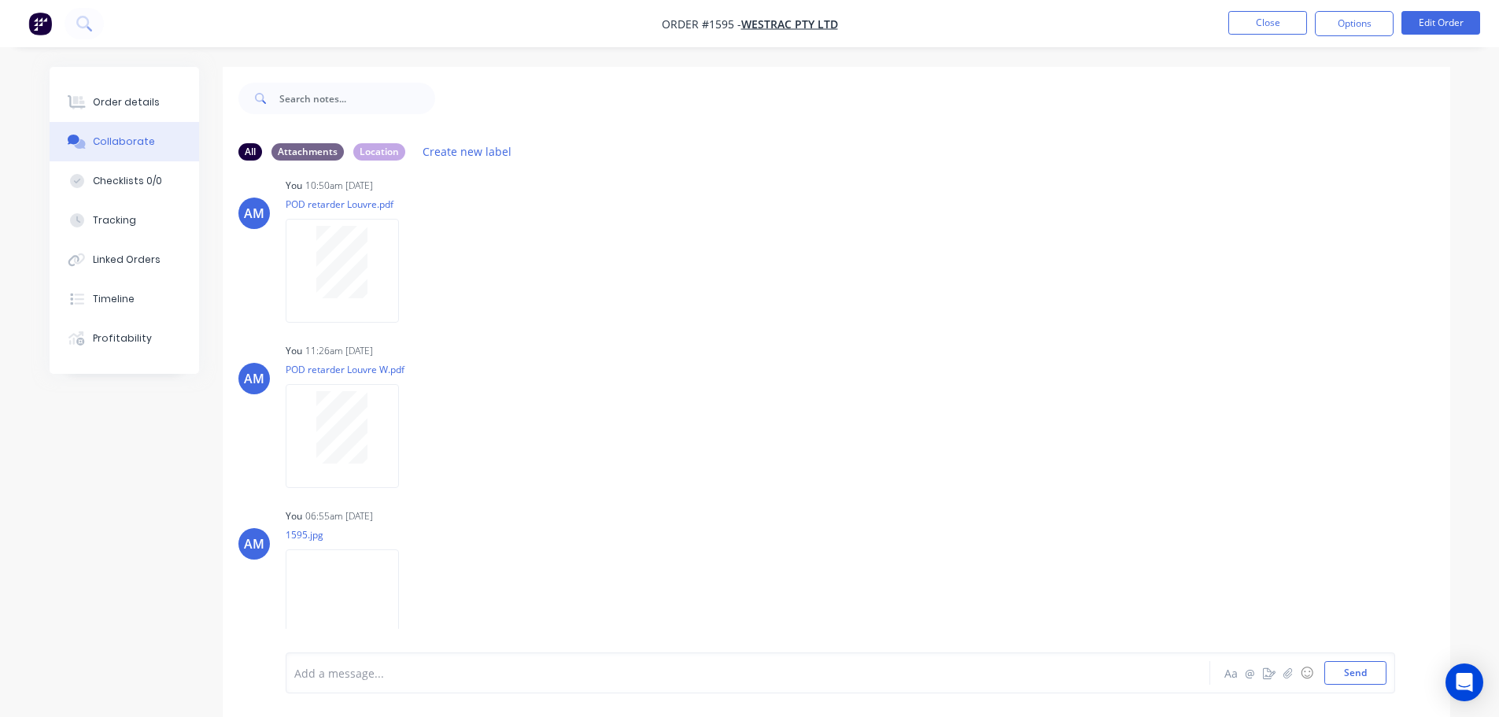
scroll to position [1180, 0]
click at [1247, 28] on button "Close" at bounding box center [1267, 23] width 79 height 24
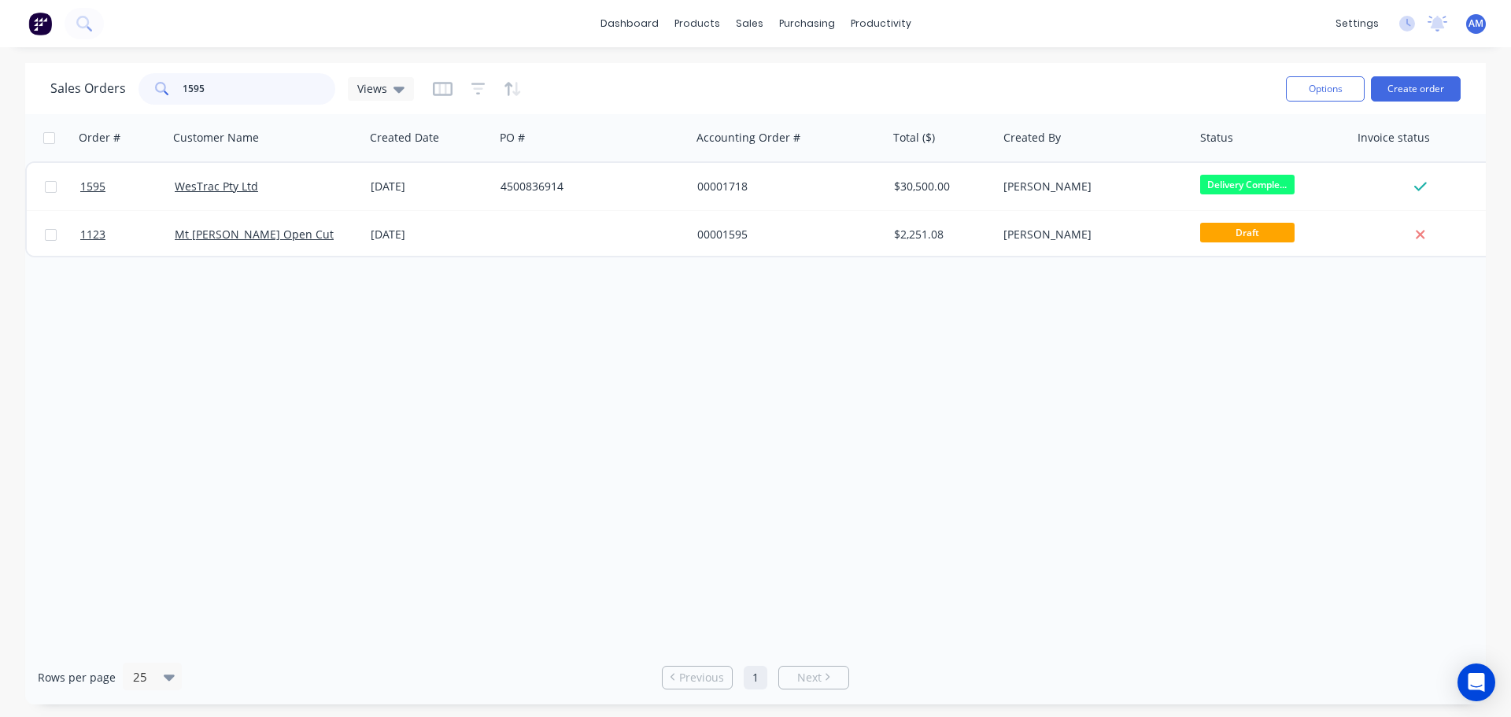
drag, startPoint x: 201, startPoint y: 87, endPoint x: 178, endPoint y: 83, distance: 23.9
click at [178, 83] on div "1595" at bounding box center [236, 88] width 197 height 31
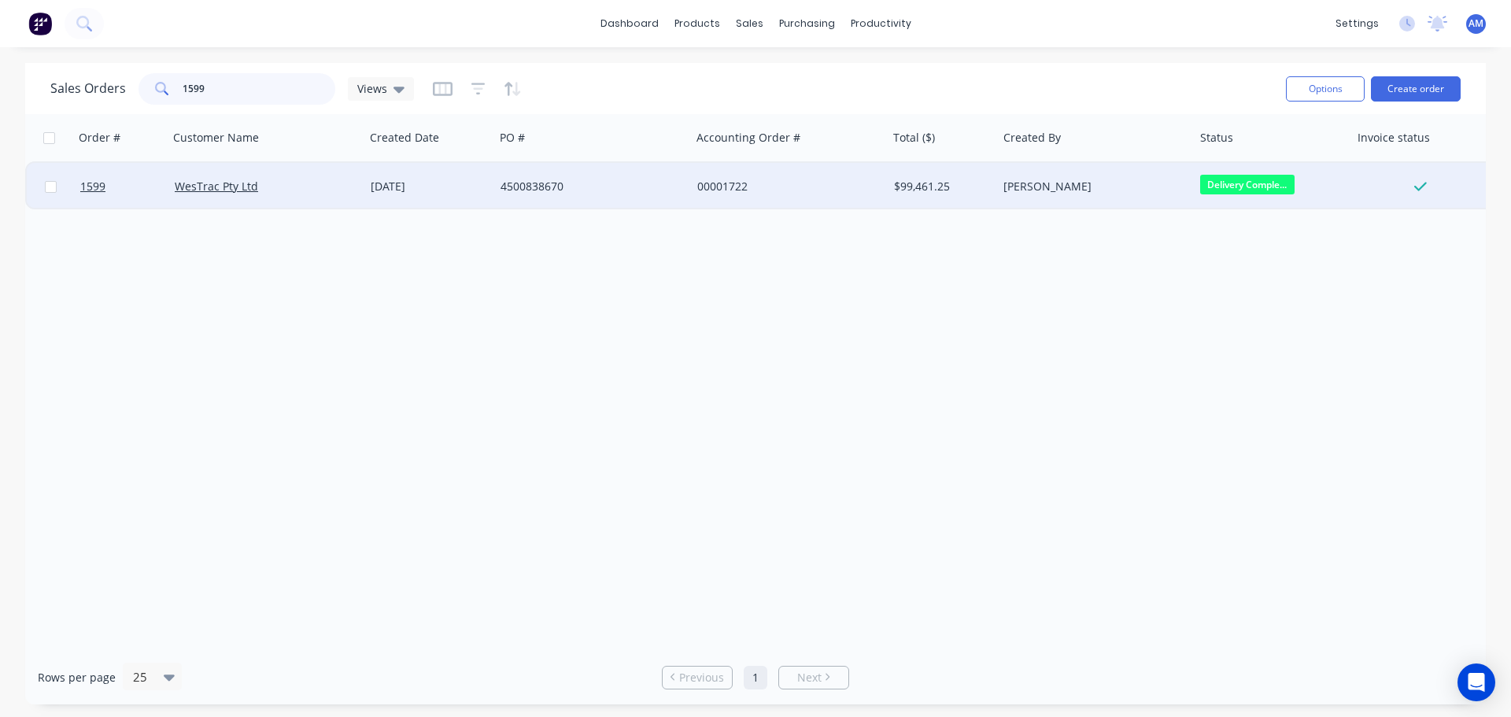
type input "1599"
click at [709, 188] on div "00001722" at bounding box center [784, 187] width 175 height 16
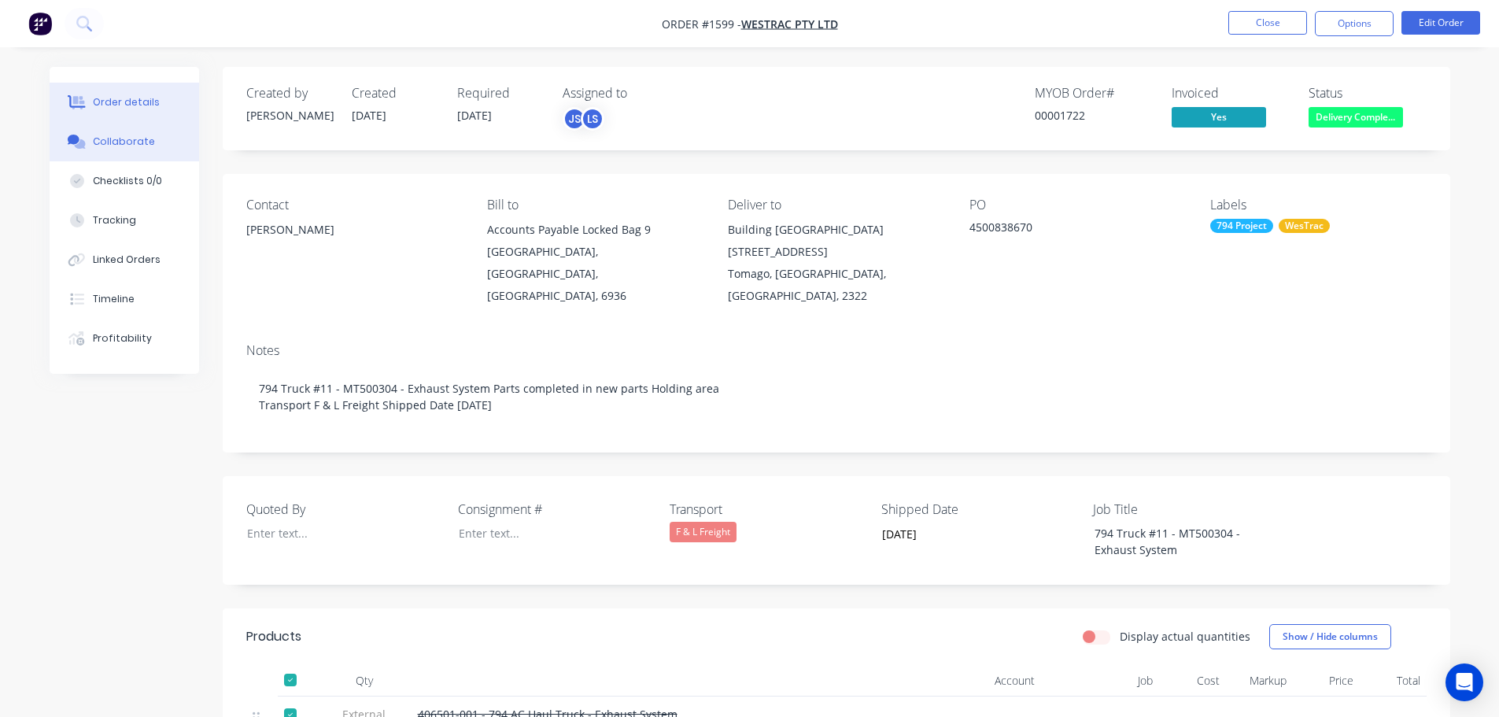
click at [118, 145] on div "Collaborate" at bounding box center [124, 142] width 62 height 14
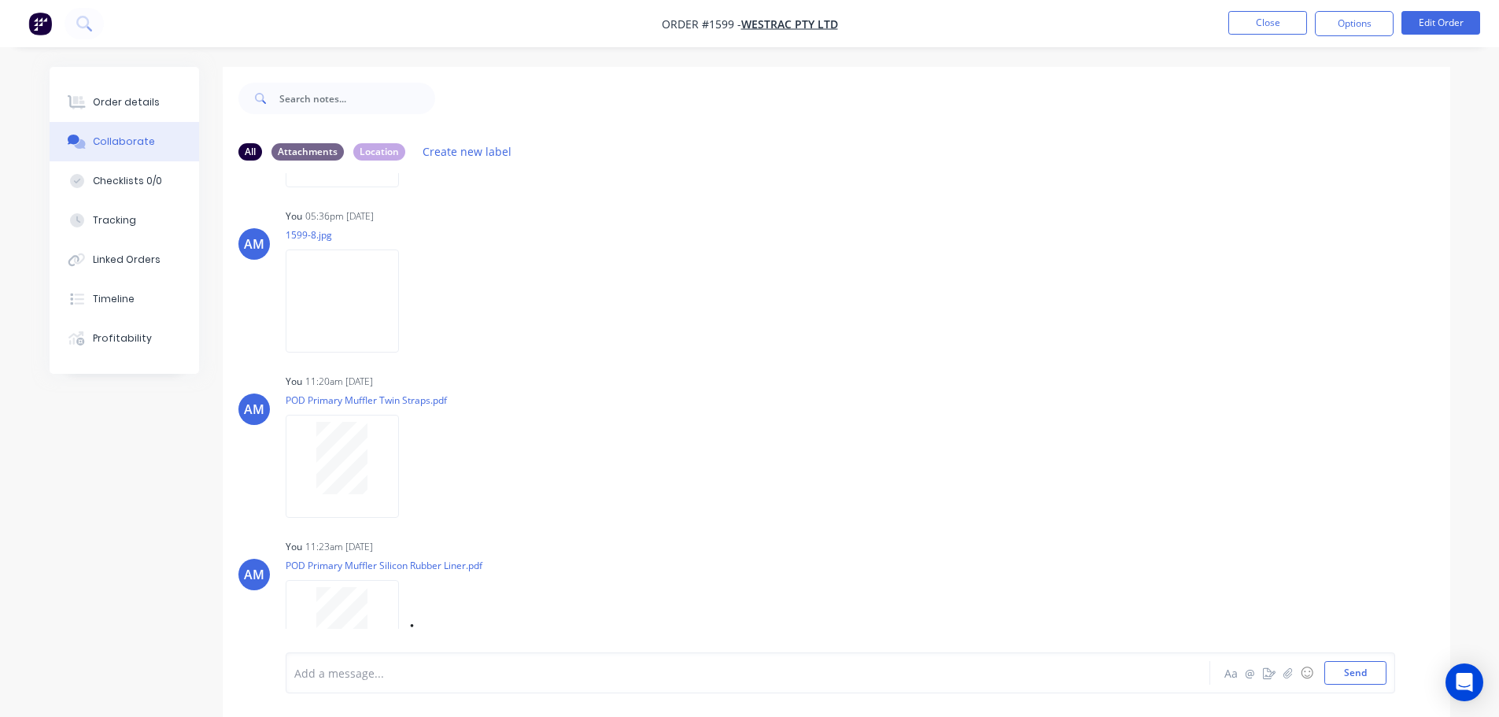
scroll to position [4154, 0]
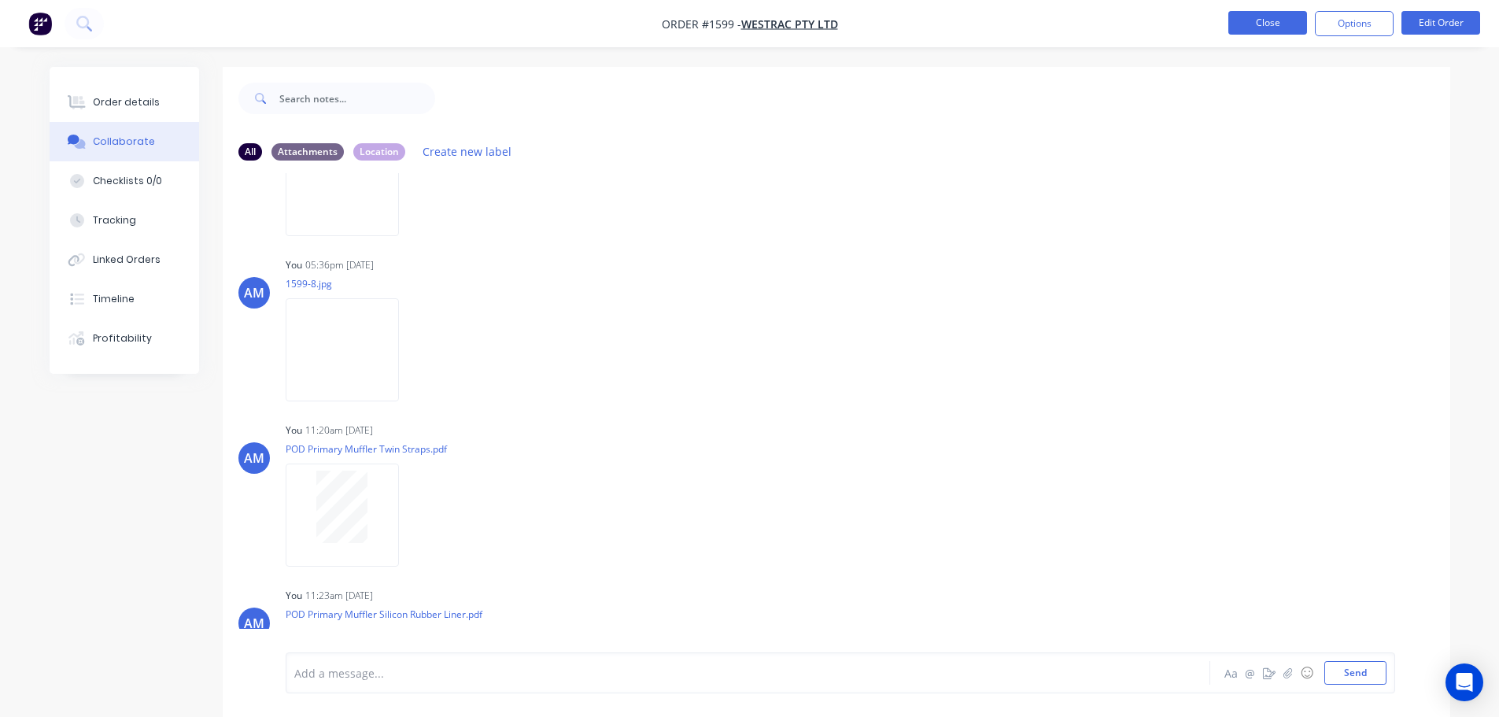
click at [1257, 28] on button "Close" at bounding box center [1267, 23] width 79 height 24
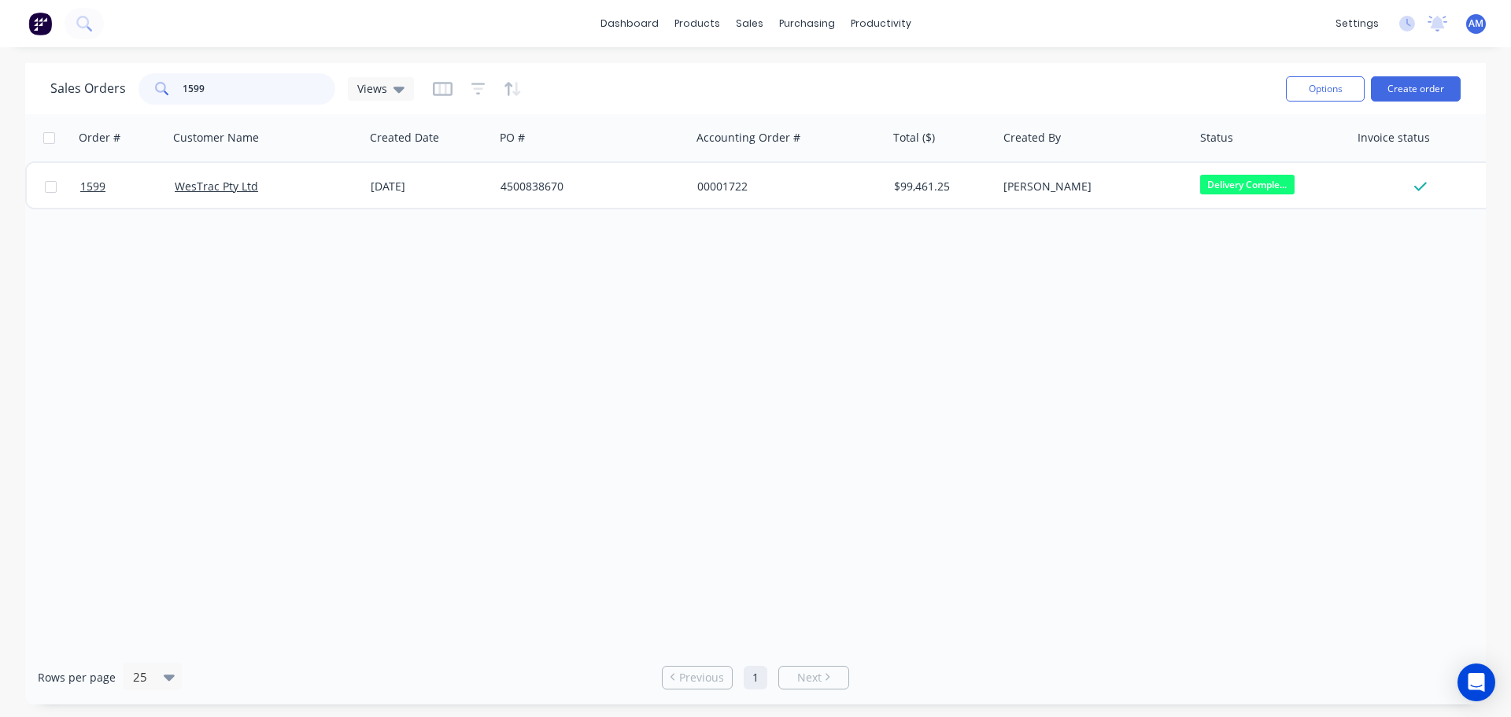
drag, startPoint x: 204, startPoint y: 90, endPoint x: 177, endPoint y: 87, distance: 26.9
click at [177, 87] on div "1599" at bounding box center [236, 88] width 197 height 31
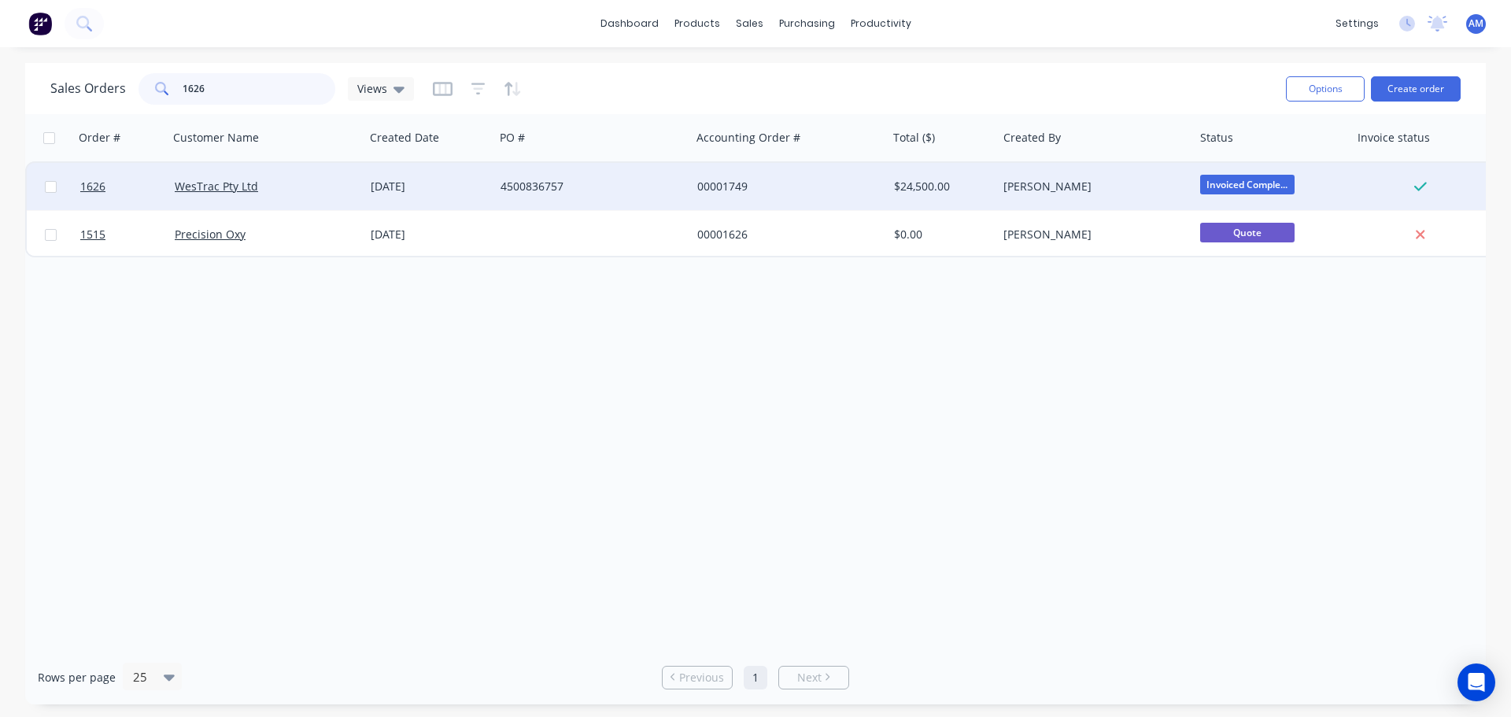
type input "1626"
click at [541, 178] on div "4500836757" at bounding box center [592, 186] width 197 height 47
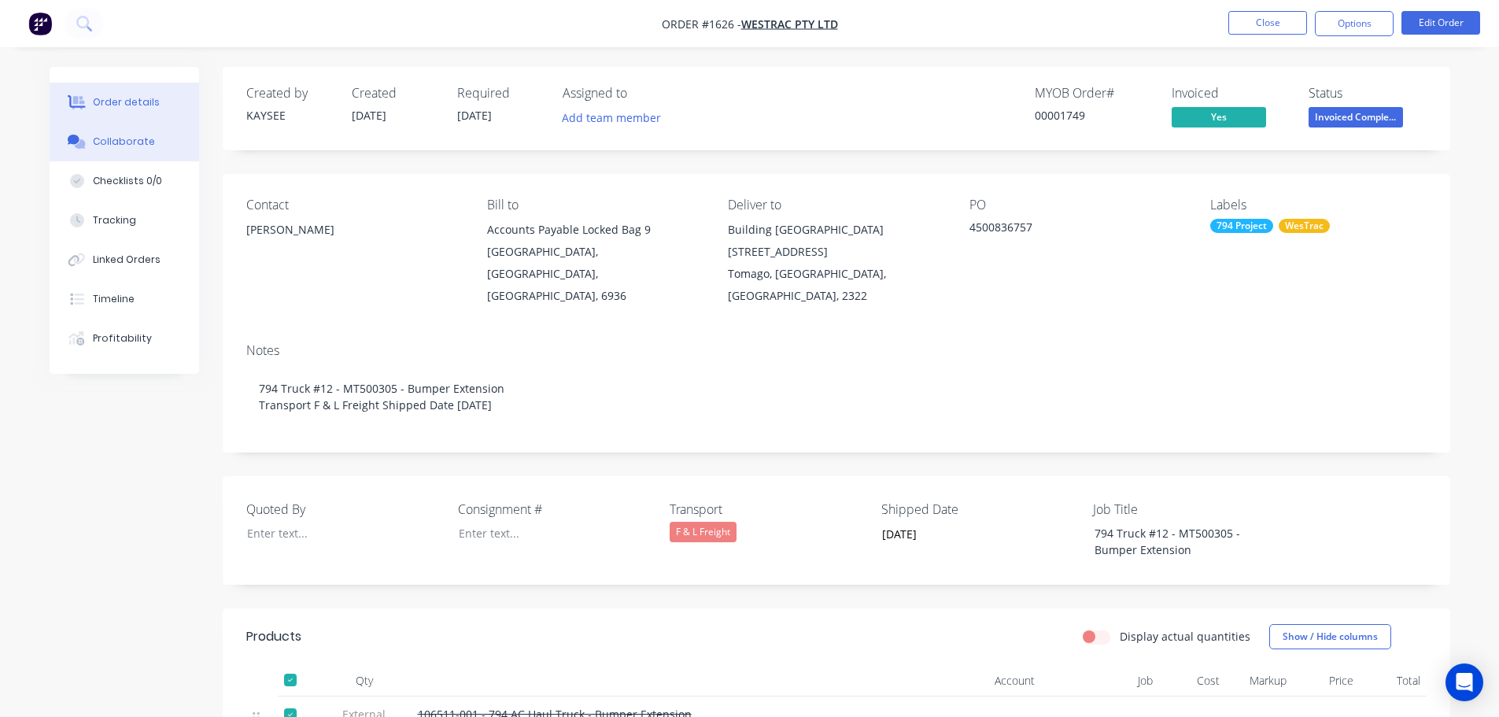
click at [135, 142] on div "Collaborate" at bounding box center [124, 142] width 62 height 14
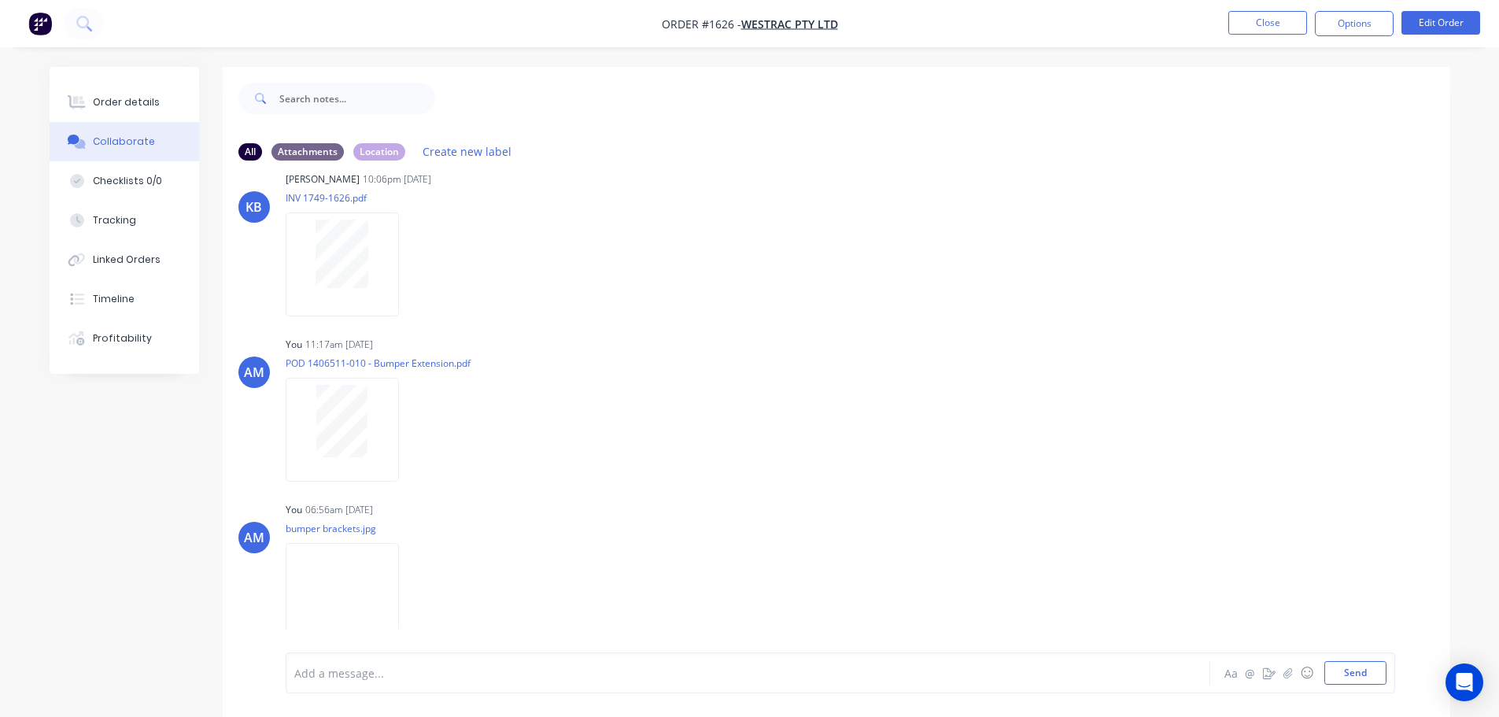
scroll to position [1187, 0]
click at [1246, 24] on button "Close" at bounding box center [1267, 23] width 79 height 24
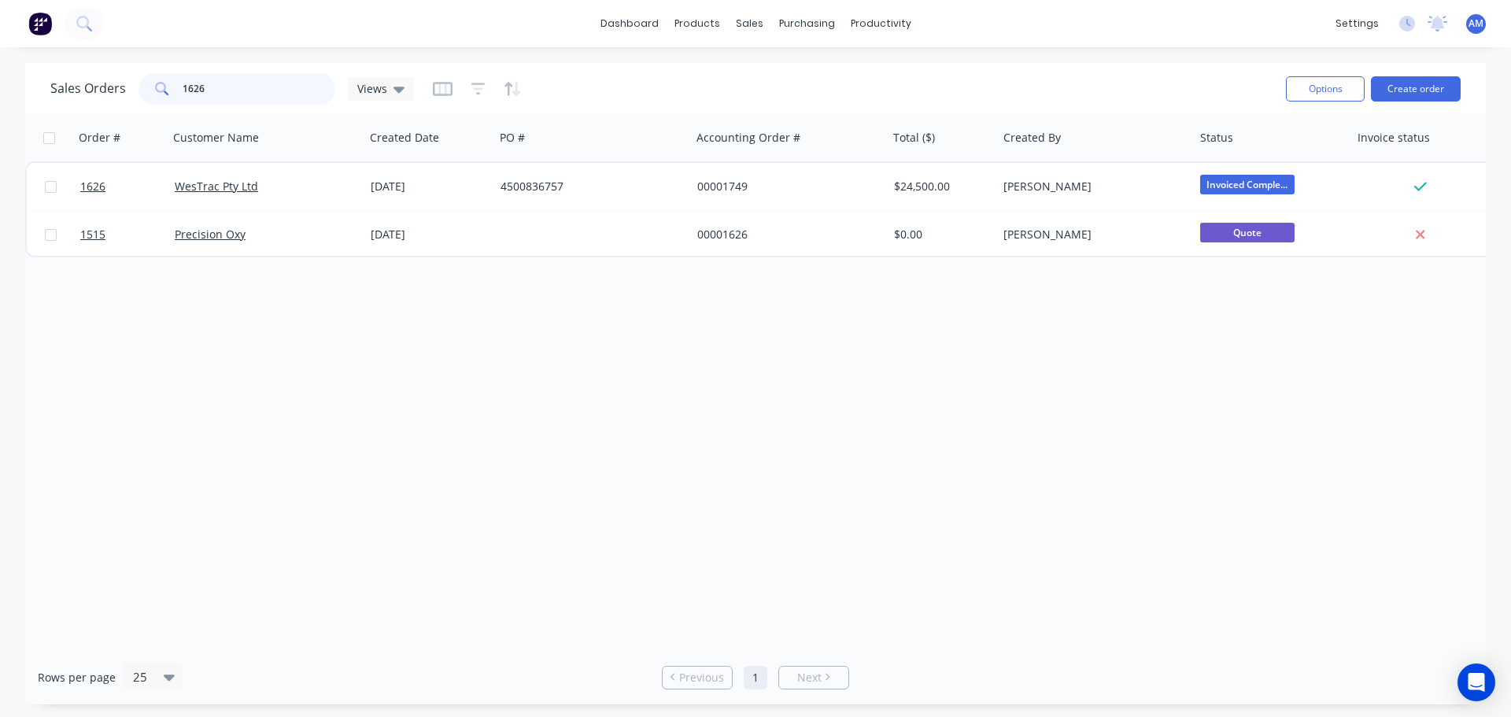
drag, startPoint x: 213, startPoint y: 89, endPoint x: 172, endPoint y: 86, distance: 41.0
click at [172, 86] on div "1626" at bounding box center [236, 88] width 197 height 31
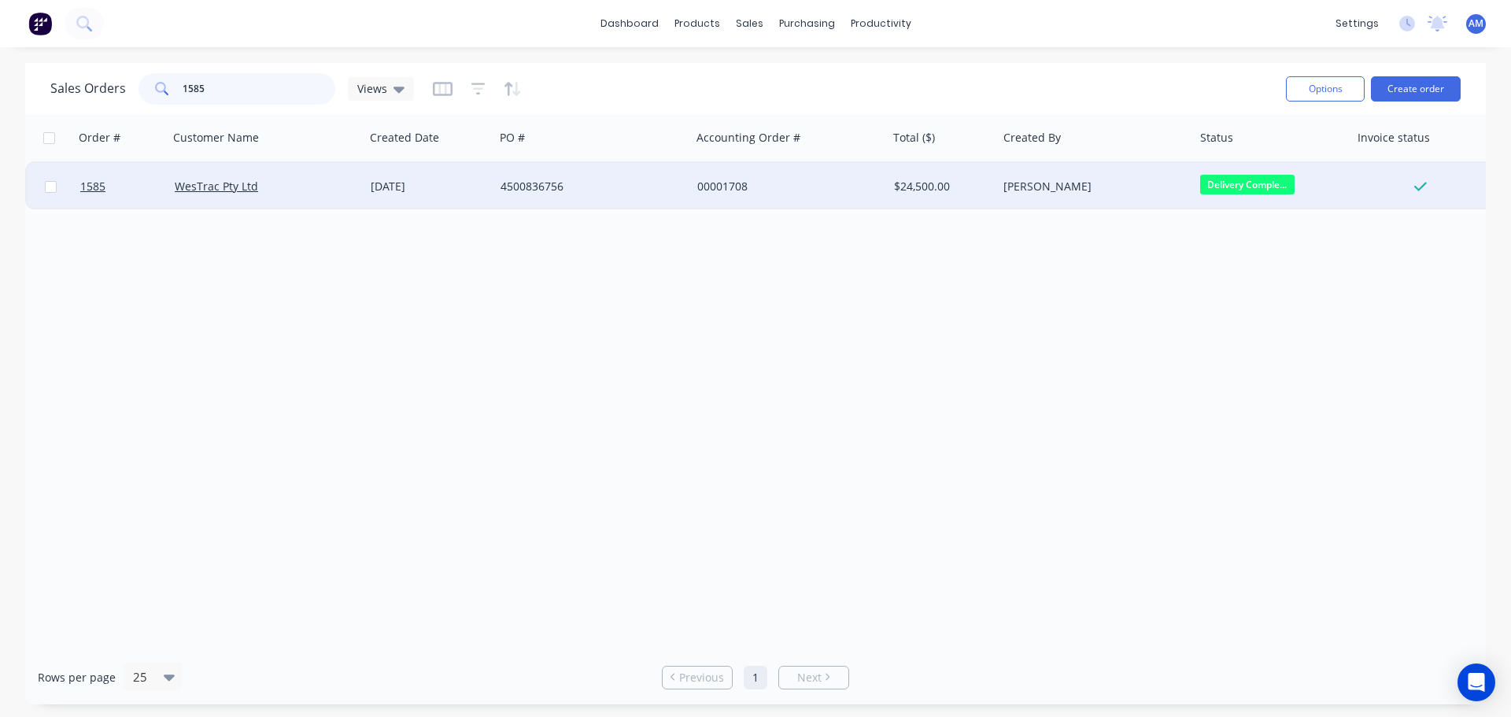
type input "1585"
click at [542, 184] on div "4500836756" at bounding box center [587, 187] width 175 height 16
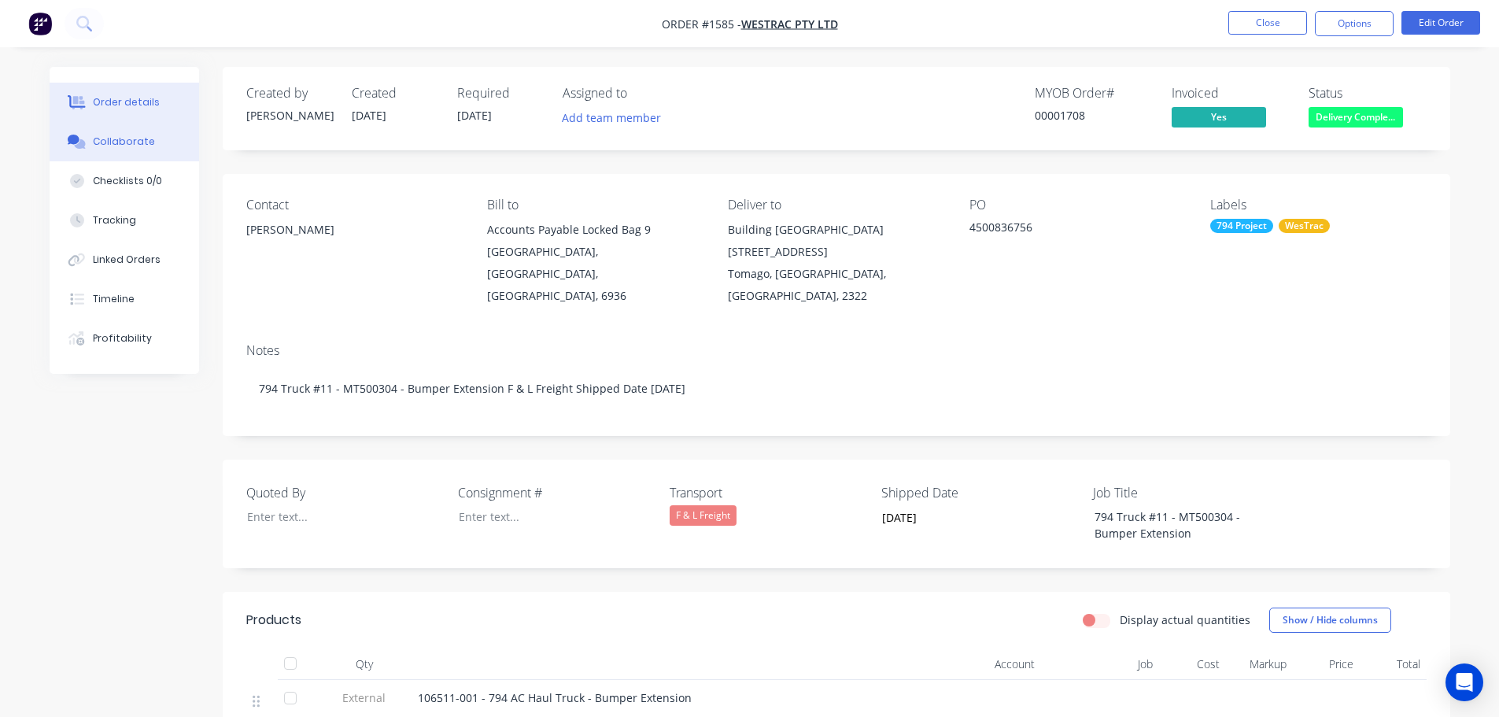
click at [113, 143] on div "Collaborate" at bounding box center [124, 142] width 62 height 14
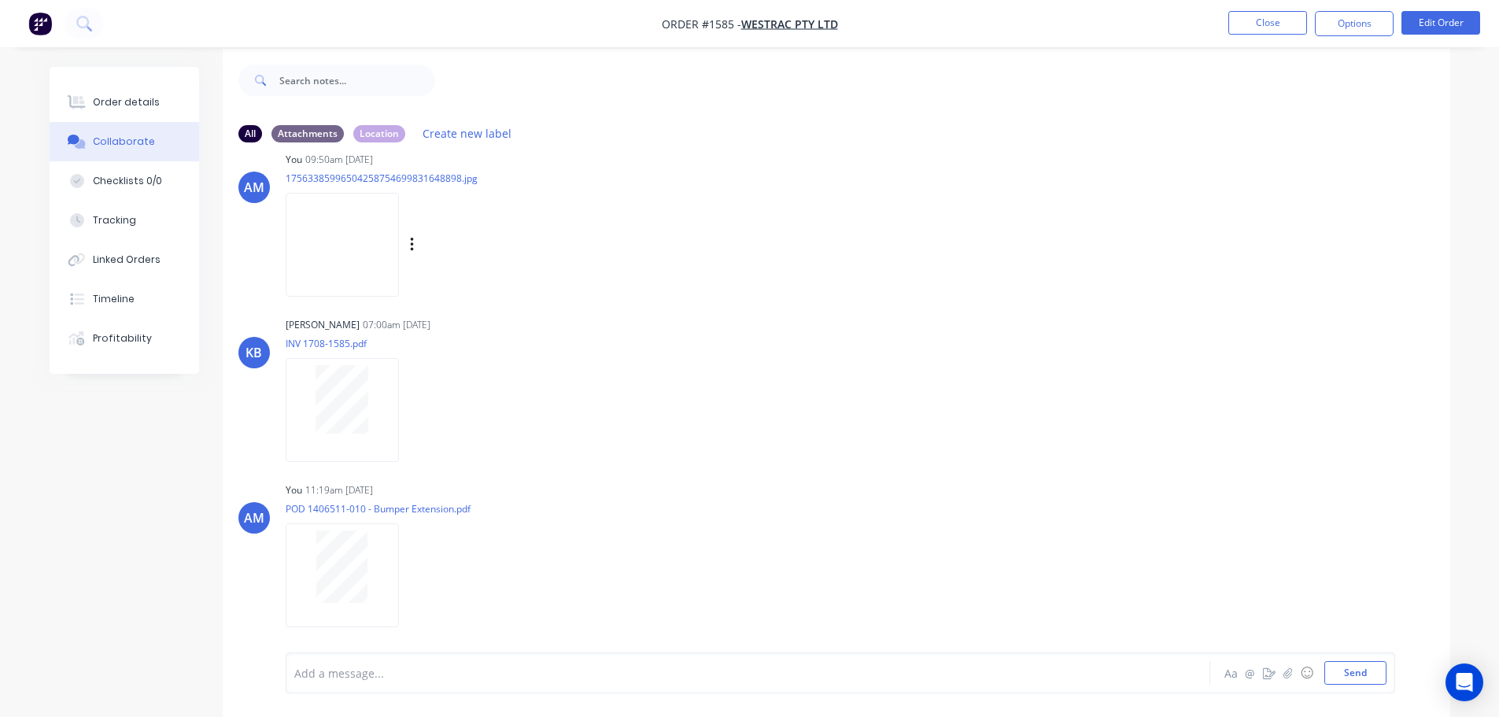
scroll to position [24, 0]
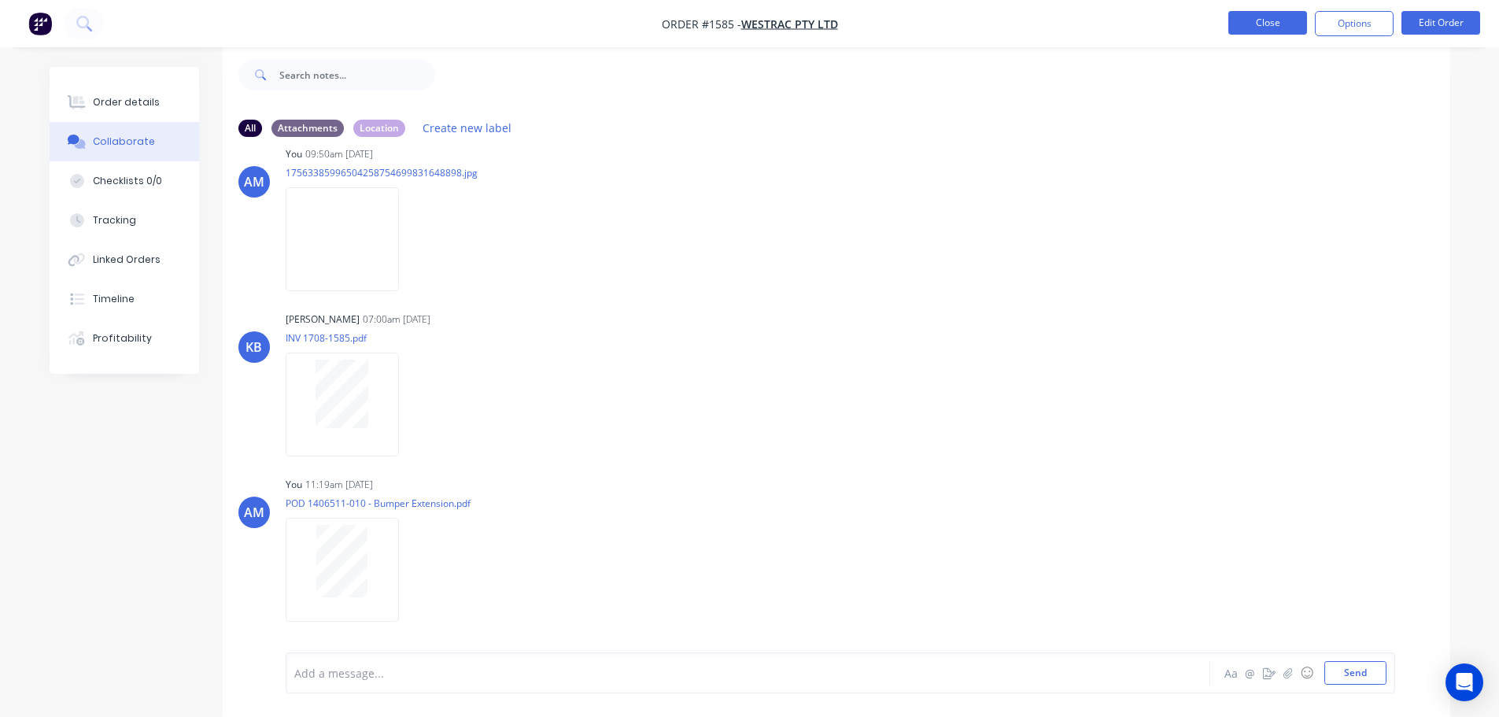
click at [1263, 24] on button "Close" at bounding box center [1267, 23] width 79 height 24
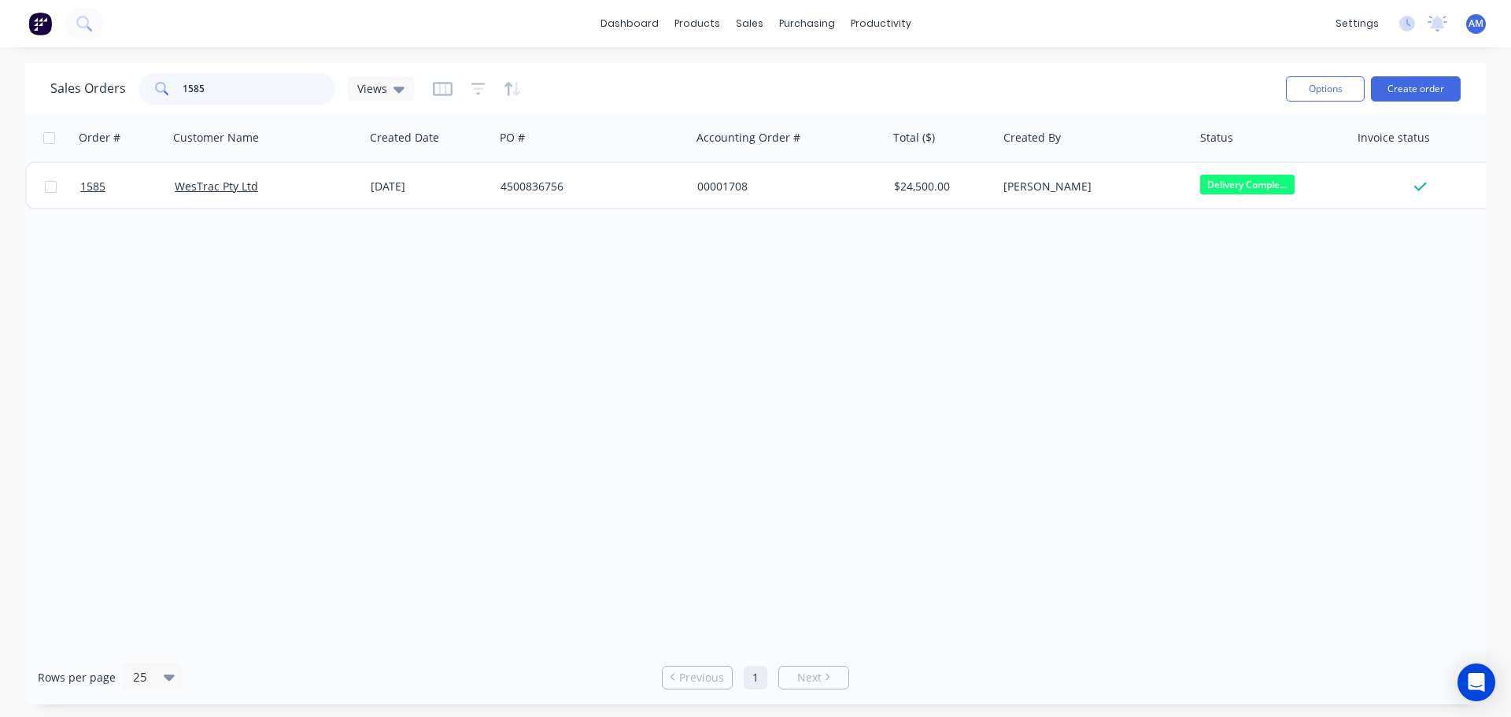
drag, startPoint x: 231, startPoint y: 83, endPoint x: 172, endPoint y: 87, distance: 60.0
click at [172, 87] on div "1585" at bounding box center [236, 88] width 197 height 31
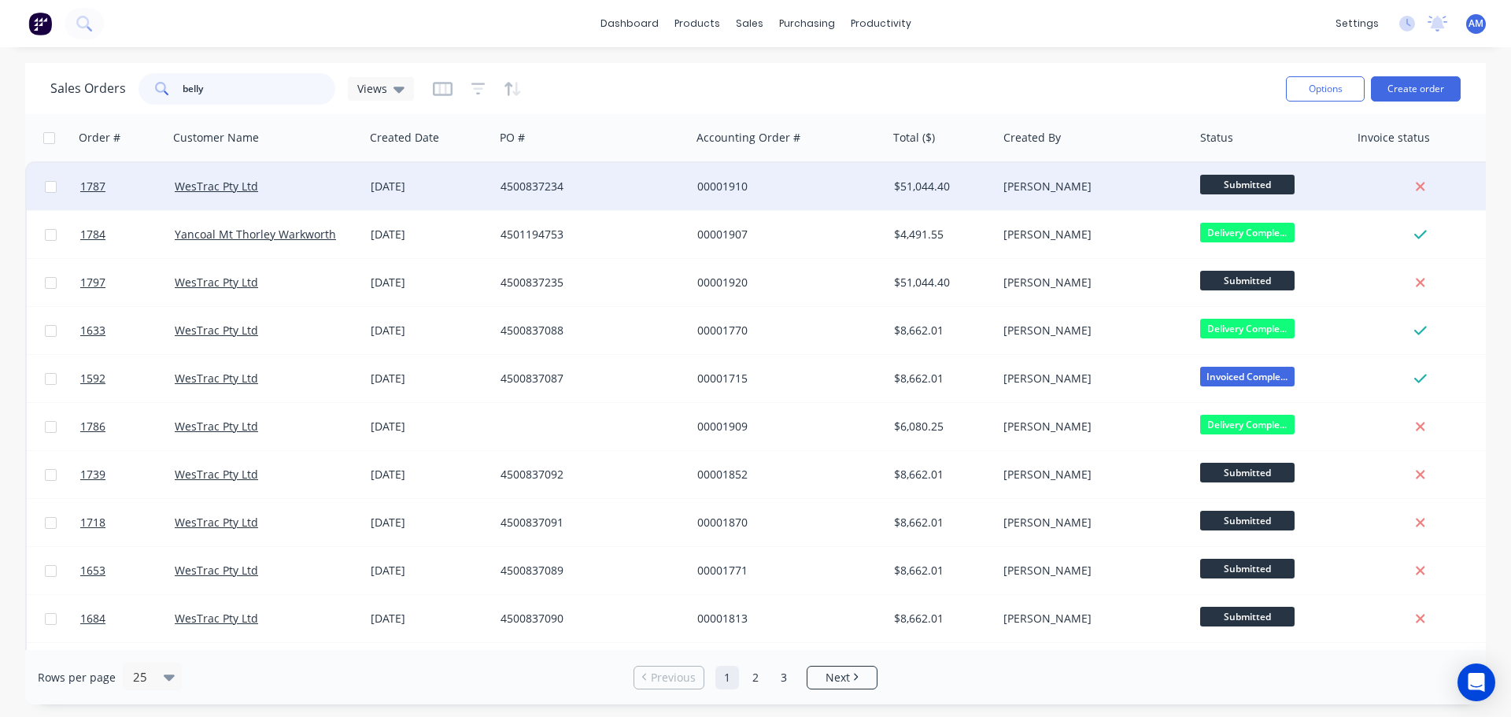
type input "belly"
click at [555, 184] on div "4500837234" at bounding box center [587, 187] width 175 height 16
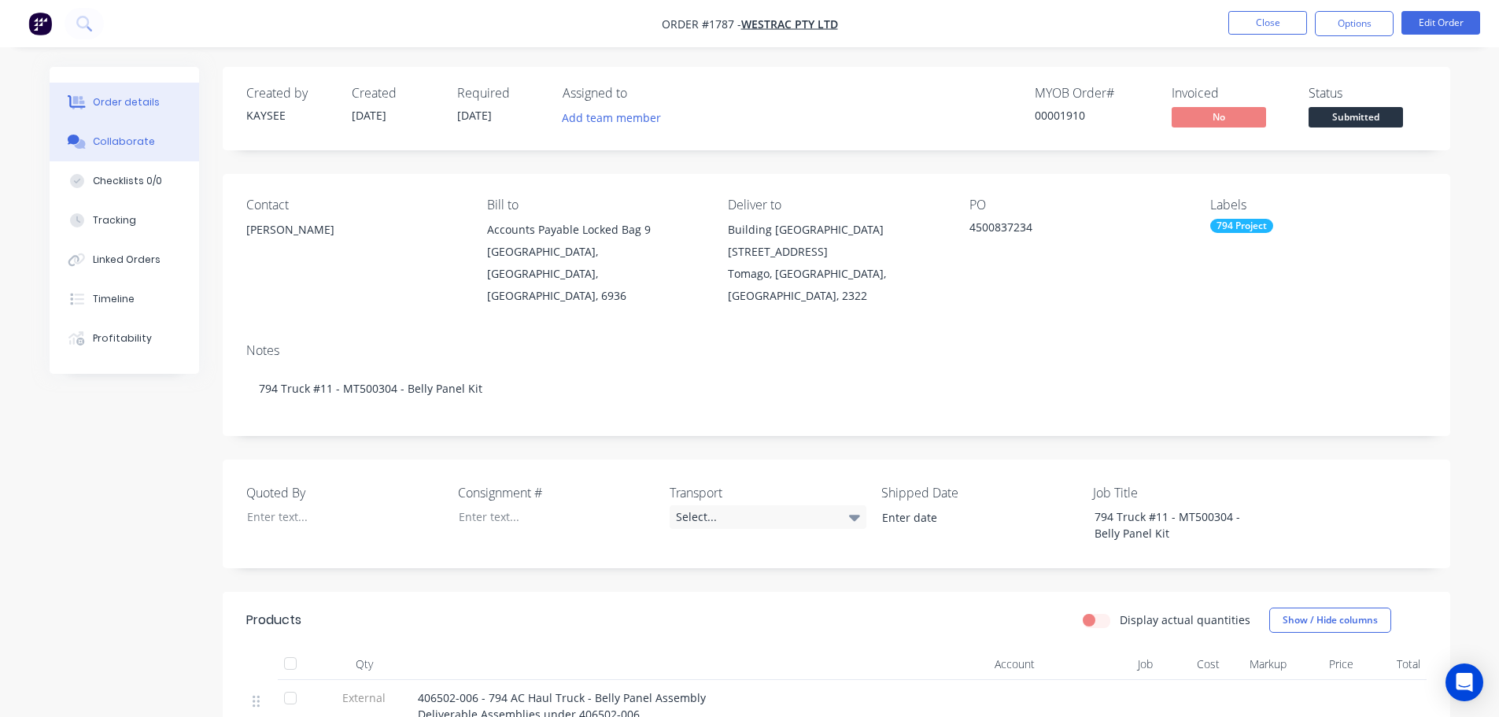
click at [137, 135] on div "Collaborate" at bounding box center [124, 142] width 62 height 14
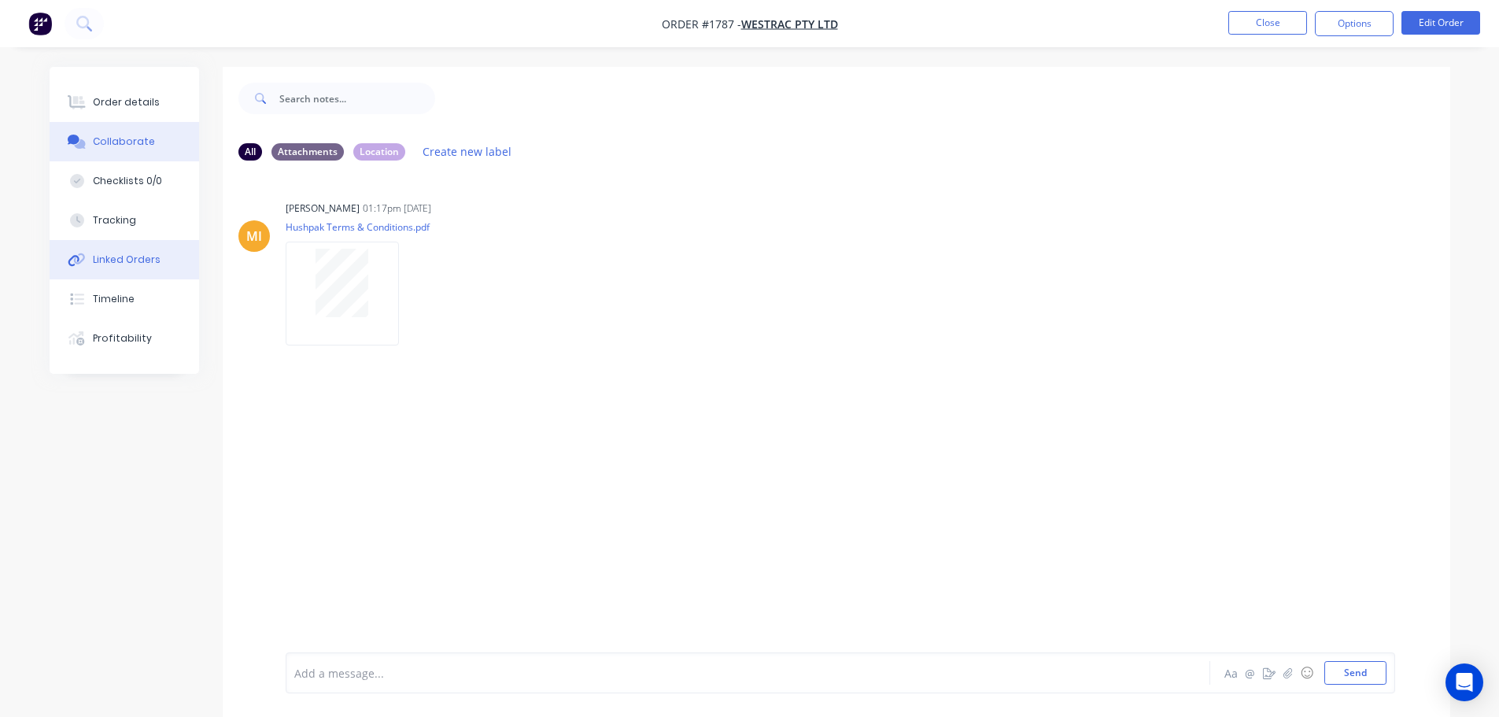
click at [134, 259] on div "Linked Orders" at bounding box center [127, 260] width 68 height 14
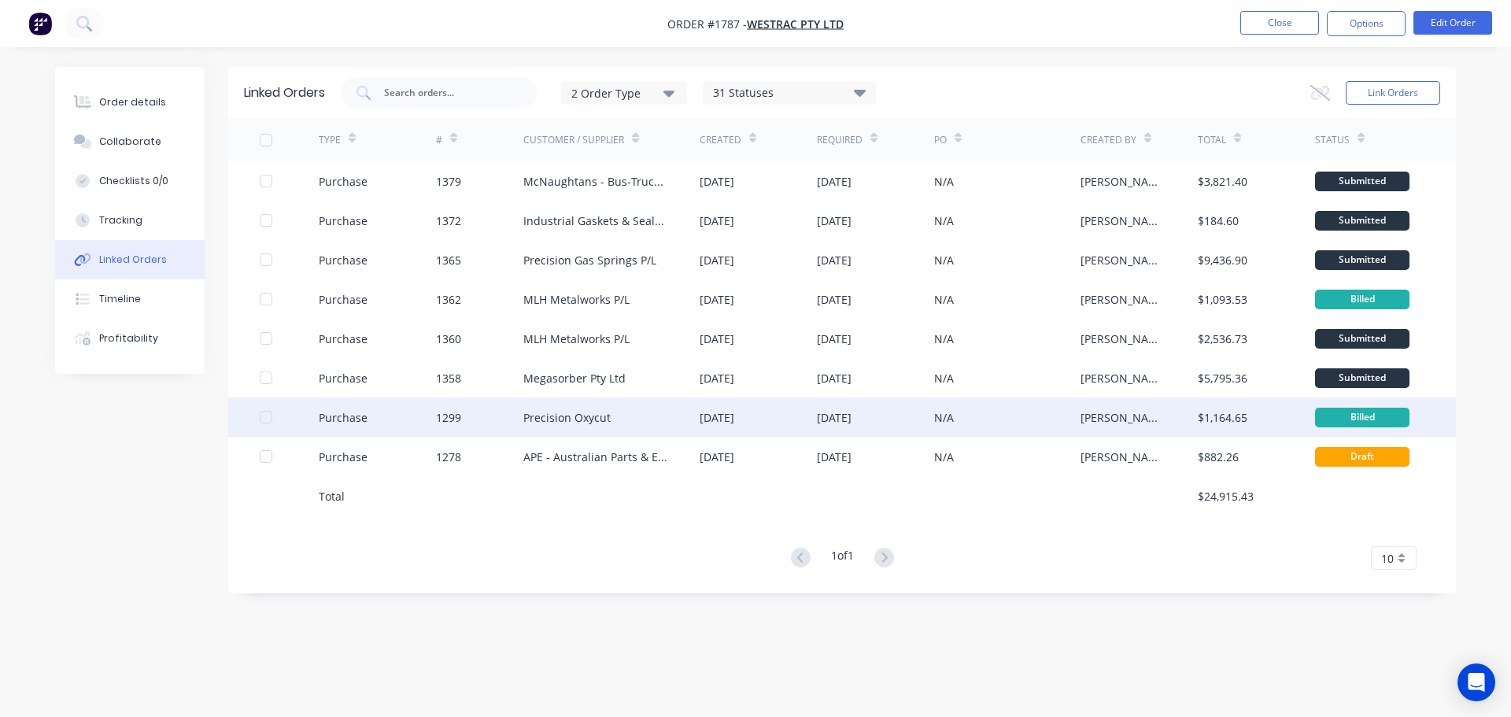
click at [734, 418] on div "[DATE]" at bounding box center [717, 417] width 35 height 17
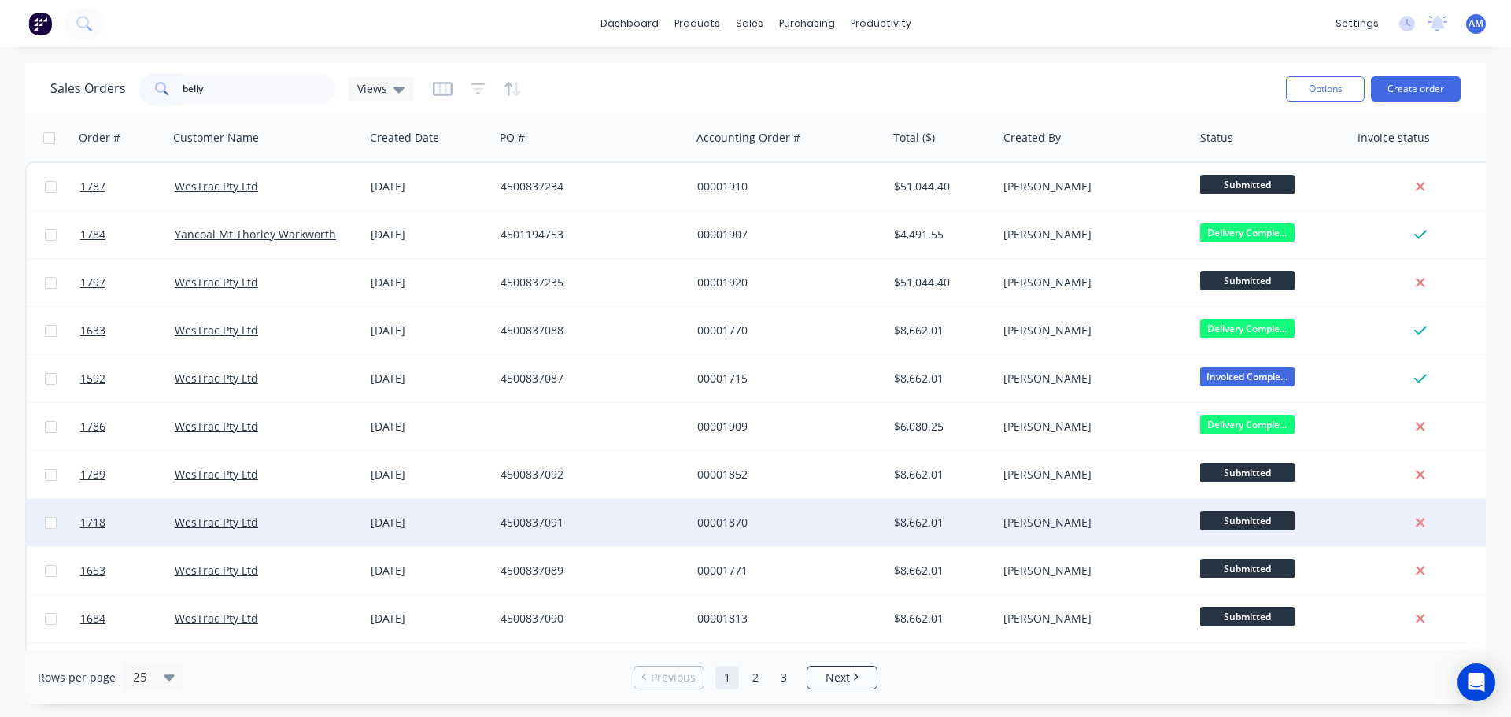
type input "belly"
click at [537, 523] on div "4500837091" at bounding box center [587, 523] width 175 height 16
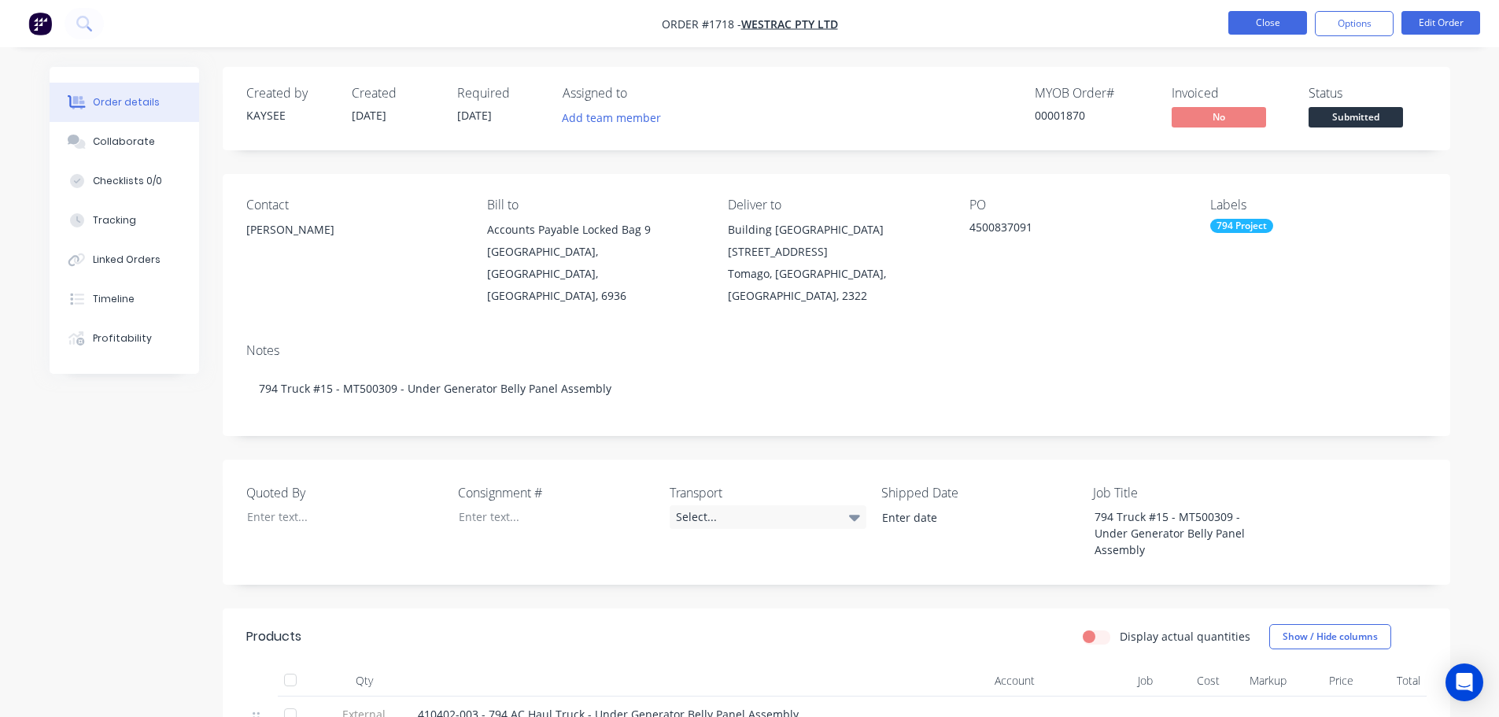
click at [1255, 22] on button "Close" at bounding box center [1267, 23] width 79 height 24
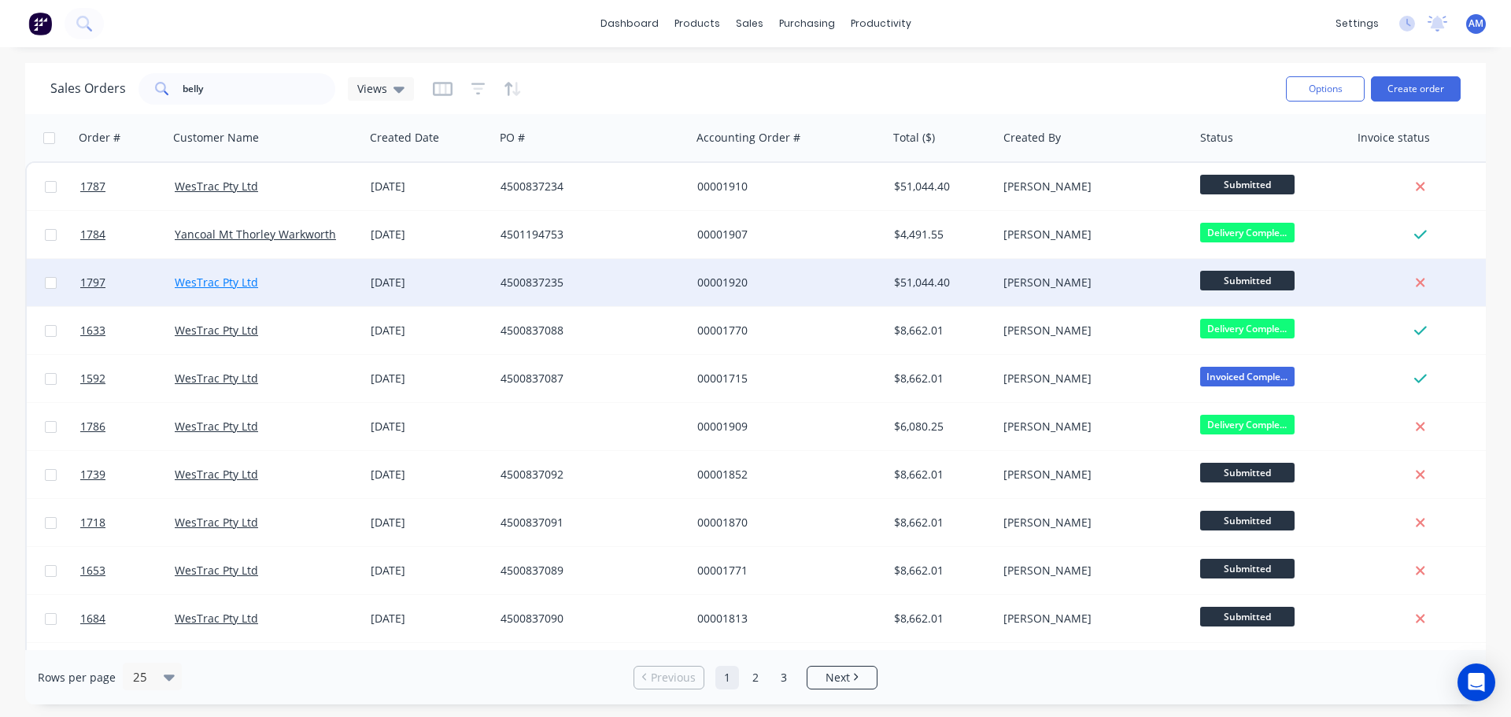
click at [209, 288] on link "WesTrac Pty Ltd" at bounding box center [216, 282] width 83 height 15
click at [525, 283] on div "4500837235" at bounding box center [587, 283] width 175 height 16
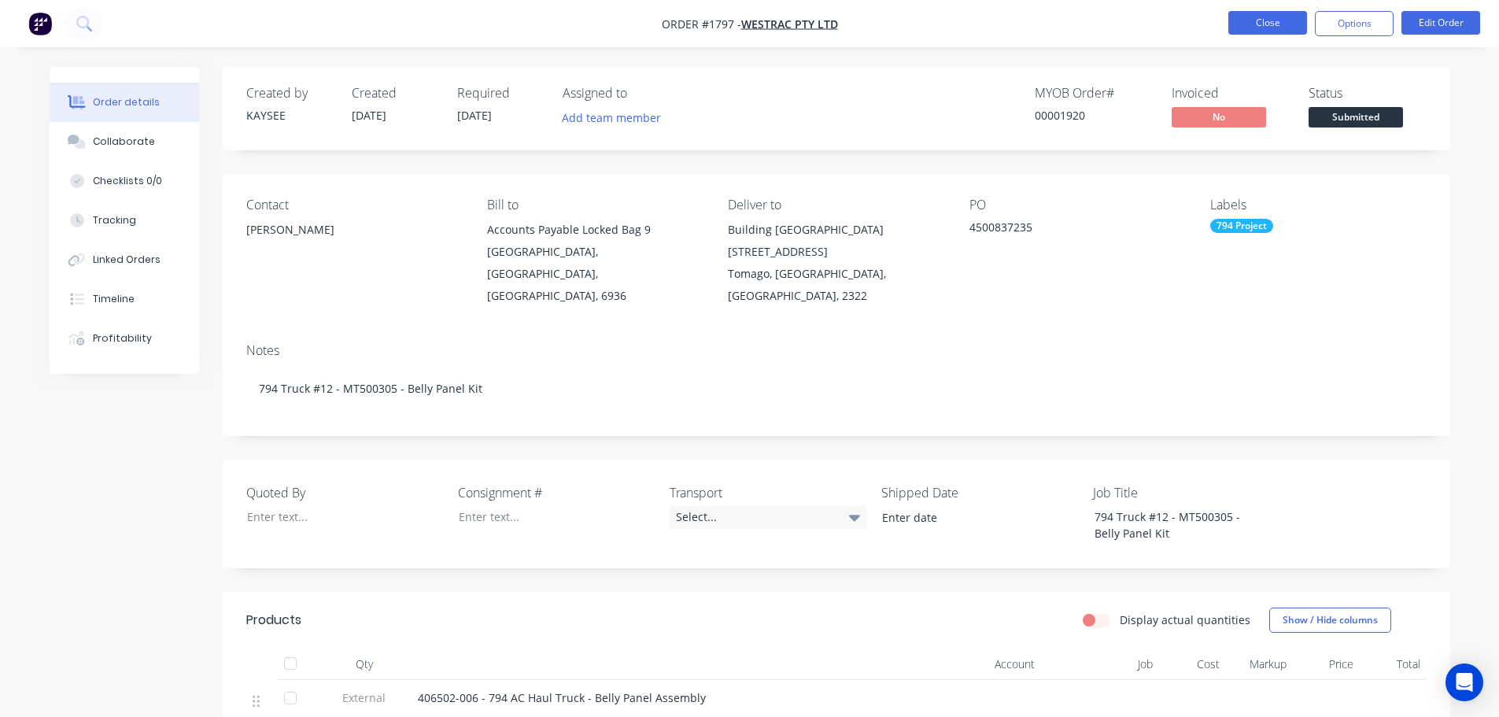
click at [1268, 23] on button "Close" at bounding box center [1267, 23] width 79 height 24
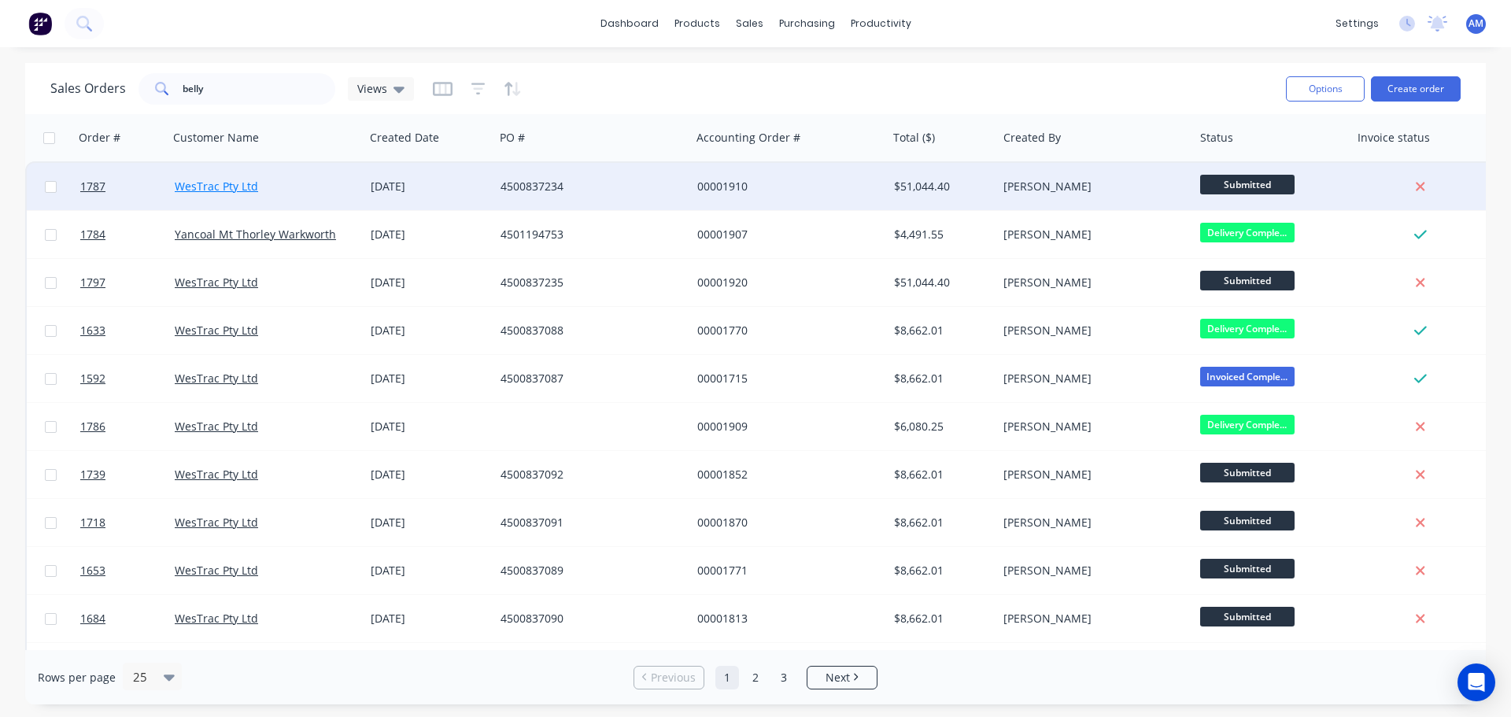
click at [227, 187] on link "WesTrac Pty Ltd" at bounding box center [216, 186] width 83 height 15
click at [551, 186] on div "4500837234" at bounding box center [587, 187] width 175 height 16
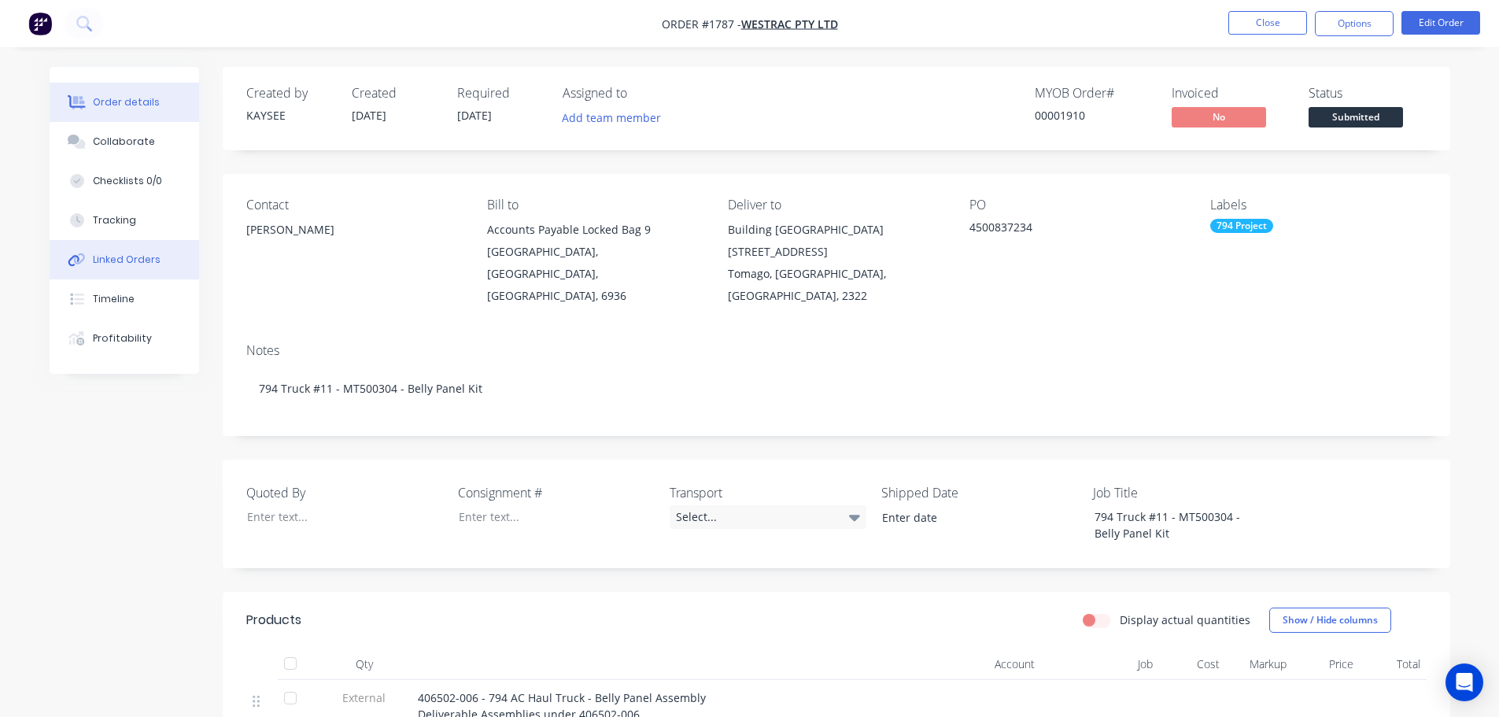
click at [118, 258] on div "Linked Orders" at bounding box center [127, 260] width 68 height 14
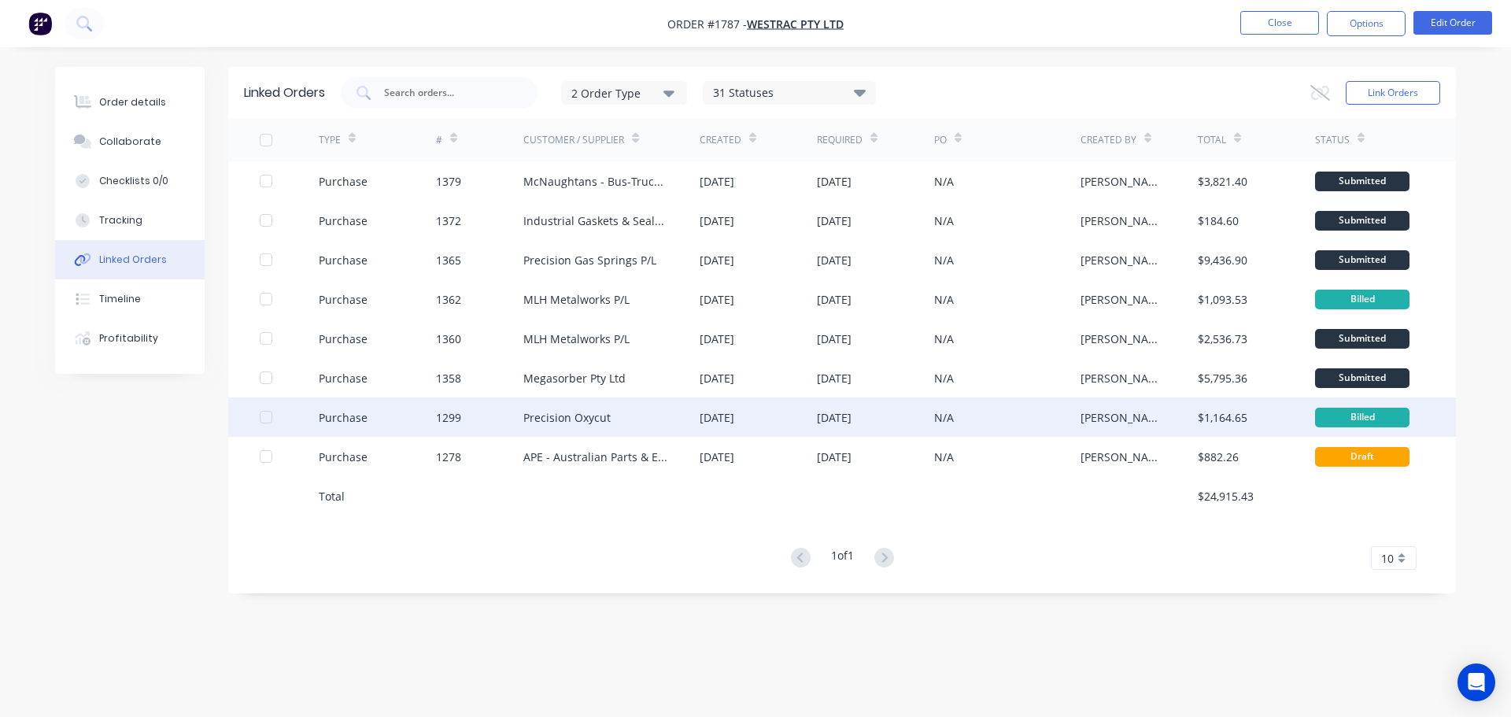
click at [726, 417] on div "[DATE]" at bounding box center [717, 417] width 35 height 17
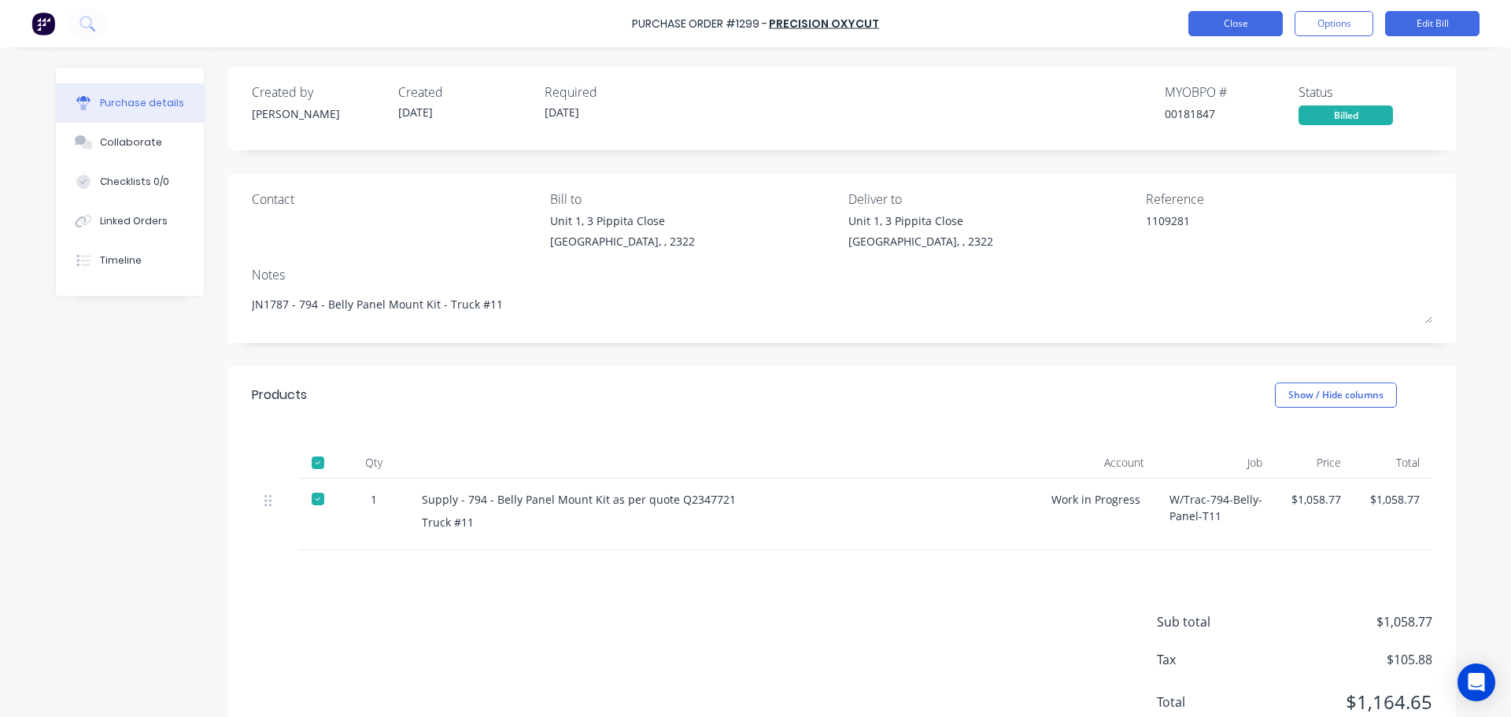
click at [1203, 28] on button "Close" at bounding box center [1235, 23] width 94 height 25
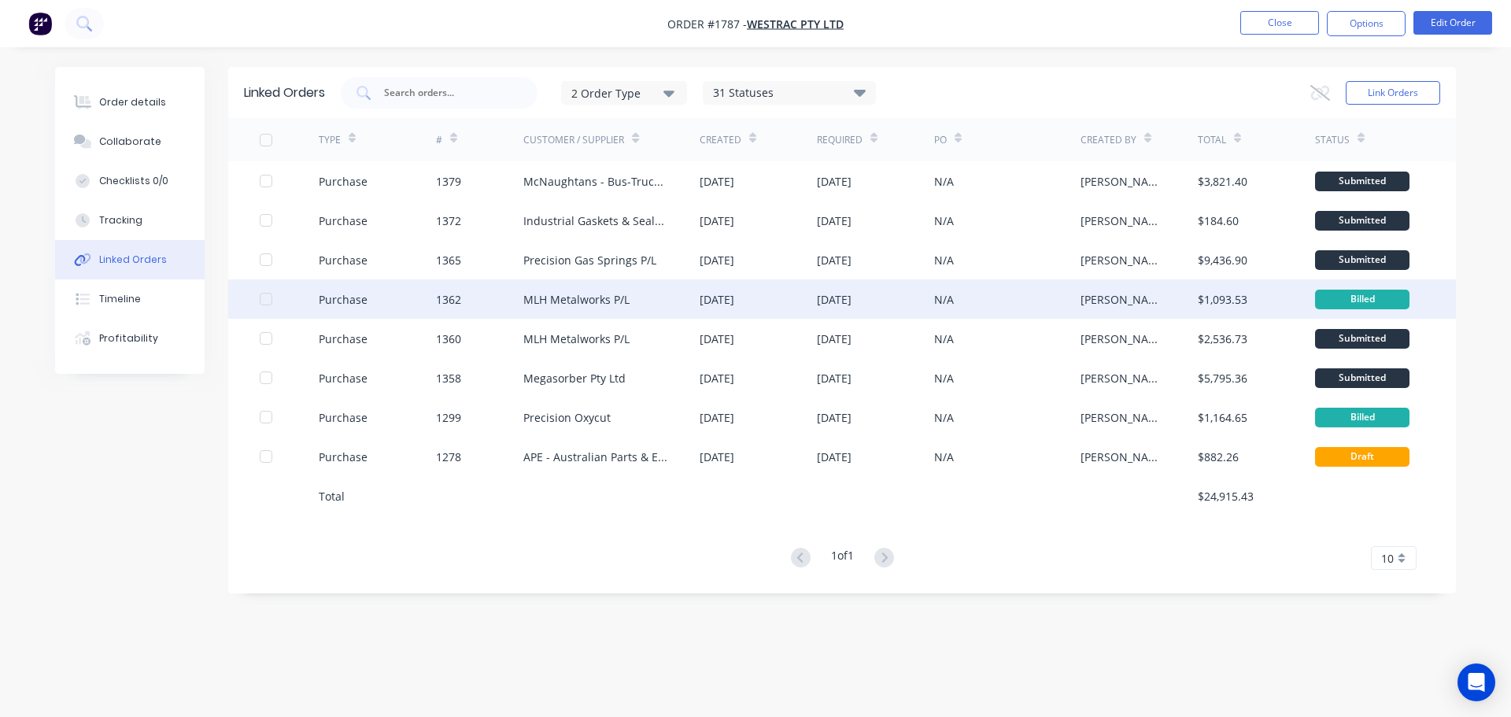
click at [585, 294] on div "MLH Metalworks P/L" at bounding box center [576, 299] width 106 height 17
type textarea "x"
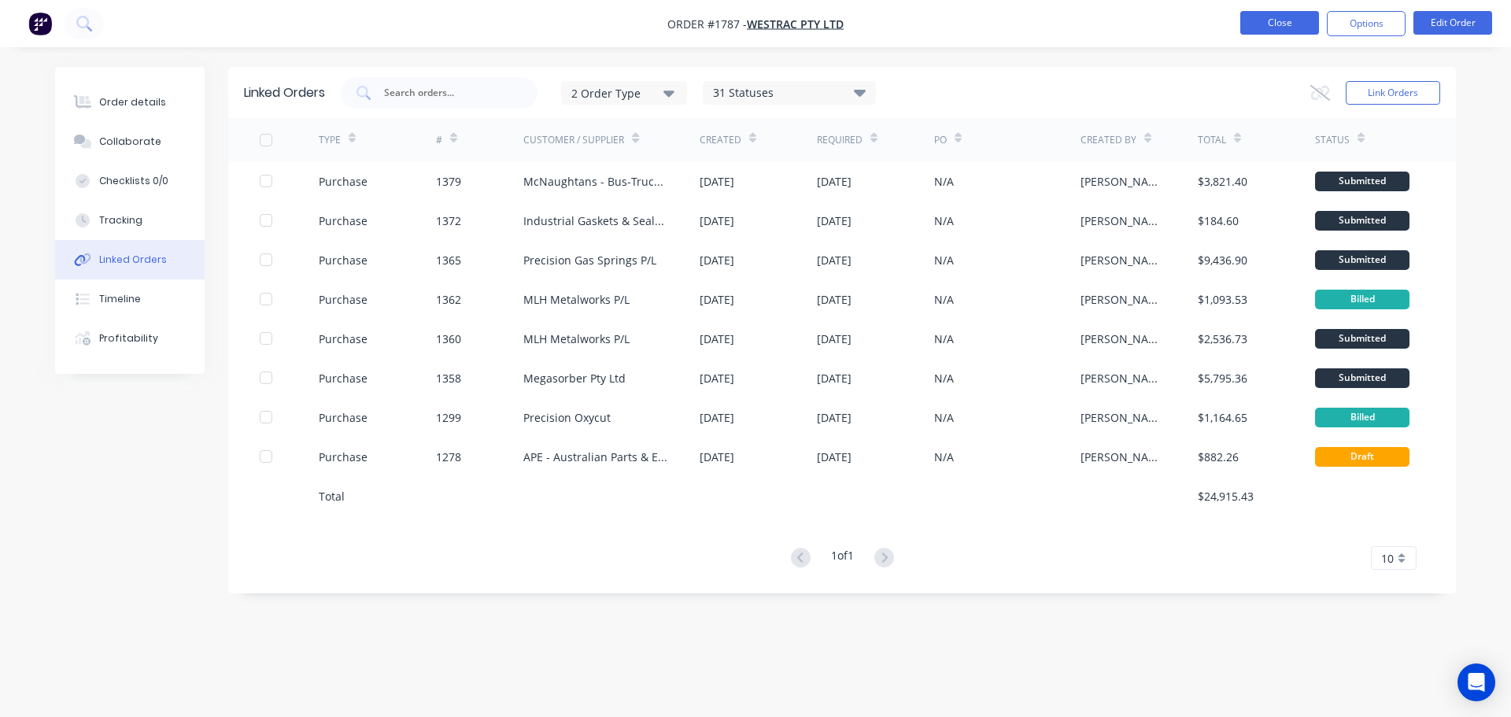
click at [1254, 23] on button "Close" at bounding box center [1279, 23] width 79 height 24
